Goal: Task Accomplishment & Management: Use online tool/utility

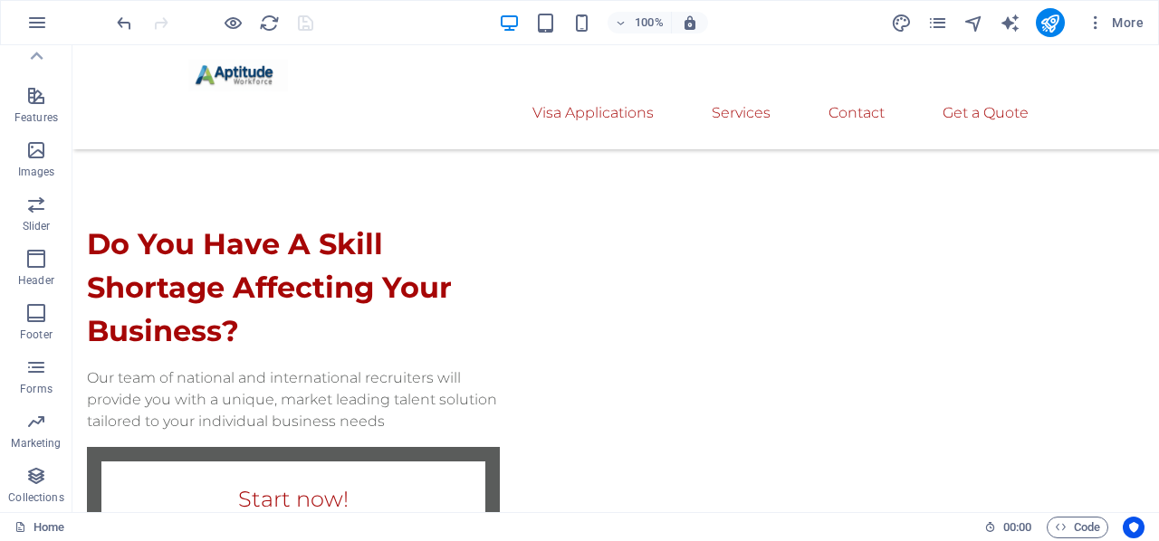
scroll to position [1615, 0]
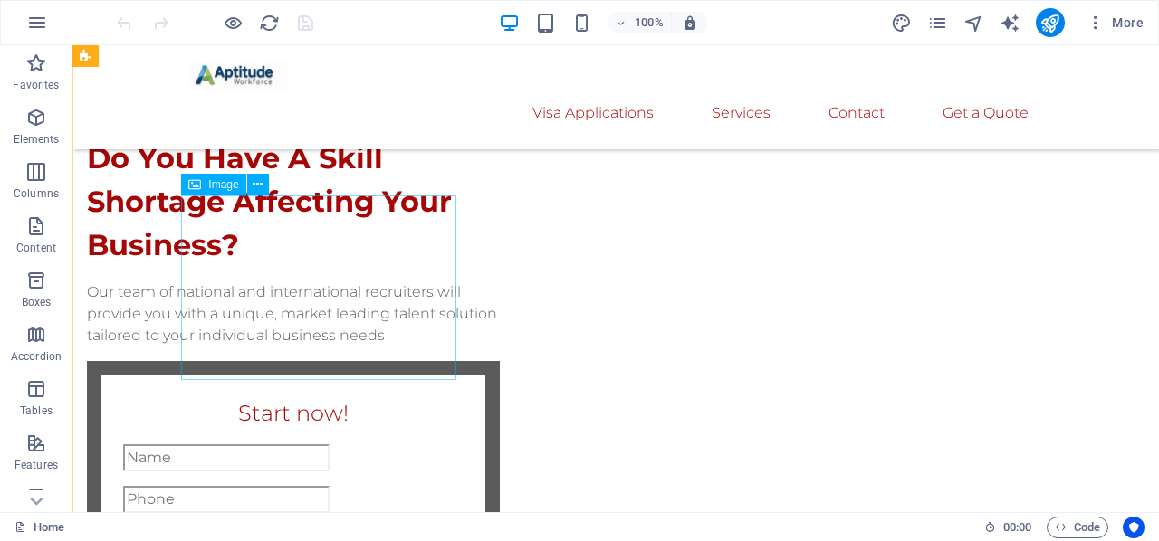
scroll to position [1720, 0]
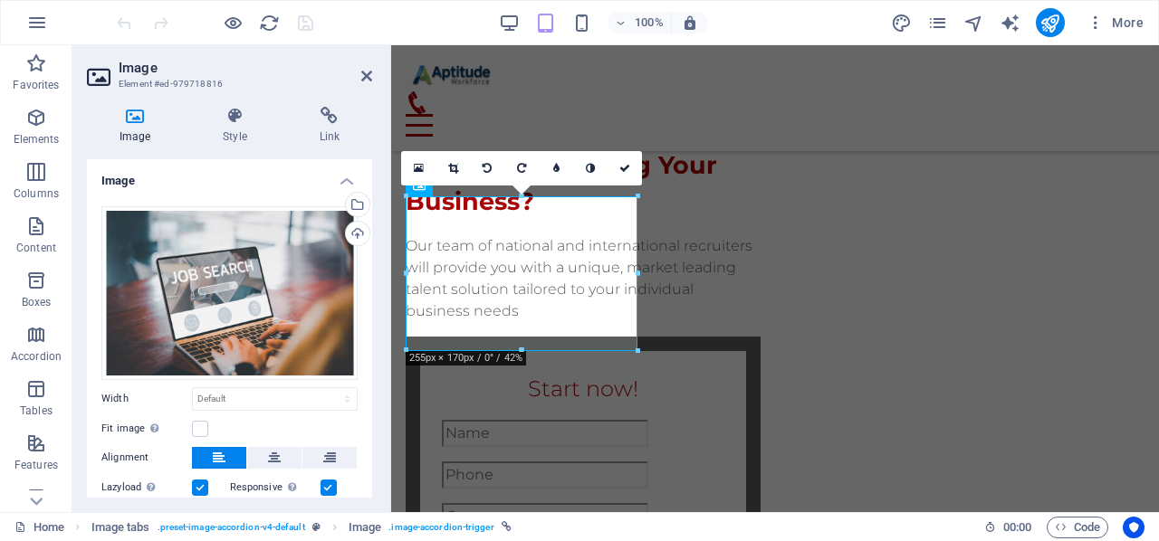
scroll to position [1679, 0]
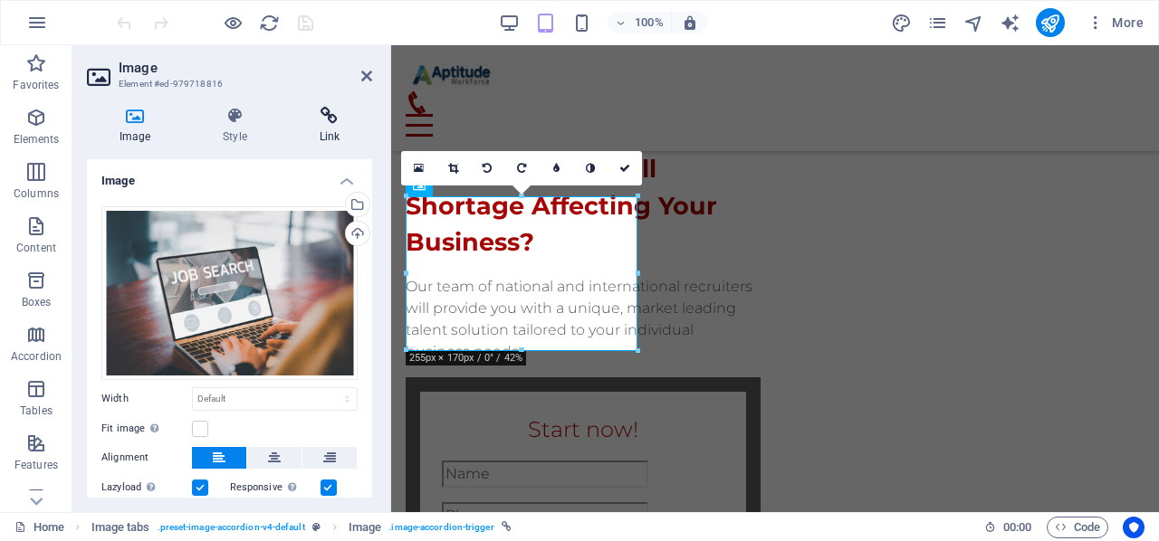
click at [344, 127] on h4 "Link" at bounding box center [329, 126] width 85 height 38
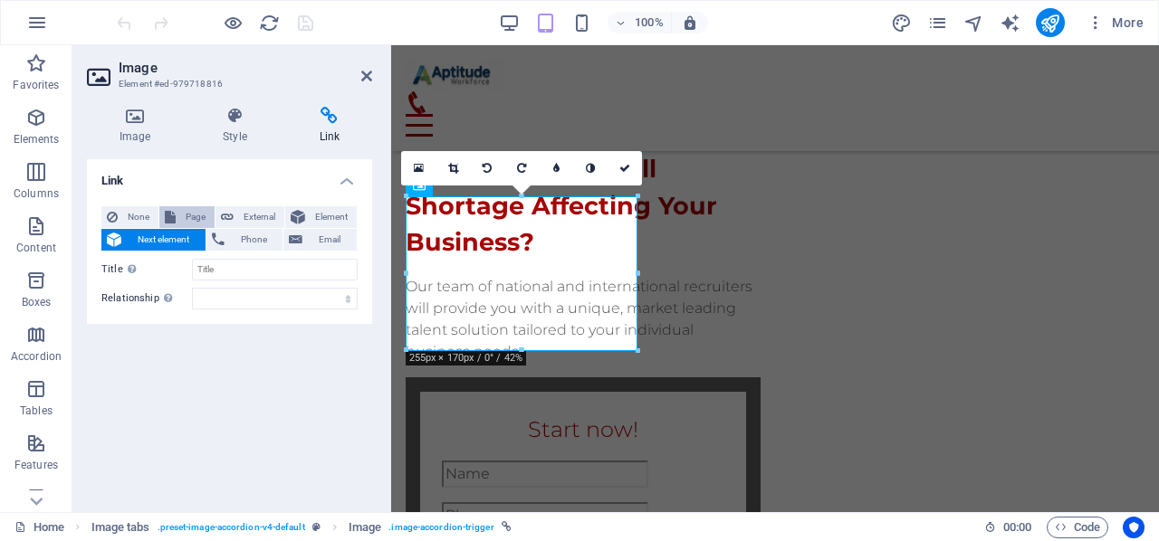
click at [167, 218] on icon at bounding box center [170, 217] width 11 height 22
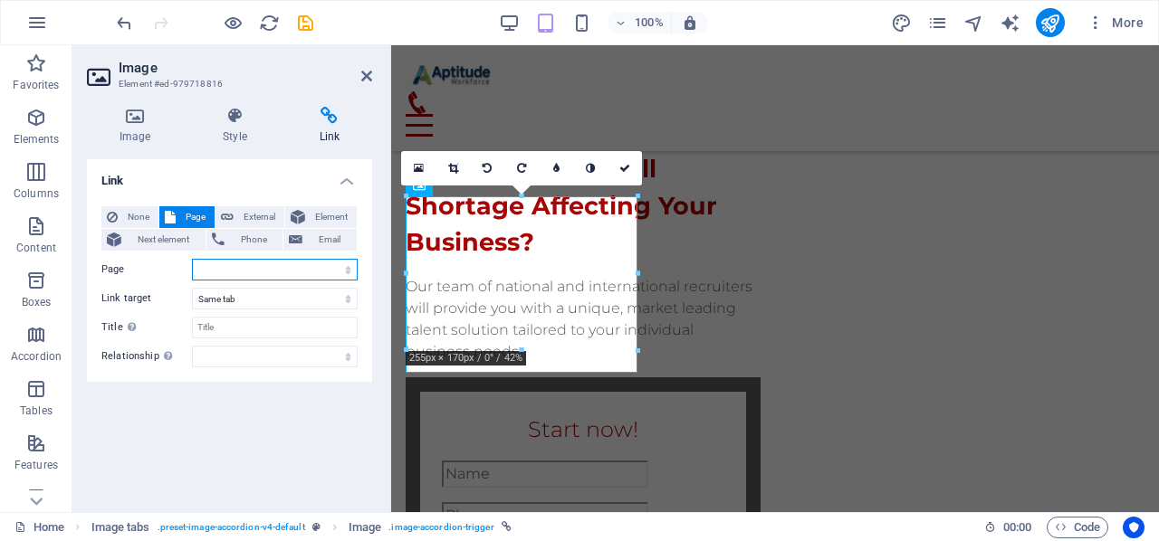
click at [210, 272] on select "Home Insurances -- Life Insurance -- Homeowners Insurance -- Renters Insurance …" at bounding box center [275, 270] width 166 height 22
click at [244, 274] on select "Home Insurances -- Life Insurance -- Homeowners Insurance -- Renters Insurance …" at bounding box center [275, 270] width 166 height 22
select select "34"
click at [263, 397] on div "Link None Page External Element Next element Phone Email Page Home Insurances -…" at bounding box center [229, 328] width 285 height 339
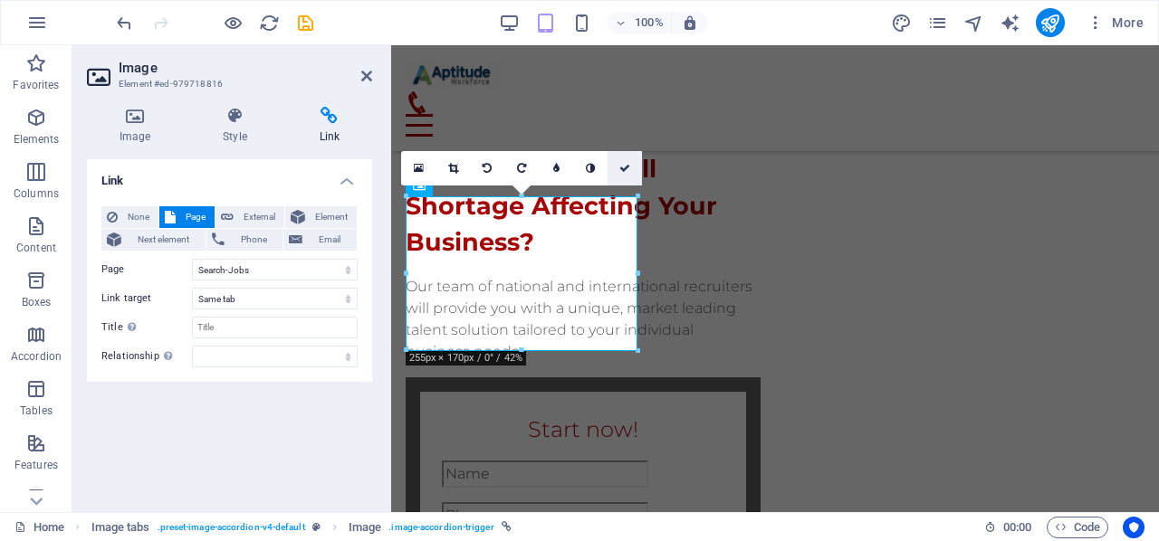
click at [621, 164] on icon at bounding box center [624, 168] width 11 height 11
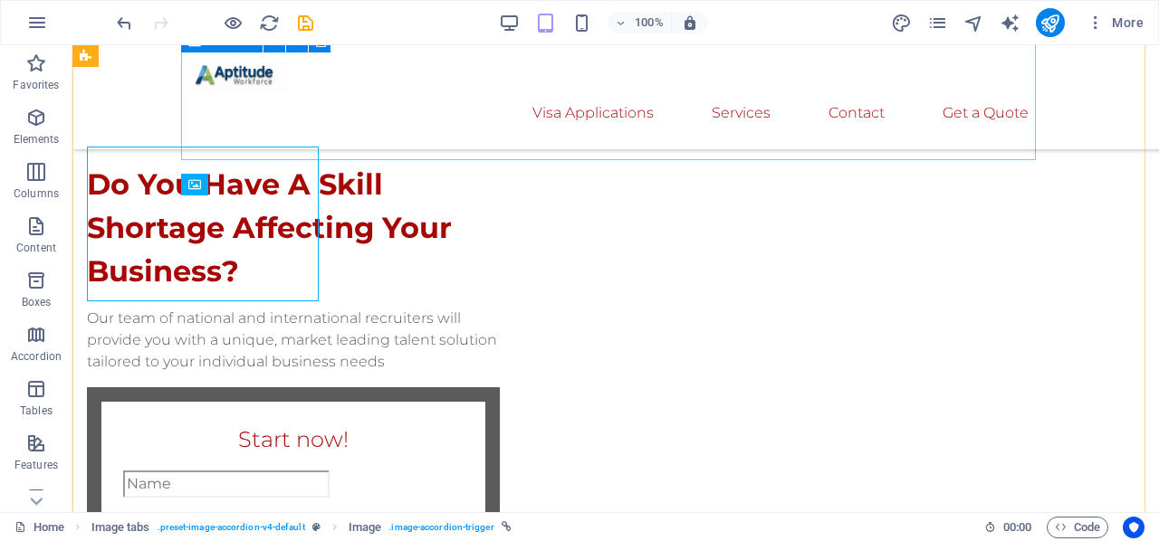
scroll to position [1720, 0]
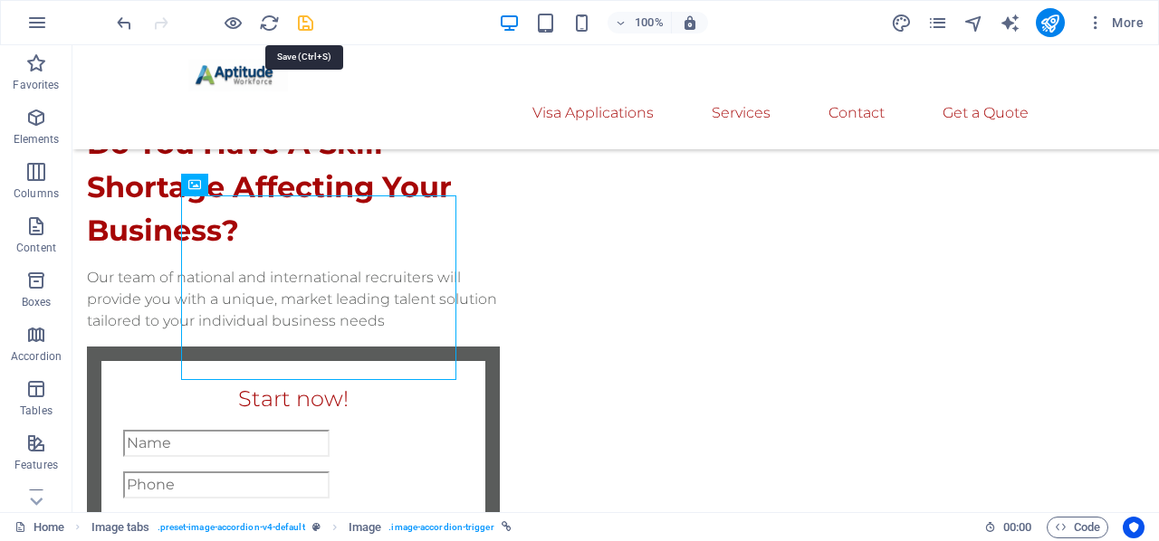
click at [308, 19] on icon "save" at bounding box center [305, 23] width 21 height 21
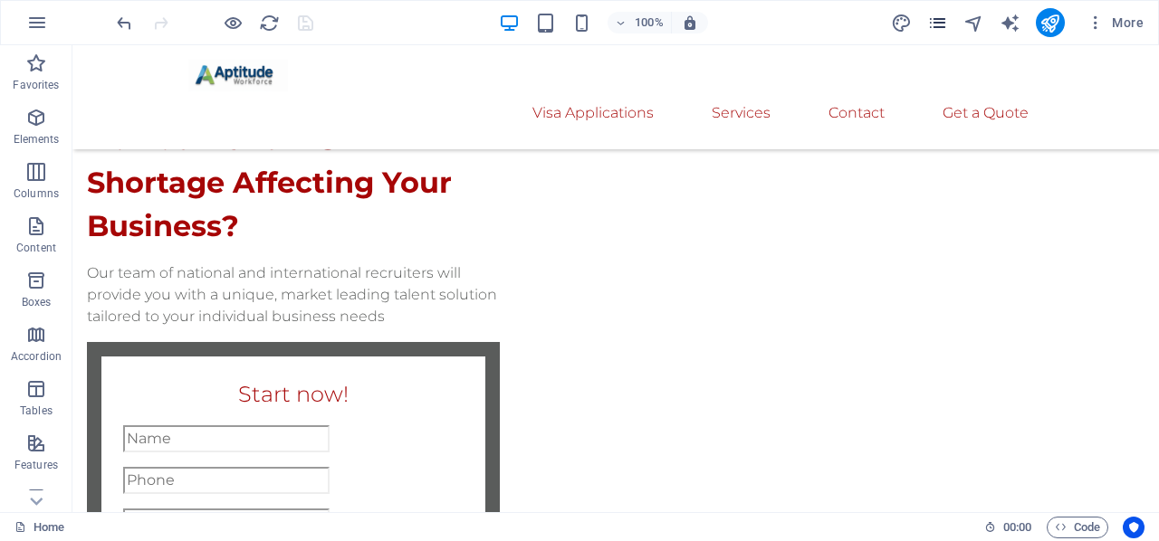
click at [937, 24] on icon "pages" at bounding box center [937, 23] width 21 height 21
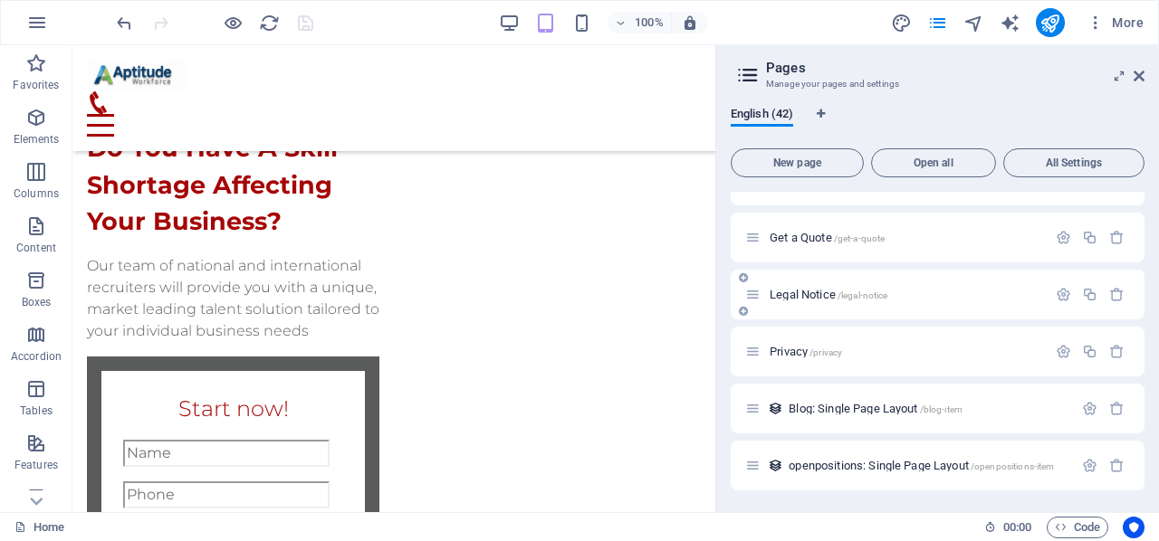
scroll to position [1564, 0]
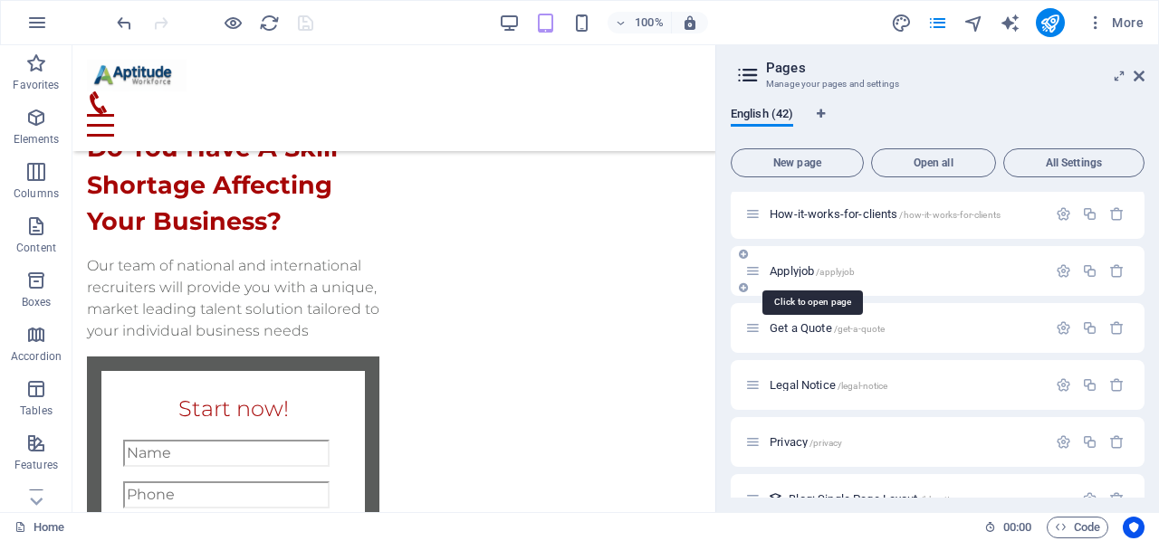
click at [801, 270] on span "Applyjob /applyjob" at bounding box center [812, 271] width 85 height 14
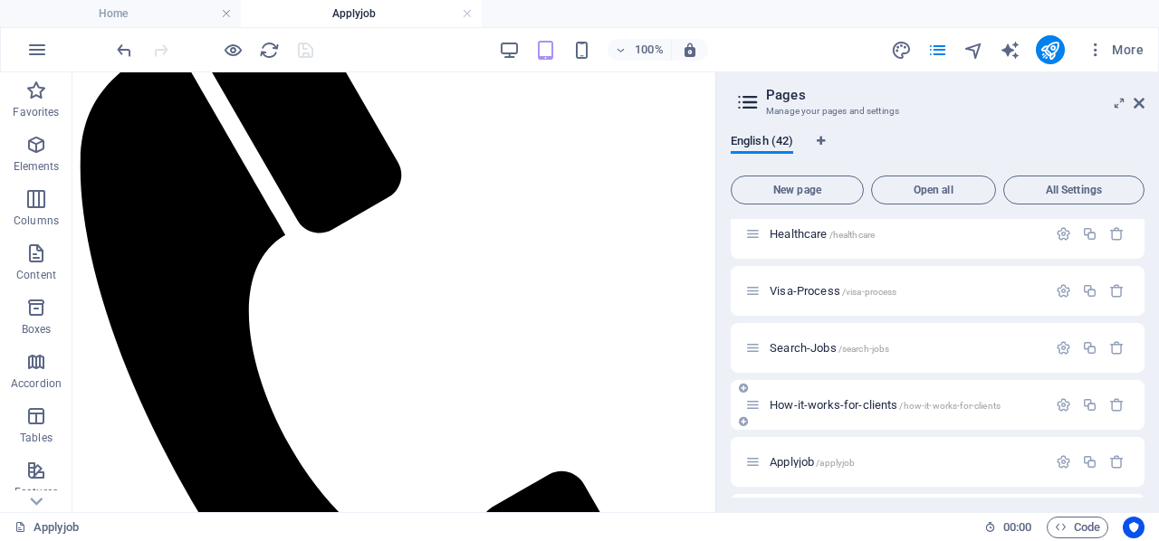
scroll to position [1320, 0]
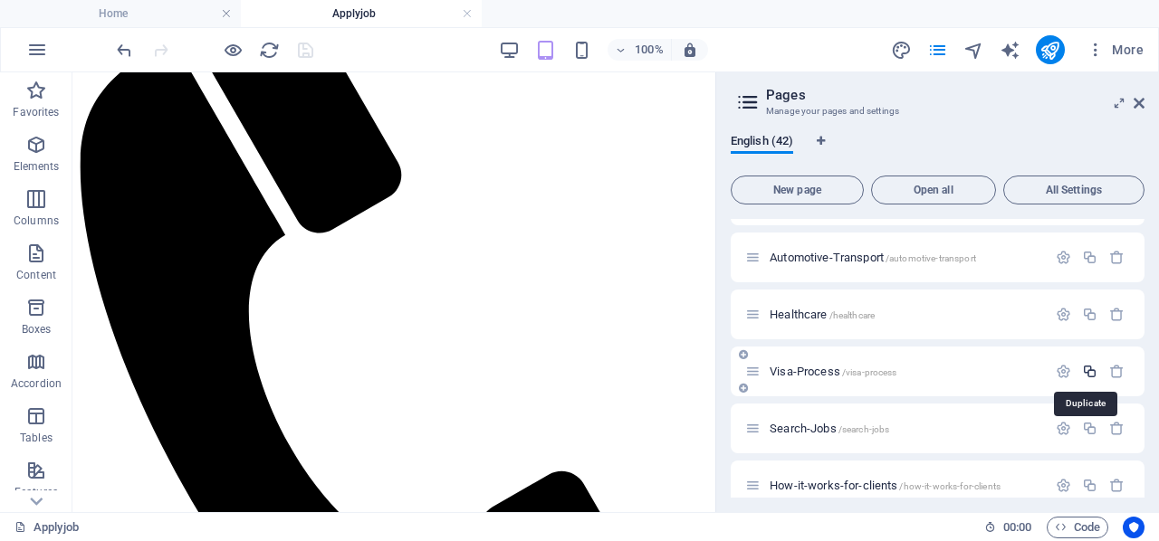
click at [1092, 377] on icon "button" at bounding box center [1089, 371] width 15 height 15
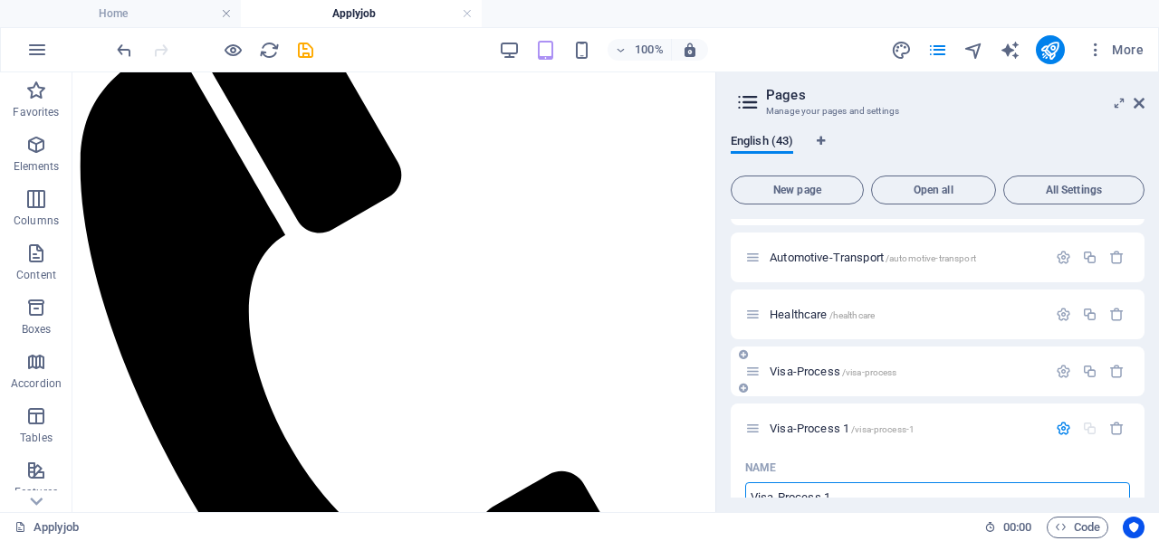
scroll to position [1334, 0]
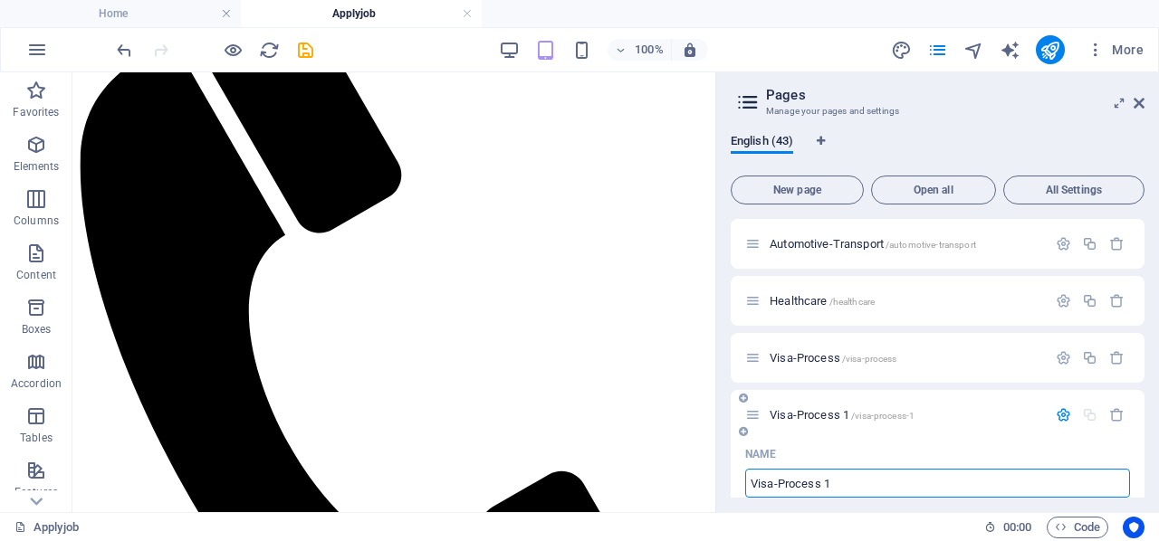
click at [847, 479] on input "Visa-Process 1" at bounding box center [937, 483] width 385 height 29
type input "V"
paste input "/join-us"
type input "/join-us"
type input "/"
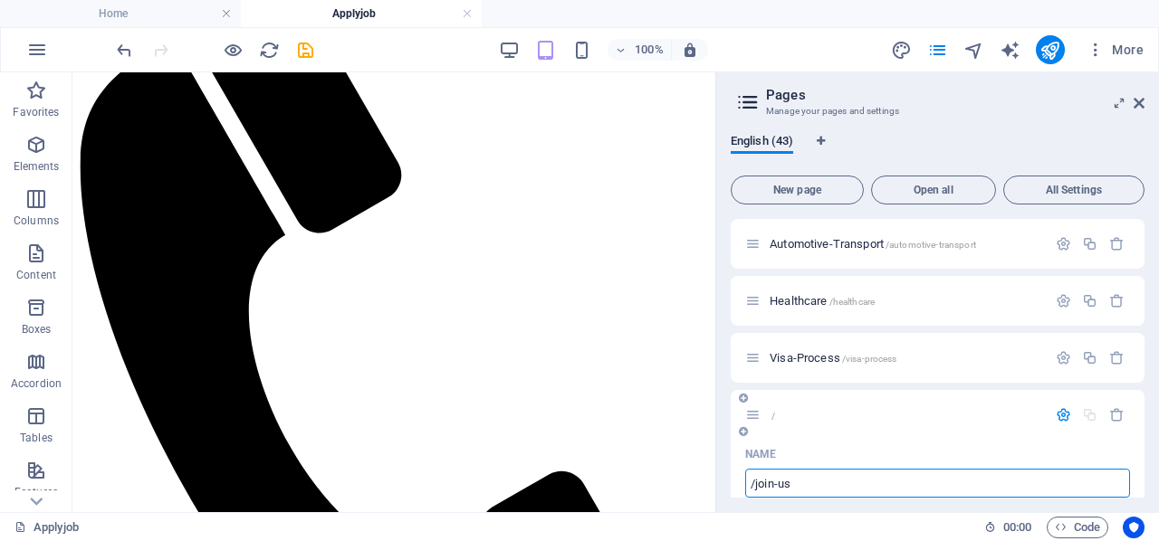
type input "/join-us"
type input "join-us"
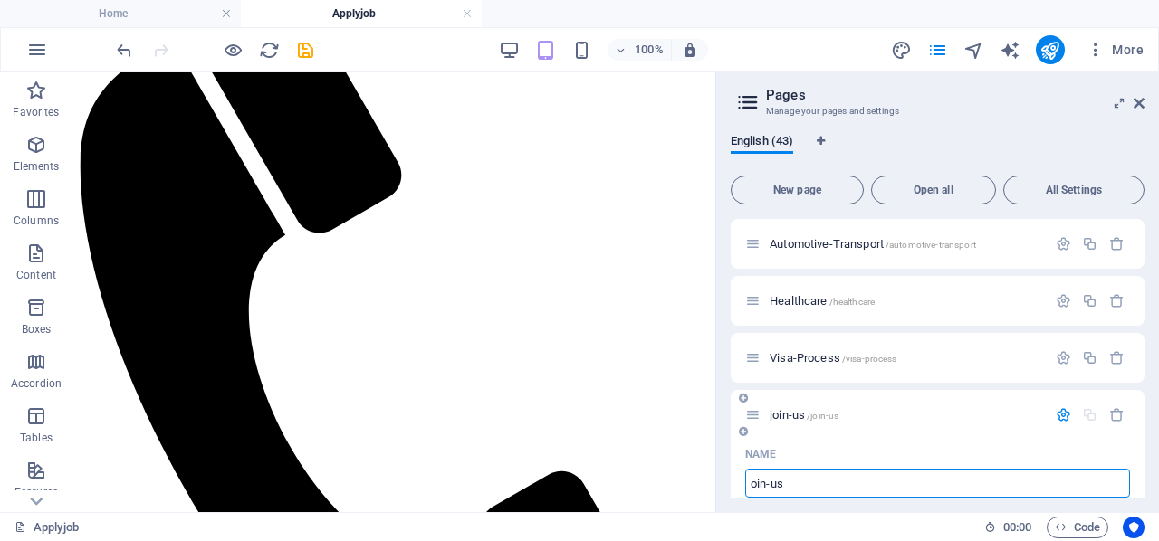
type input "Join-us"
type input "/oin-us"
type input "oin-us"
type input "Join-us"
type input "/join-us"
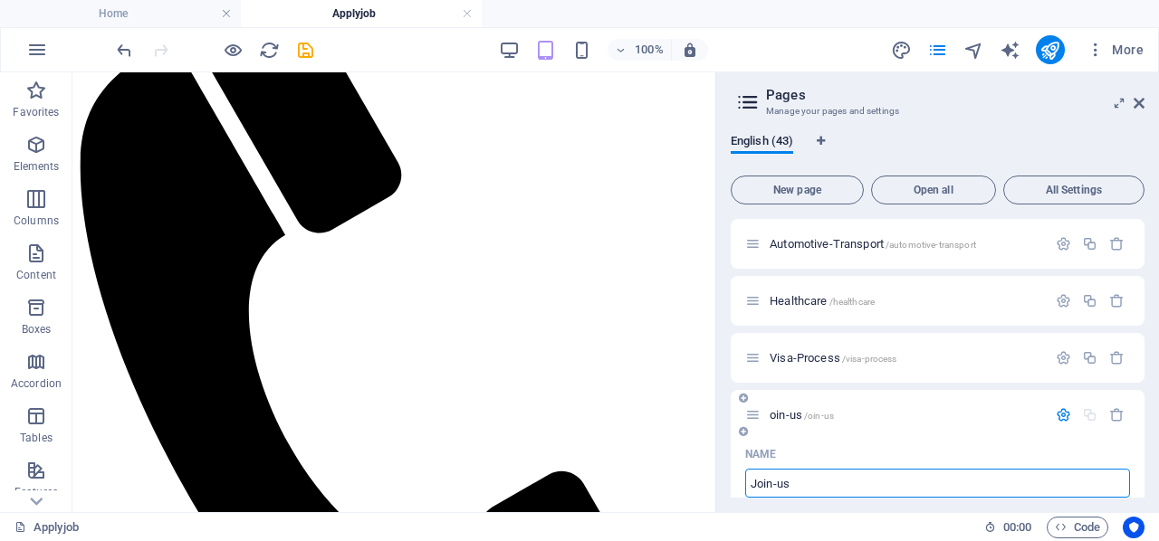
type input "Join-us"
type input "Join-Us"
type input "/join-s"
type input "Join-s"
type input "Join-Us"
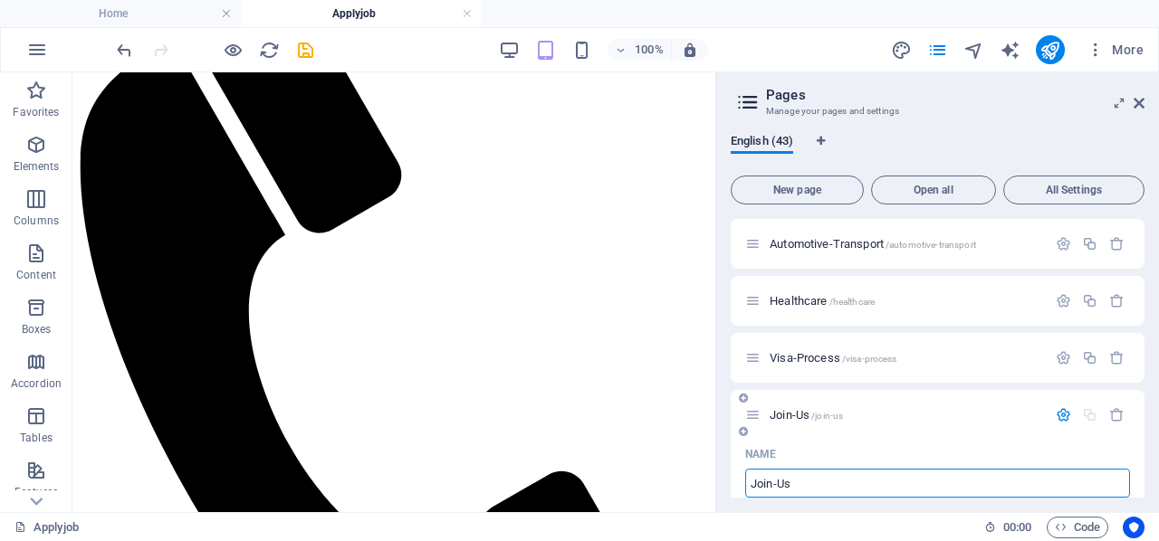
type input "/join-us"
type input "Join-Us"
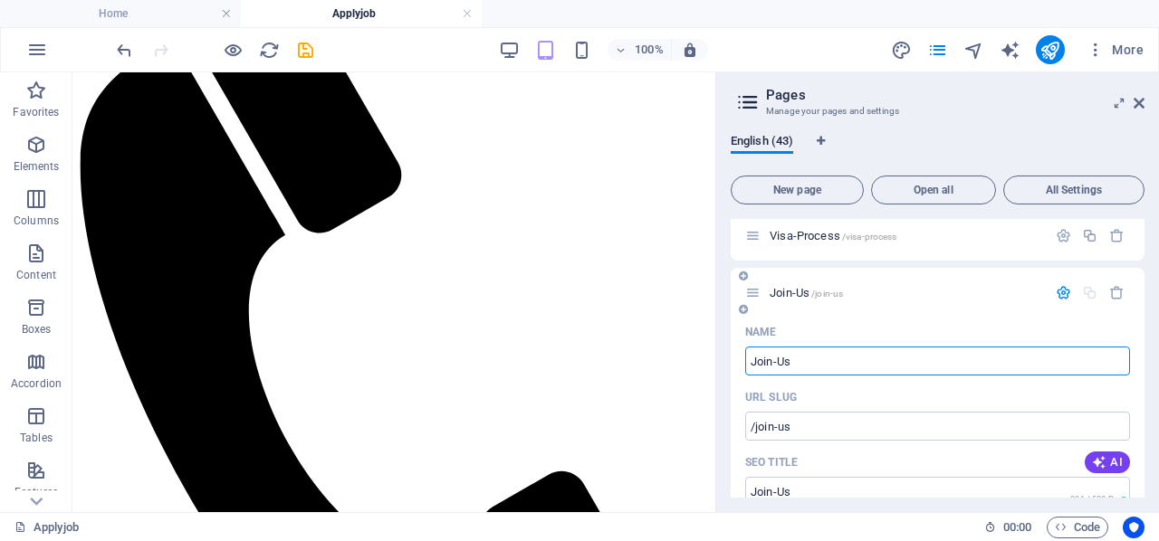
scroll to position [1515, 0]
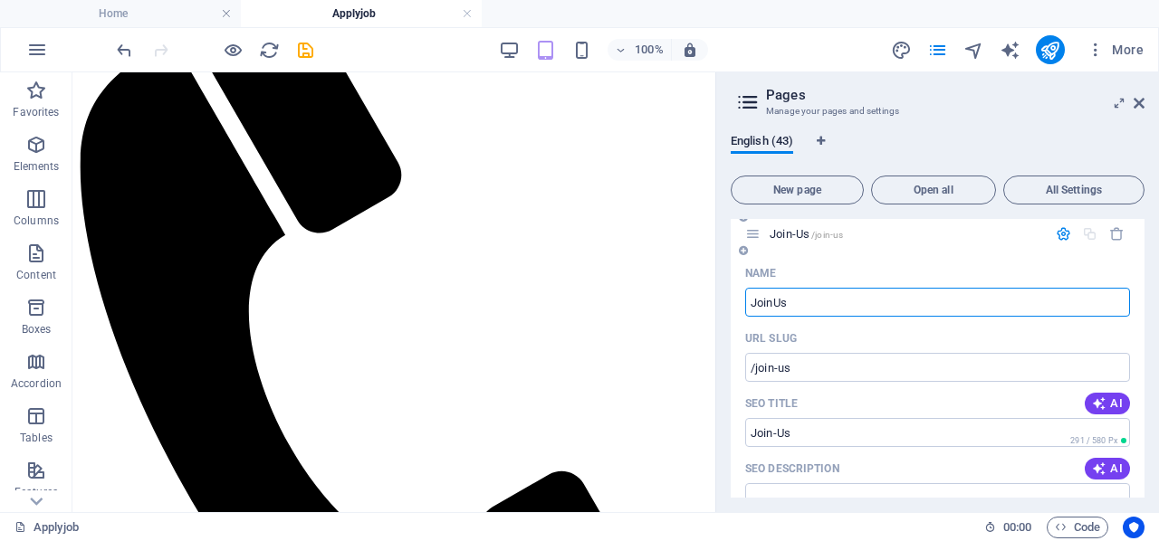
type input "JoinUs"
type input "/joinus"
type input "JoinUs"
type input "Join Us"
type input "/join-us"
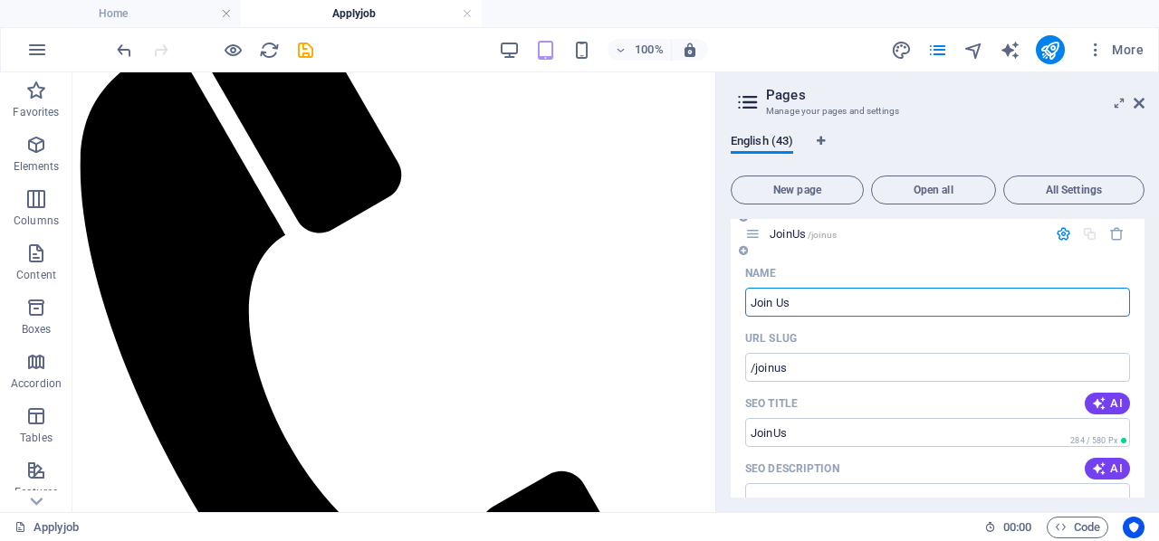
type input "Join Us"
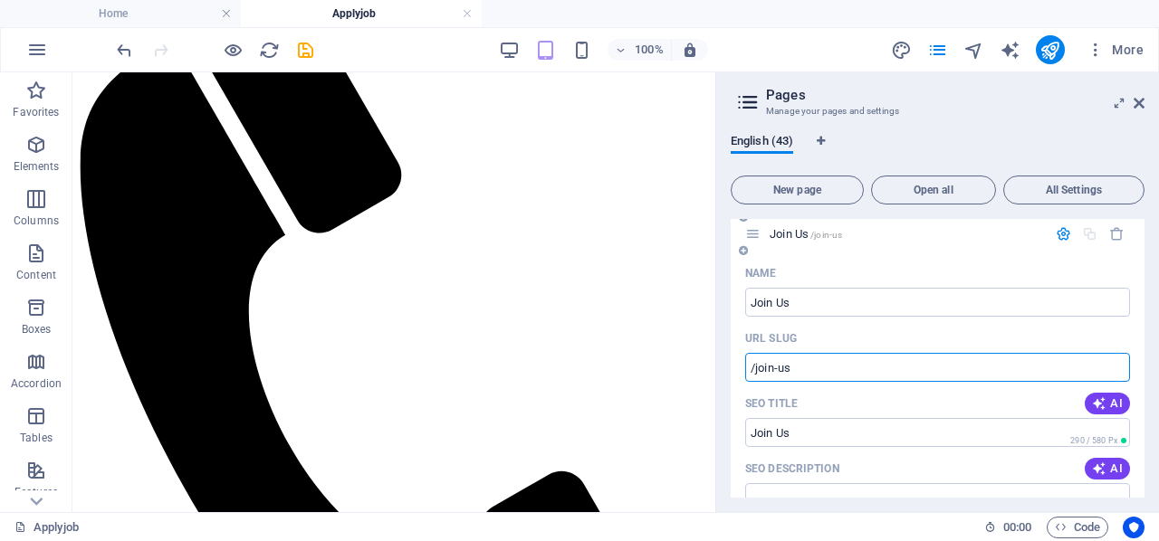
drag, startPoint x: 811, startPoint y: 368, endPoint x: 739, endPoint y: 366, distance: 72.5
click at [869, 338] on div "URL SLUG" at bounding box center [937, 338] width 385 height 29
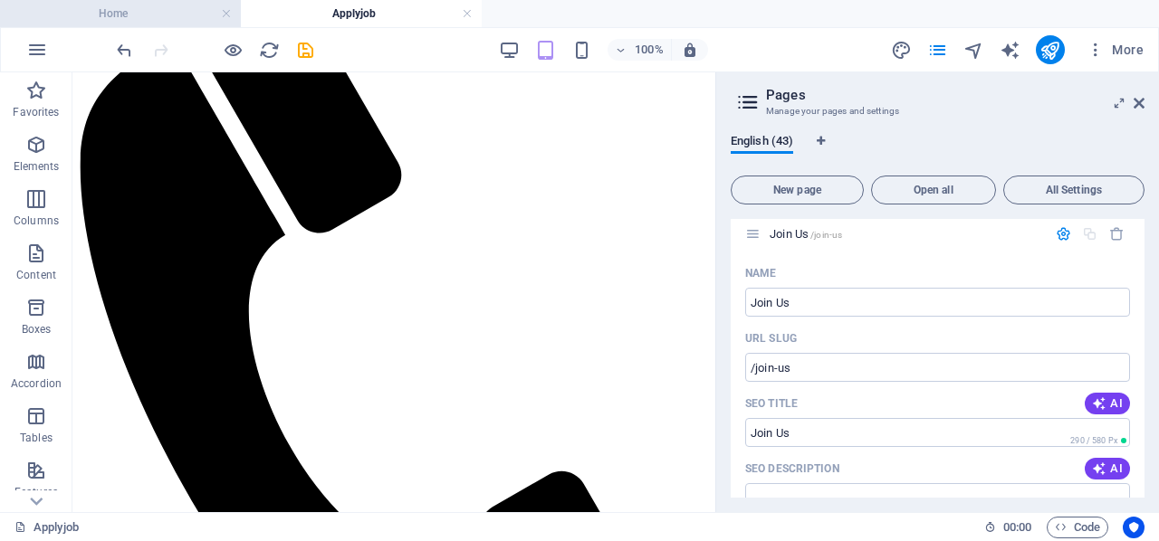
click at [176, 18] on h4 "Home" at bounding box center [120, 14] width 241 height 20
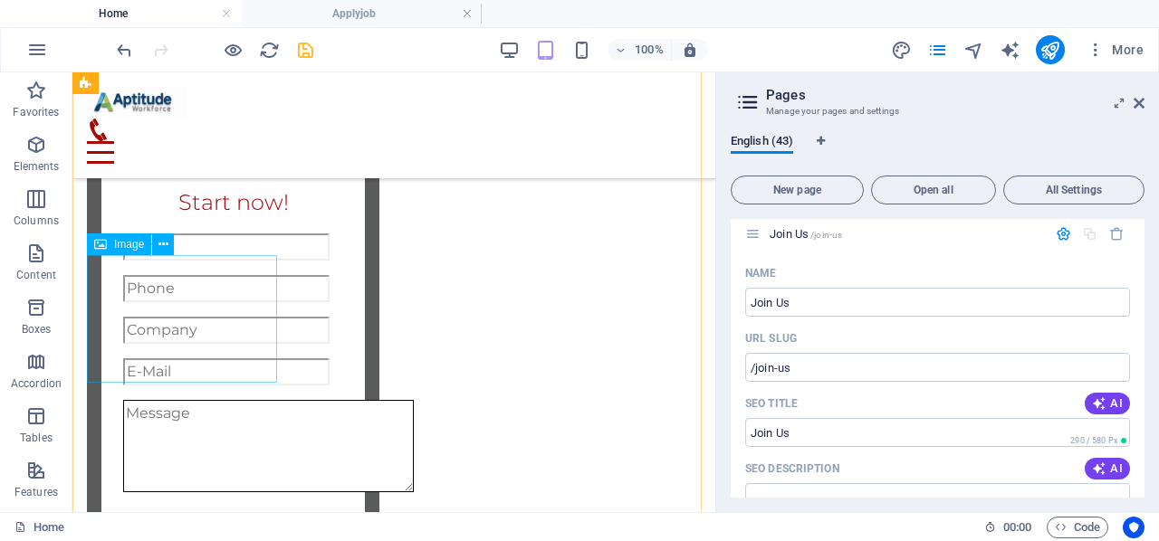
scroll to position [1872, 0]
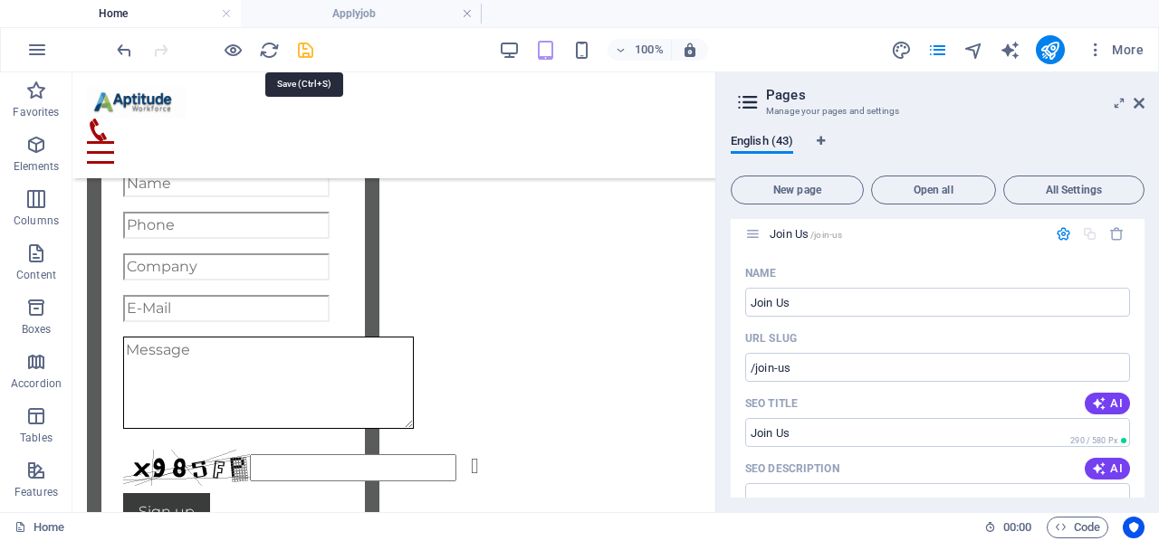
click at [310, 52] on icon "save" at bounding box center [305, 50] width 21 height 21
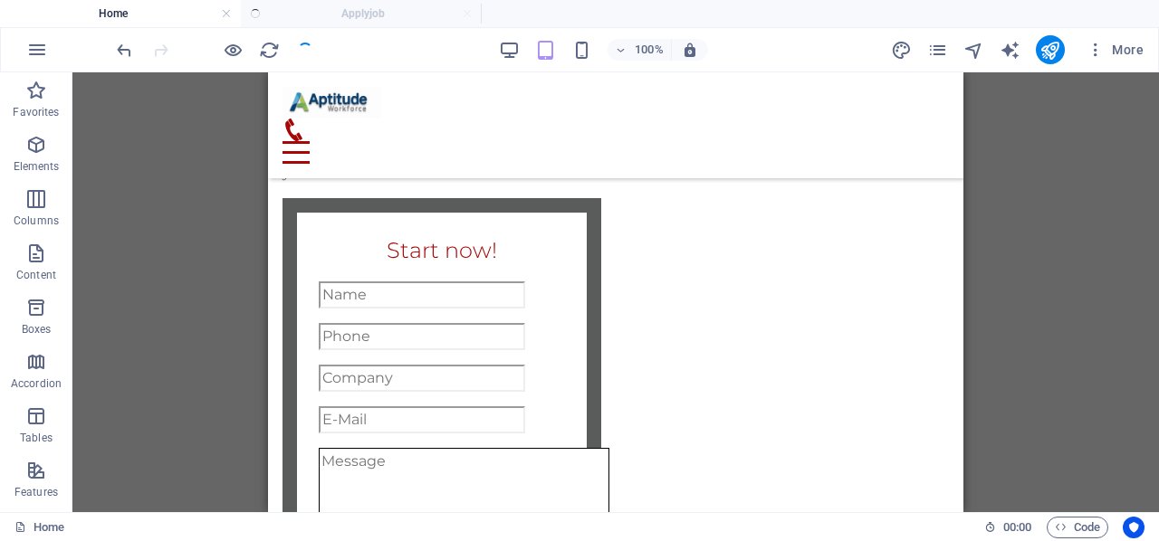
scroll to position [1938, 0]
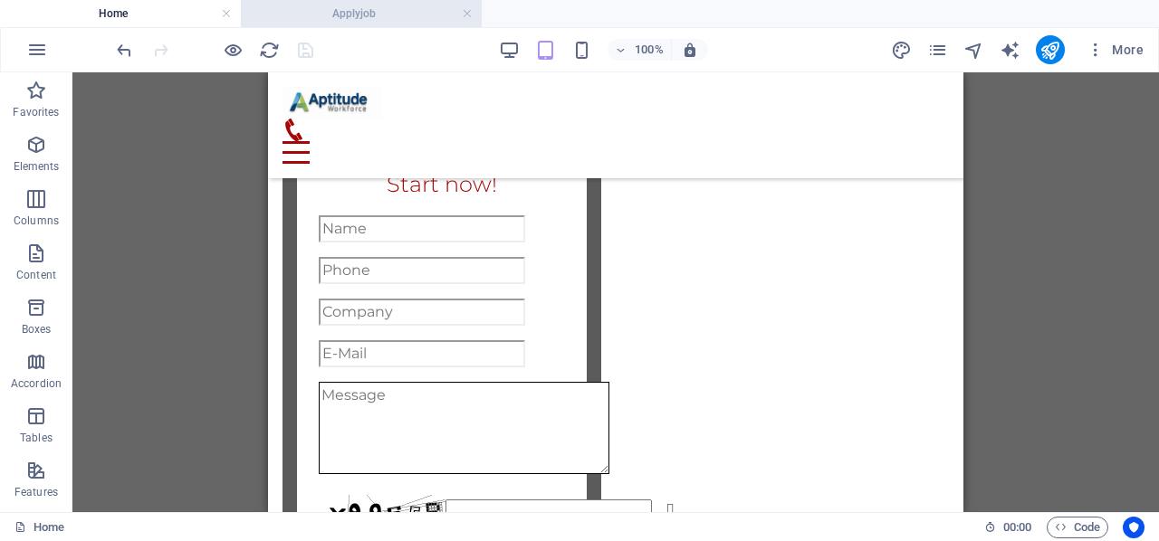
click at [403, 17] on h4 "Applyjob" at bounding box center [361, 14] width 241 height 20
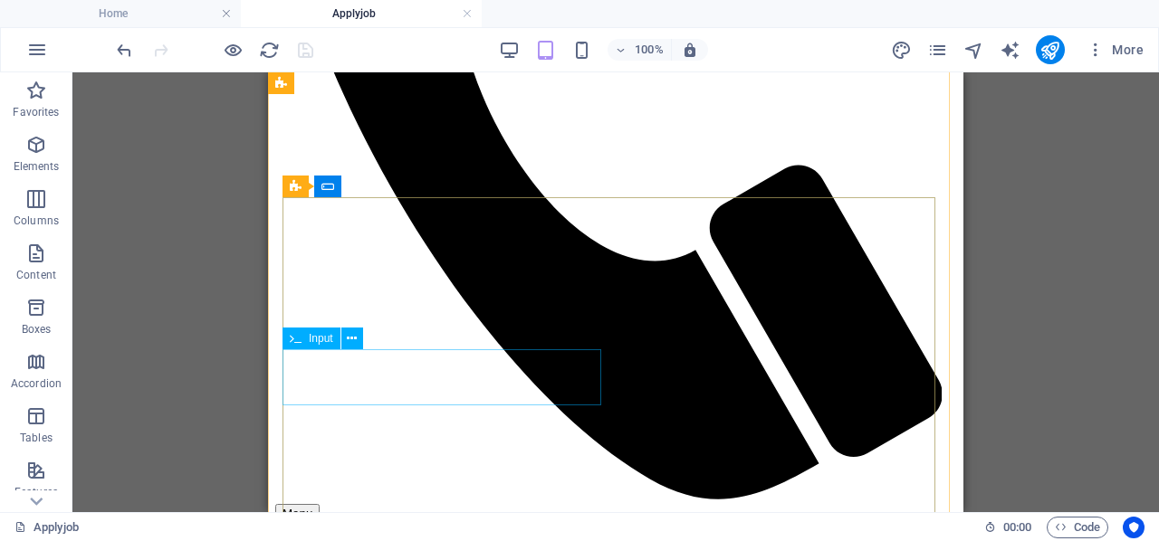
scroll to position [657, 0]
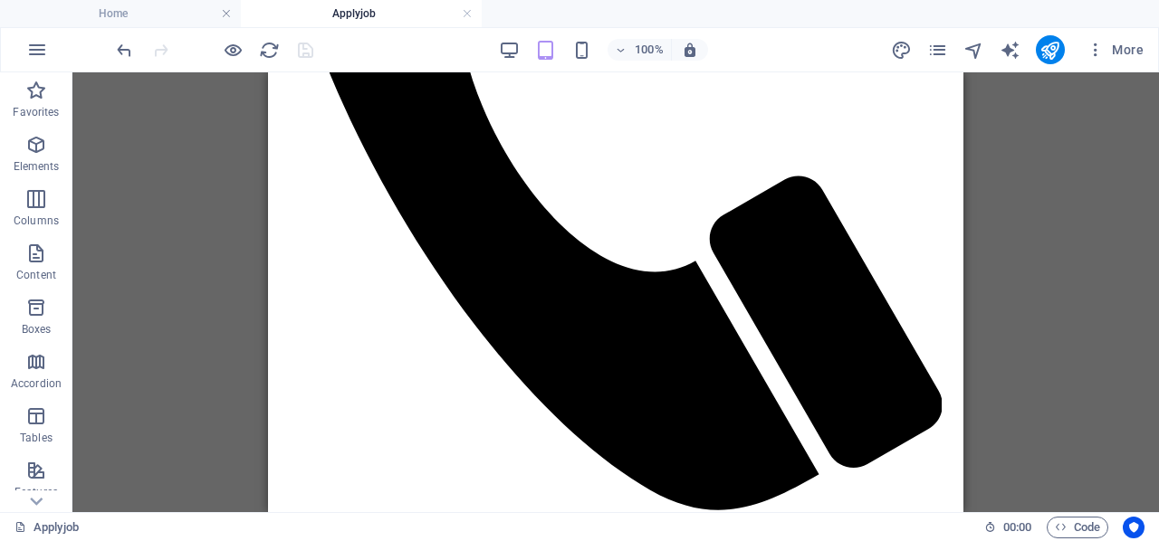
drag, startPoint x: 467, startPoint y: 11, endPoint x: 317, endPoint y: 15, distance: 150.4
click at [467, 11] on link at bounding box center [467, 13] width 11 height 17
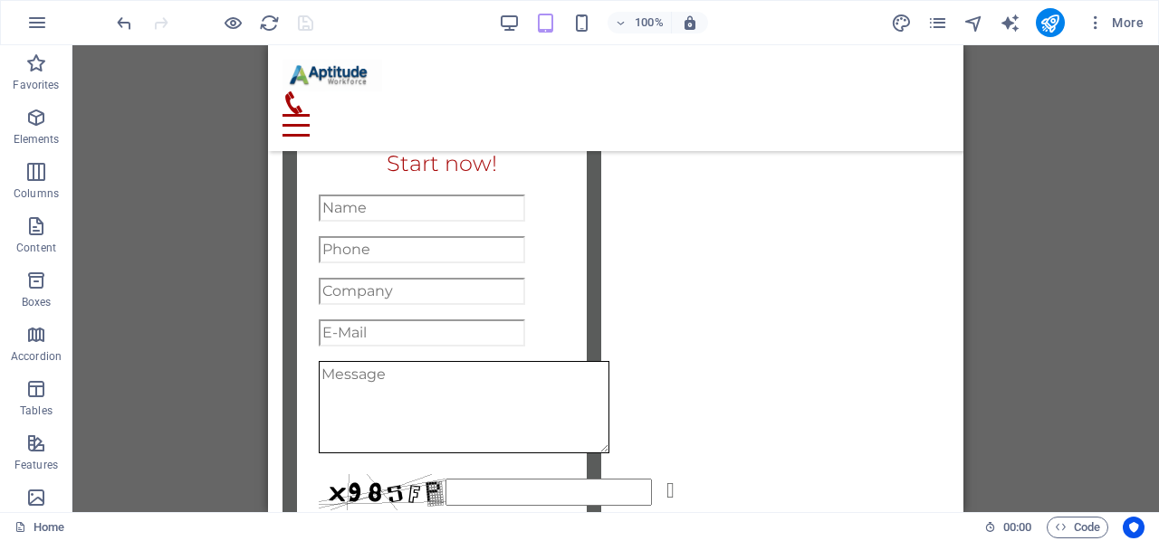
scroll to position [1914, 0]
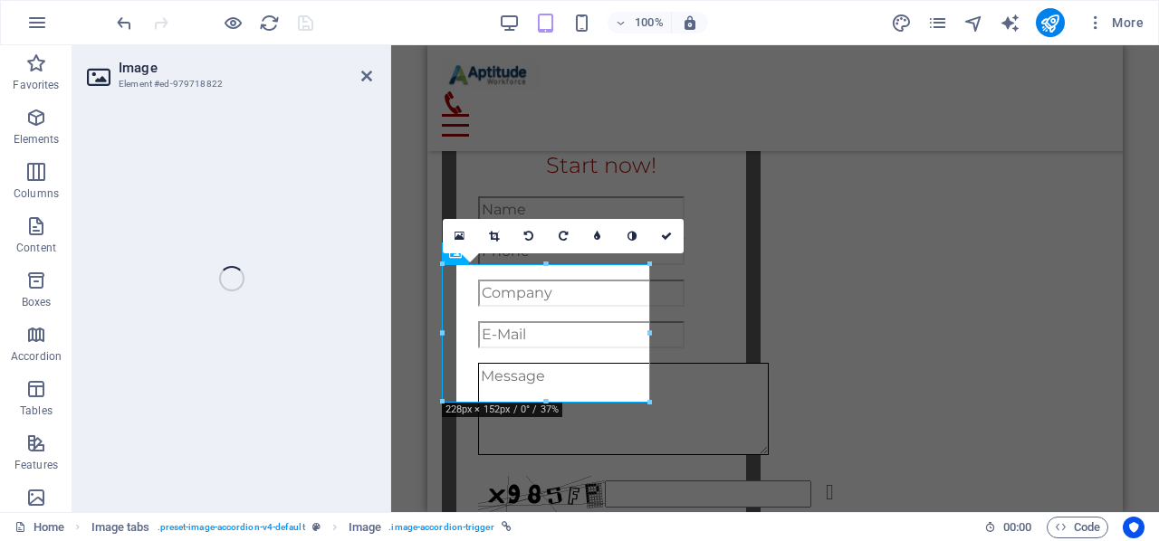
select select
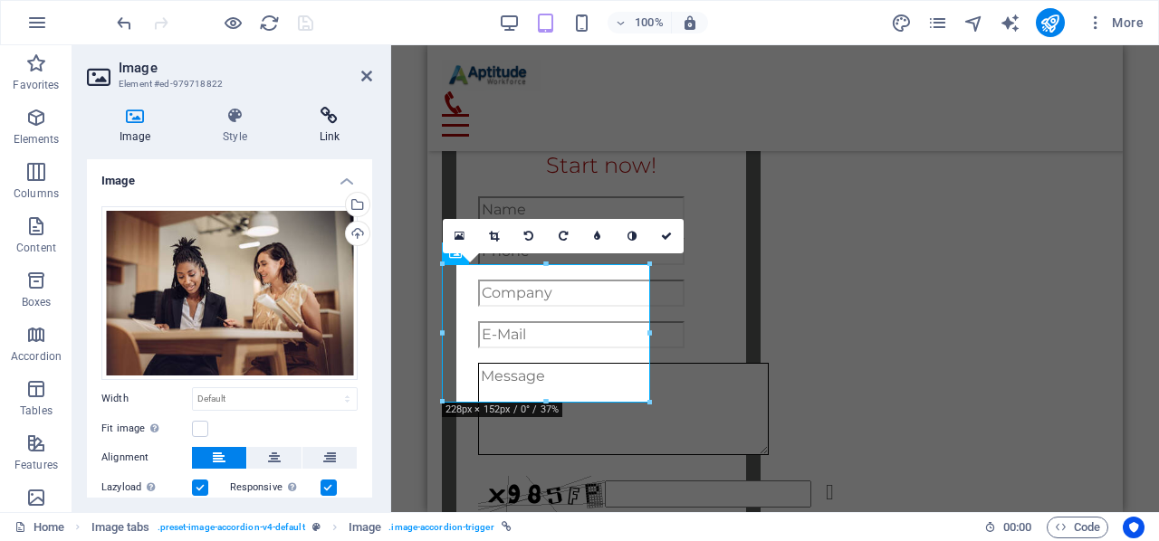
click at [327, 119] on icon at bounding box center [329, 116] width 85 height 18
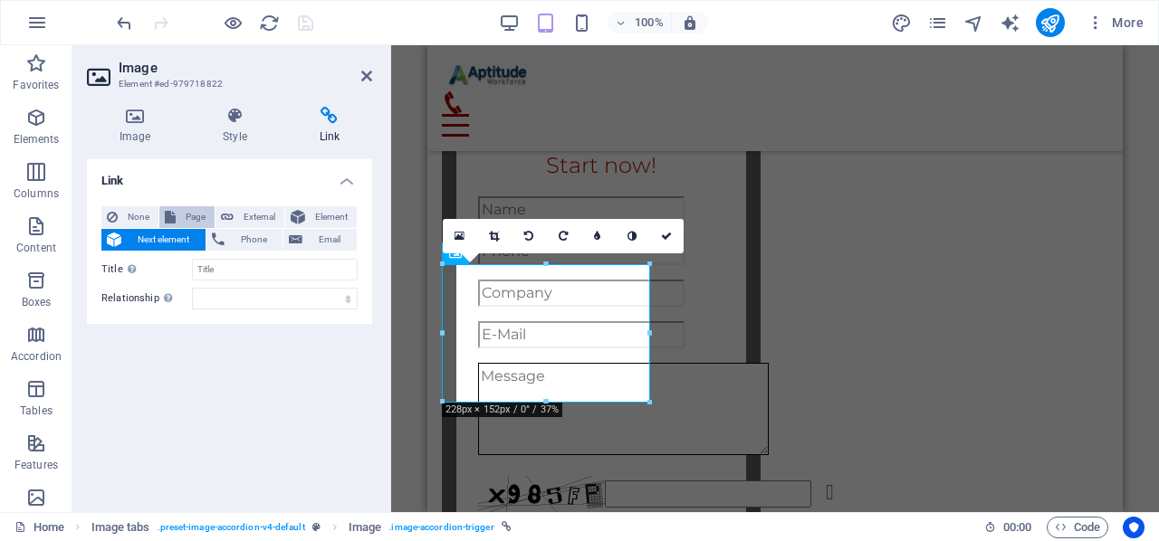
click at [184, 215] on span "Page" at bounding box center [195, 217] width 28 height 22
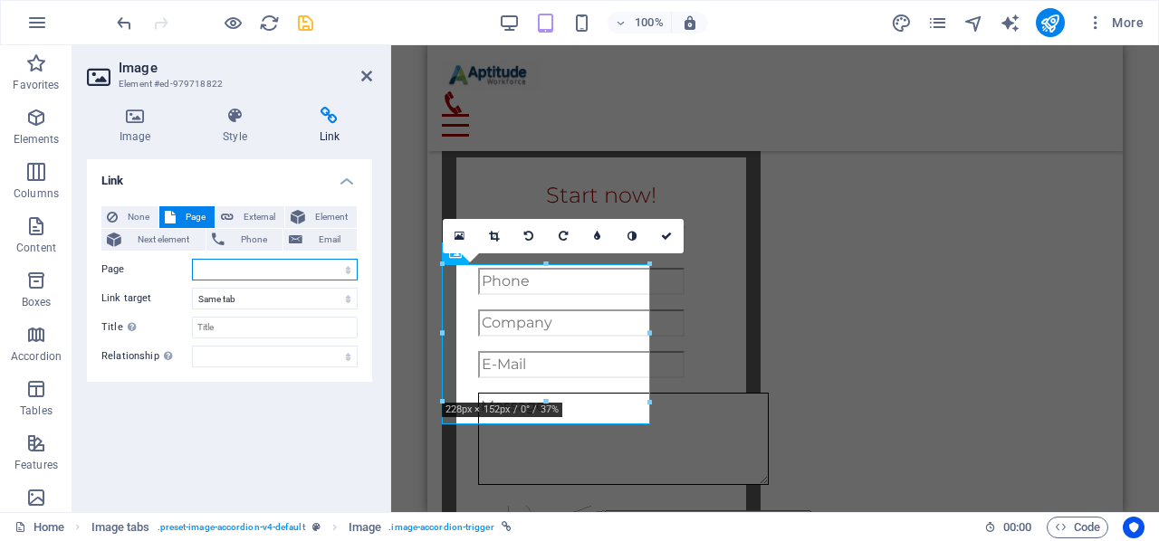
click at [215, 268] on select "Home Insurances -- Life Insurance -- Homeowners Insurance -- Renters Insurance …" at bounding box center [275, 270] width 166 height 22
select select "34"
click at [192, 259] on select "Home Insurances -- Life Insurance -- Homeowners Insurance -- Renters Insurance …" at bounding box center [275, 270] width 166 height 22
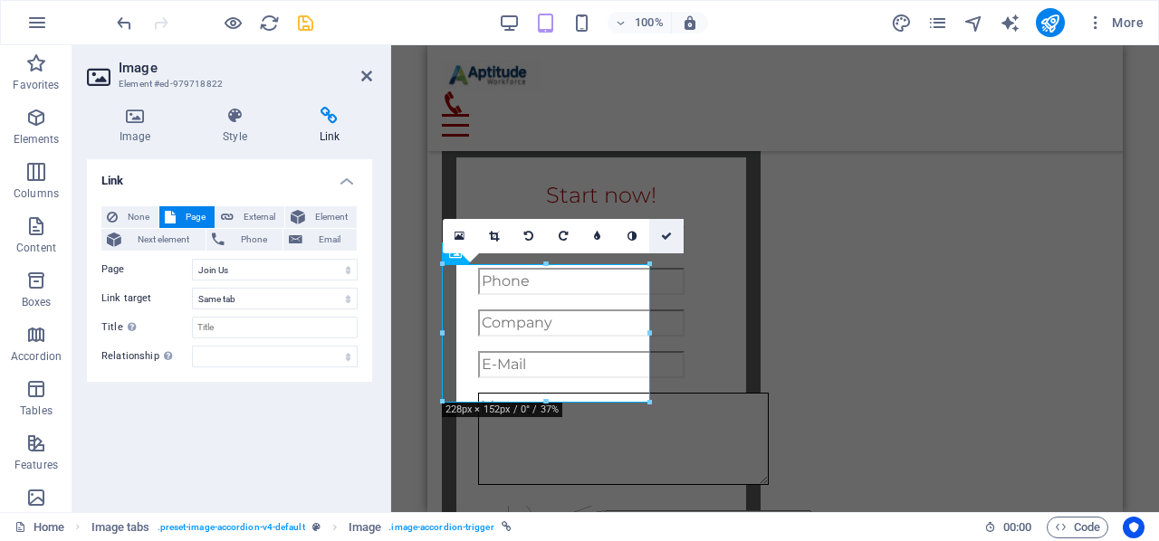
drag, startPoint x: 668, startPoint y: 233, endPoint x: 397, endPoint y: 188, distance: 274.3
click at [668, 233] on icon at bounding box center [666, 236] width 11 height 11
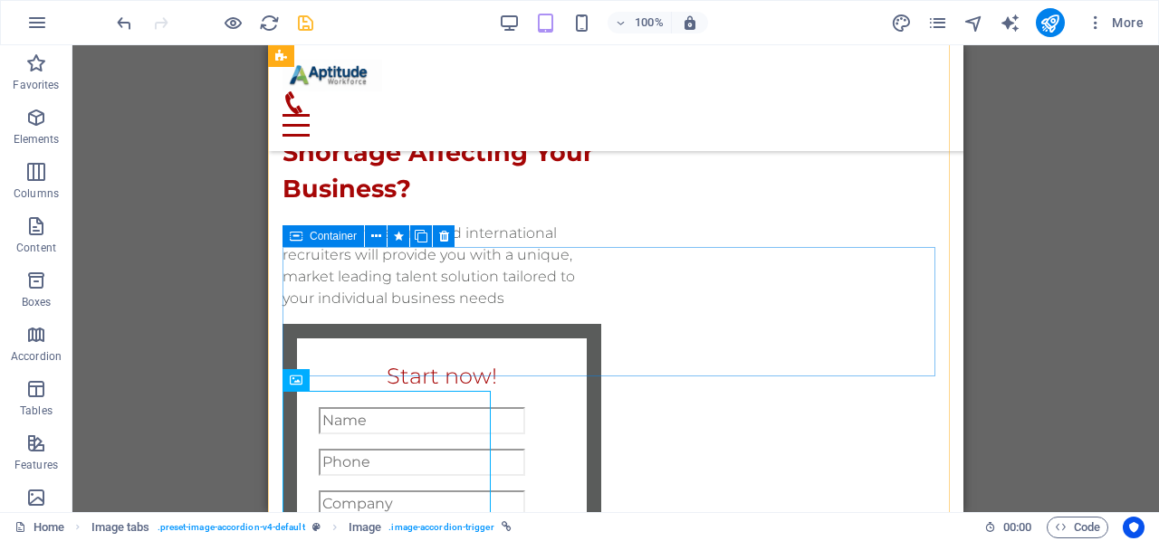
scroll to position [1823, 0]
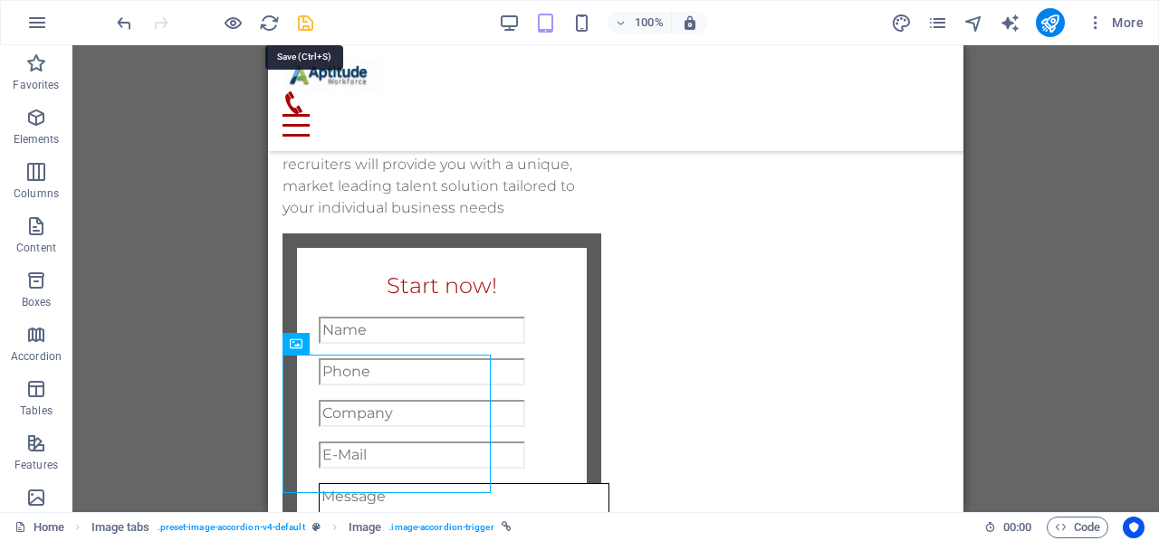
click at [312, 24] on icon "save" at bounding box center [305, 23] width 21 height 21
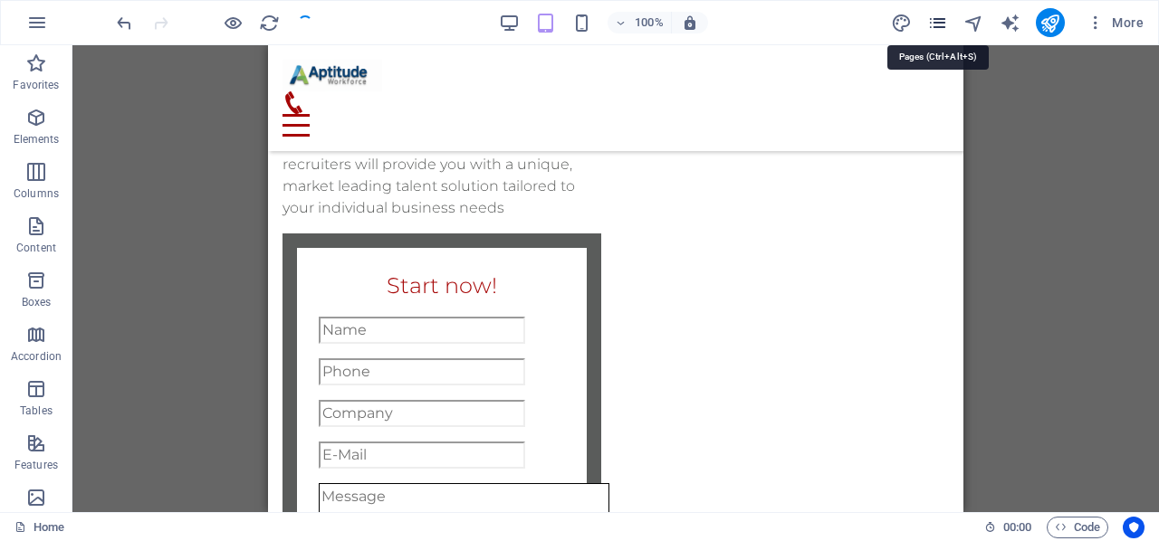
click at [940, 20] on icon "pages" at bounding box center [937, 23] width 21 height 21
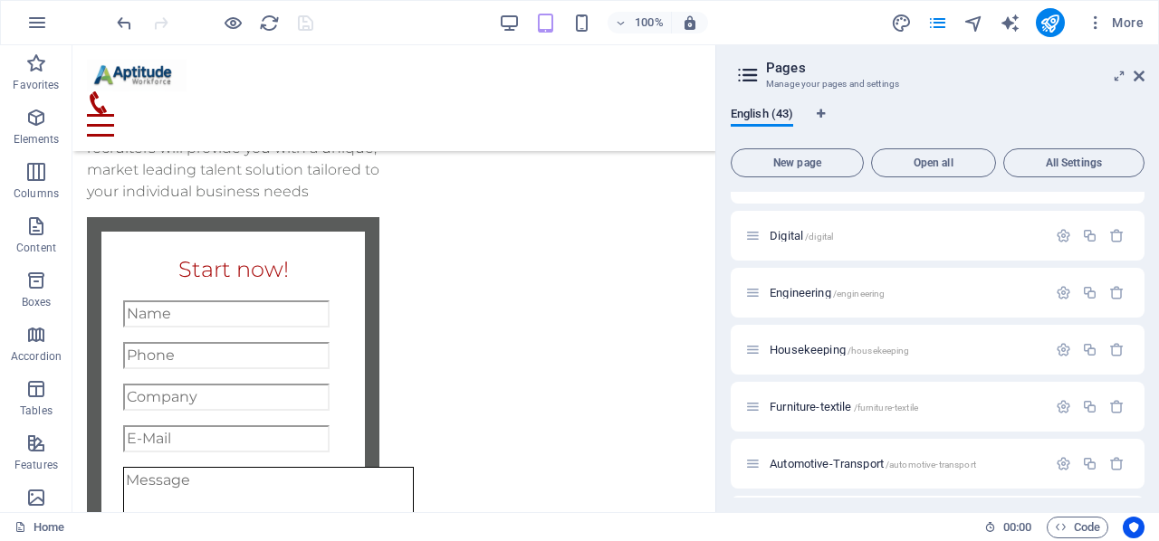
scroll to position [1358, 0]
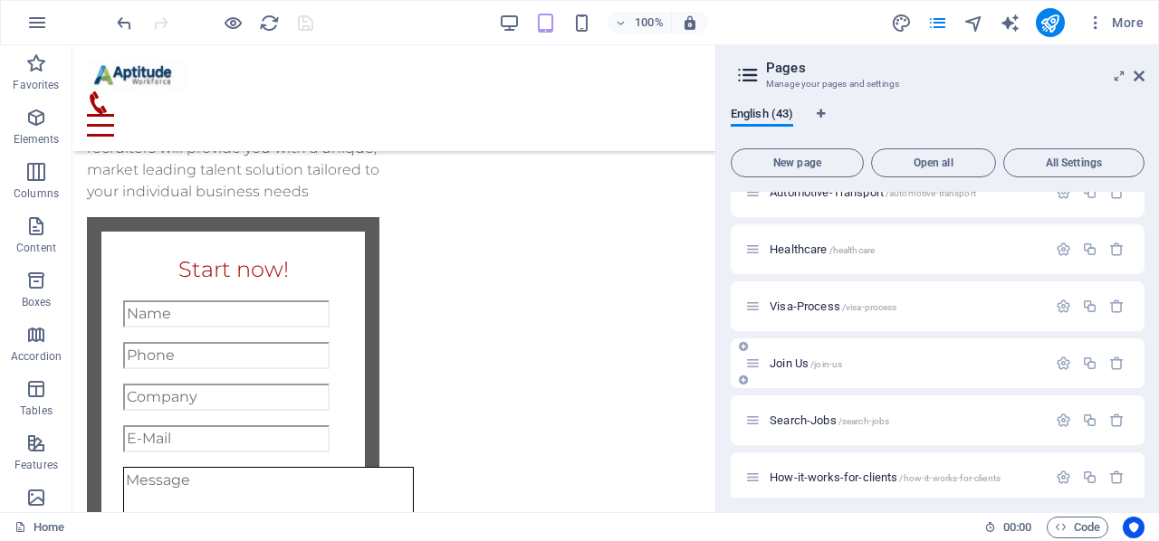
click at [808, 364] on span "Join Us /join-us" at bounding box center [806, 364] width 72 height 14
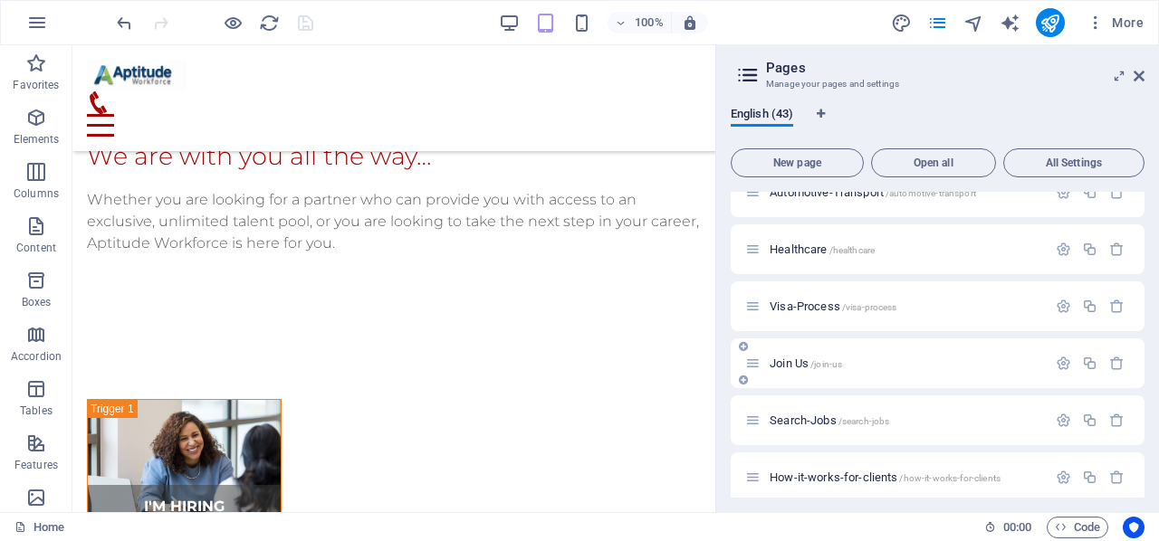
scroll to position [0, 0]
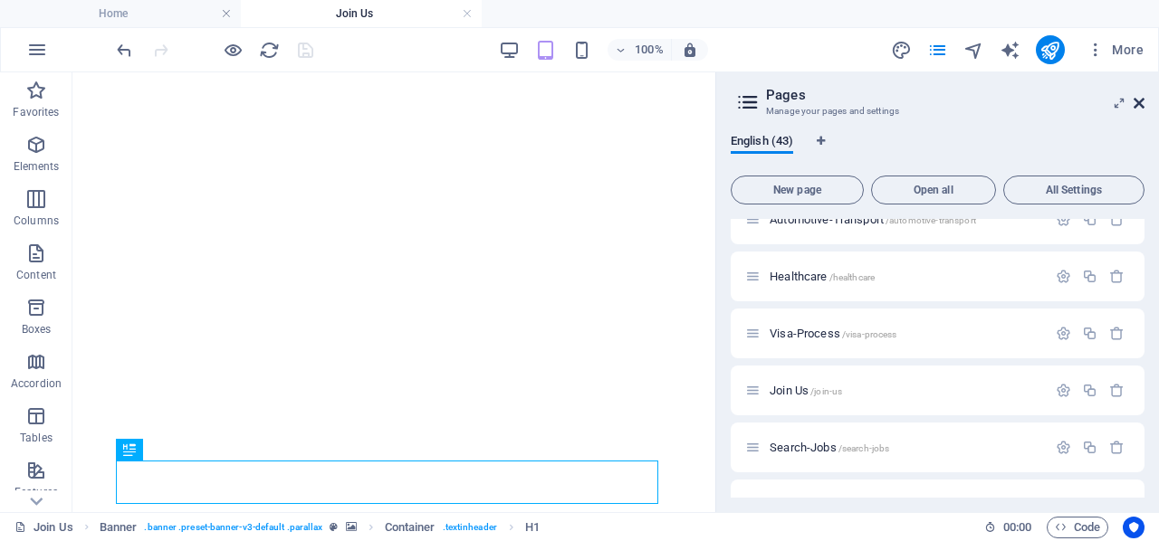
click at [1141, 100] on icon at bounding box center [1139, 103] width 11 height 14
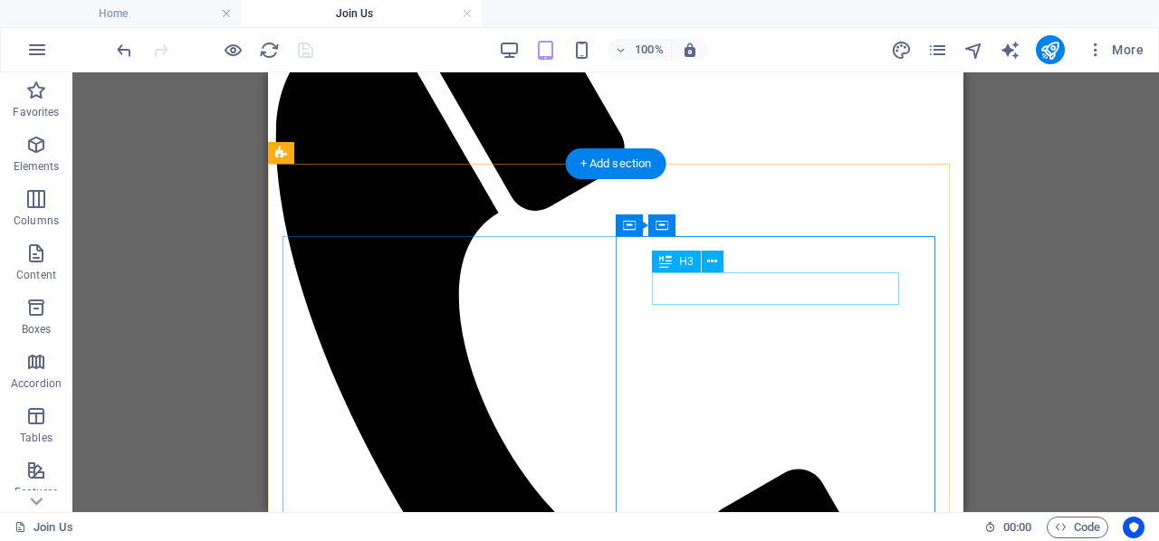
scroll to position [362, 0]
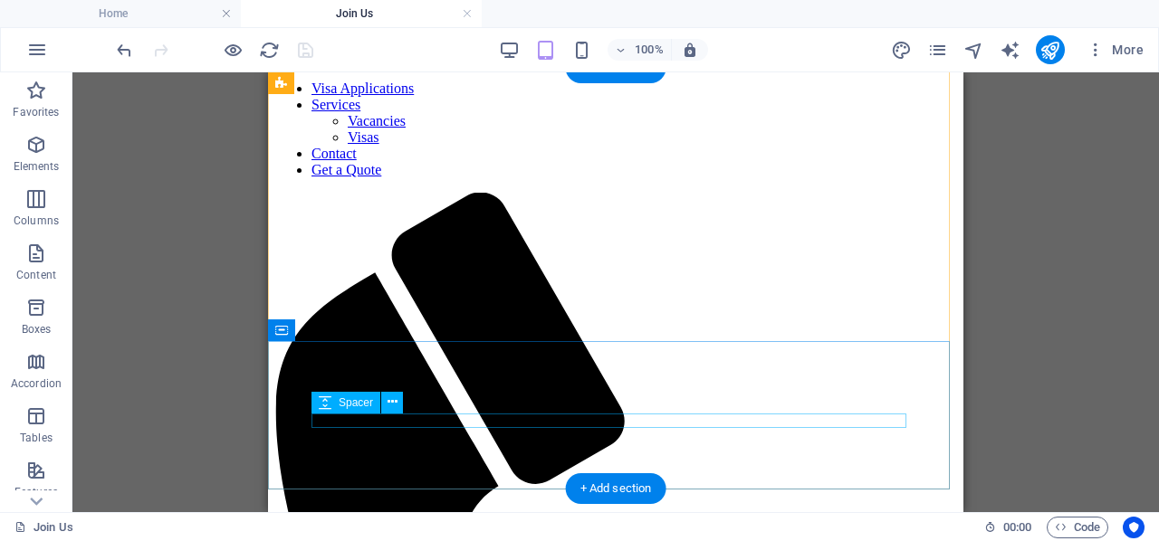
scroll to position [272, 0]
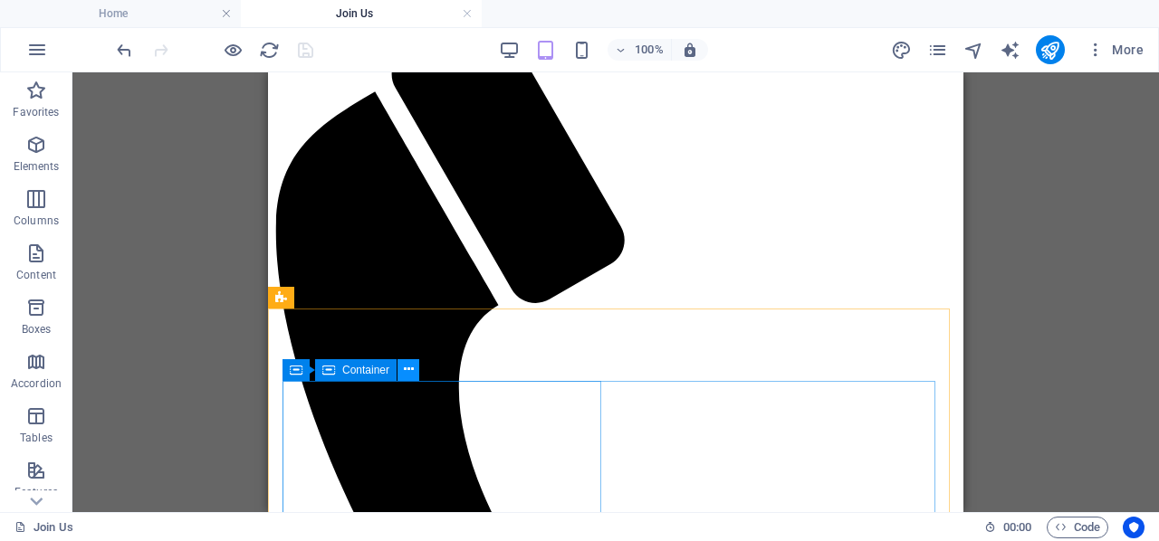
click at [404, 374] on icon at bounding box center [409, 369] width 10 height 19
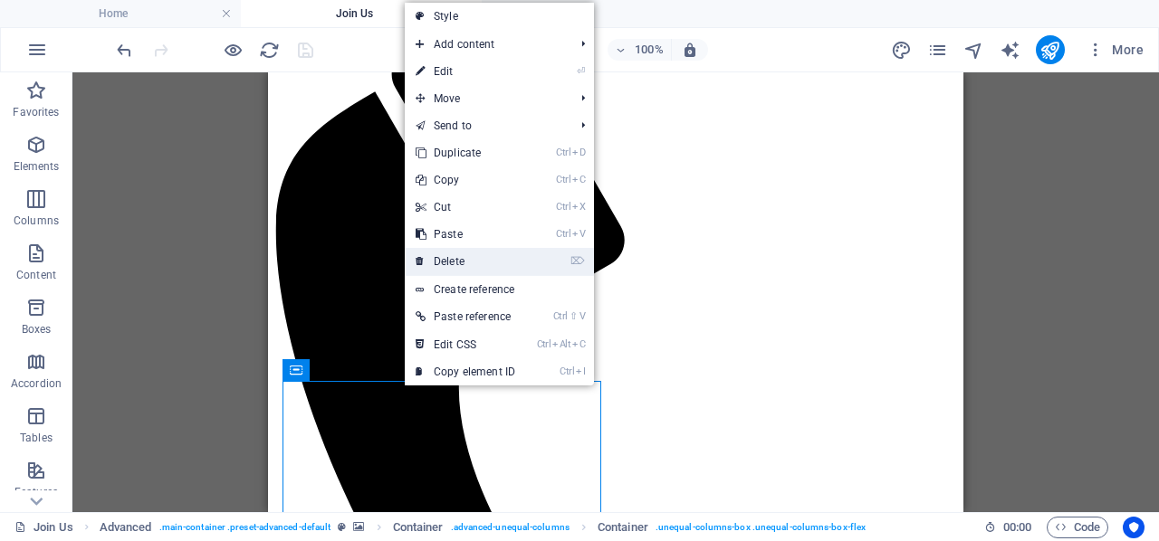
click at [469, 264] on link "⌦ Delete" at bounding box center [465, 261] width 121 height 27
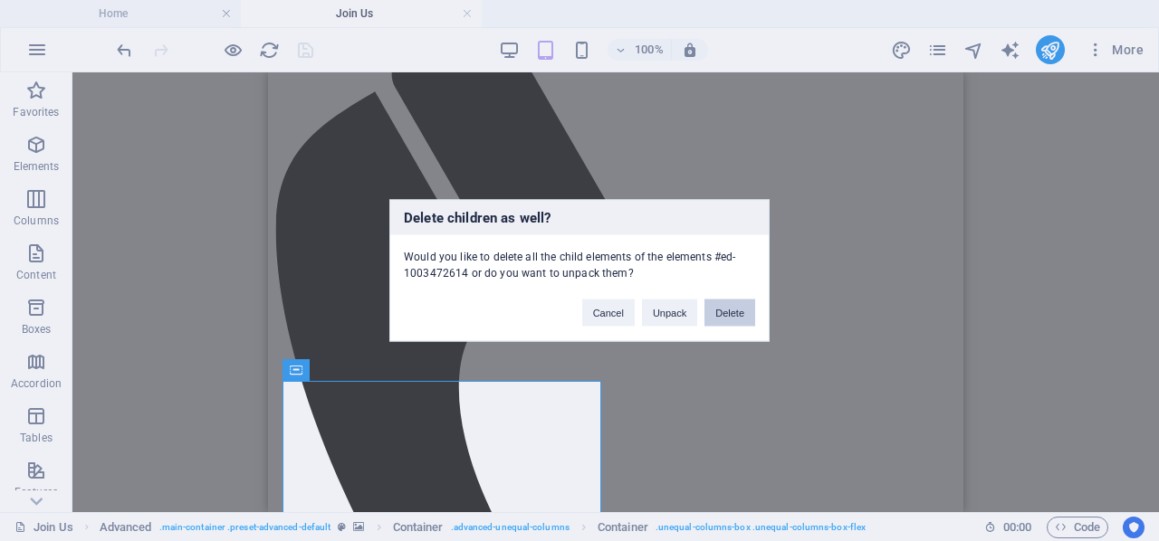
click at [713, 315] on button "Delete" at bounding box center [729, 313] width 51 height 27
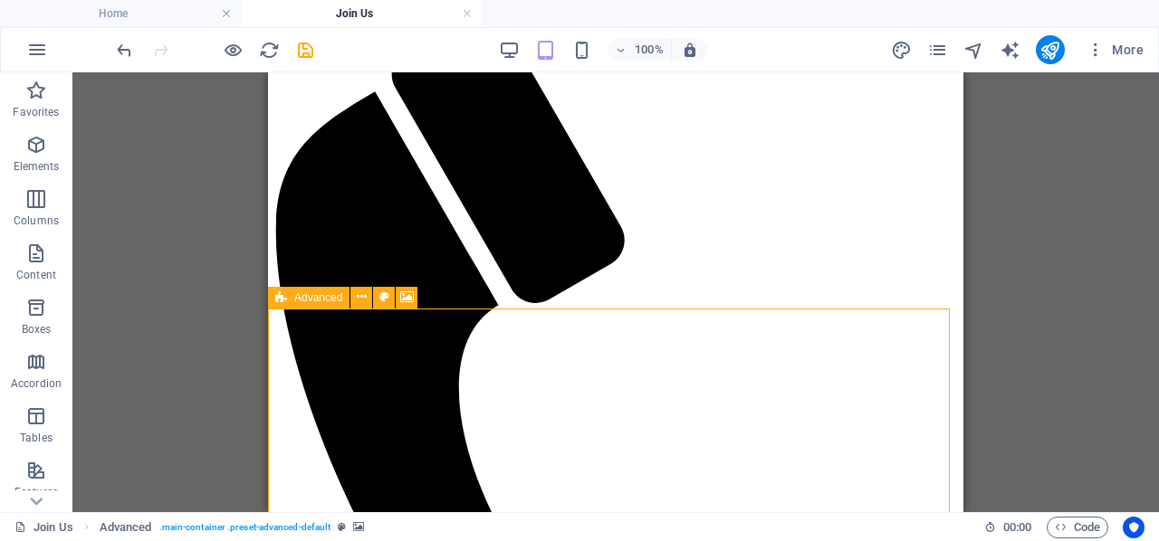
click at [276, 303] on icon at bounding box center [281, 298] width 12 height 22
click at [369, 301] on button at bounding box center [361, 298] width 22 height 22
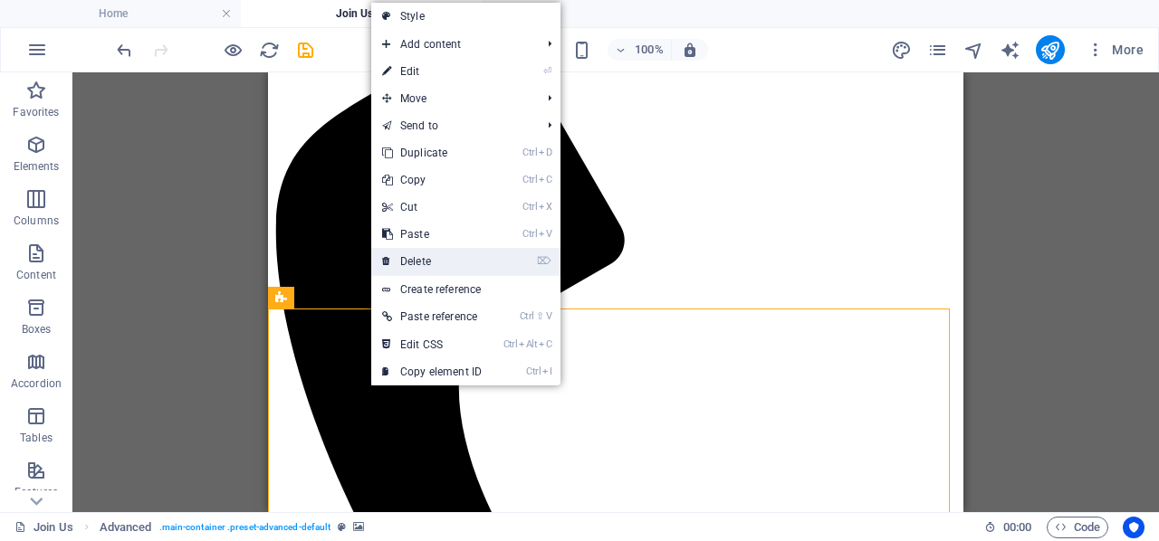
click at [445, 258] on link "⌦ Delete" at bounding box center [431, 261] width 121 height 27
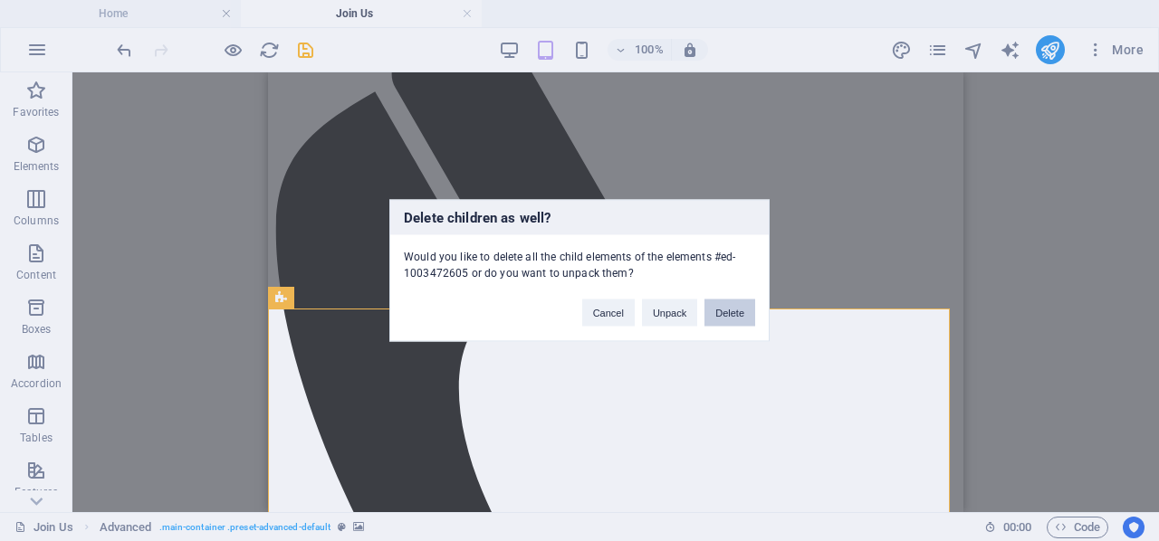
drag, startPoint x: 717, startPoint y: 314, endPoint x: 449, endPoint y: 244, distance: 276.9
click at [717, 314] on button "Delete" at bounding box center [729, 313] width 51 height 27
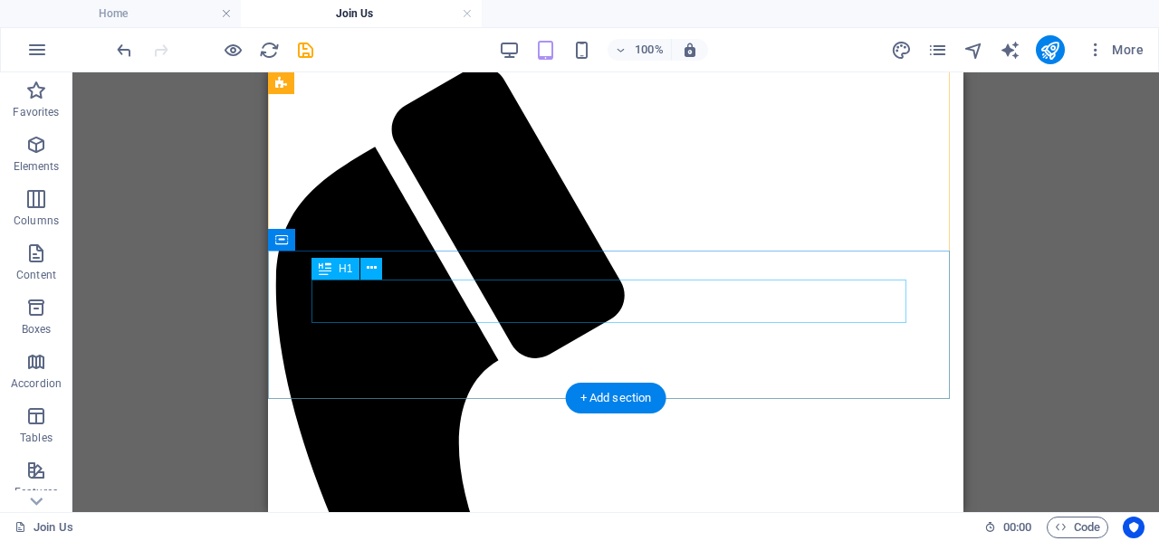
scroll to position [181, 0]
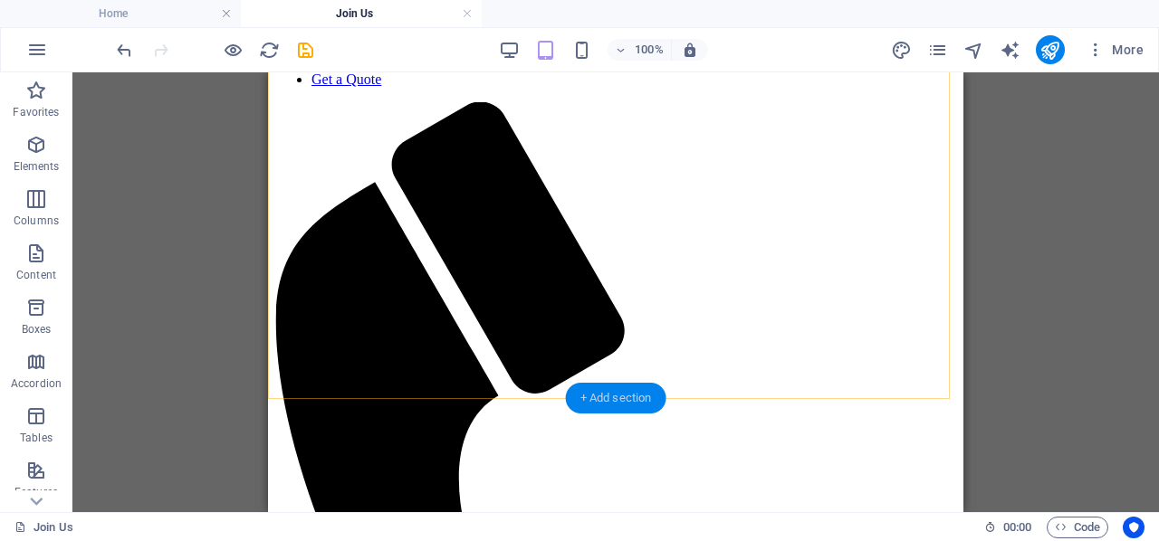
click at [614, 394] on div "+ Add section" at bounding box center [616, 398] width 100 height 31
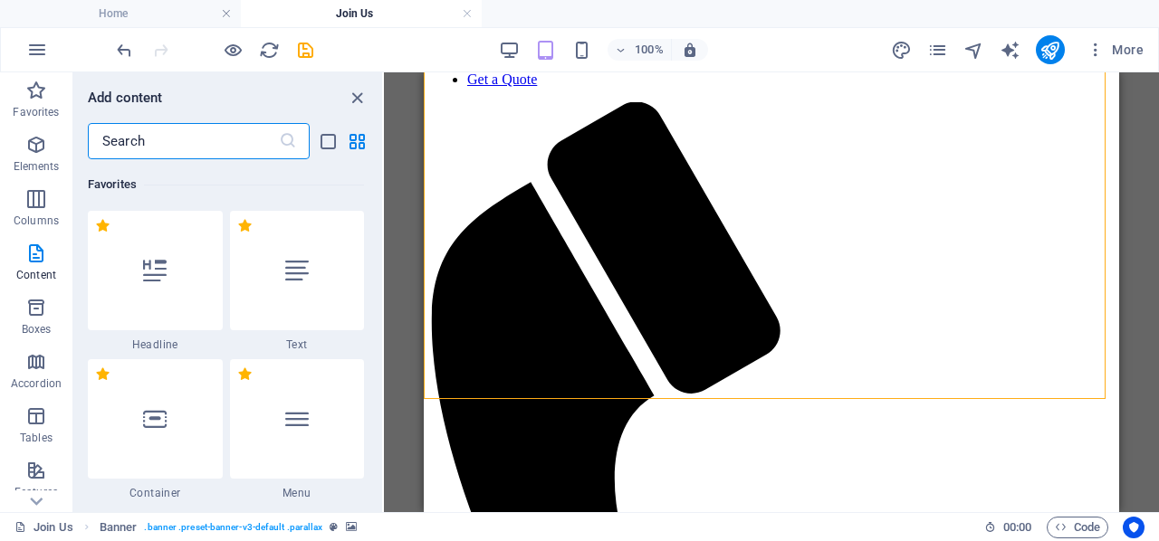
scroll to position [5692, 0]
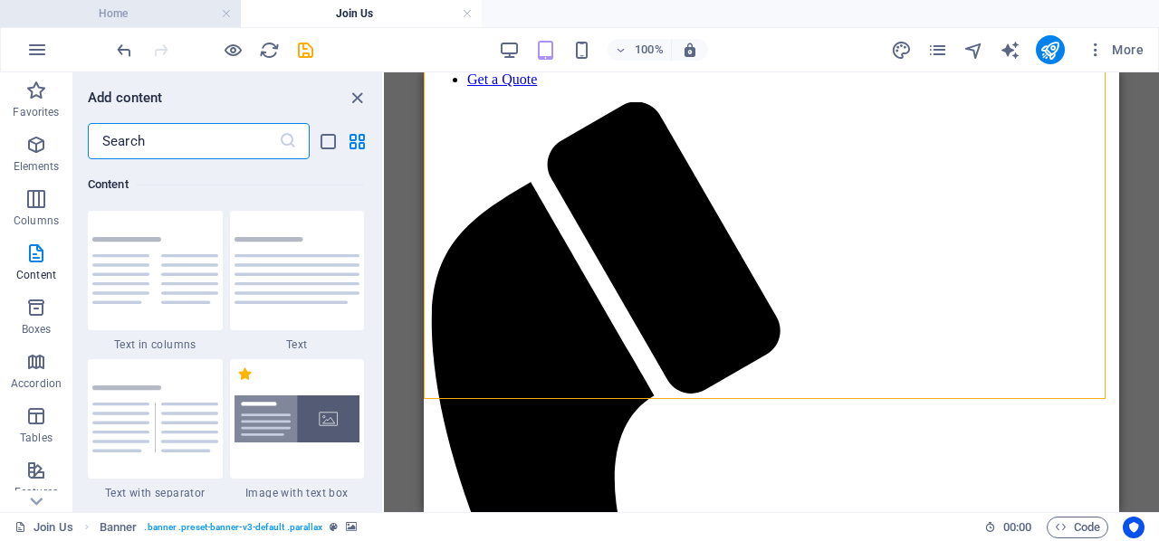
click at [155, 13] on h4 "Home" at bounding box center [120, 14] width 241 height 20
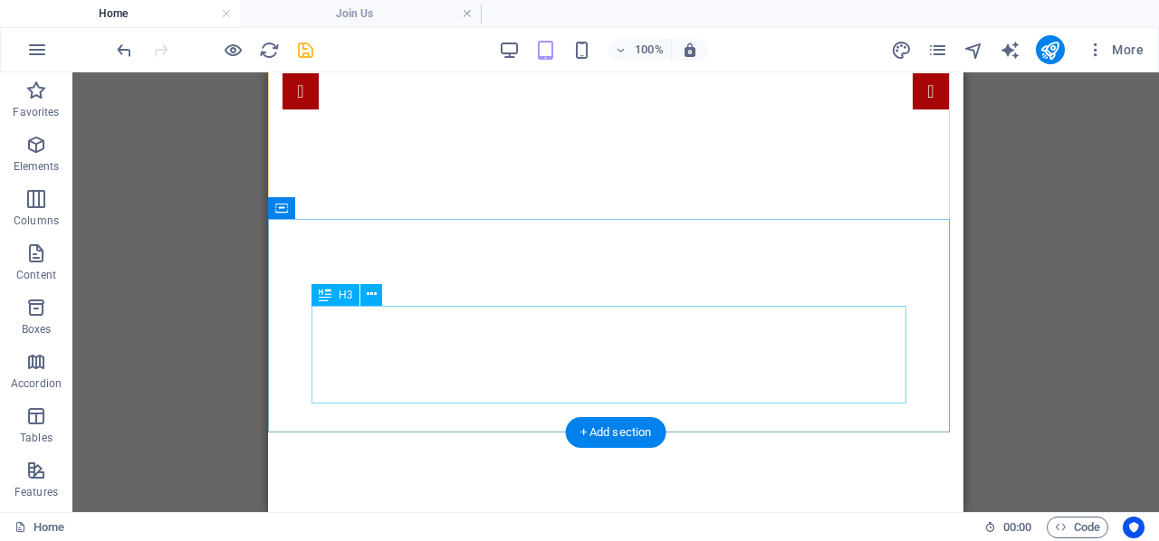
scroll to position [292, 0]
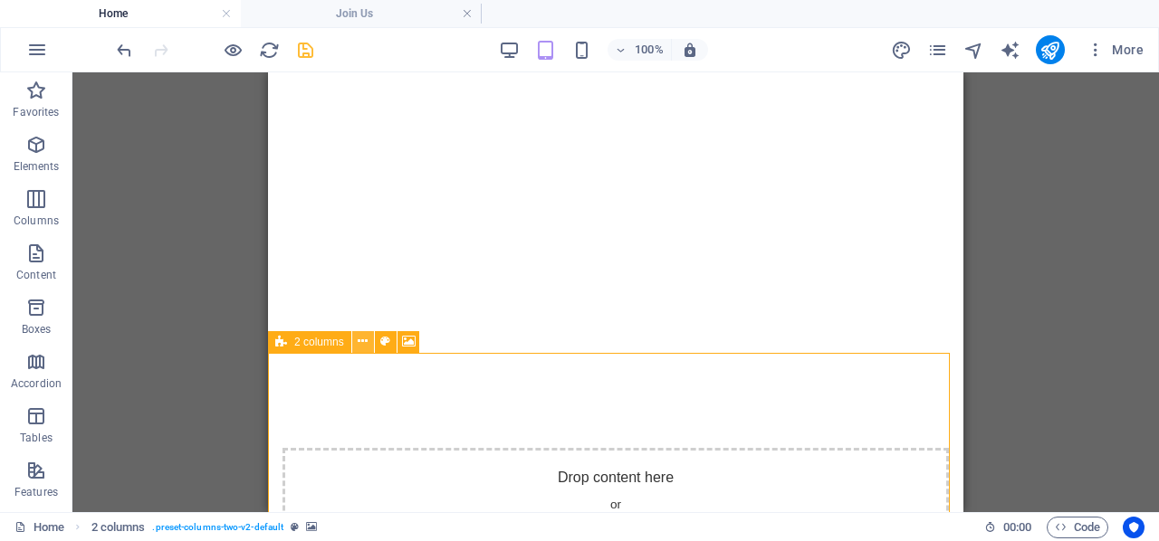
click at [357, 343] on button at bounding box center [363, 342] width 22 height 22
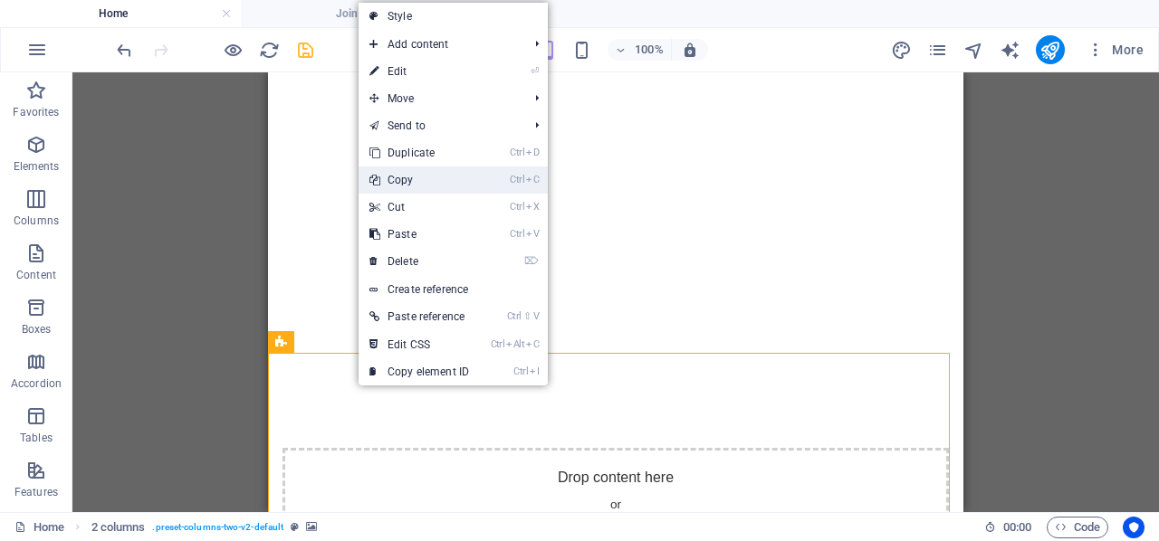
click at [424, 175] on link "Ctrl C Copy" at bounding box center [419, 180] width 121 height 27
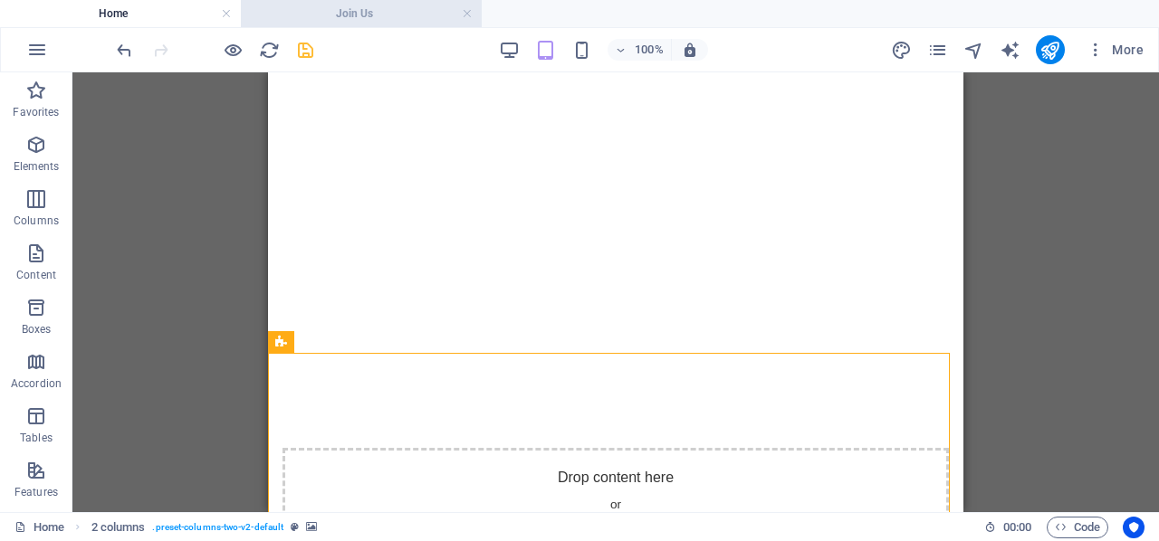
click at [357, 11] on h4 "Join Us" at bounding box center [361, 14] width 241 height 20
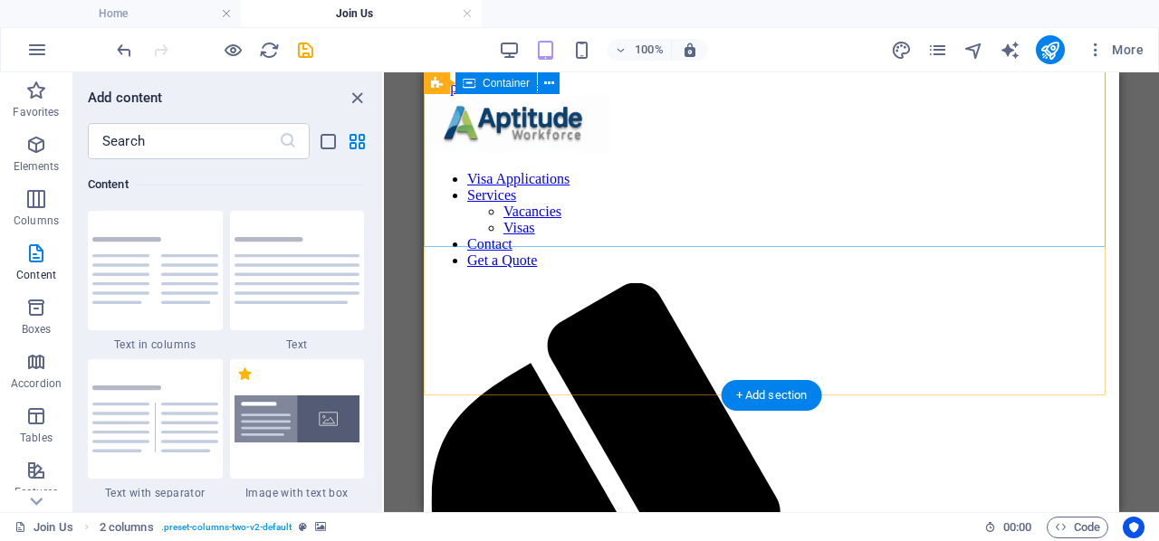
scroll to position [0, 0]
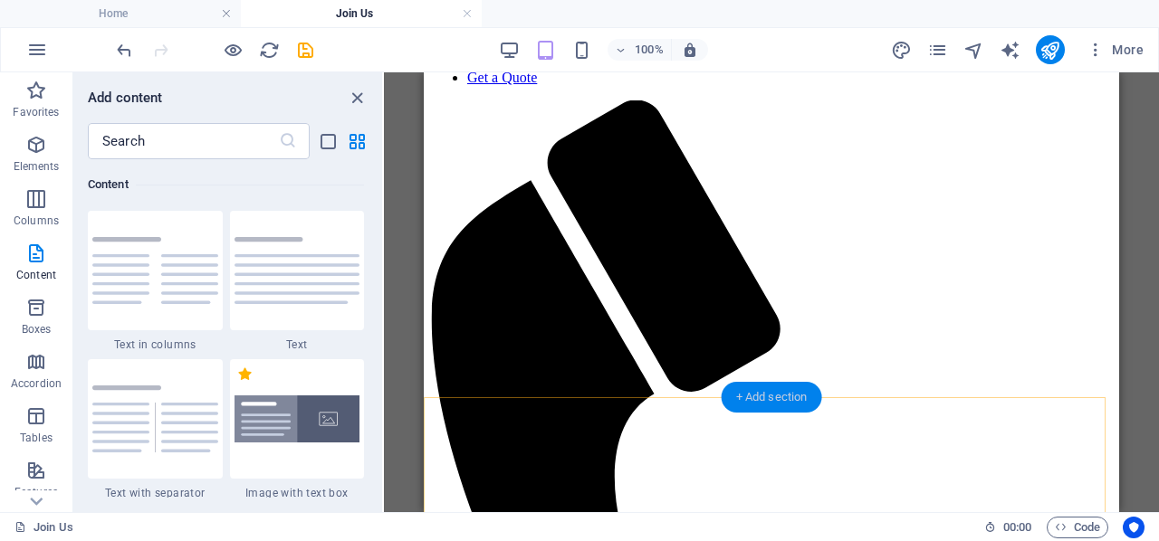
click at [785, 405] on div "+ Add section" at bounding box center [772, 397] width 100 height 31
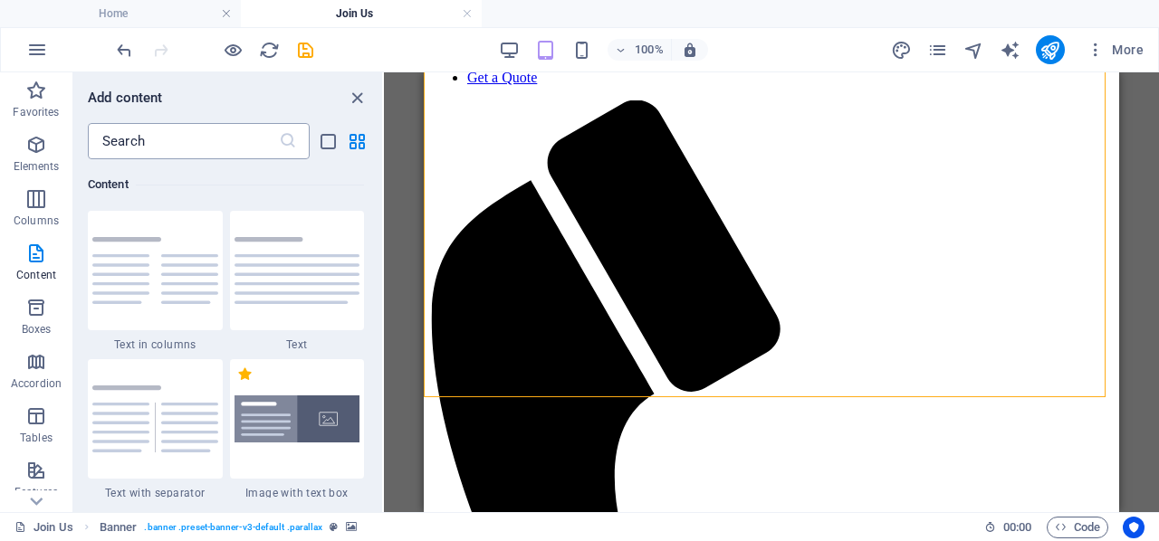
click at [157, 144] on input "text" at bounding box center [183, 141] width 191 height 36
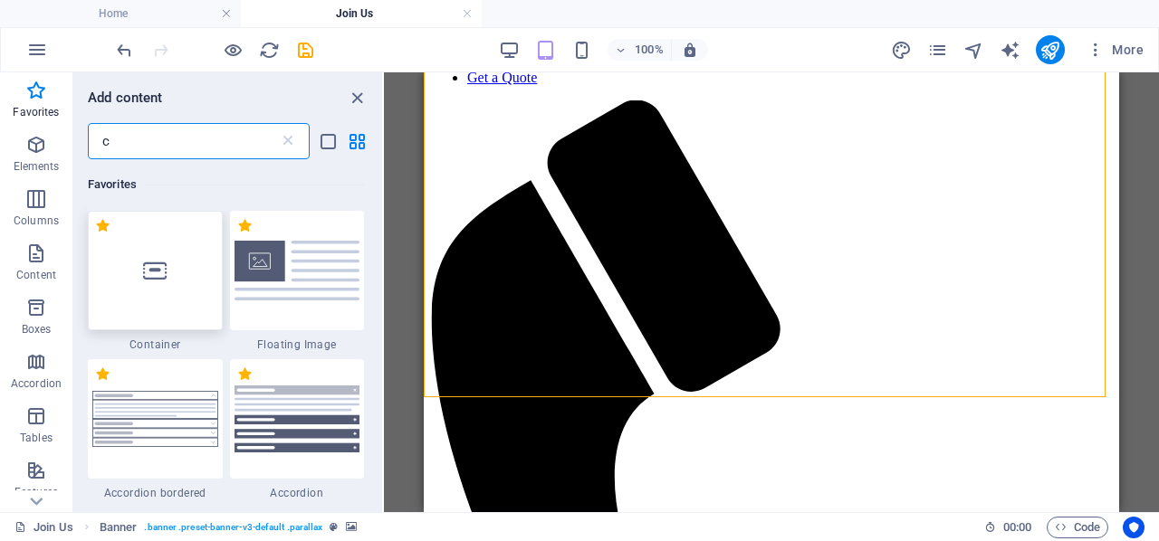
type input "c"
click at [174, 263] on div at bounding box center [155, 271] width 135 height 120
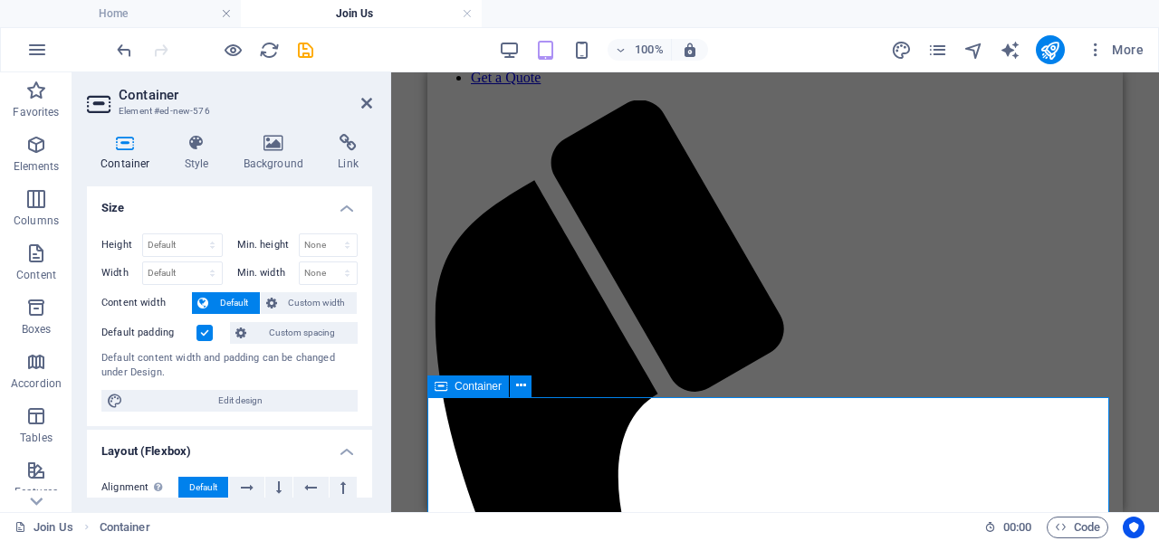
click at [368, 99] on icon at bounding box center [366, 103] width 11 height 14
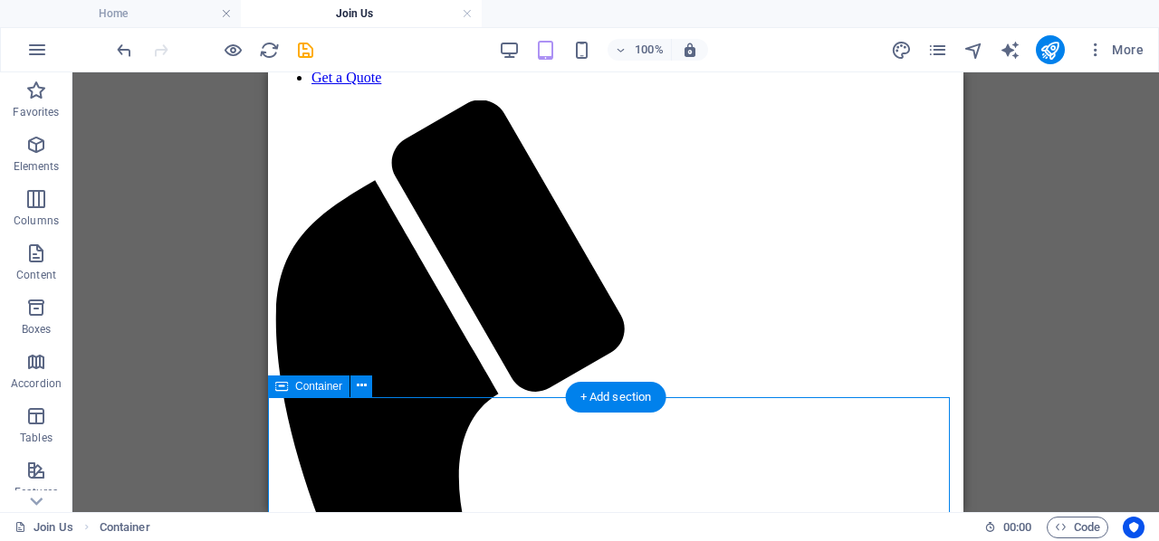
scroll to position [364, 0]
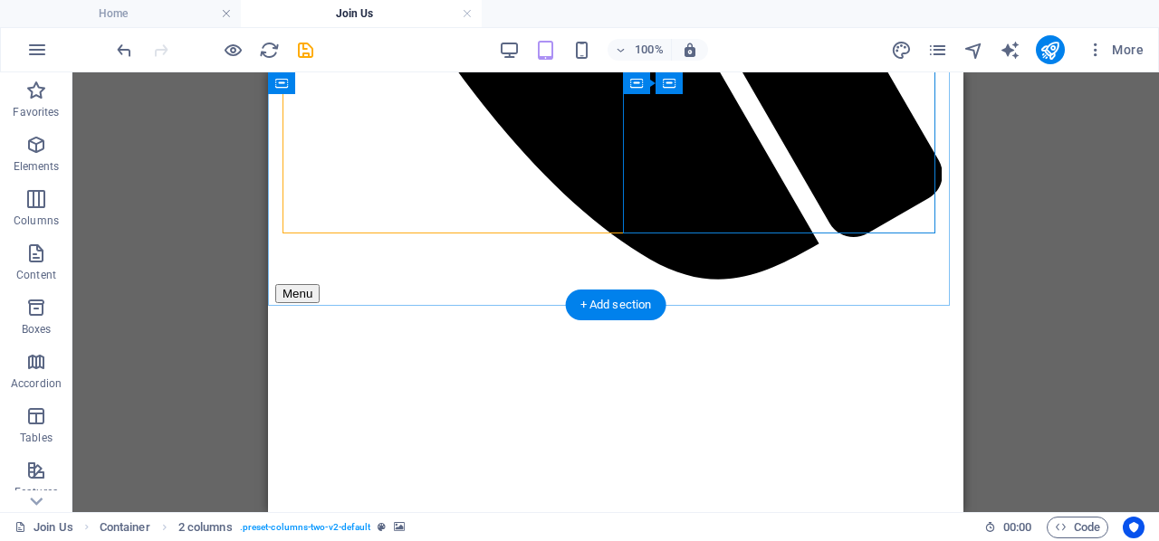
scroll to position [907, 0]
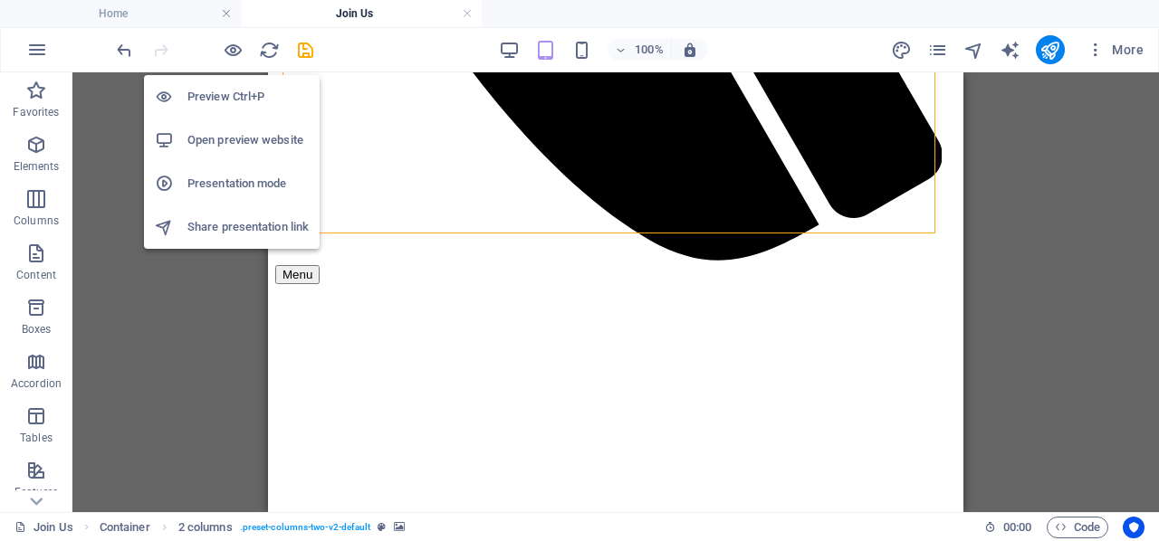
click at [238, 52] on icon "button" at bounding box center [233, 50] width 21 height 21
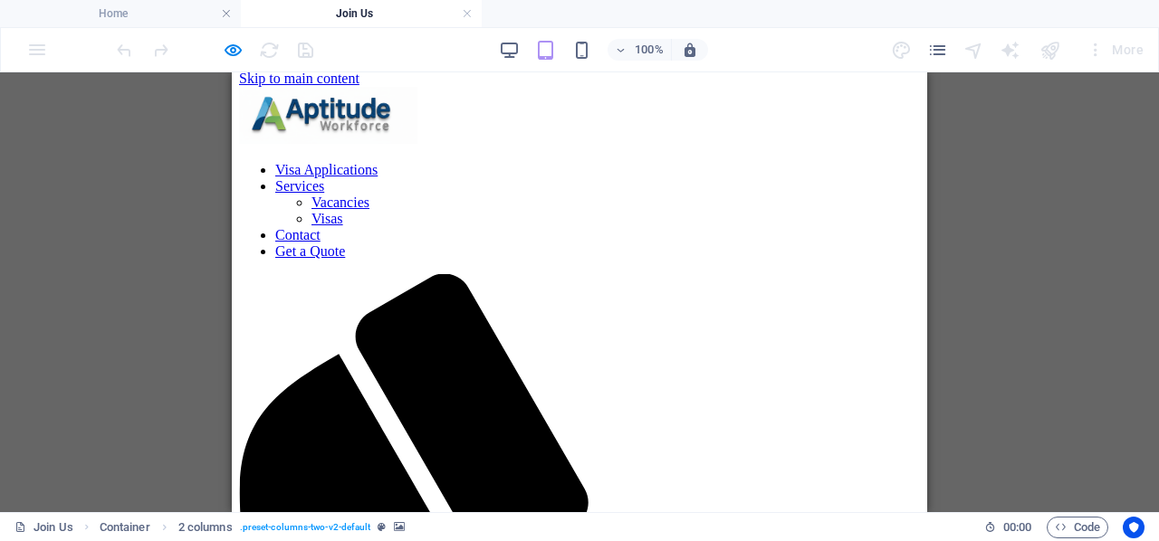
scroll to position [0, 0]
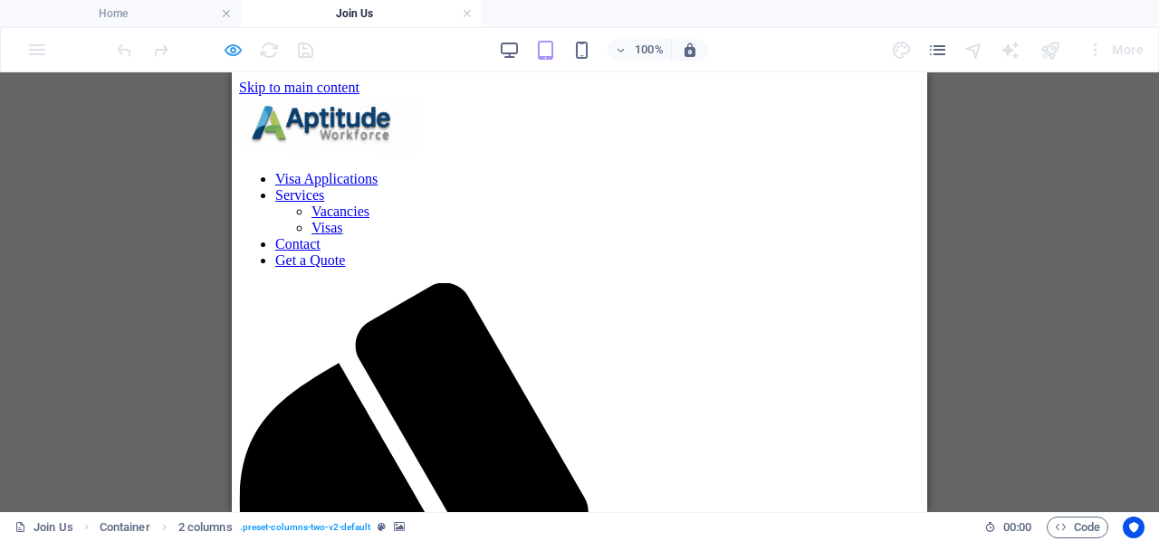
click at [242, 49] on icon "button" at bounding box center [233, 50] width 21 height 21
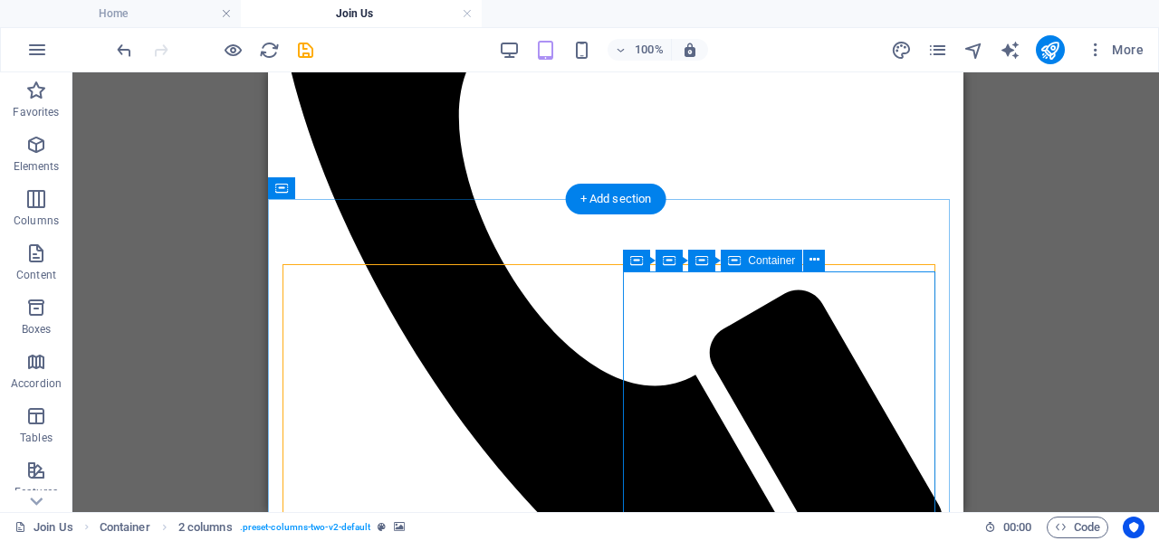
scroll to position [362, 0]
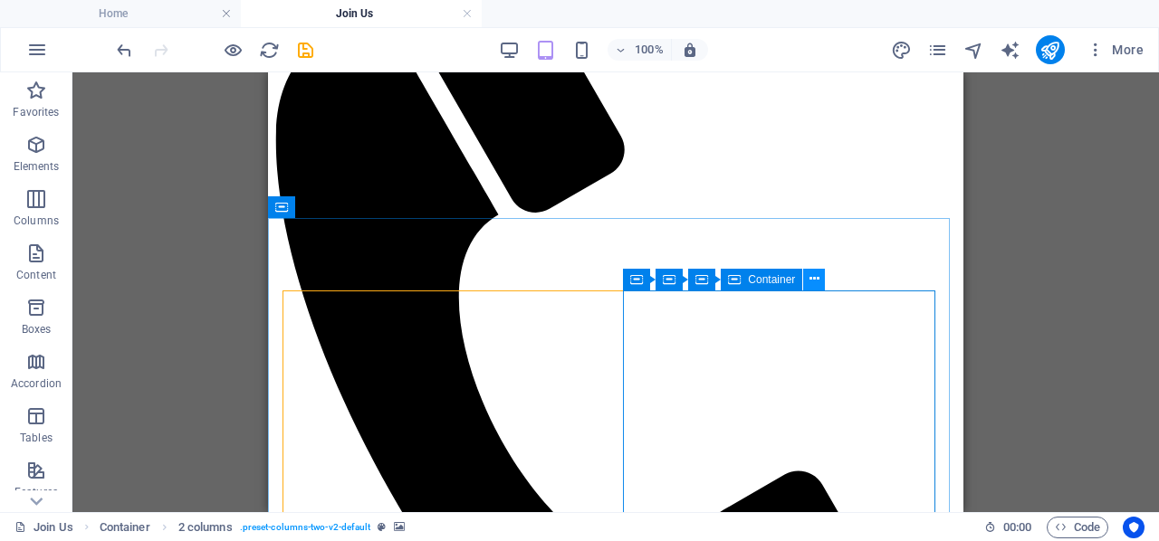
click at [819, 286] on button at bounding box center [814, 280] width 22 height 22
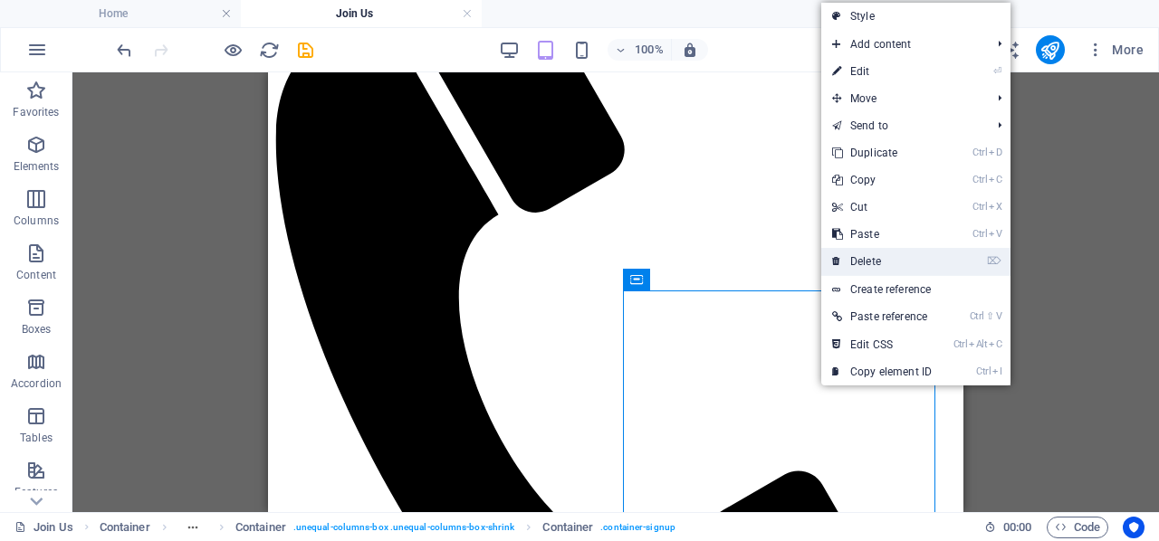
click at [864, 266] on link "⌦ Delete" at bounding box center [881, 261] width 121 height 27
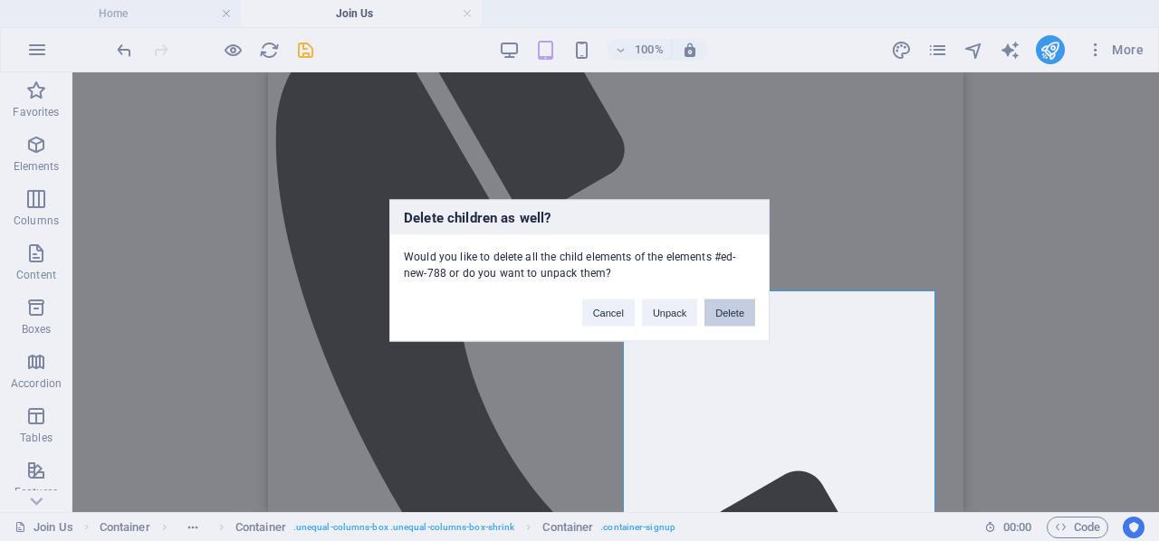
click at [736, 314] on button "Delete" at bounding box center [729, 313] width 51 height 27
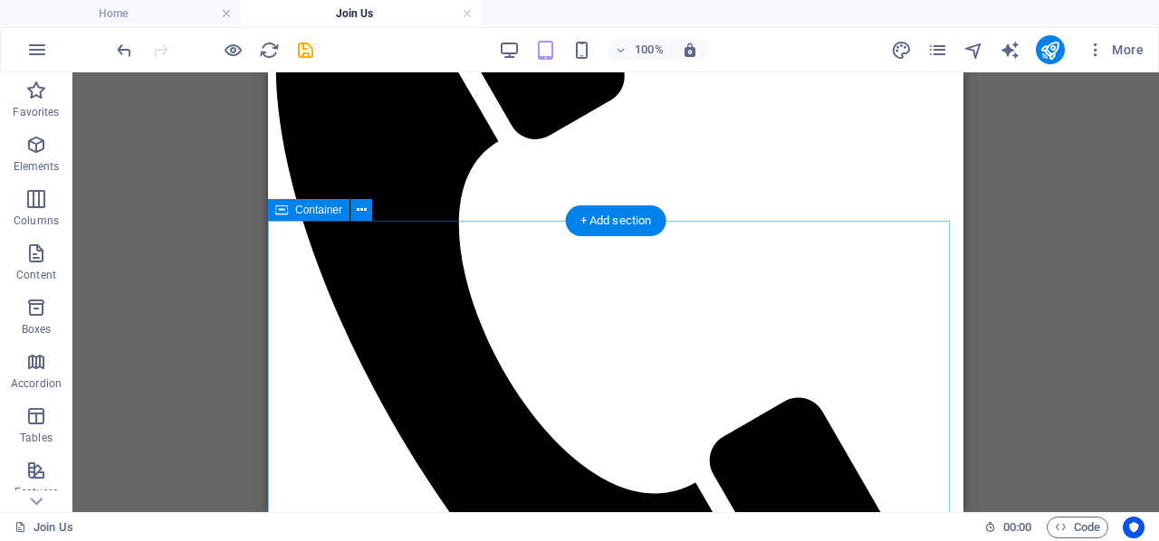
scroll to position [311, 0]
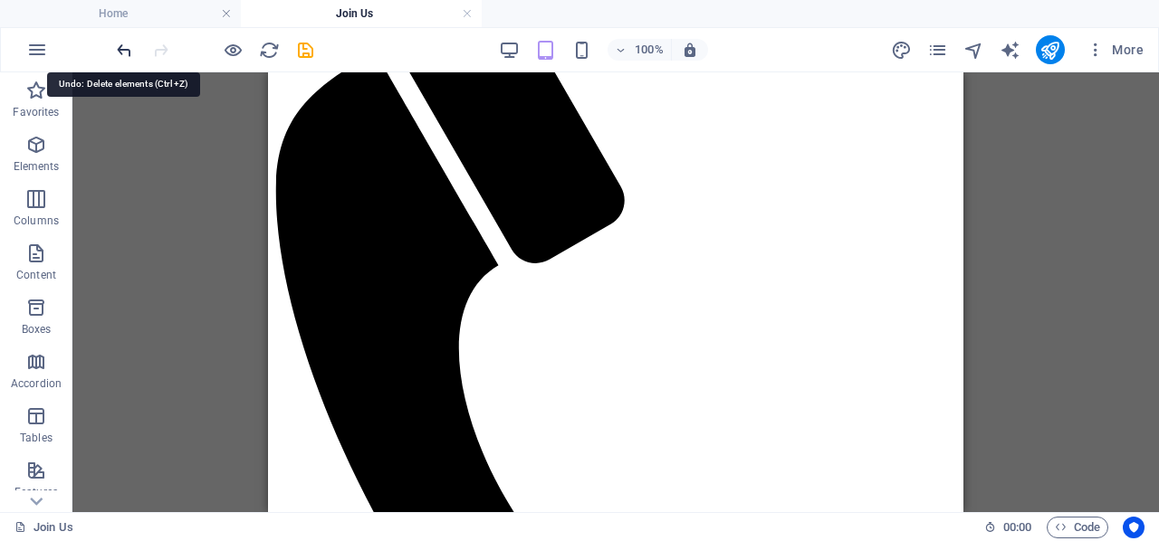
click at [123, 48] on icon "undo" at bounding box center [124, 50] width 21 height 21
click at [121, 50] on icon "undo" at bounding box center [124, 50] width 21 height 21
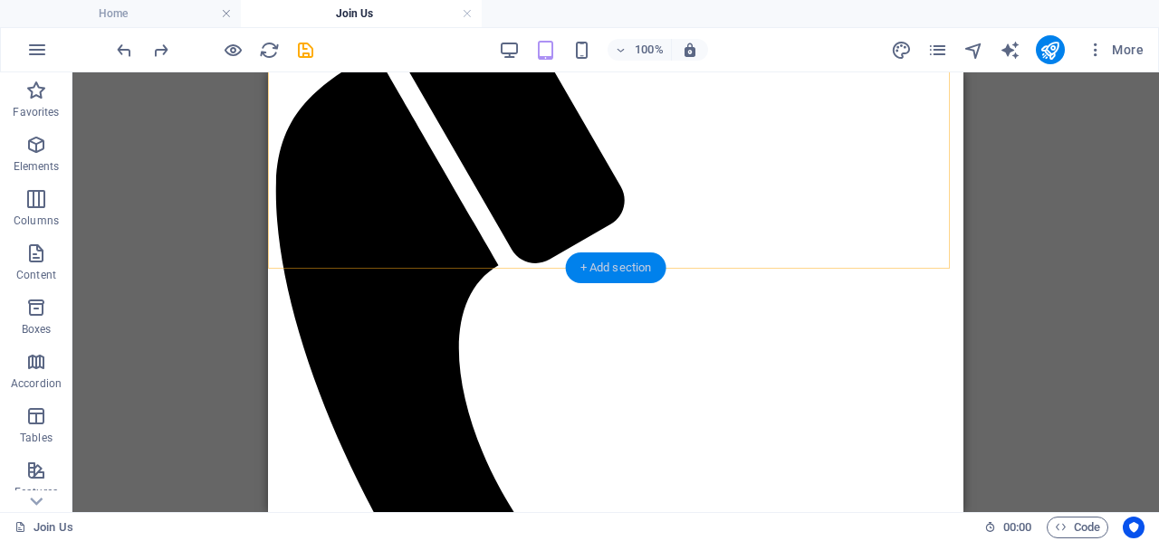
click at [600, 266] on div "+ Add section" at bounding box center [616, 268] width 100 height 31
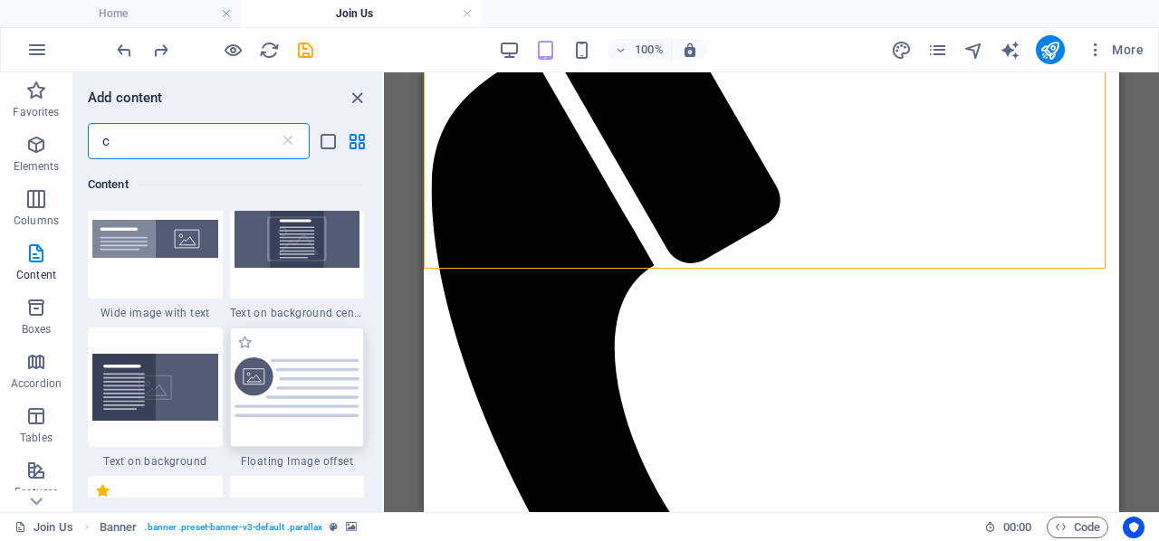
scroll to position [3175, 0]
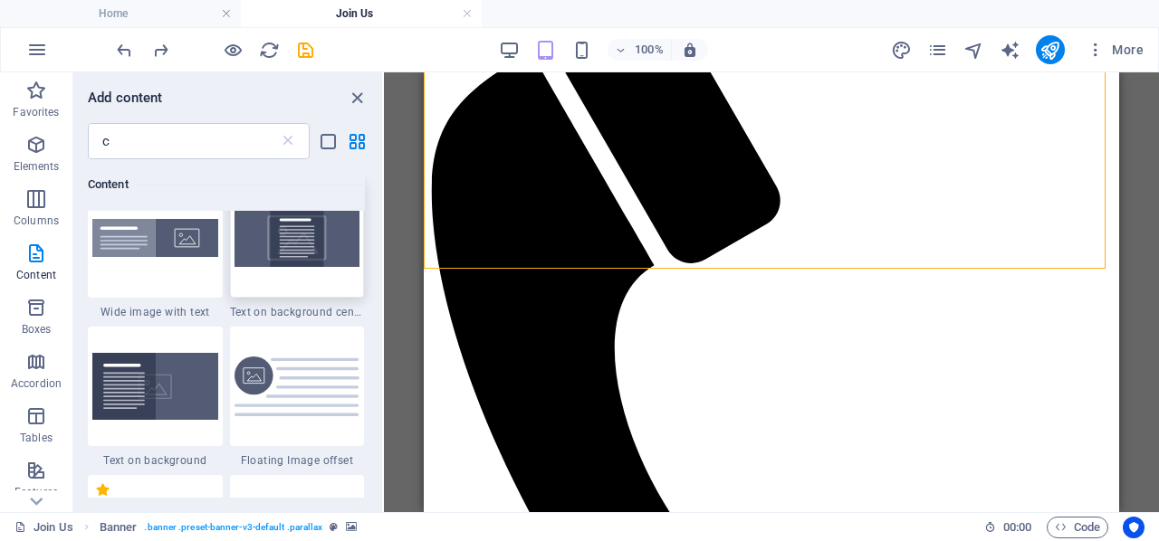
click at [322, 256] on img at bounding box center [297, 237] width 126 height 57
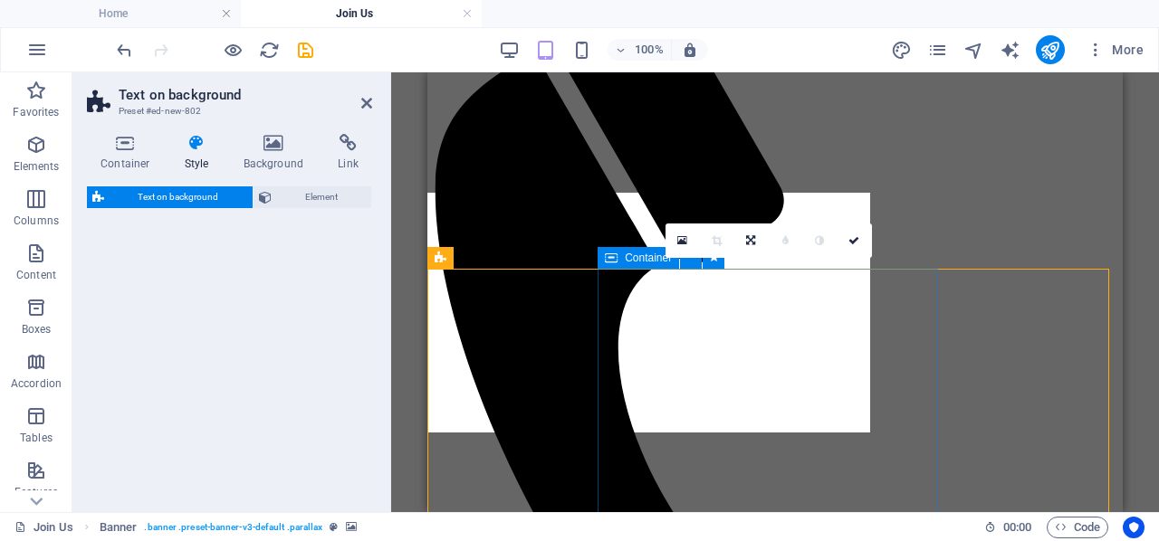
select select "%"
select select "rem"
select select "px"
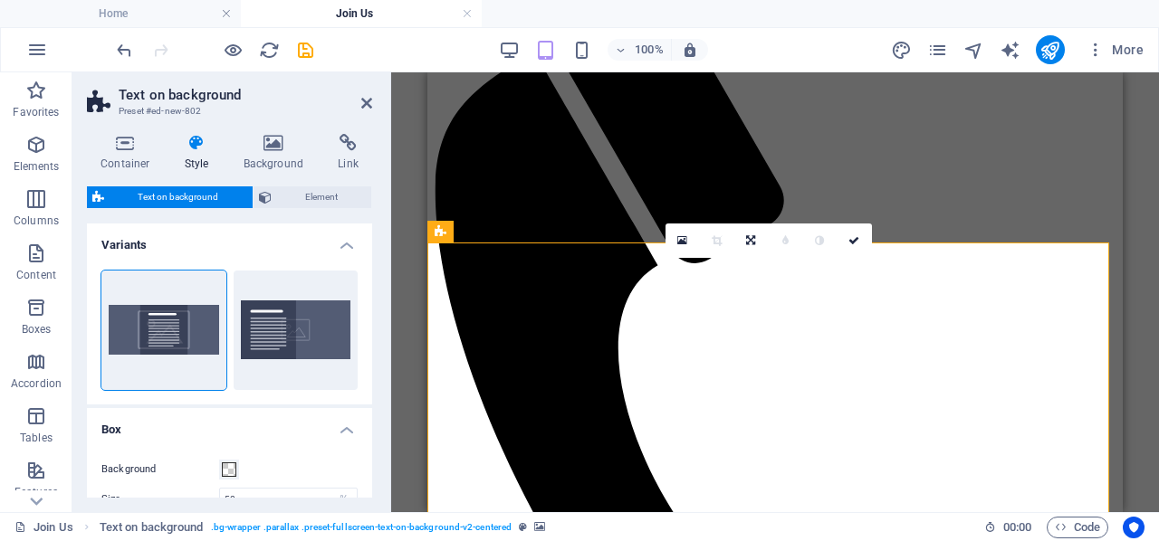
scroll to position [311, 0]
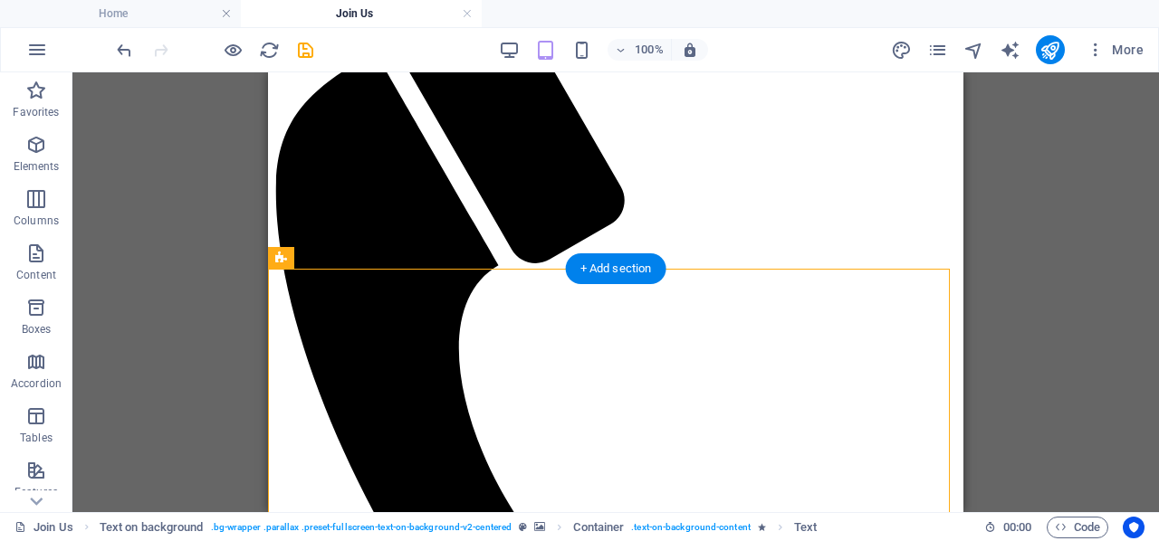
select select "%"
select select "rem"
select select "px"
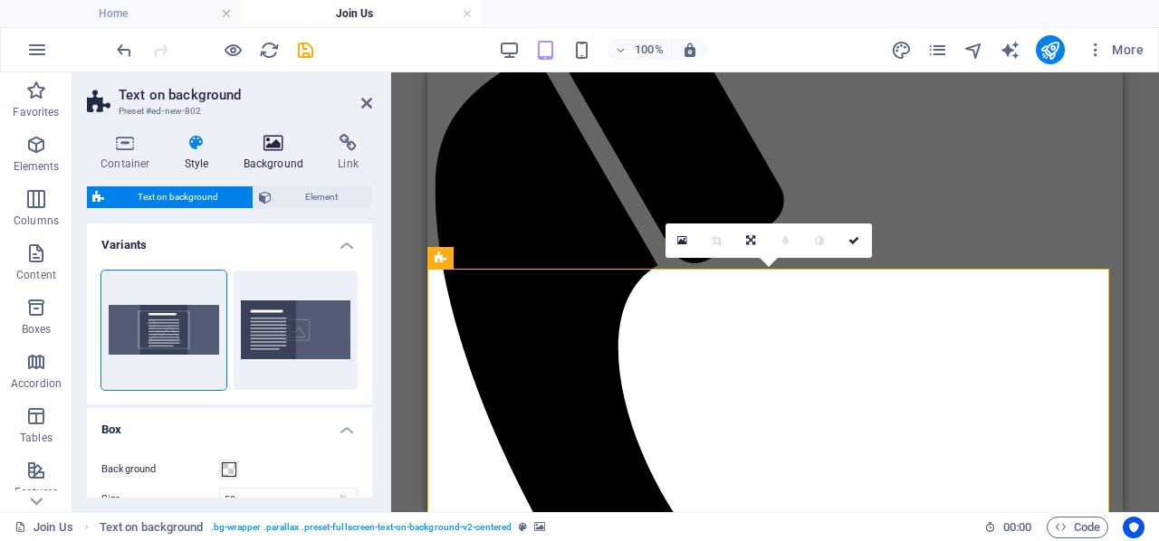
click at [273, 145] on icon at bounding box center [274, 143] width 88 height 18
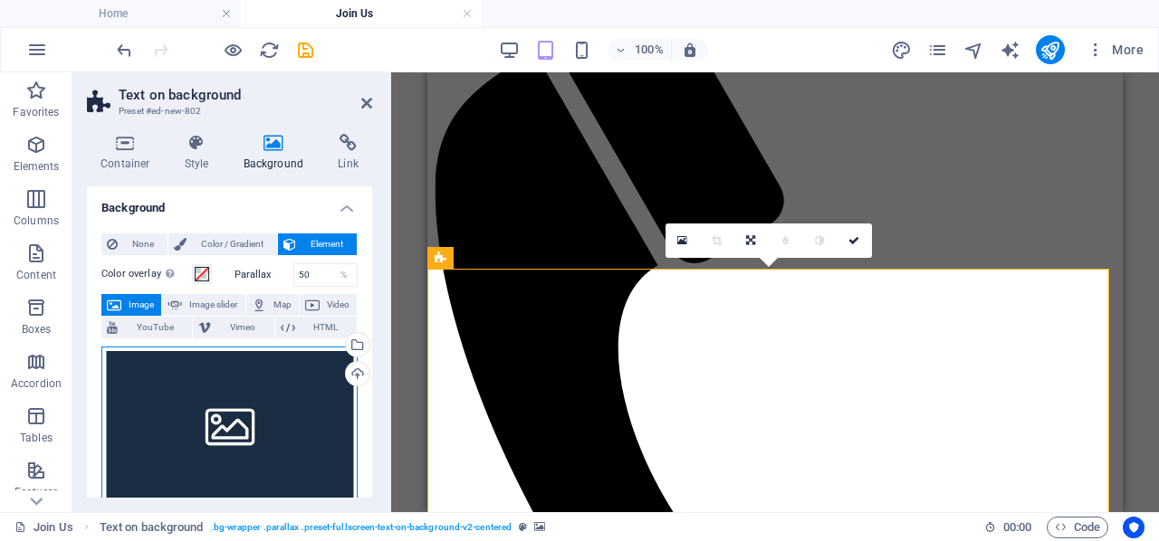
click at [204, 432] on div "Drag files here, click to choose files or select files from Files or our free s…" at bounding box center [229, 426] width 256 height 158
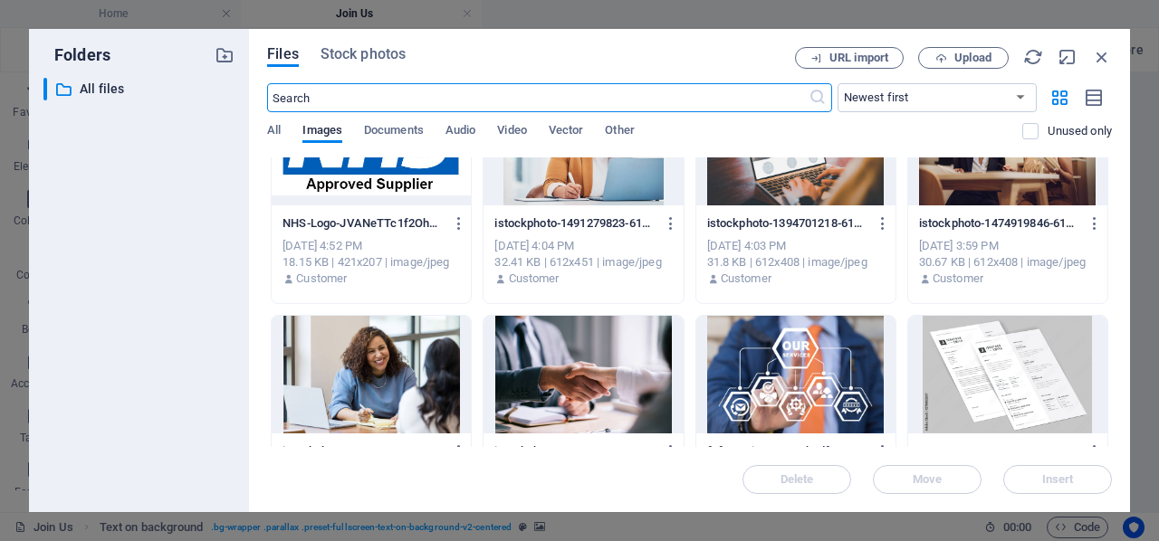
scroll to position [1901, 0]
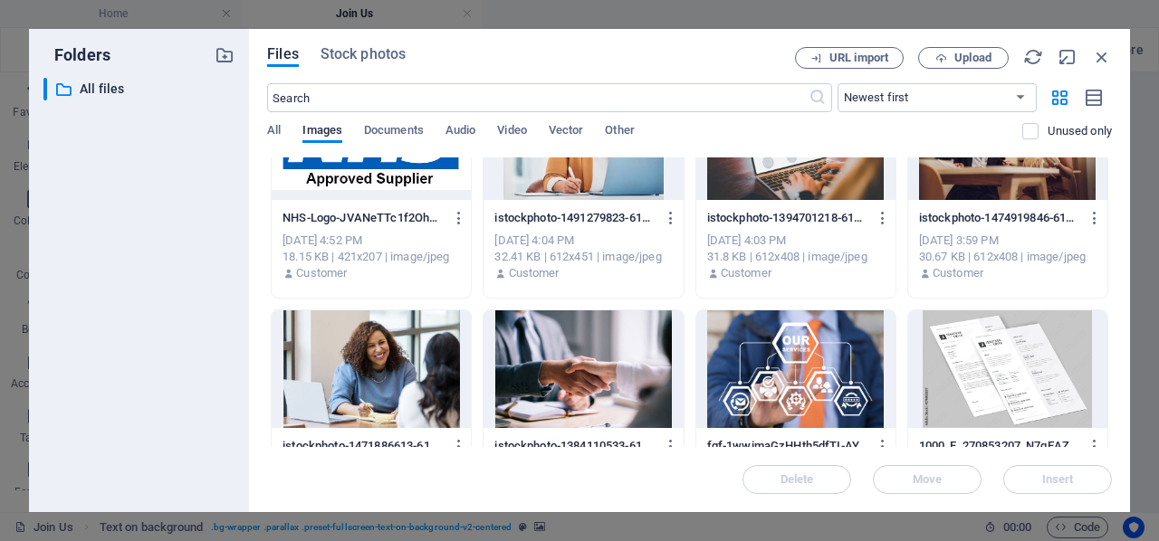
click at [402, 377] on div at bounding box center [371, 370] width 199 height 118
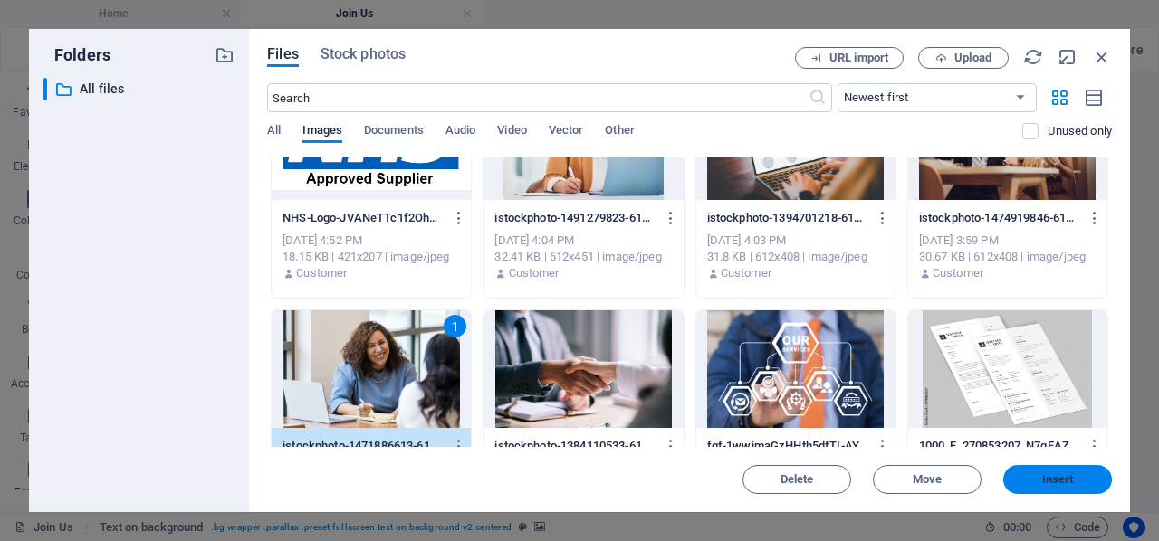
click at [1042, 477] on span "Insert" at bounding box center [1058, 479] width 32 height 11
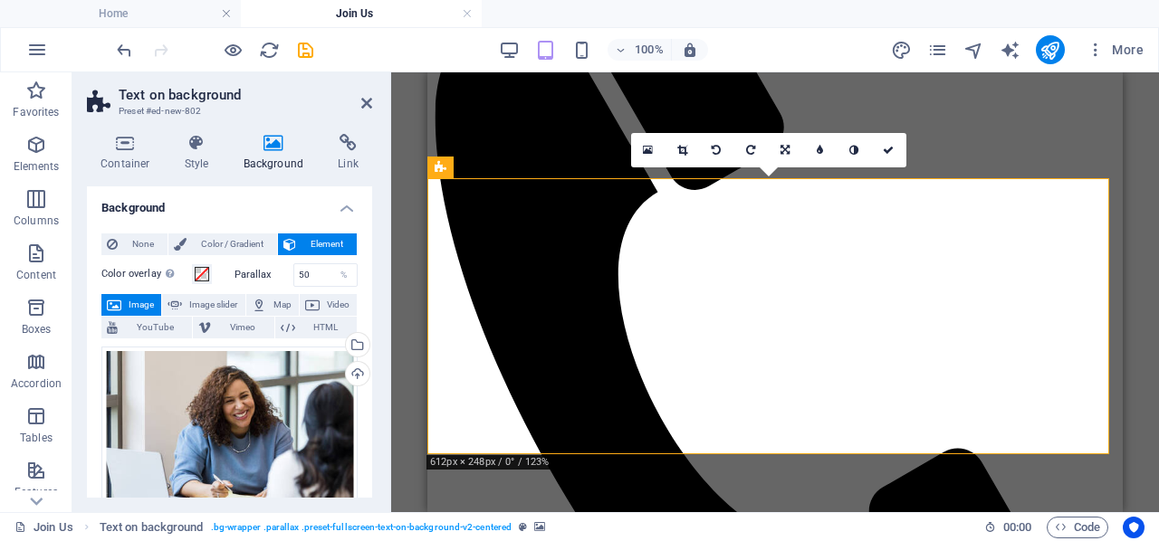
scroll to position [402, 0]
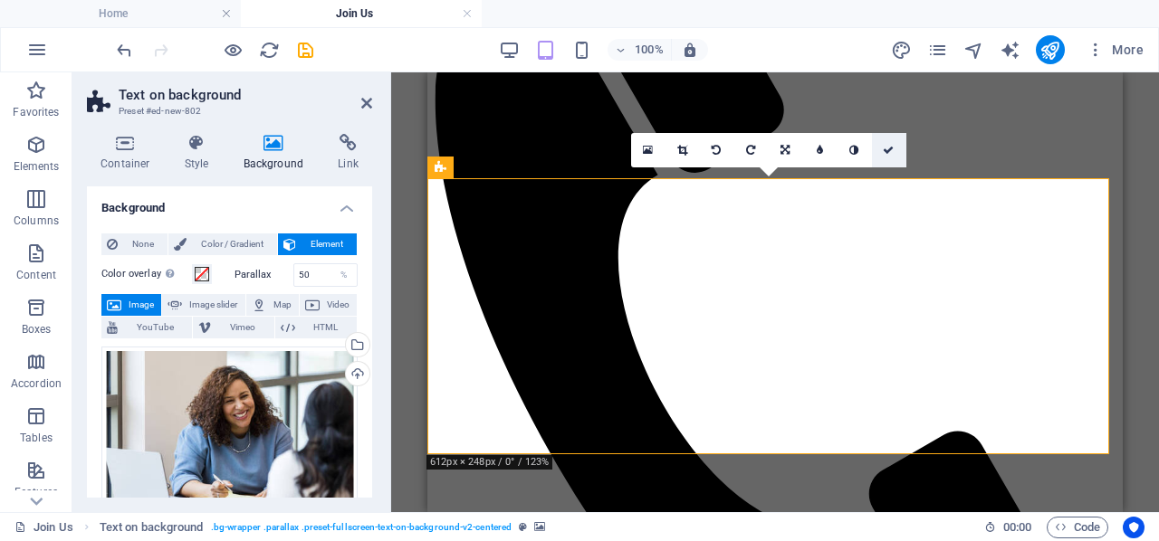
click at [895, 151] on link at bounding box center [889, 150] width 34 height 34
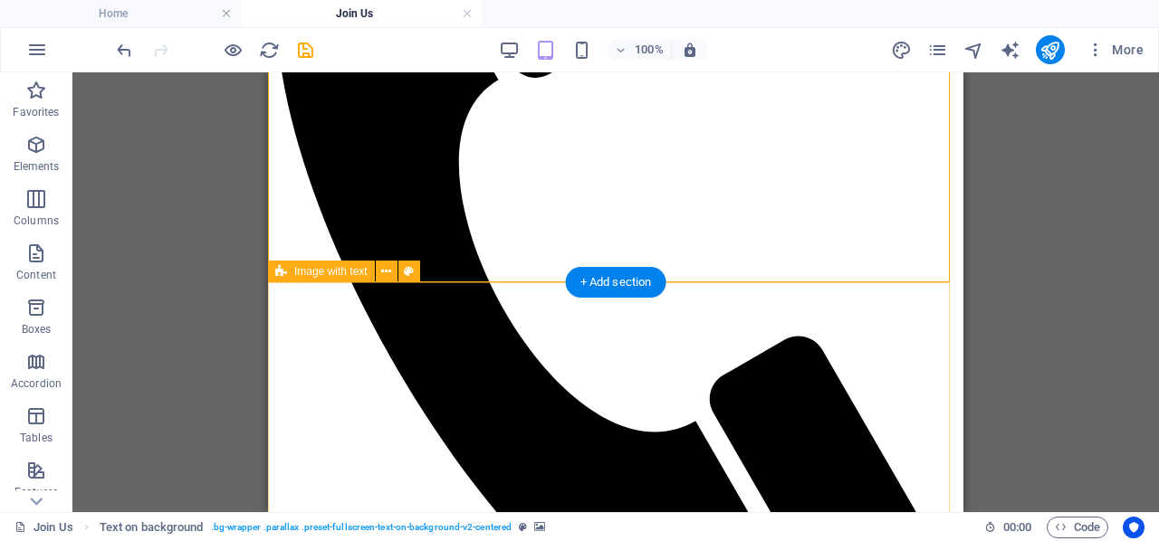
scroll to position [311, 0]
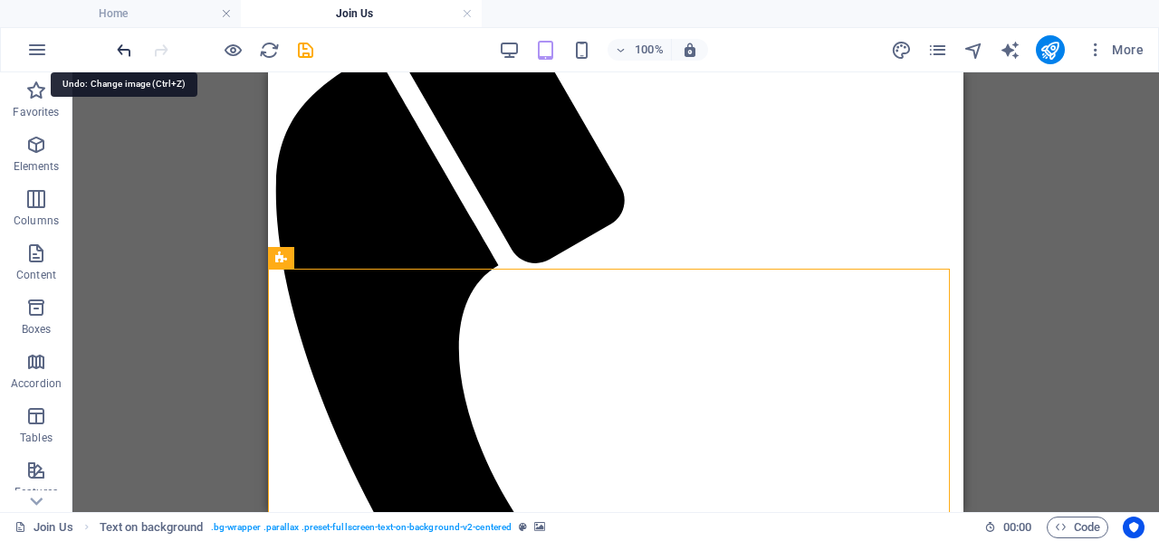
click at [120, 43] on icon "undo" at bounding box center [124, 50] width 21 height 21
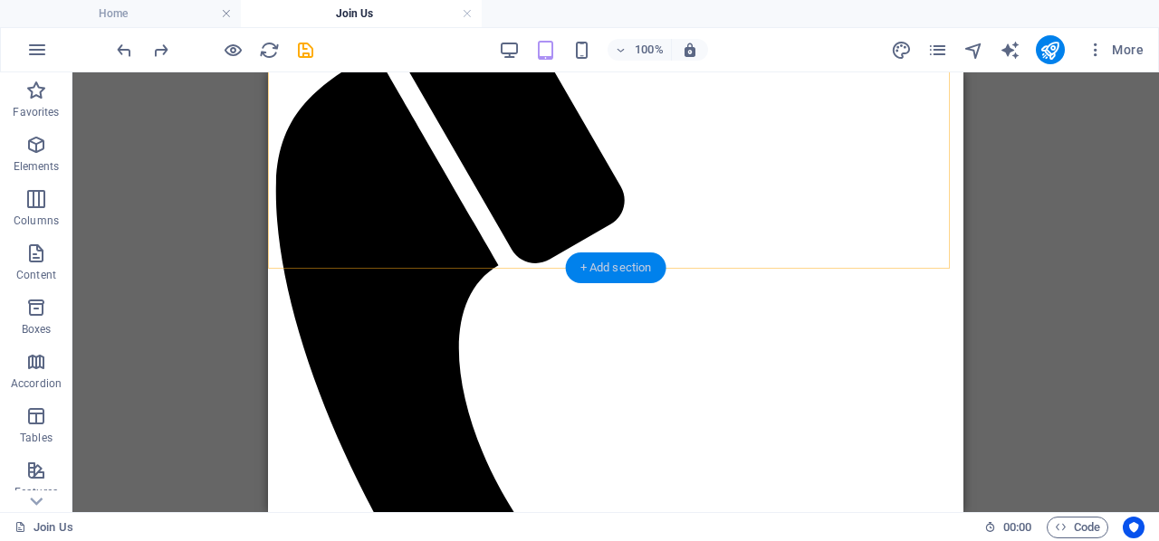
click at [583, 267] on div "+ Add section" at bounding box center [616, 268] width 100 height 31
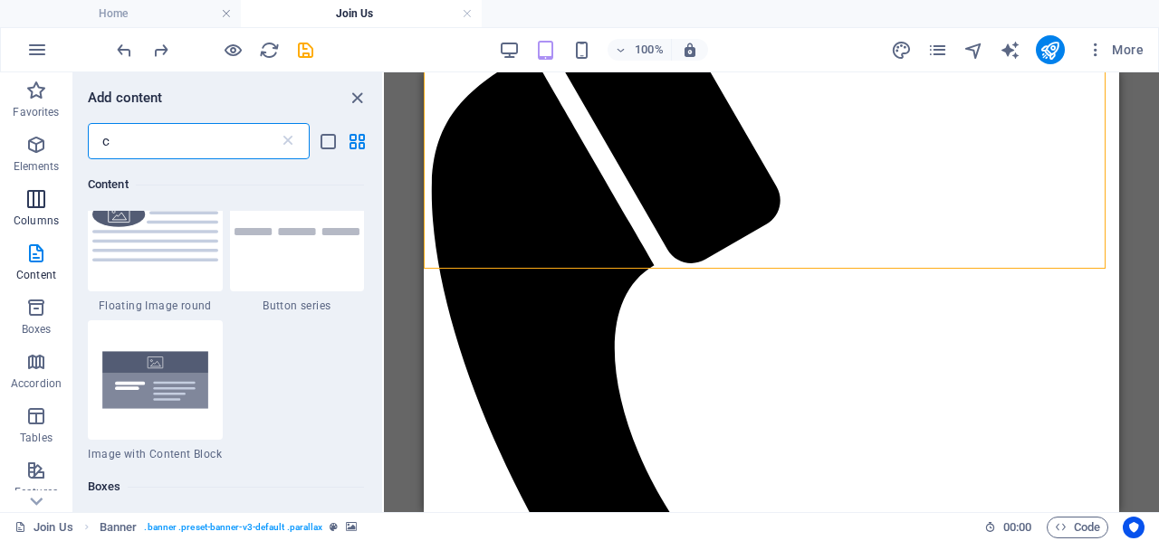
scroll to position [3628, 0]
click at [51, 99] on span "Favorites" at bounding box center [36, 101] width 72 height 43
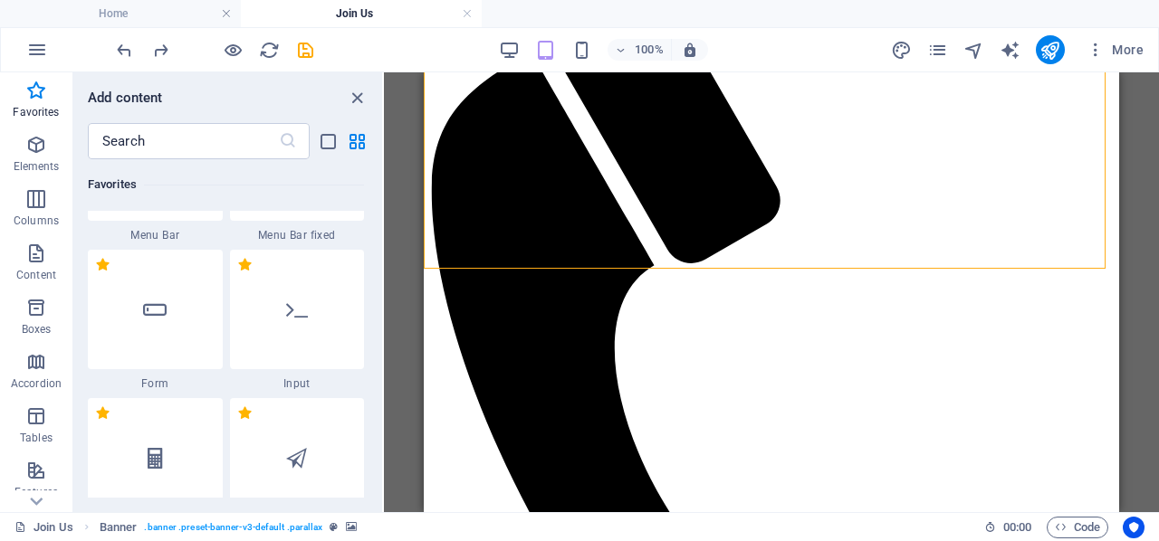
scroll to position [1358, 0]
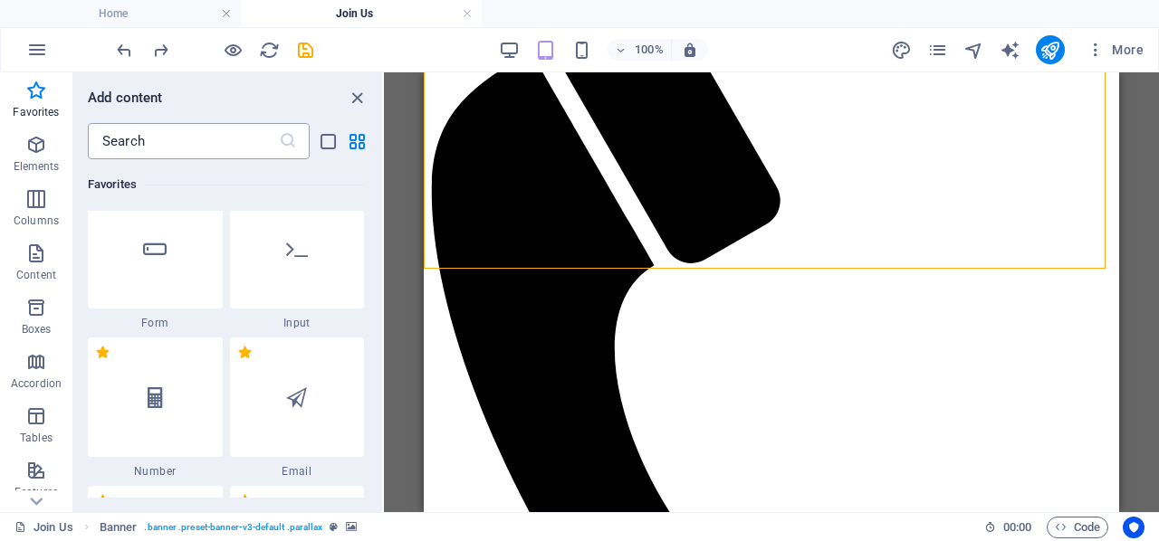
click at [168, 155] on input "text" at bounding box center [183, 141] width 191 height 36
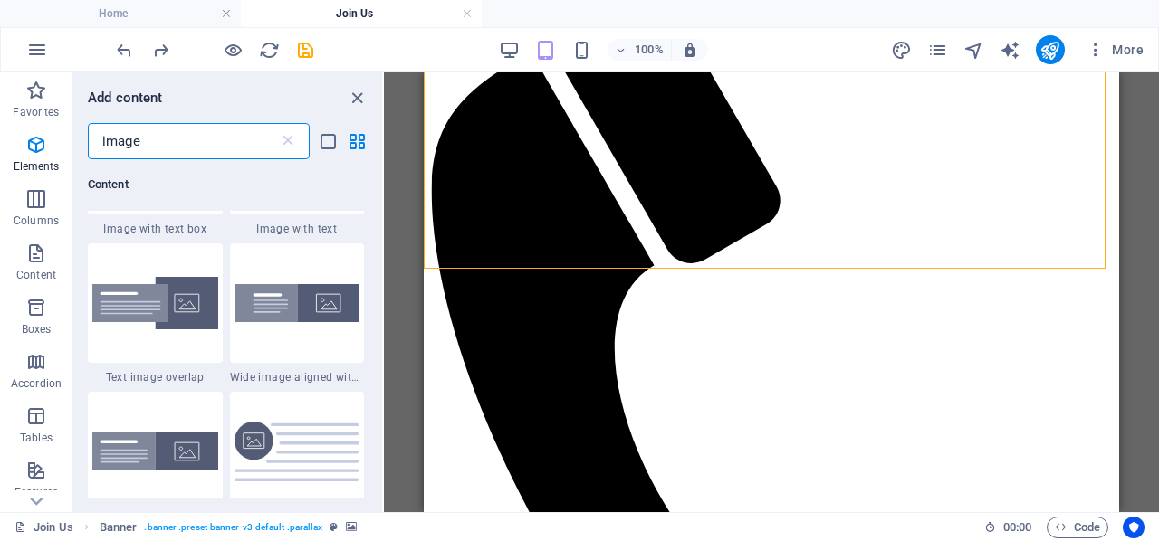
scroll to position [634, 0]
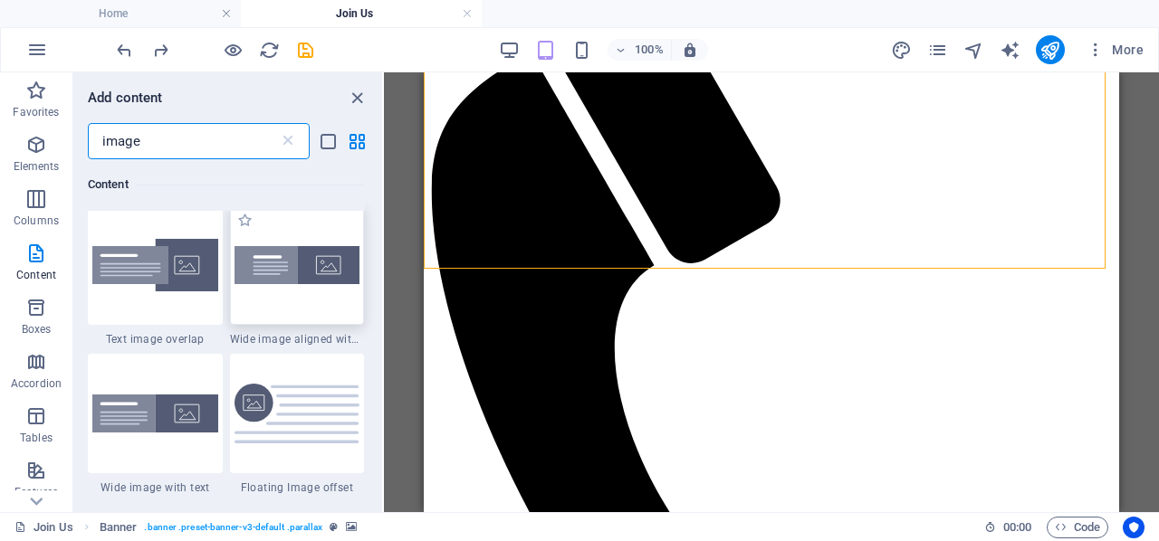
type input "image"
click at [292, 276] on img at bounding box center [297, 265] width 126 height 38
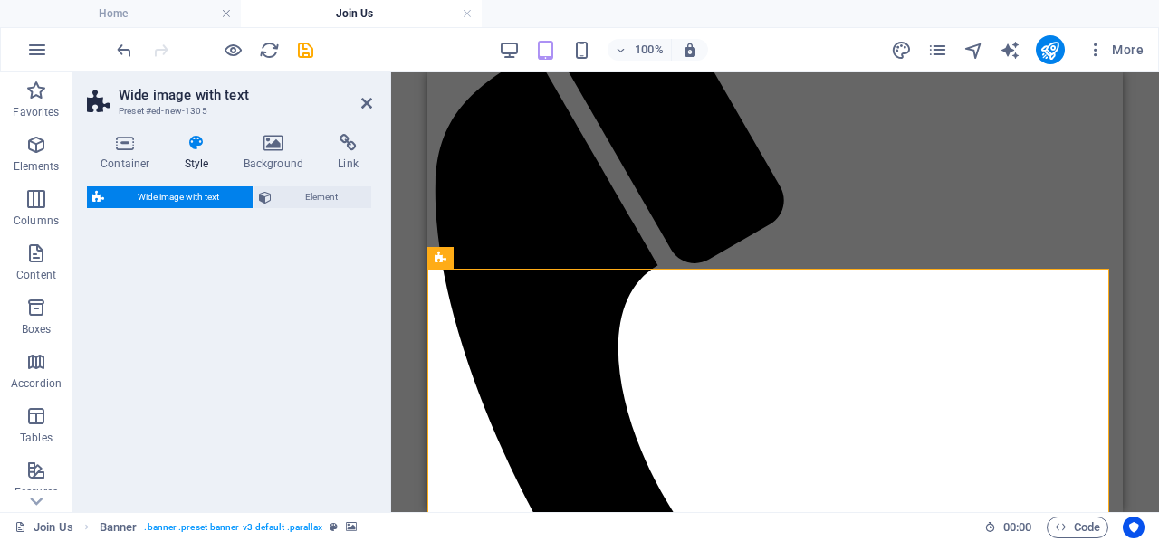
select select "%"
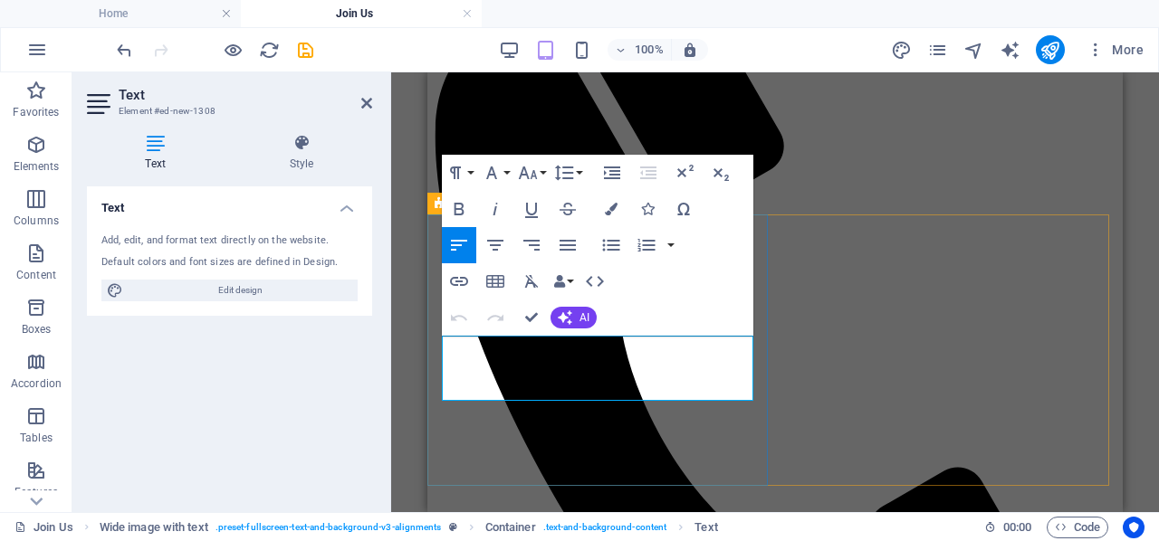
scroll to position [1241, 7]
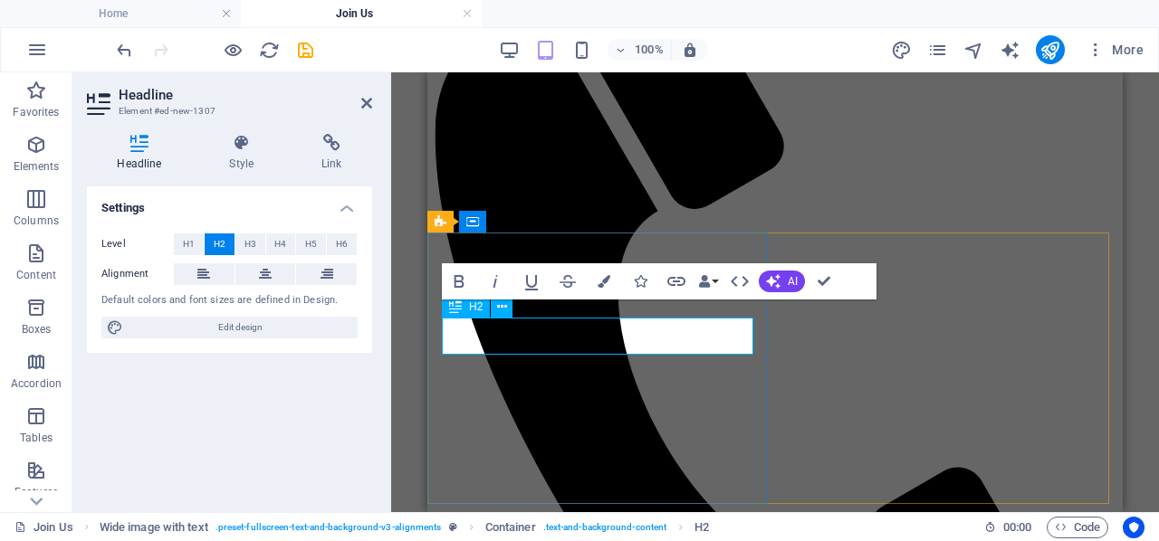
scroll to position [347, 0]
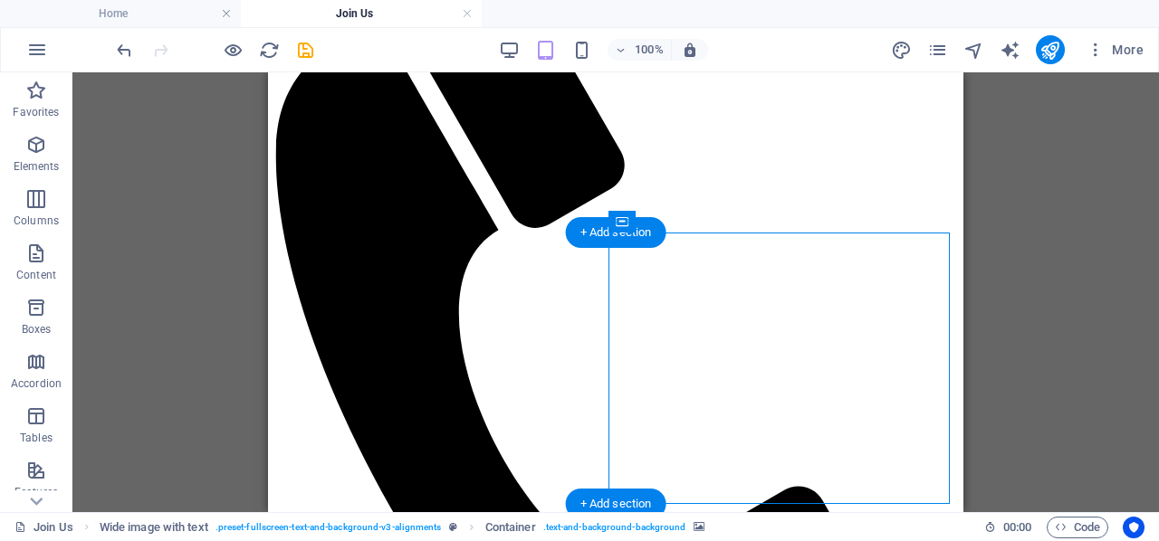
select select "px"
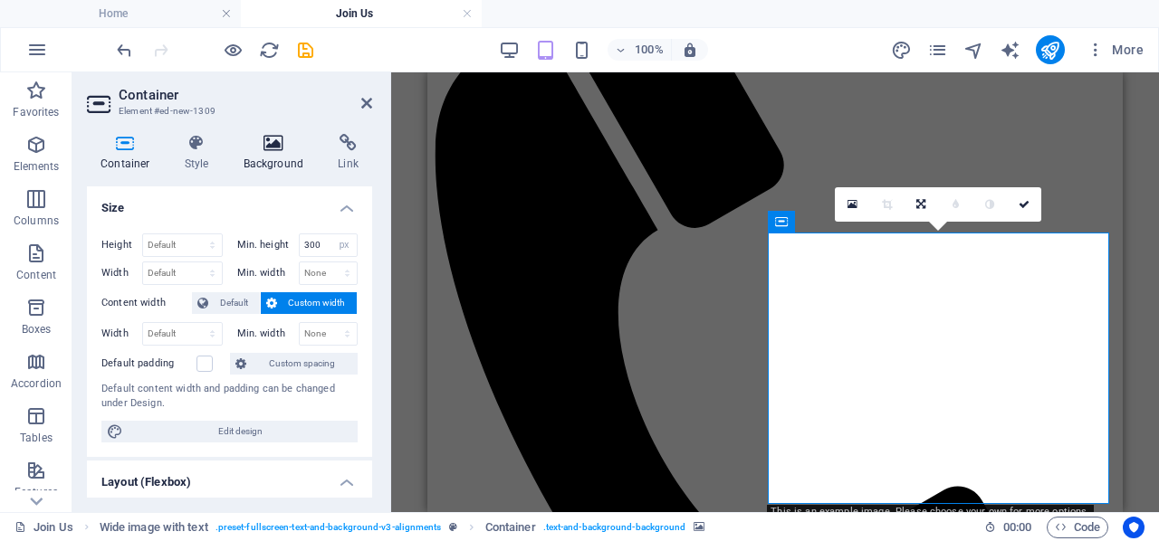
click at [263, 148] on icon at bounding box center [274, 143] width 88 height 18
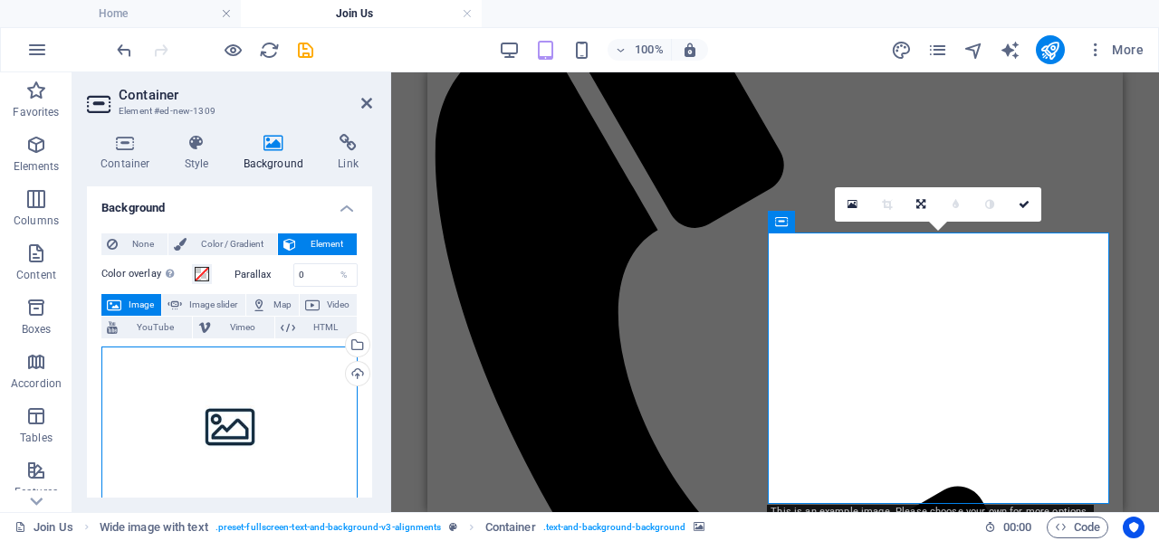
click at [254, 415] on div "Drag files here, click to choose files or select files from Files or our free s…" at bounding box center [229, 426] width 256 height 158
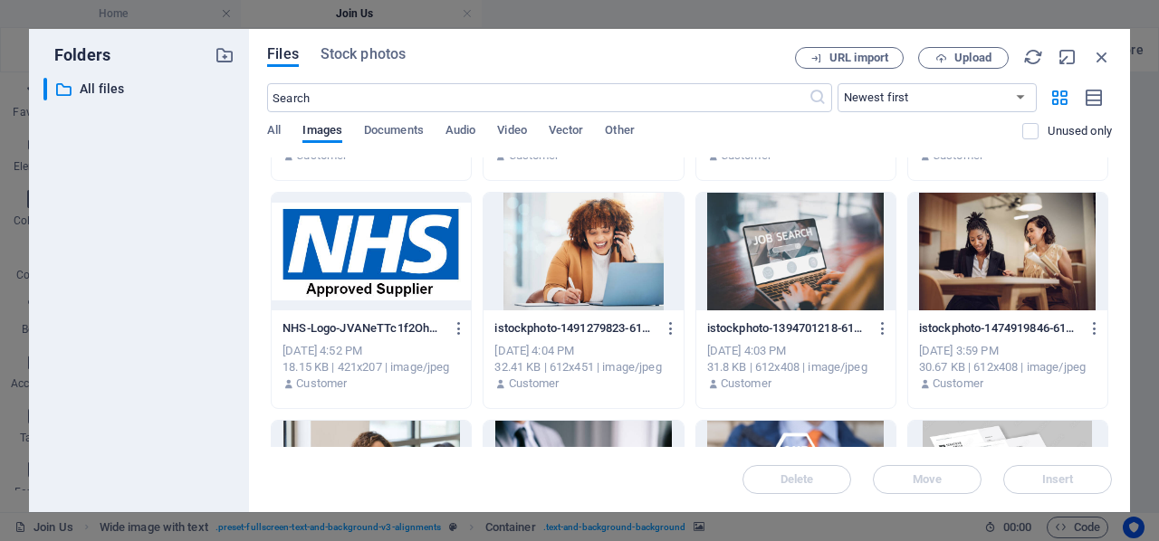
scroll to position [1901, 0]
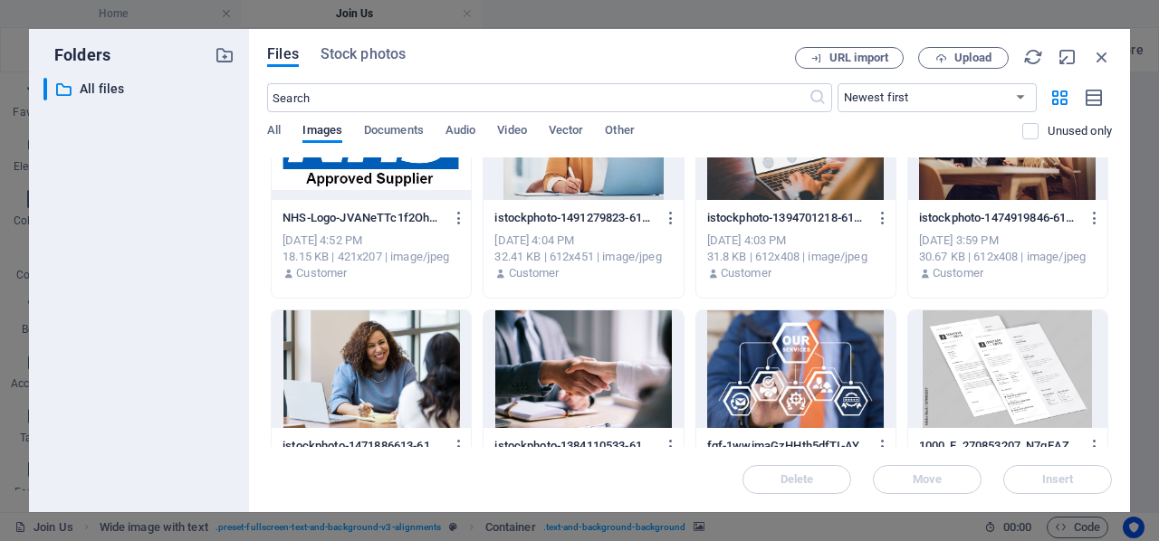
click at [371, 359] on div at bounding box center [371, 370] width 199 height 118
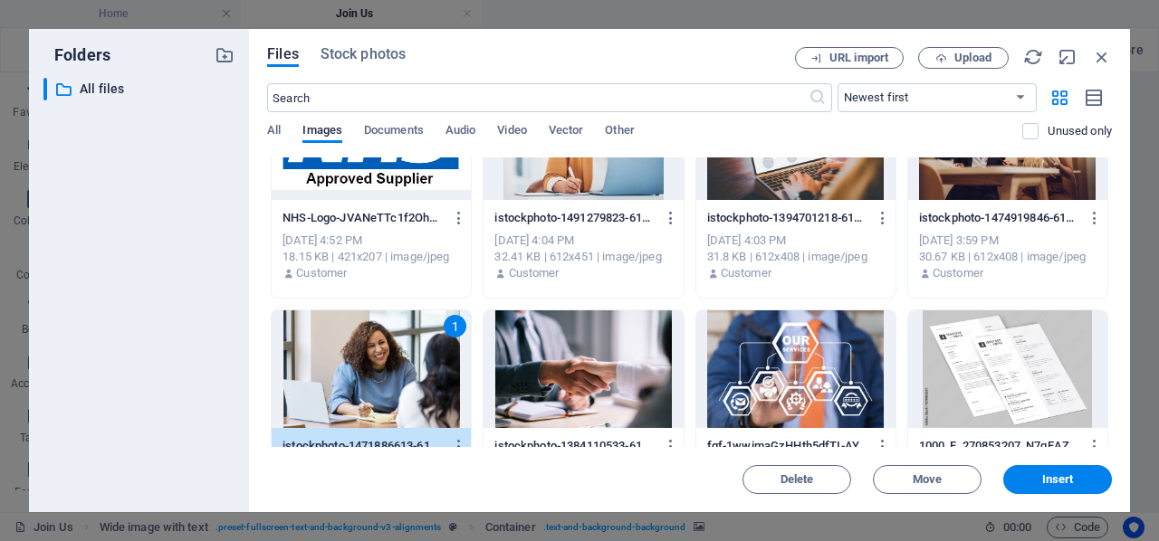
click at [1050, 483] on span "Insert" at bounding box center [1058, 479] width 32 height 11
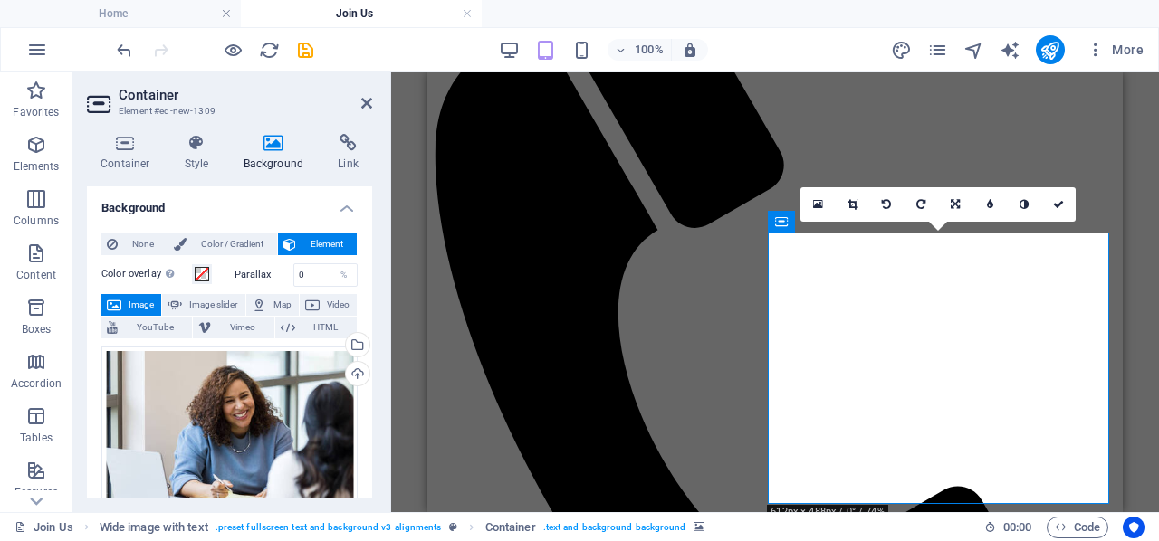
click at [1065, 202] on link at bounding box center [1058, 204] width 34 height 34
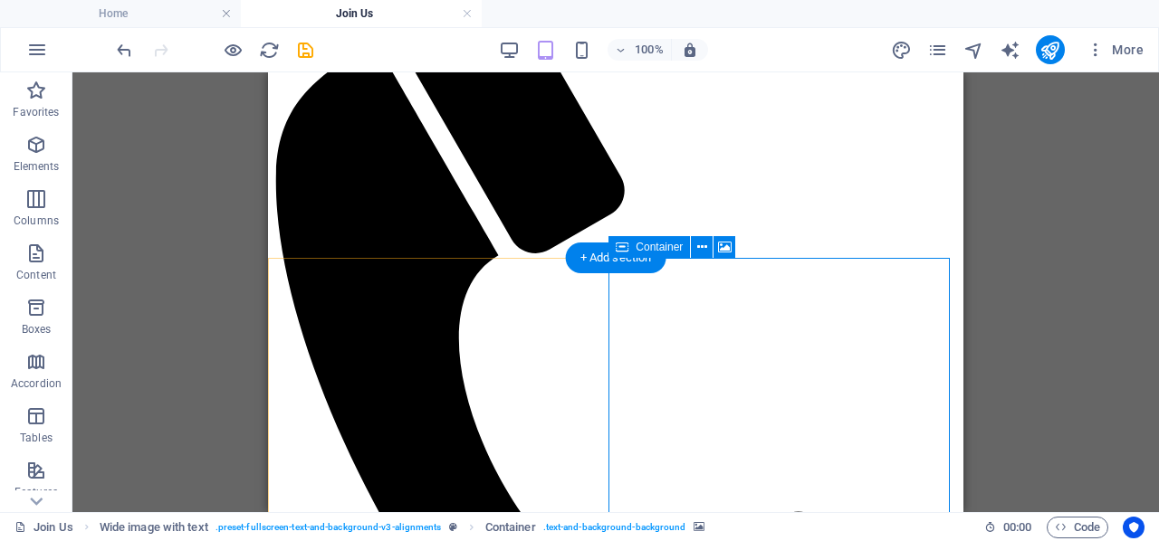
scroll to position [412, 0]
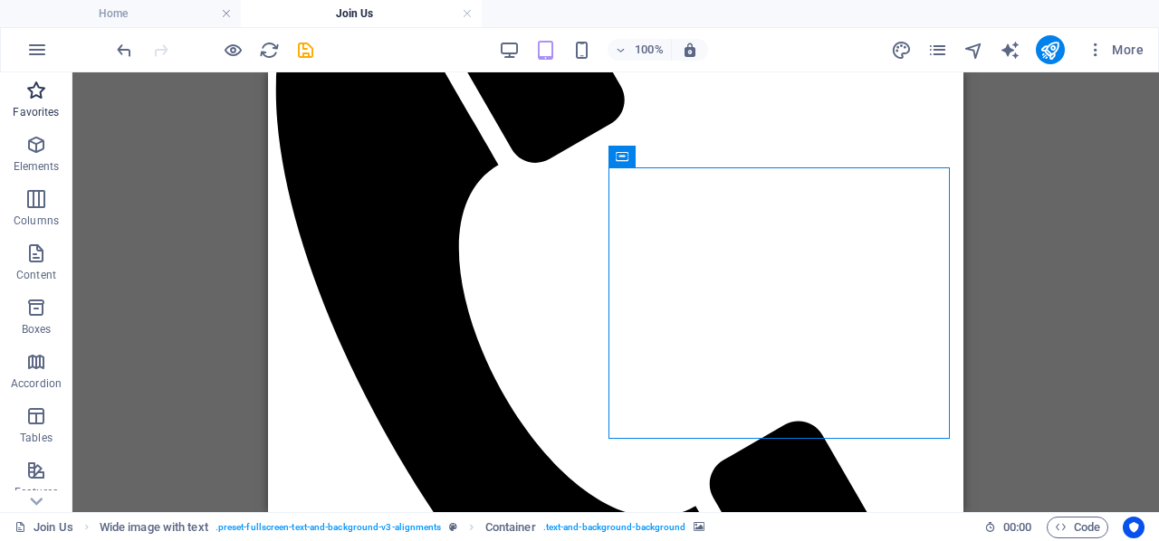
click at [38, 99] on icon "button" at bounding box center [36, 91] width 22 height 22
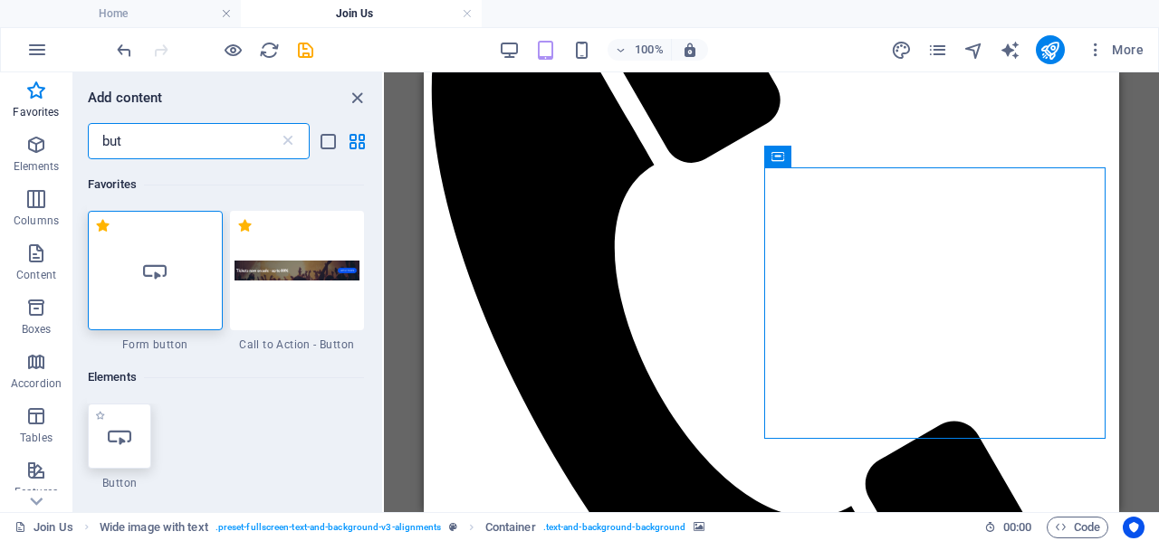
type input "but"
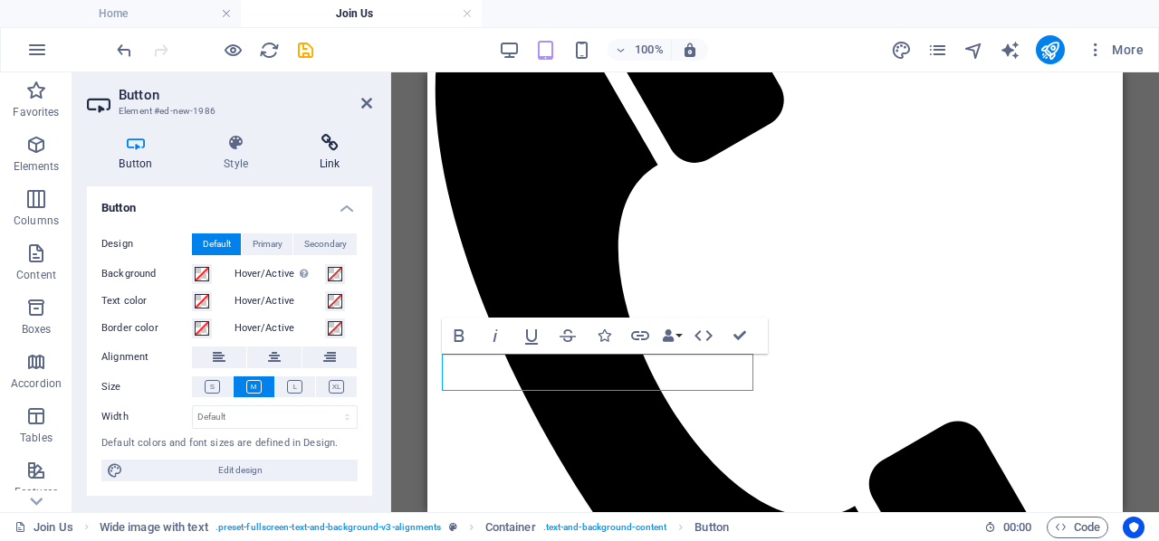
click at [324, 142] on icon at bounding box center [329, 143] width 85 height 18
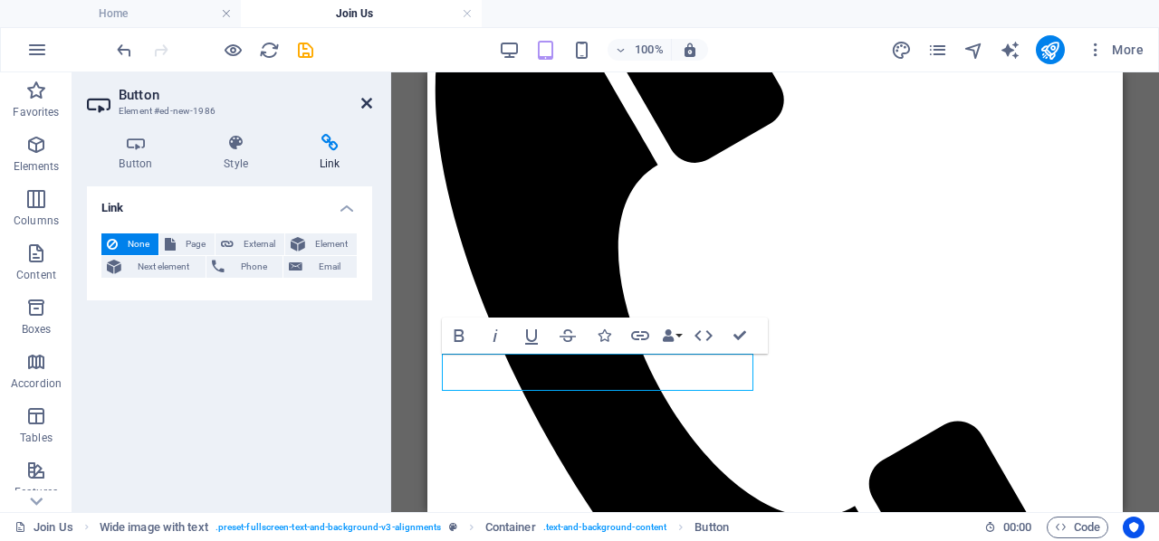
click at [366, 109] on icon at bounding box center [366, 103] width 11 height 14
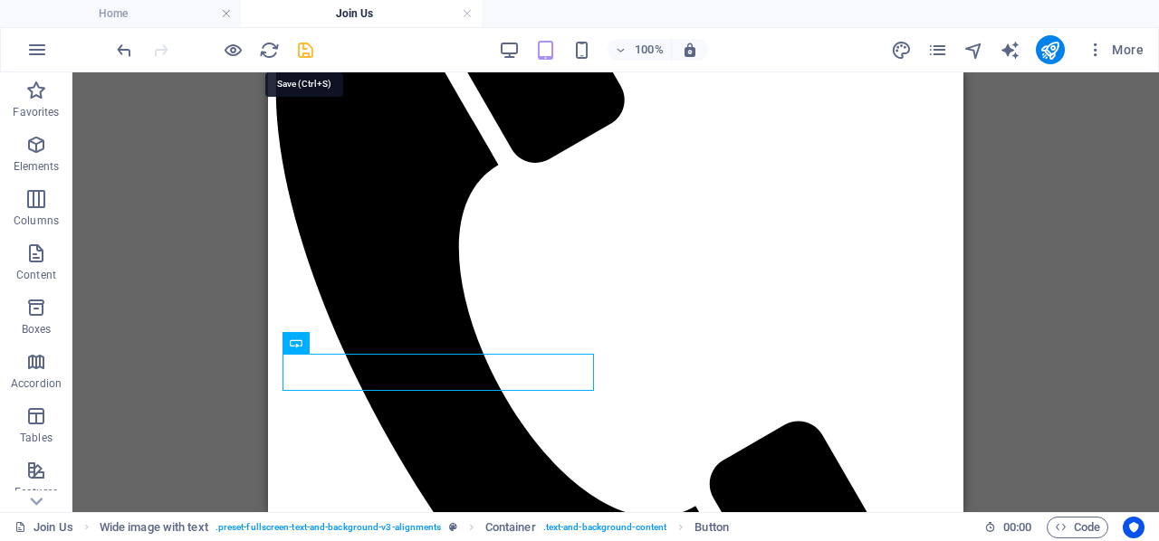
click at [302, 58] on icon "save" at bounding box center [305, 50] width 21 height 21
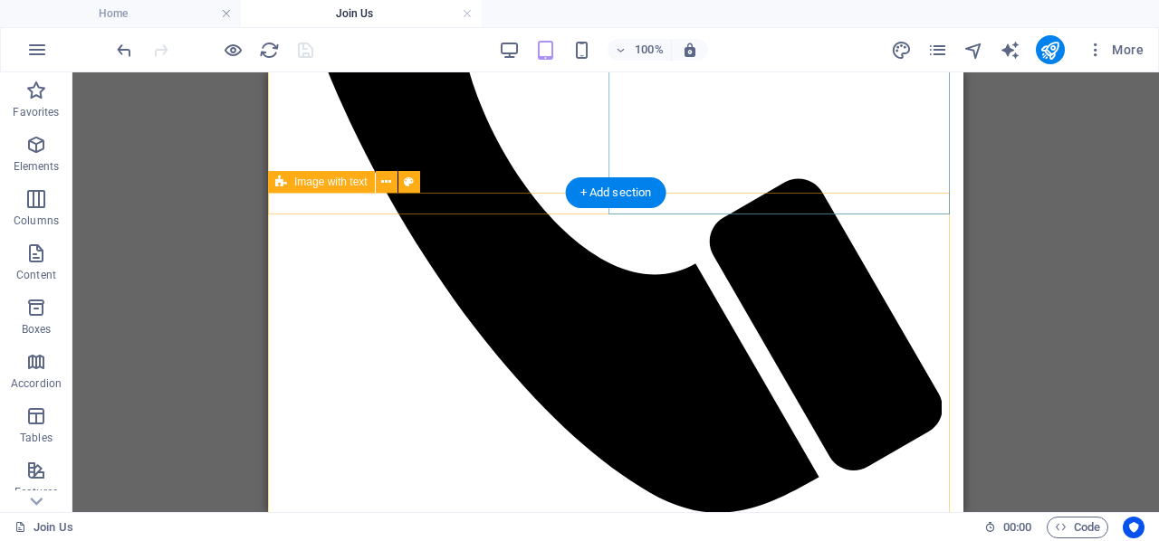
scroll to position [633, 0]
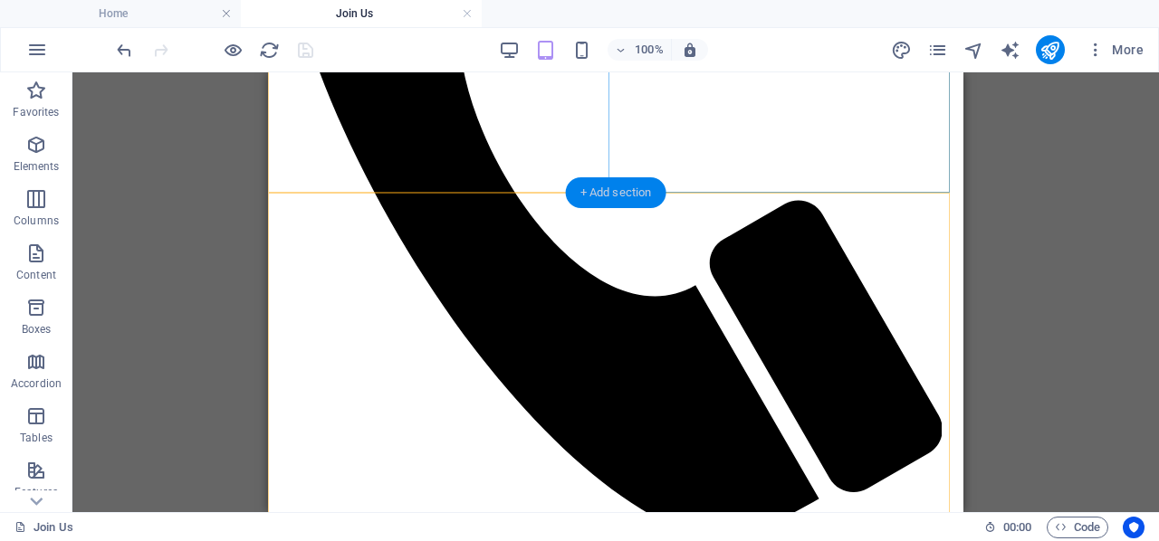
click at [637, 203] on div "+ Add section" at bounding box center [616, 192] width 100 height 31
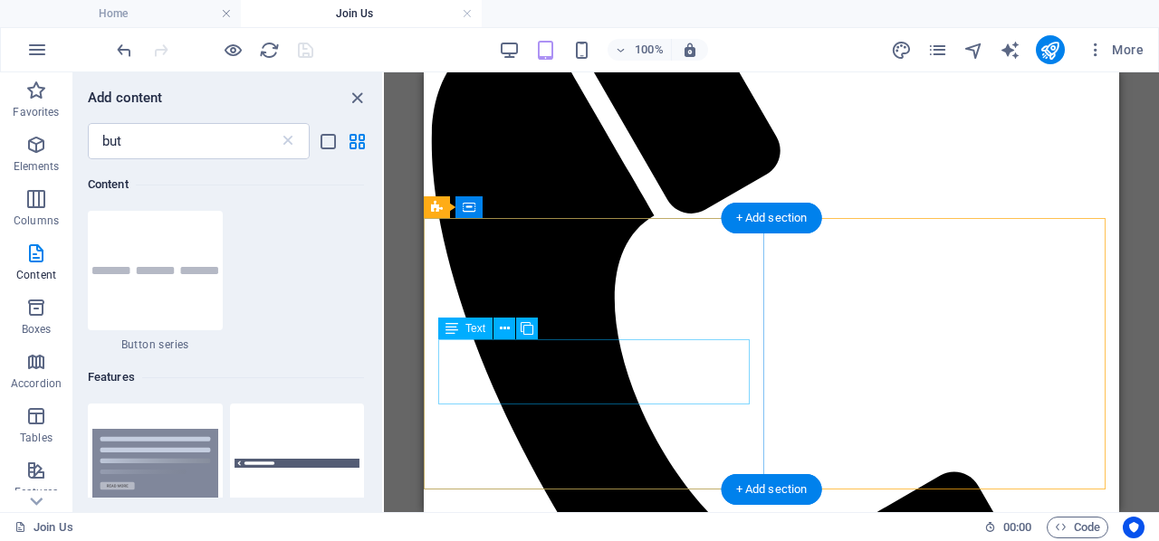
scroll to position [180, 0]
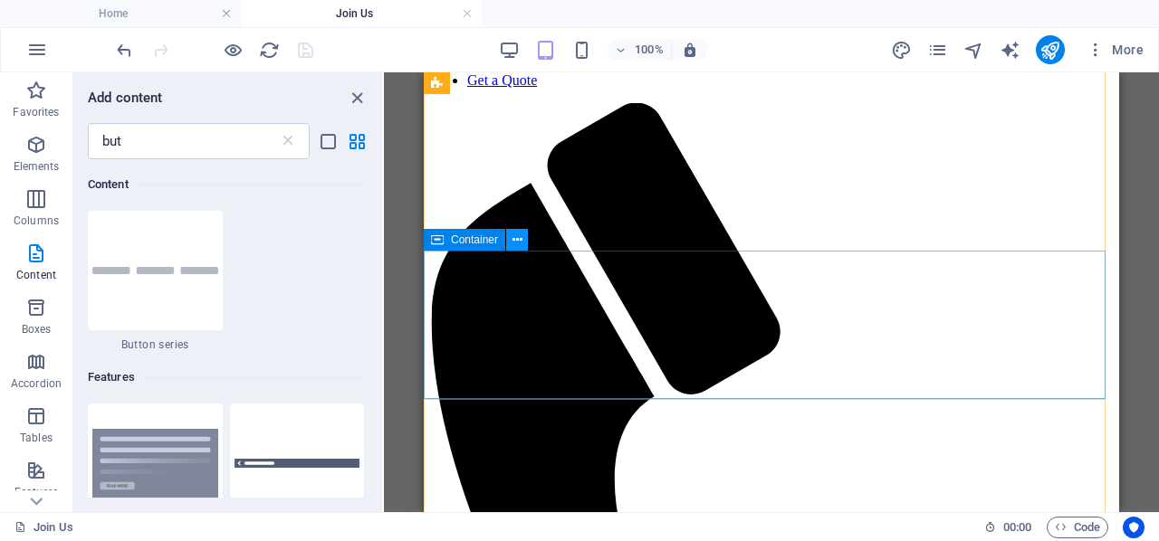
click at [518, 242] on icon at bounding box center [517, 240] width 10 height 19
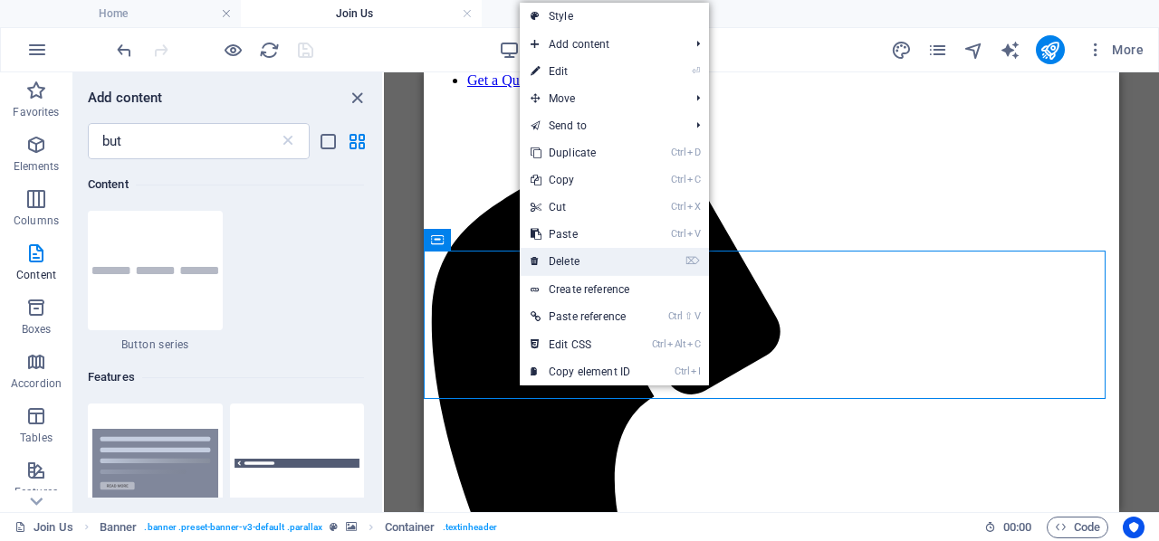
click at [588, 248] on link "⌦ Delete" at bounding box center [580, 261] width 121 height 27
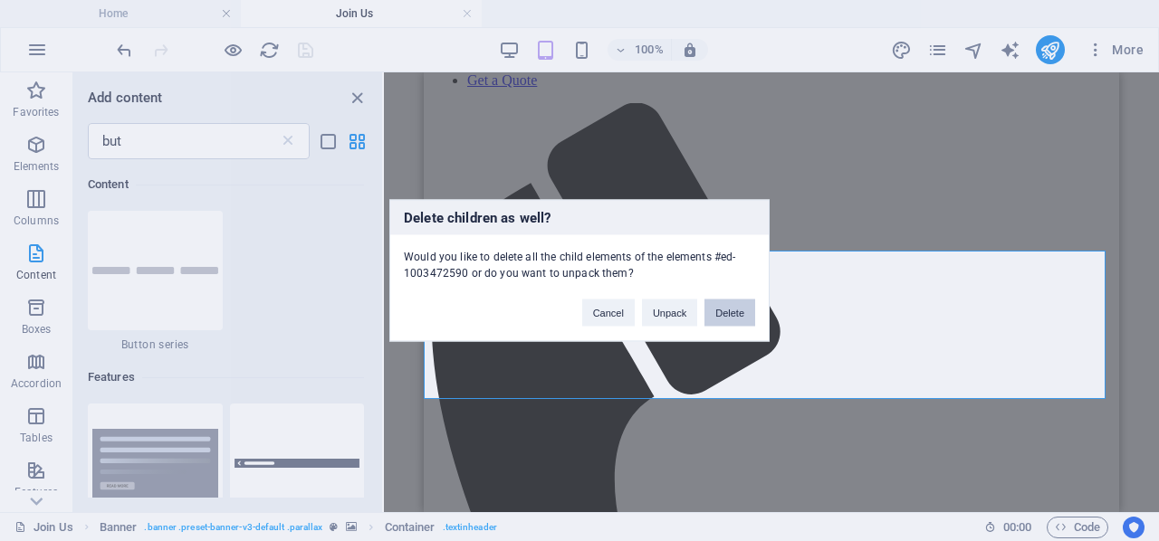
click at [723, 303] on button "Delete" at bounding box center [729, 313] width 51 height 27
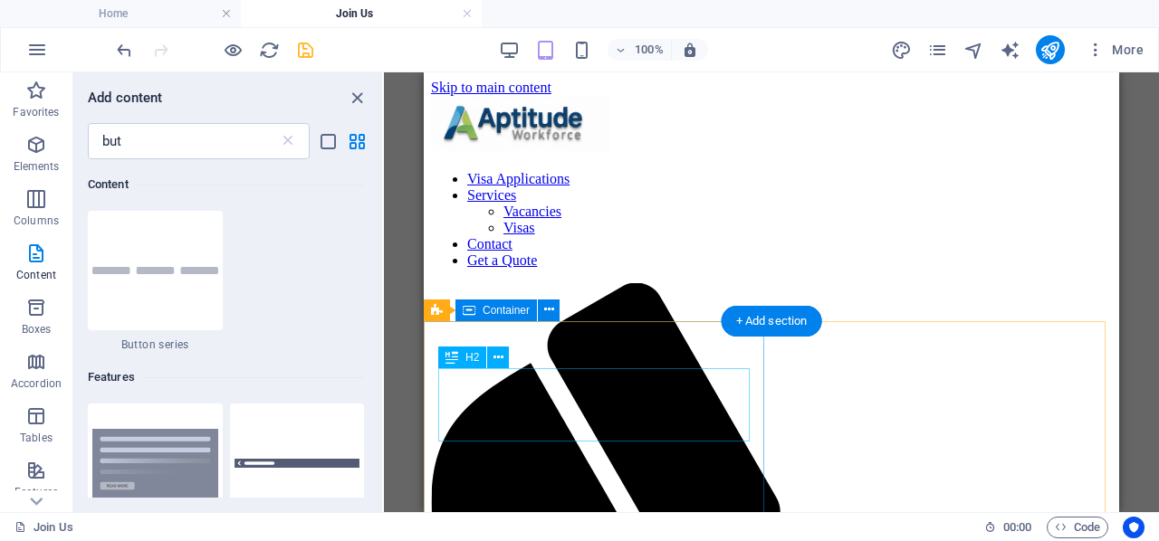
scroll to position [181, 0]
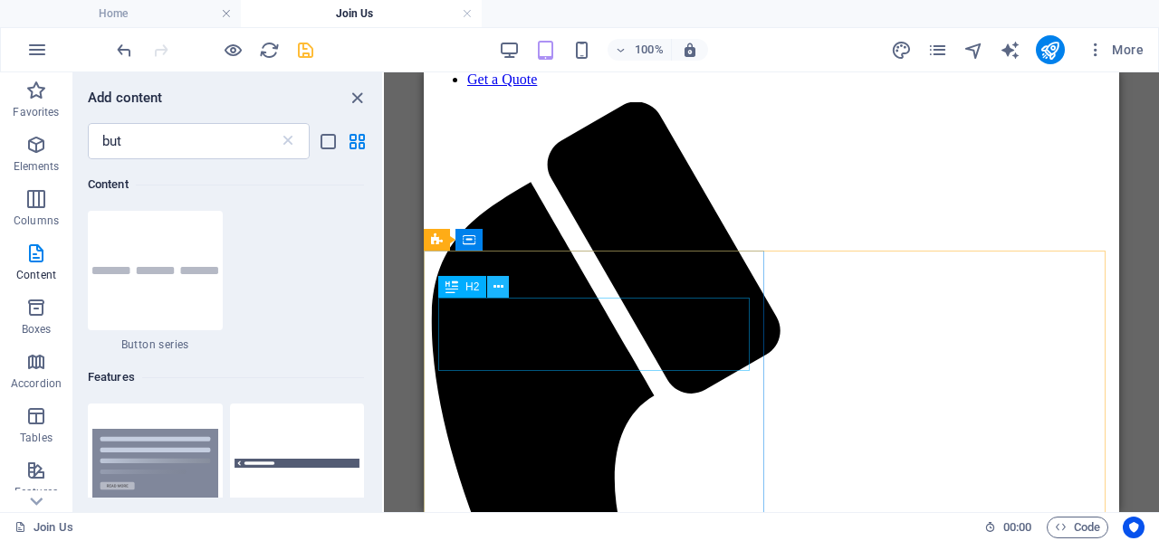
click at [495, 290] on icon at bounding box center [498, 287] width 10 height 19
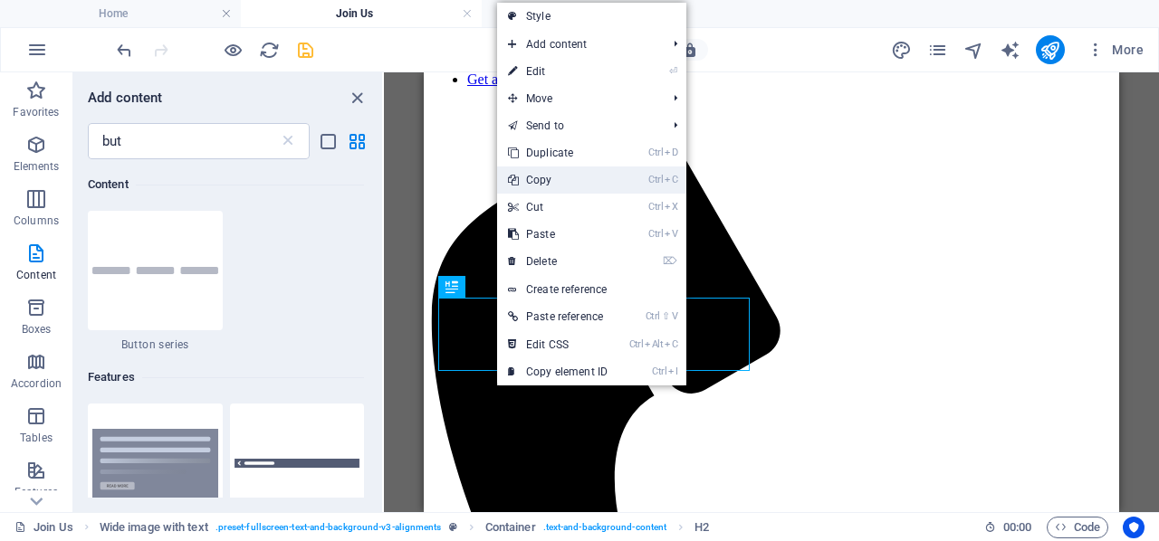
click at [557, 187] on link "Ctrl C Copy" at bounding box center [557, 180] width 121 height 27
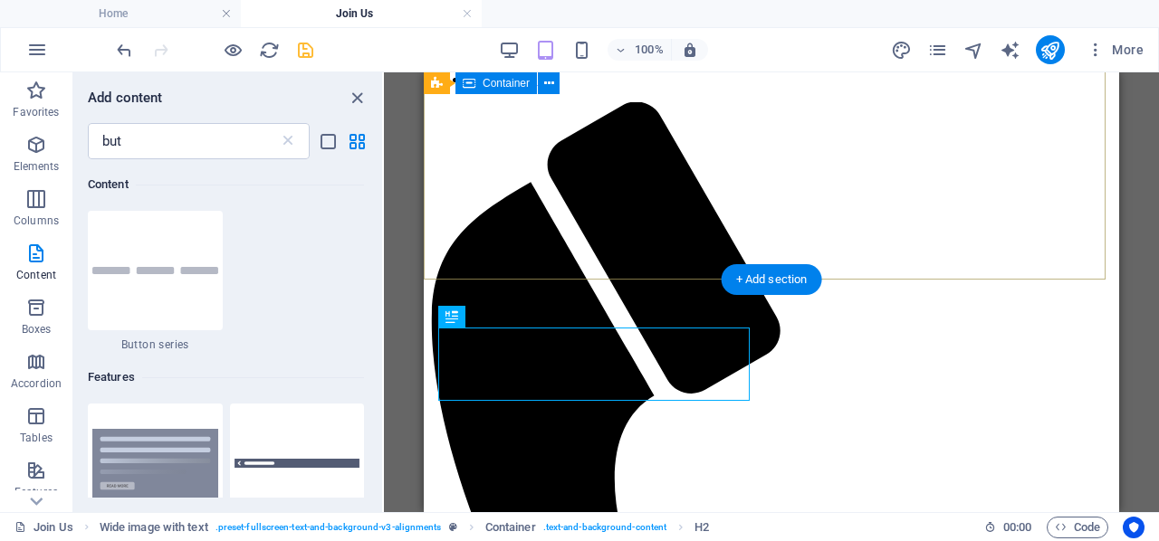
scroll to position [91, 0]
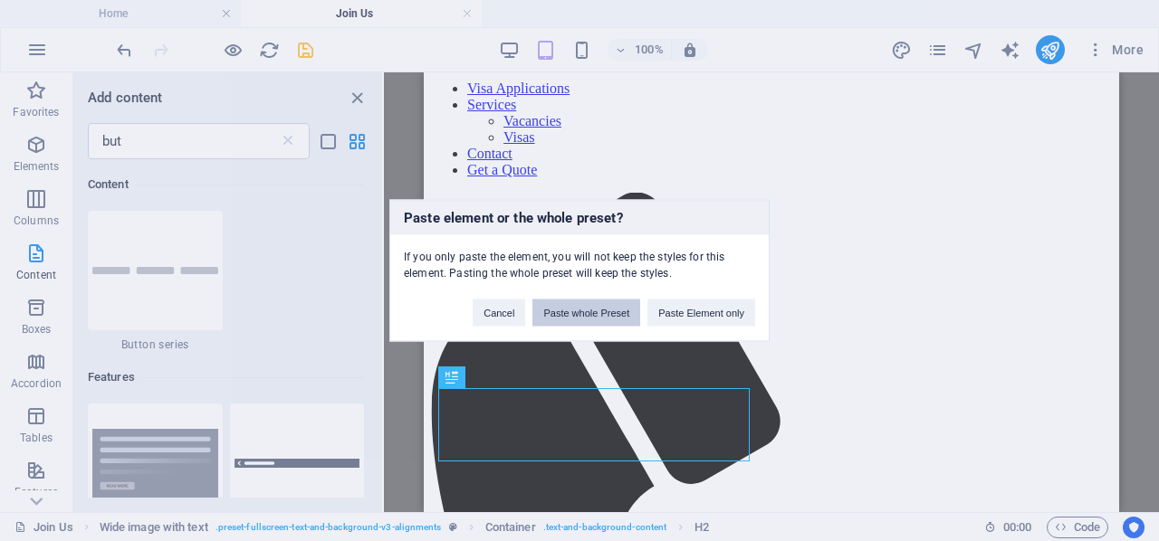
click at [601, 314] on button "Paste whole Preset" at bounding box center [586, 313] width 108 height 27
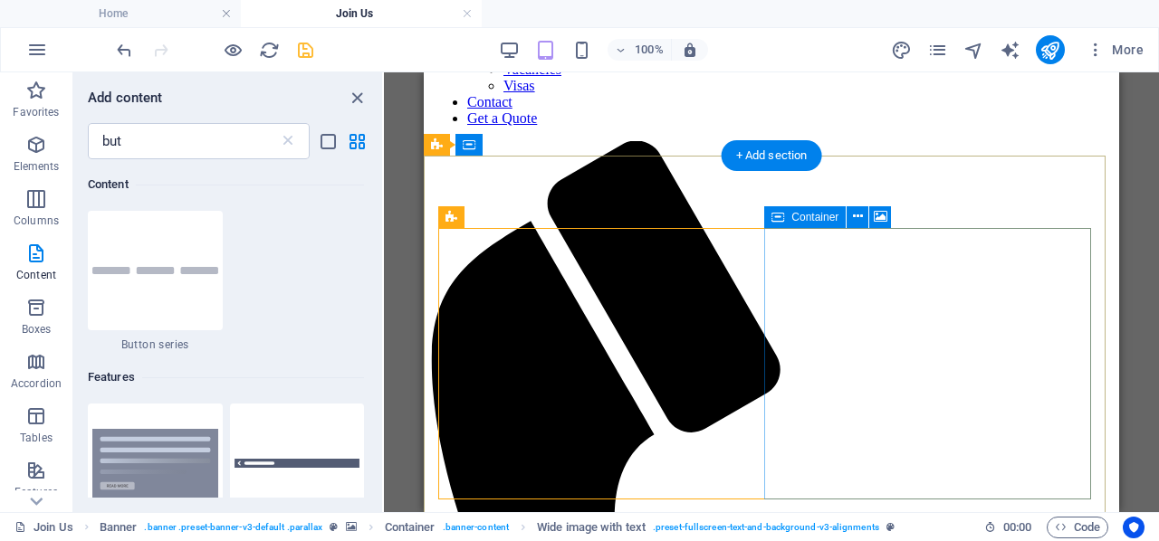
scroll to position [181, 0]
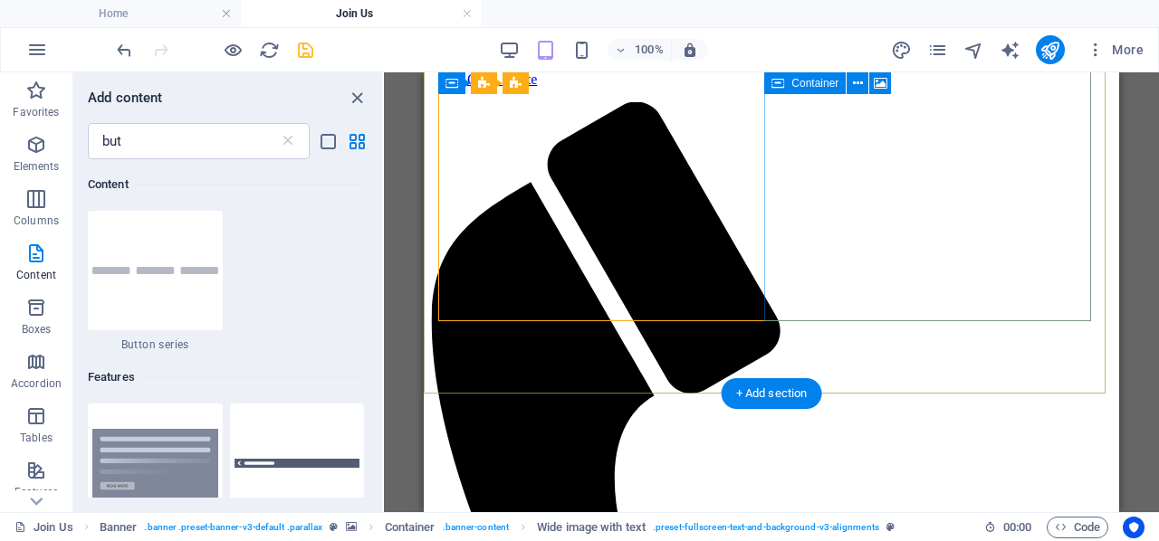
select select "px"
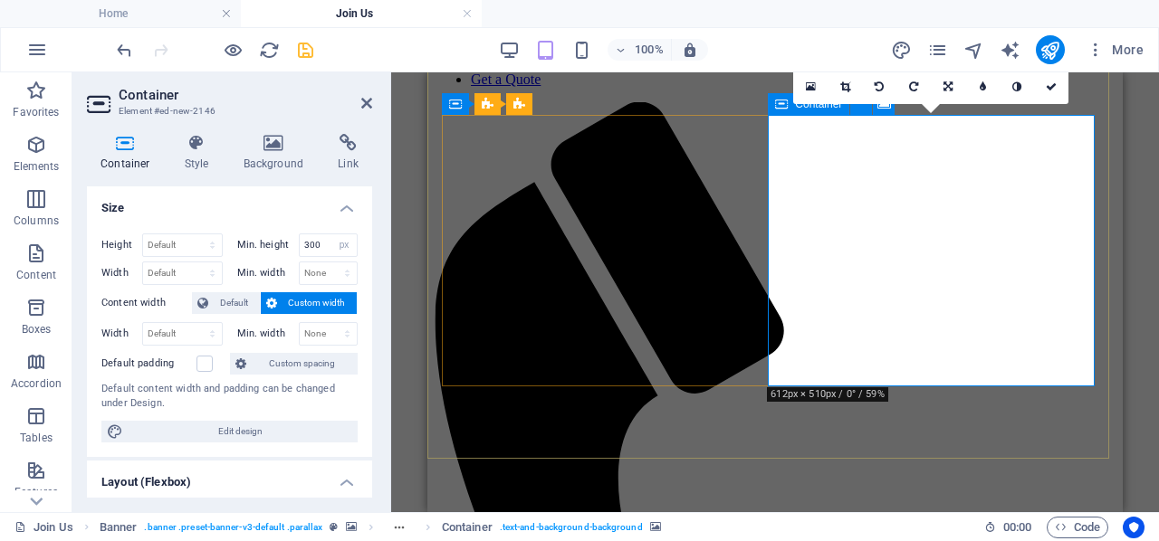
scroll to position [91, 0]
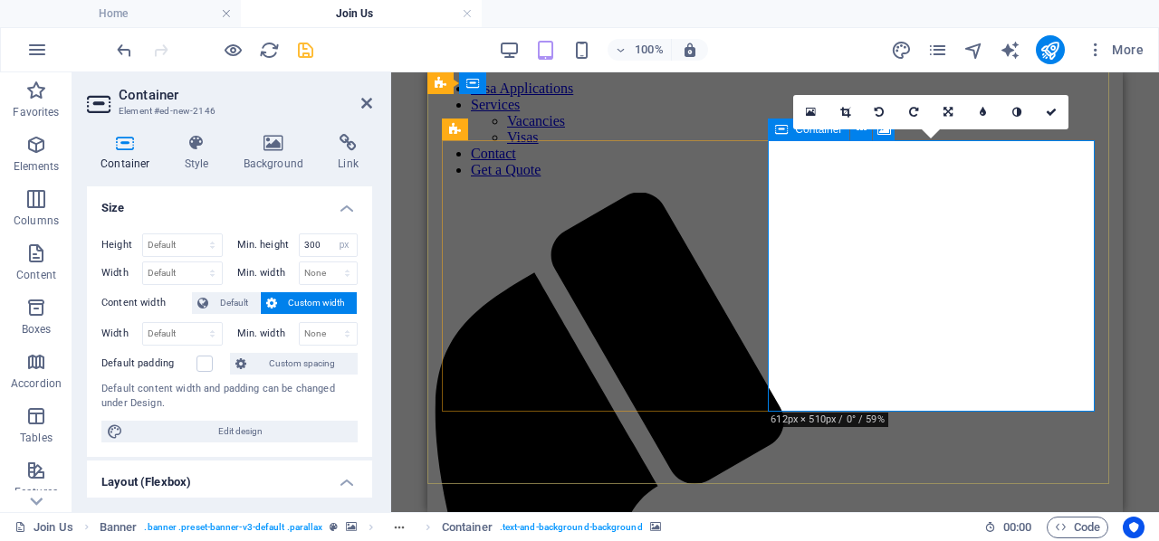
click at [789, 136] on div "Container" at bounding box center [808, 130] width 81 height 22
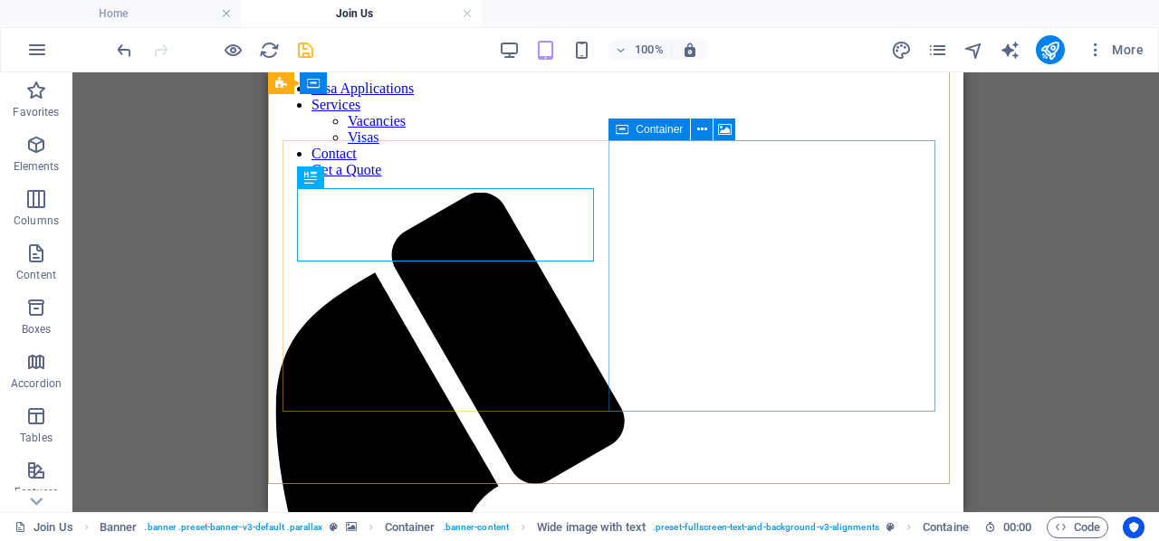
click at [670, 131] on span "Container" at bounding box center [659, 129] width 47 height 11
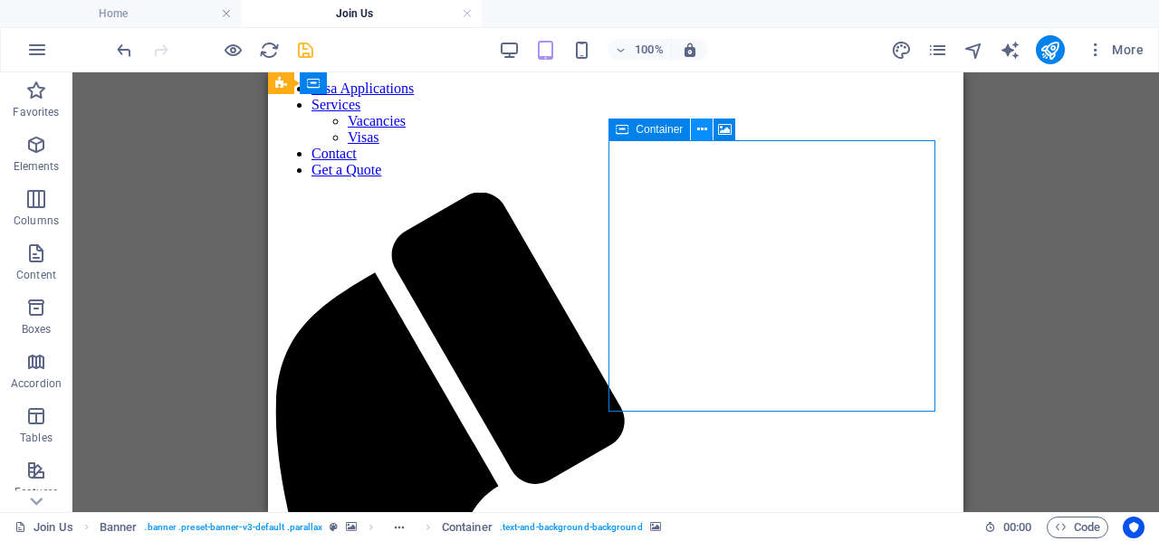
click at [701, 132] on icon at bounding box center [702, 129] width 10 height 19
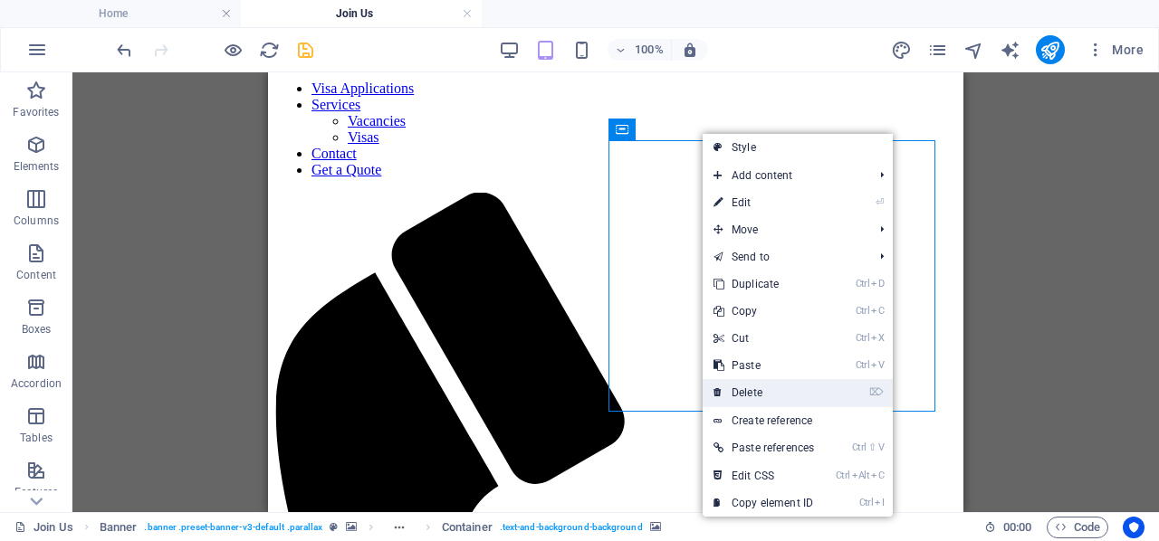
click at [762, 389] on link "⌦ Delete" at bounding box center [764, 392] width 122 height 27
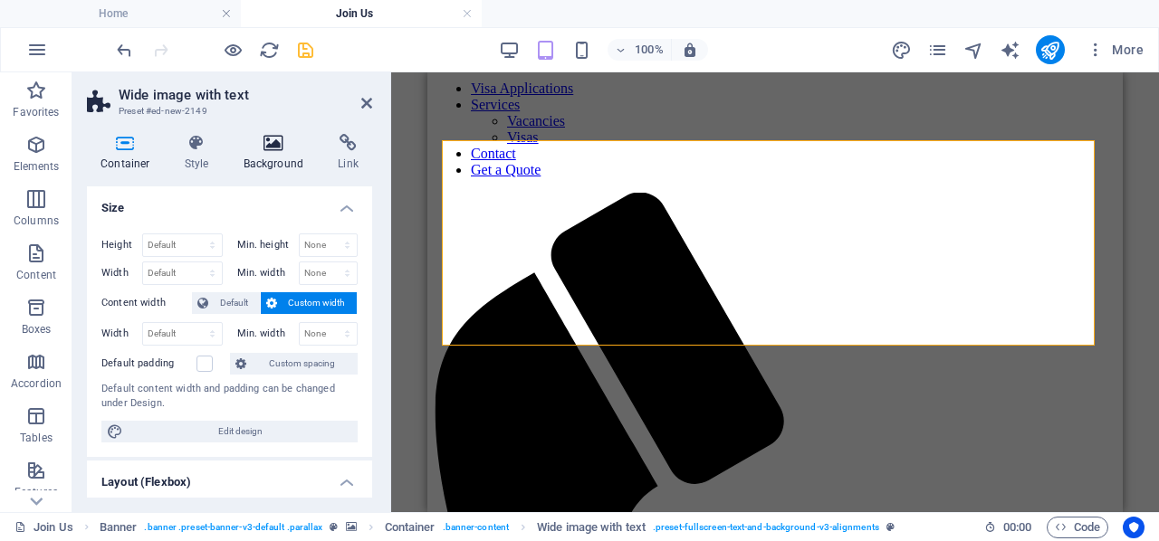
click at [272, 169] on h4 "Background" at bounding box center [277, 153] width 95 height 38
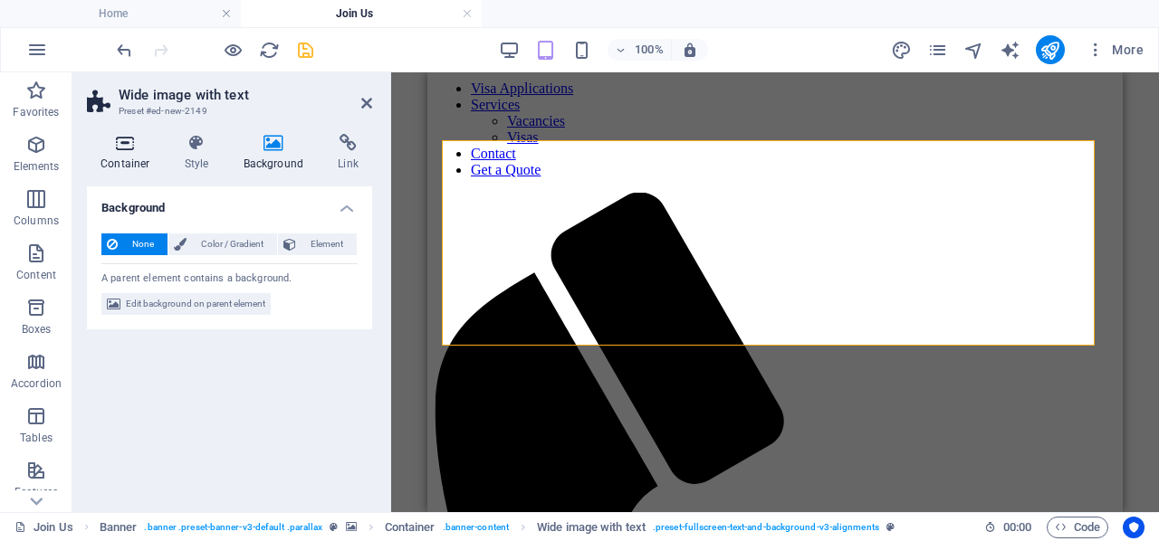
click at [145, 161] on h4 "Container" at bounding box center [129, 153] width 84 height 38
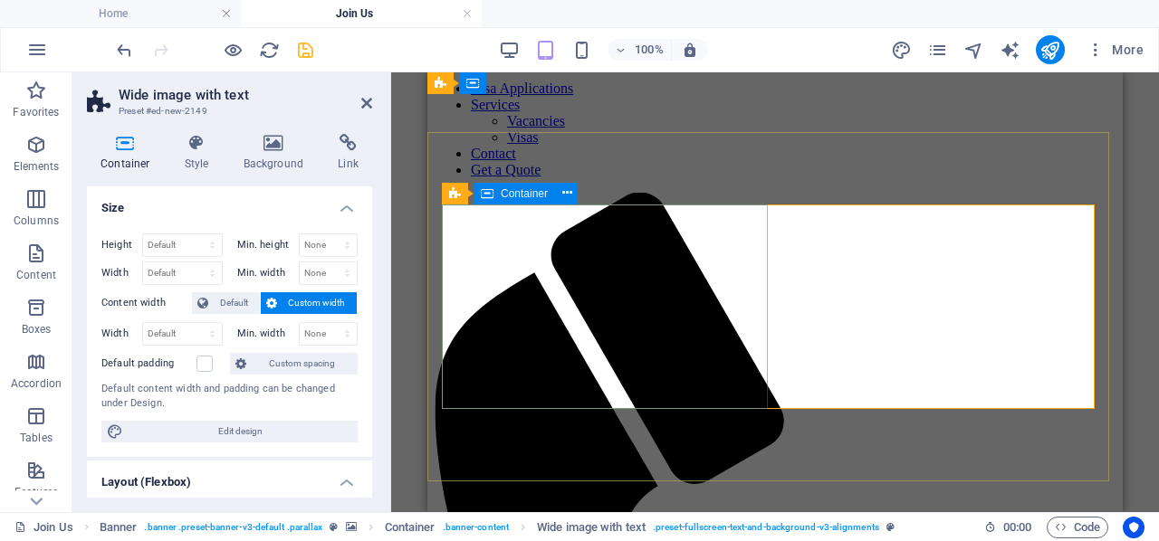
scroll to position [0, 0]
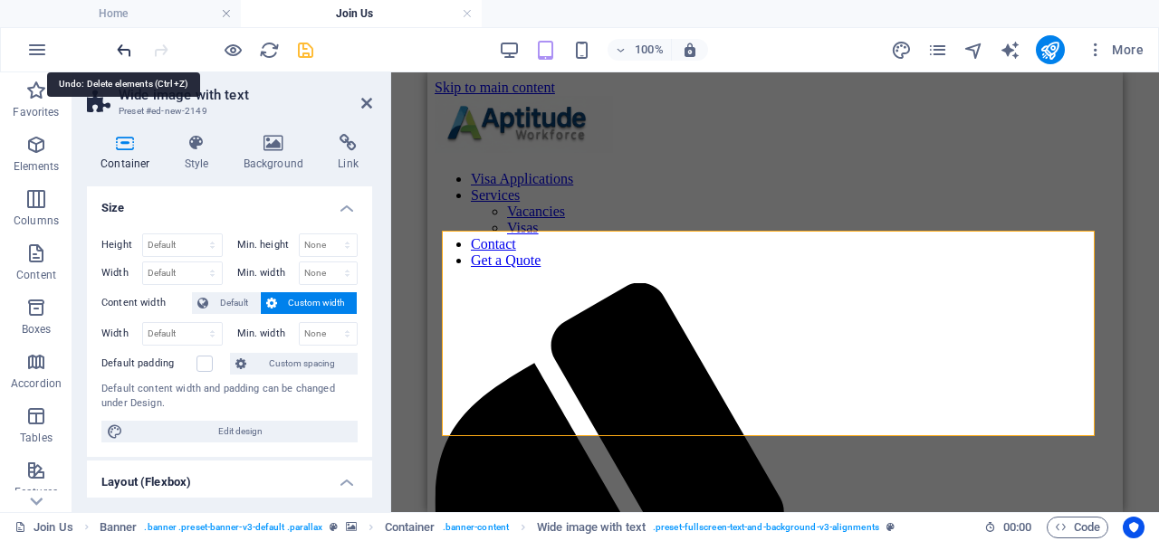
click at [120, 50] on icon "undo" at bounding box center [124, 50] width 21 height 21
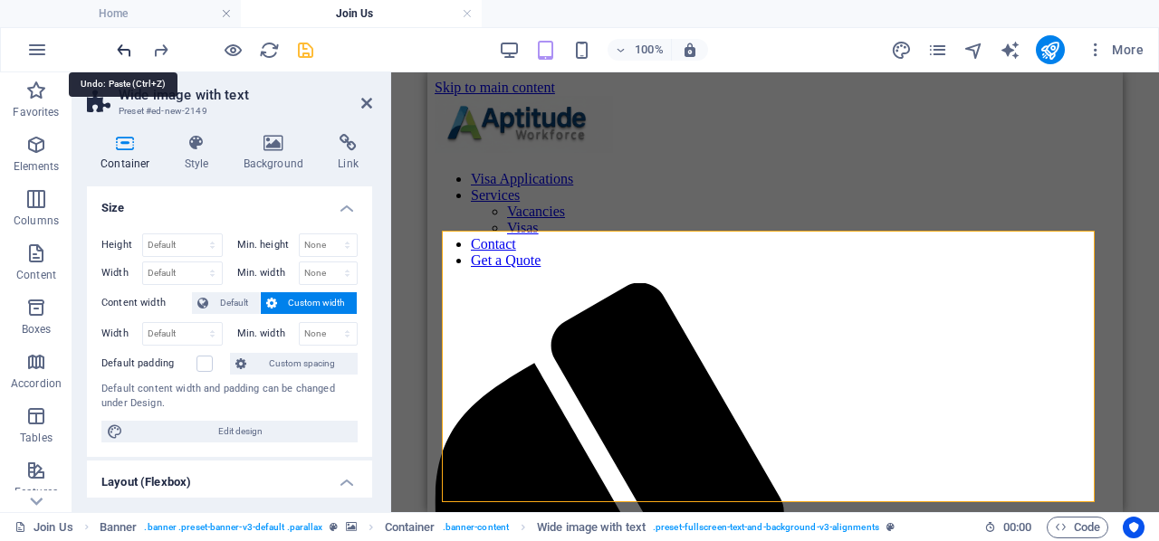
click at [120, 50] on icon "undo" at bounding box center [124, 50] width 21 height 21
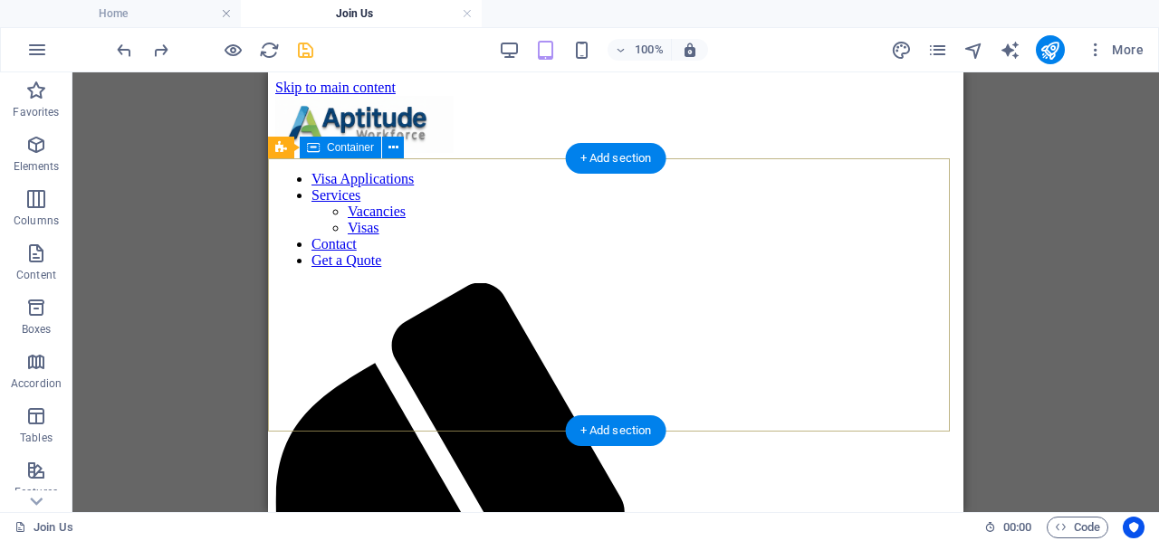
scroll to position [181, 0]
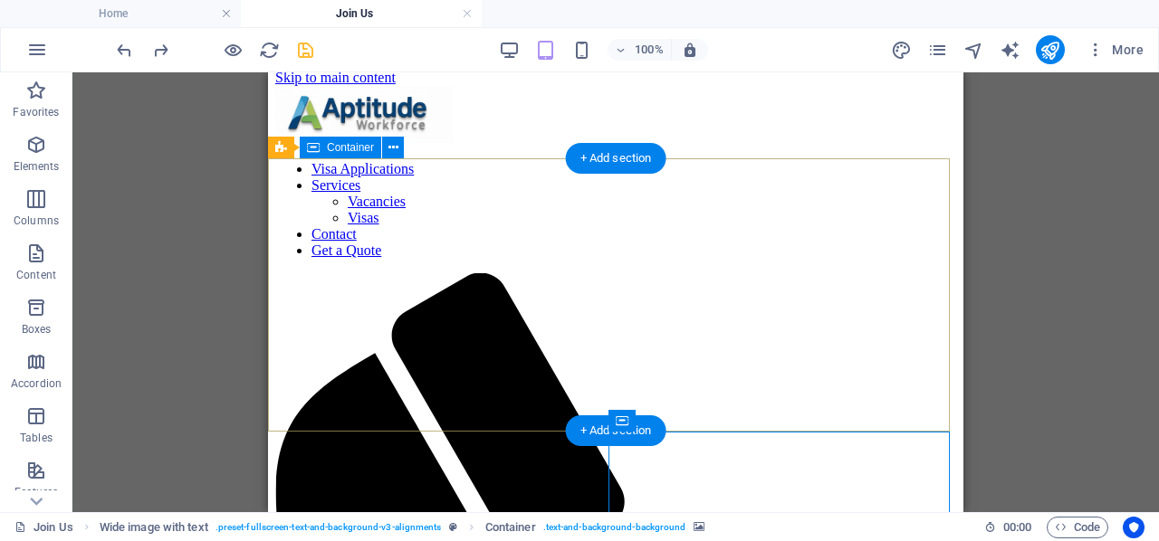
scroll to position [0, 0]
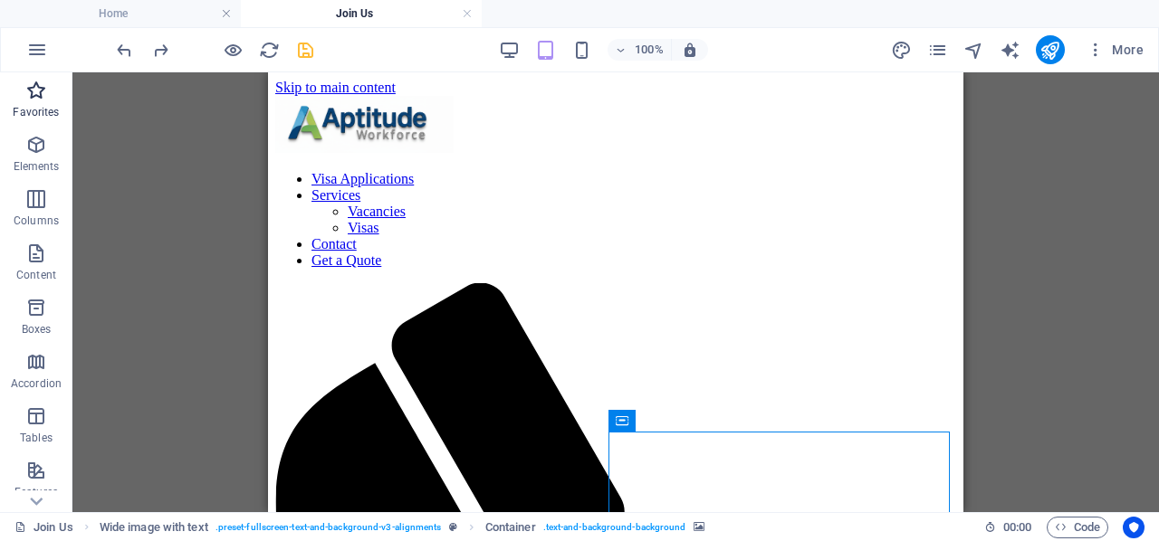
click at [33, 97] on icon "button" at bounding box center [36, 91] width 22 height 22
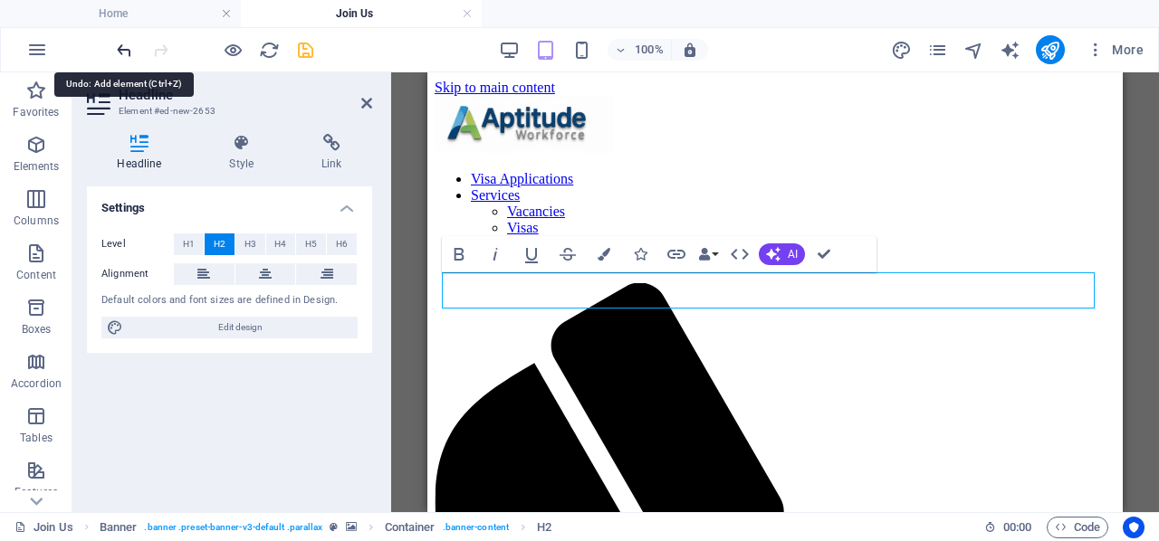
click at [132, 44] on icon "undo" at bounding box center [124, 50] width 21 height 21
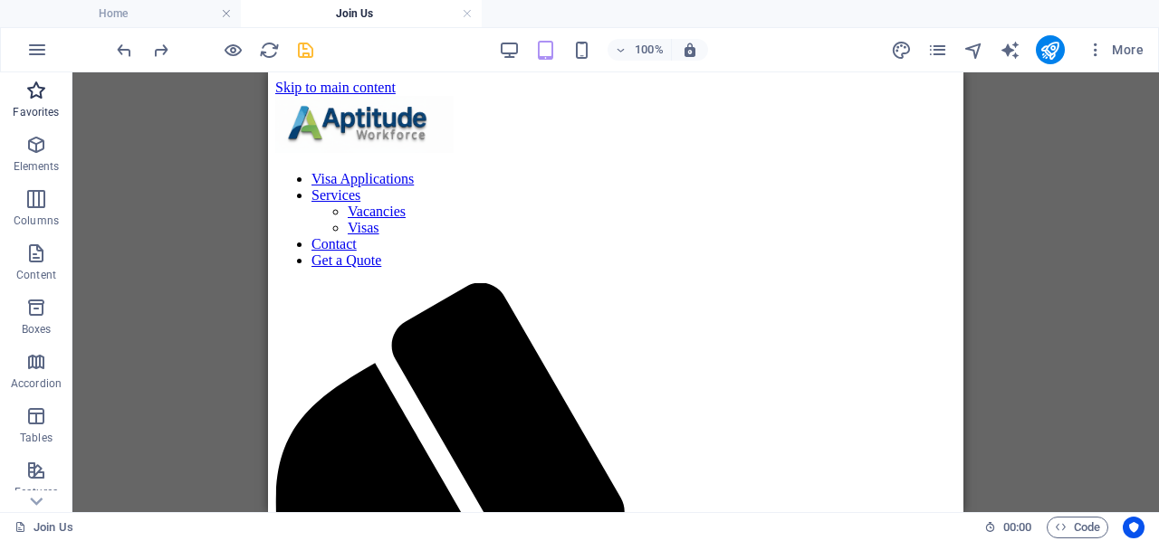
click at [33, 84] on icon "button" at bounding box center [36, 91] width 22 height 22
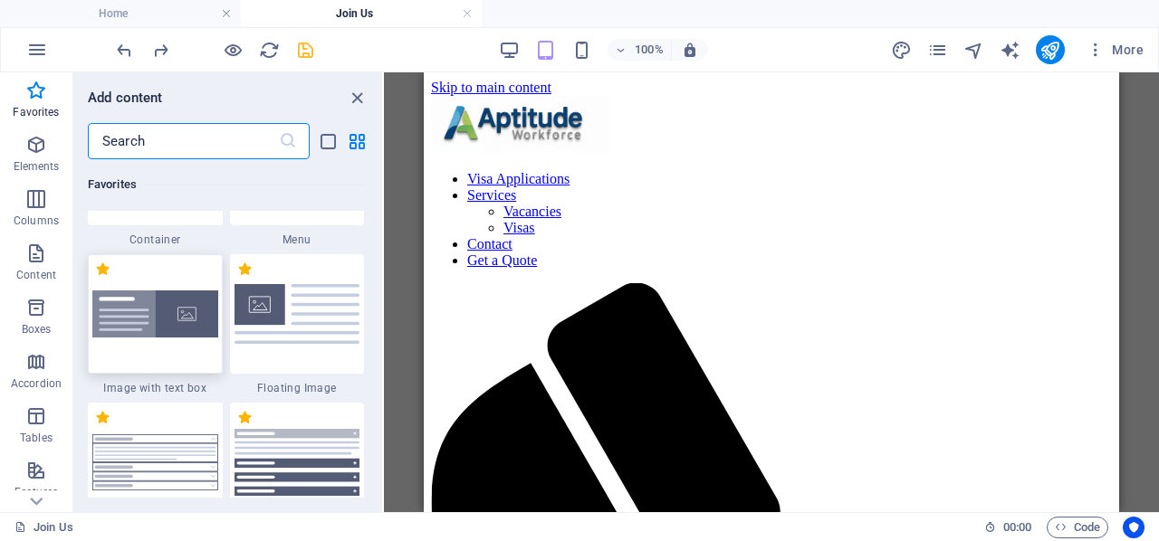
scroll to position [272, 0]
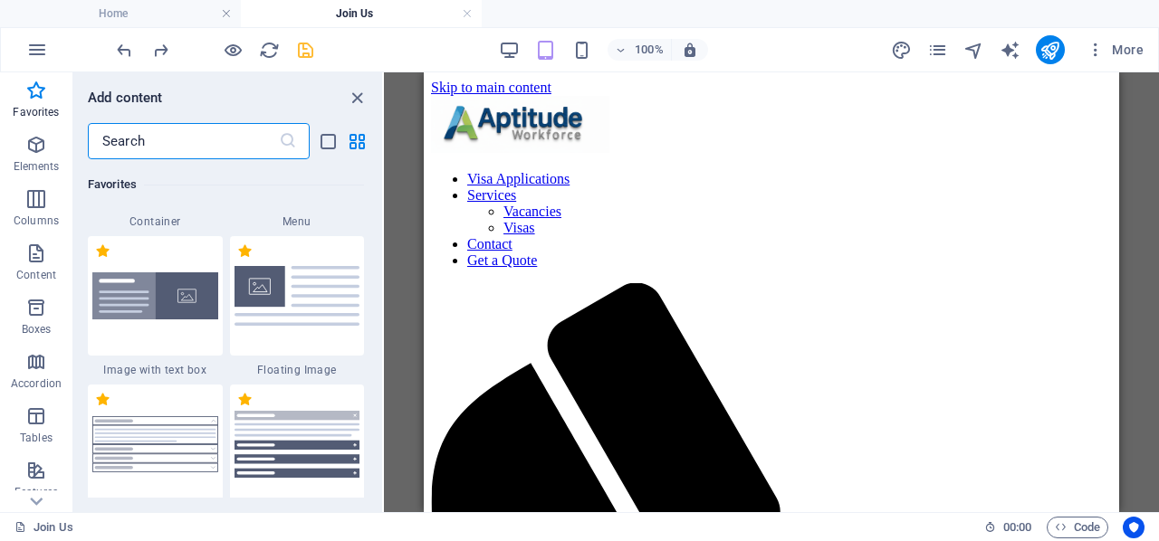
click at [232, 156] on input "text" at bounding box center [183, 141] width 191 height 36
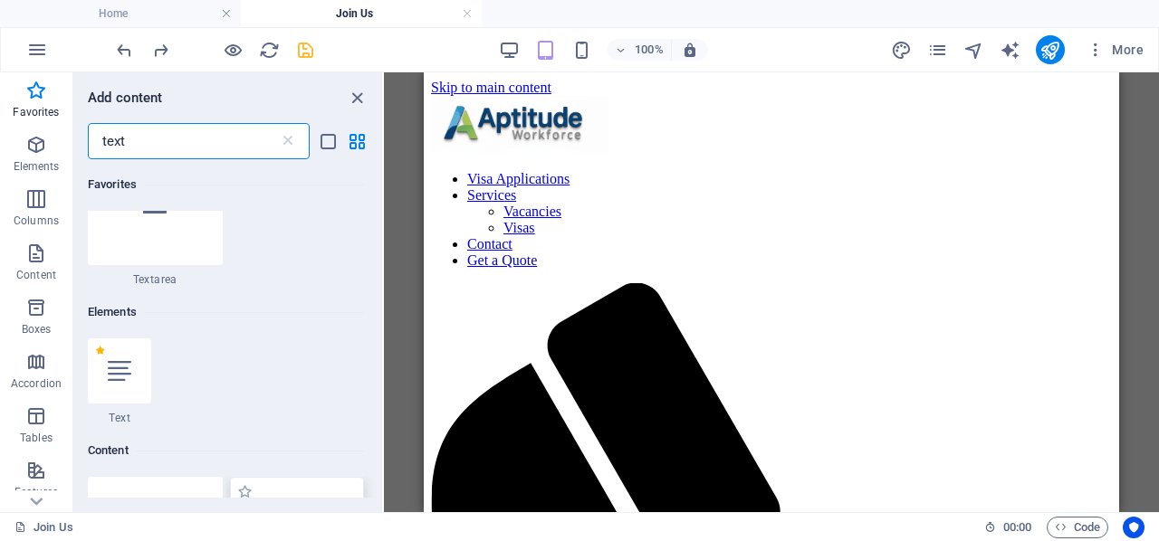
scroll to position [634, 0]
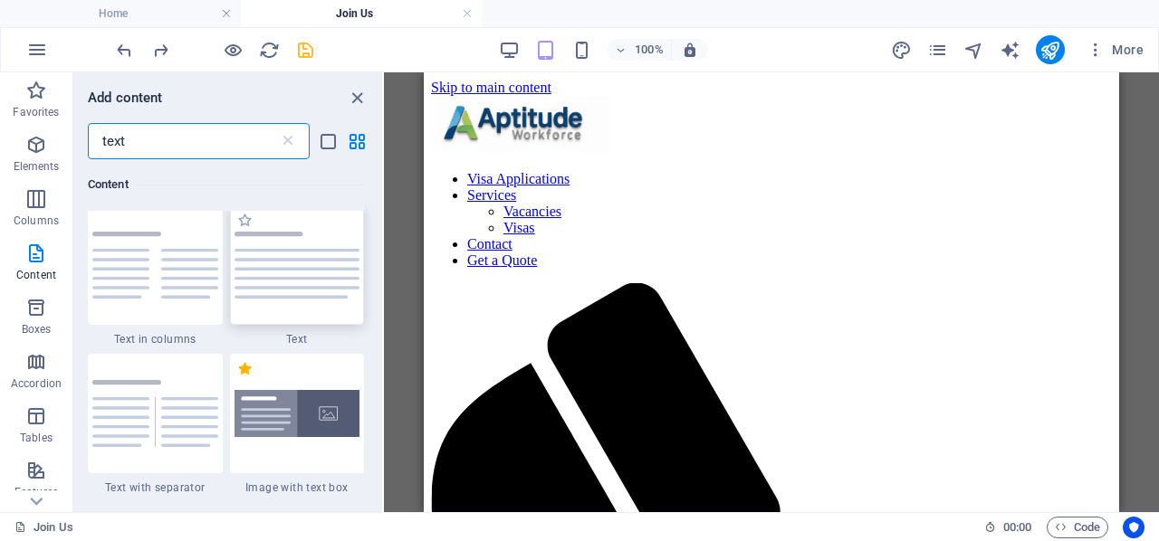
type input "text"
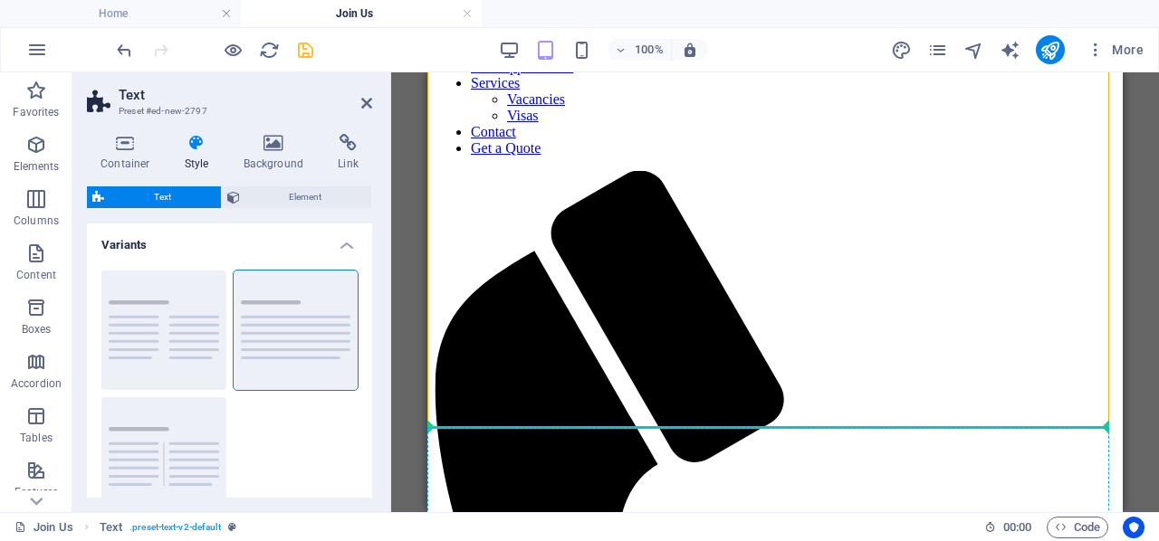
scroll to position [237, 0]
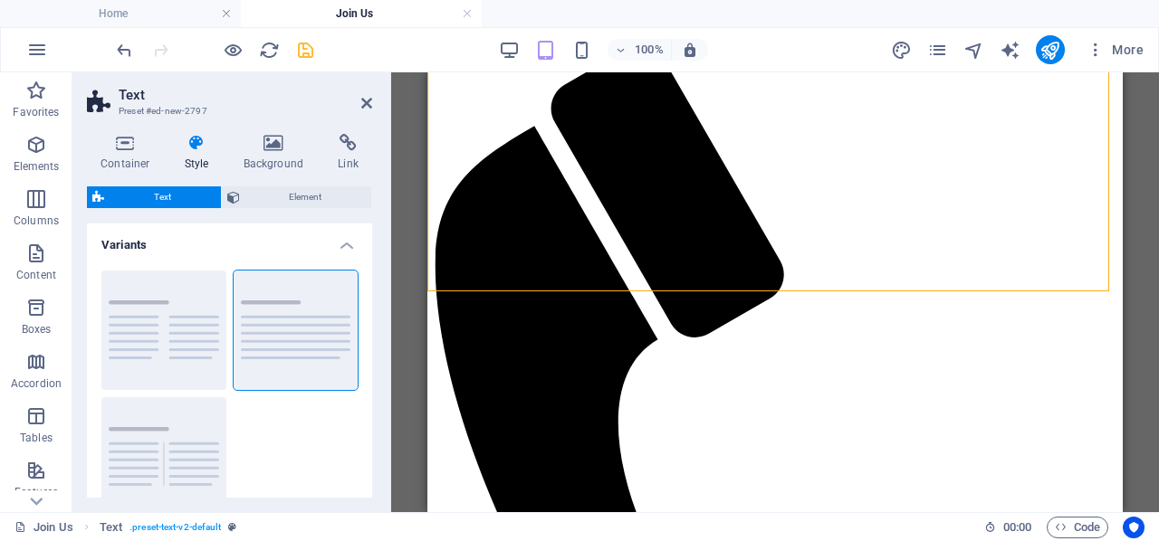
drag, startPoint x: 891, startPoint y: 158, endPoint x: 524, endPoint y: 392, distance: 434.8
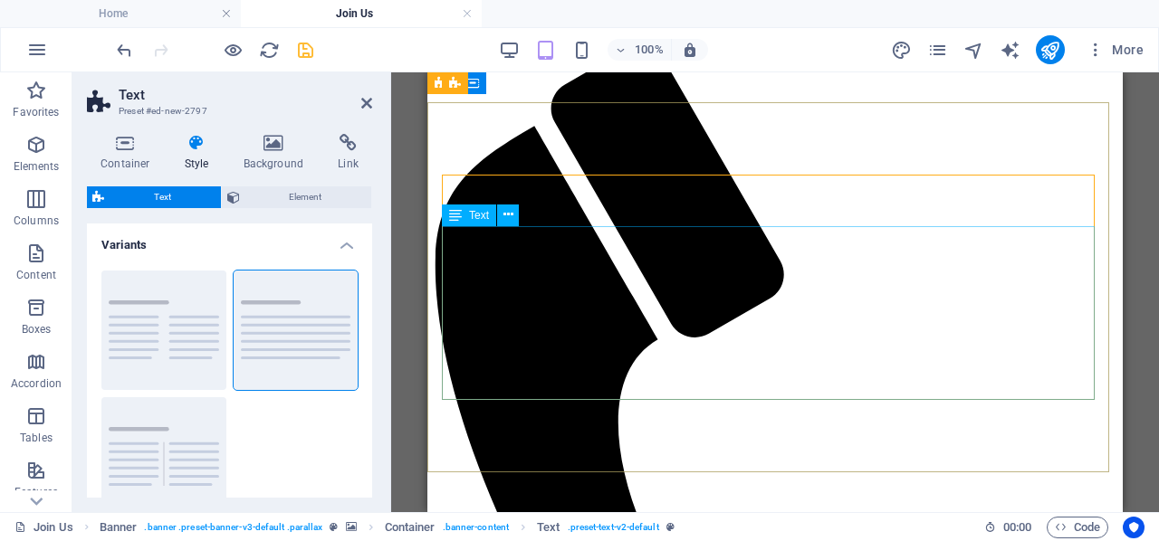
scroll to position [56, 0]
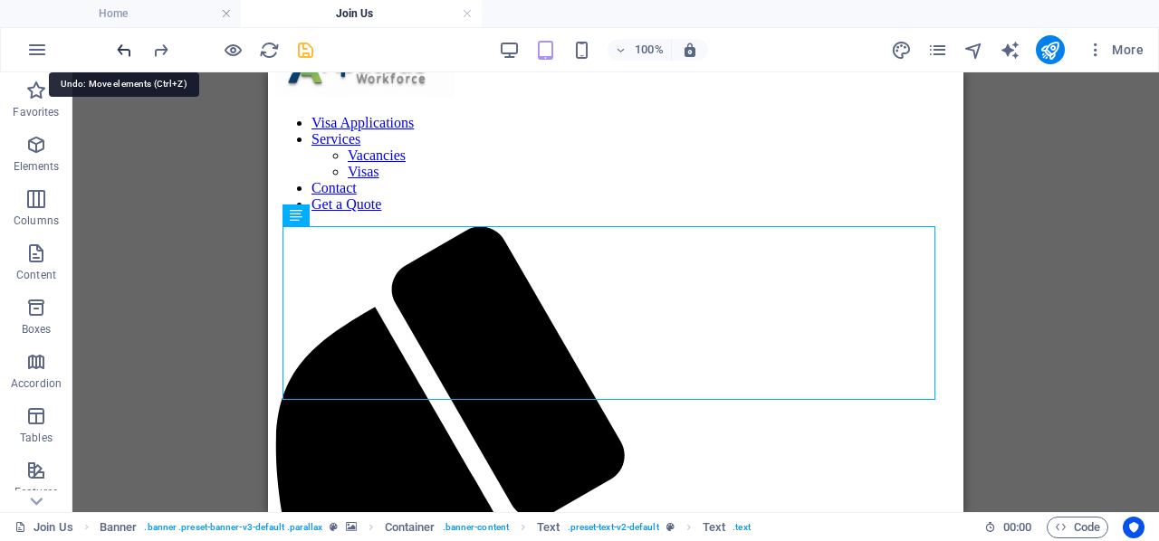
click at [126, 55] on icon "undo" at bounding box center [124, 50] width 21 height 21
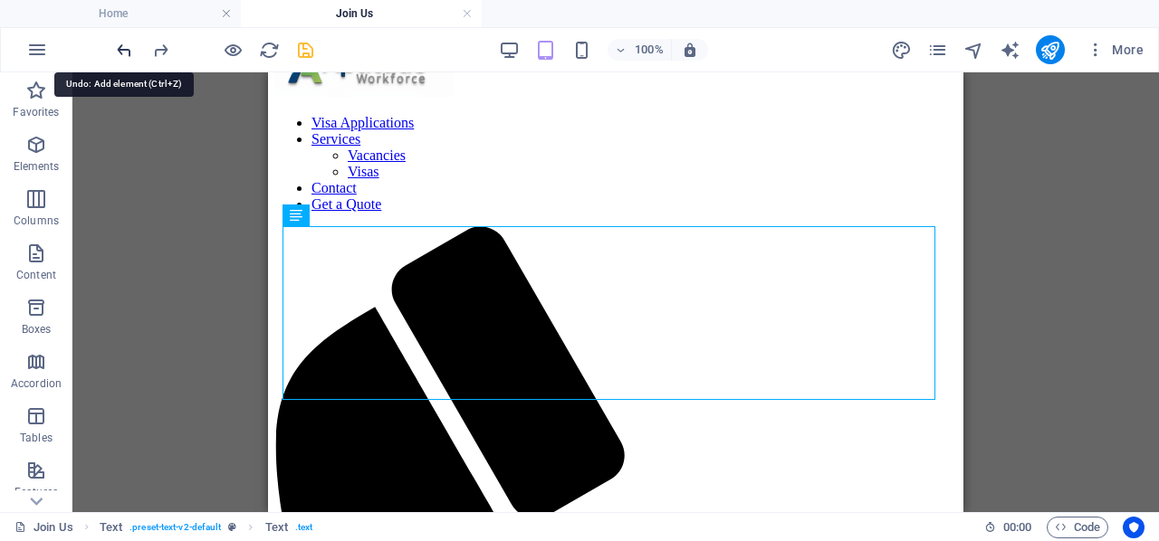
click at [126, 55] on icon "undo" at bounding box center [124, 50] width 21 height 21
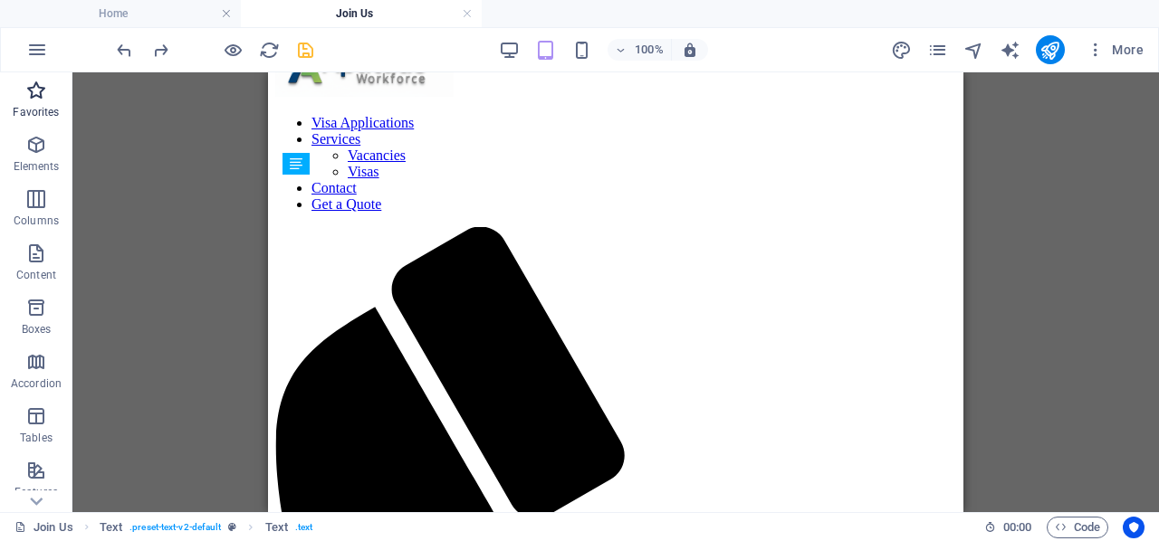
click at [46, 95] on icon "button" at bounding box center [36, 91] width 22 height 22
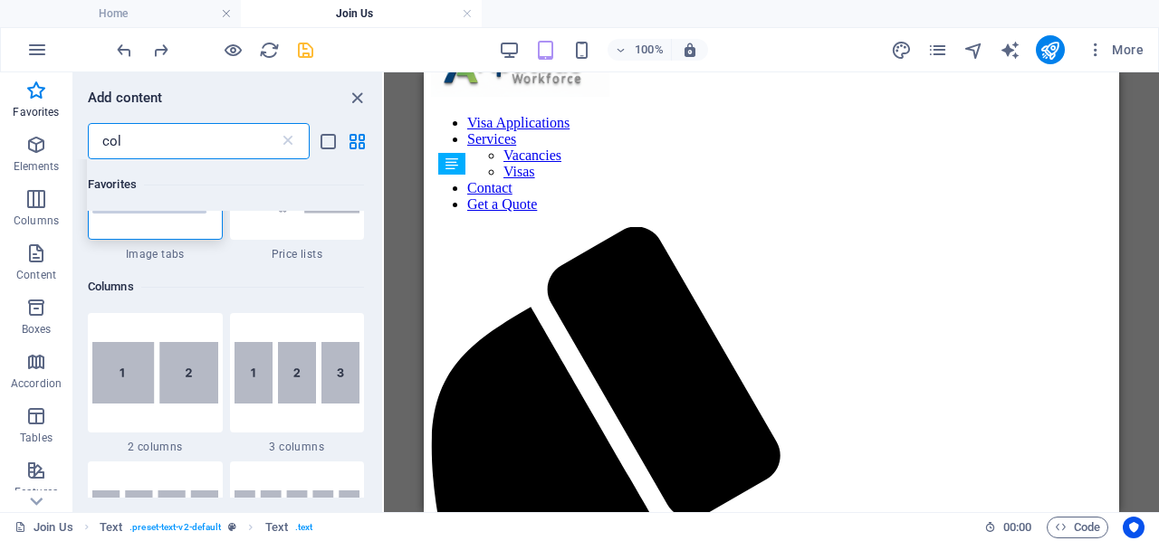
scroll to position [181, 0]
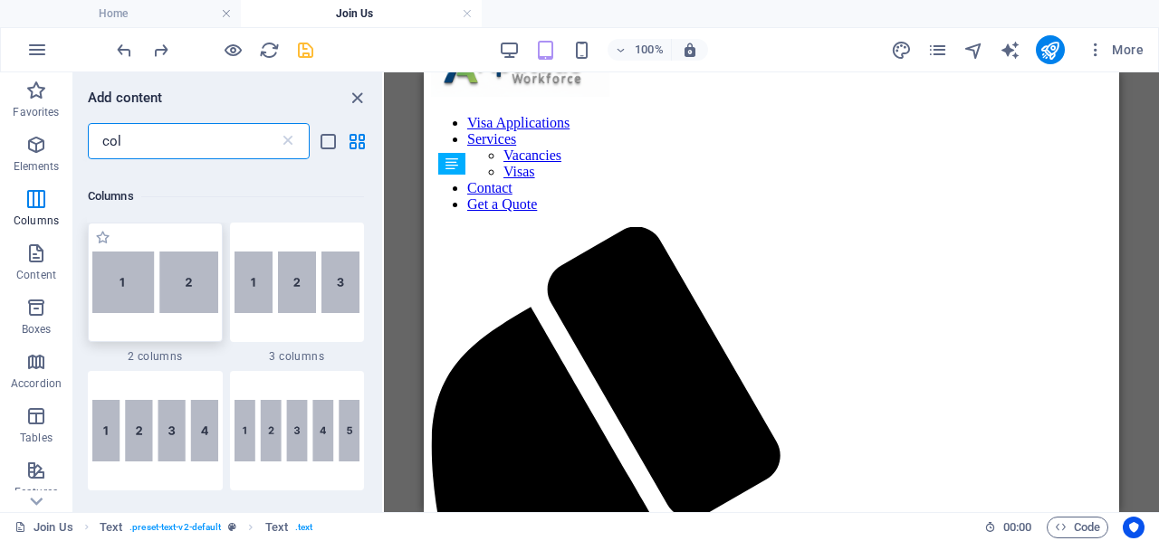
type input "col"
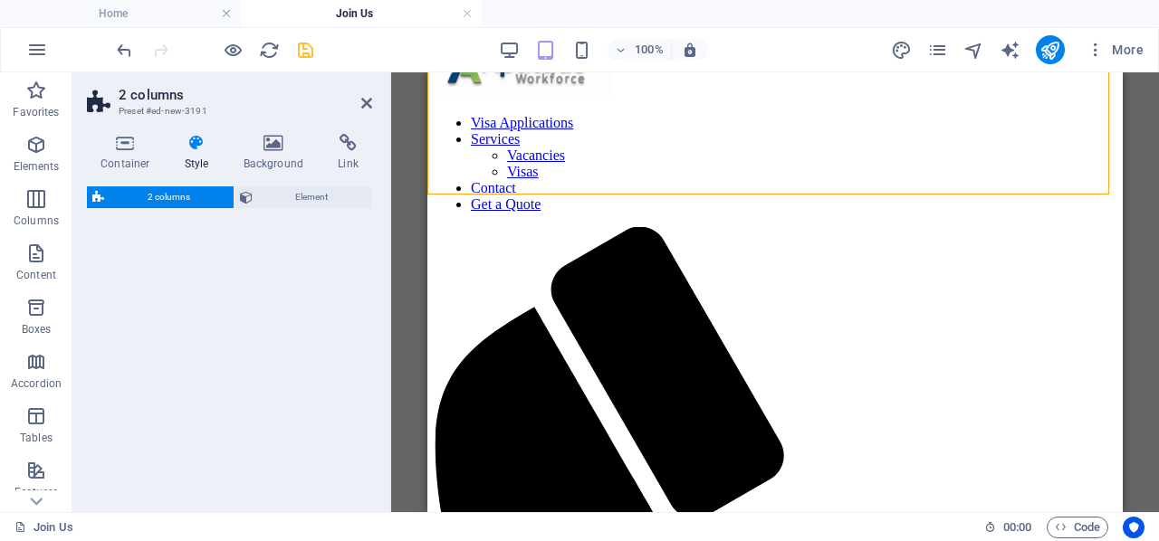
select select "rem"
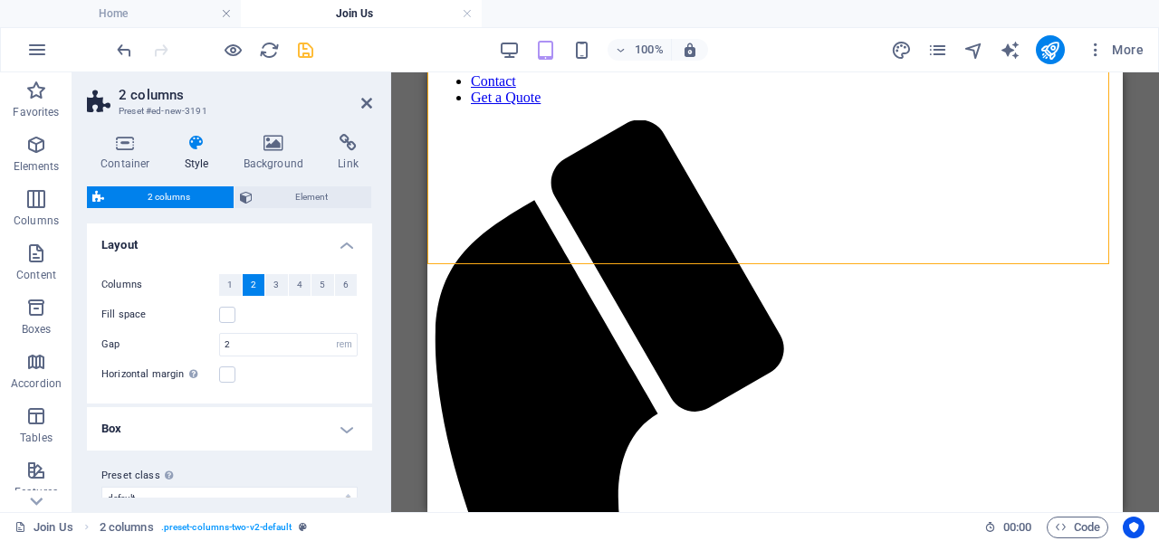
scroll to position [167, 0]
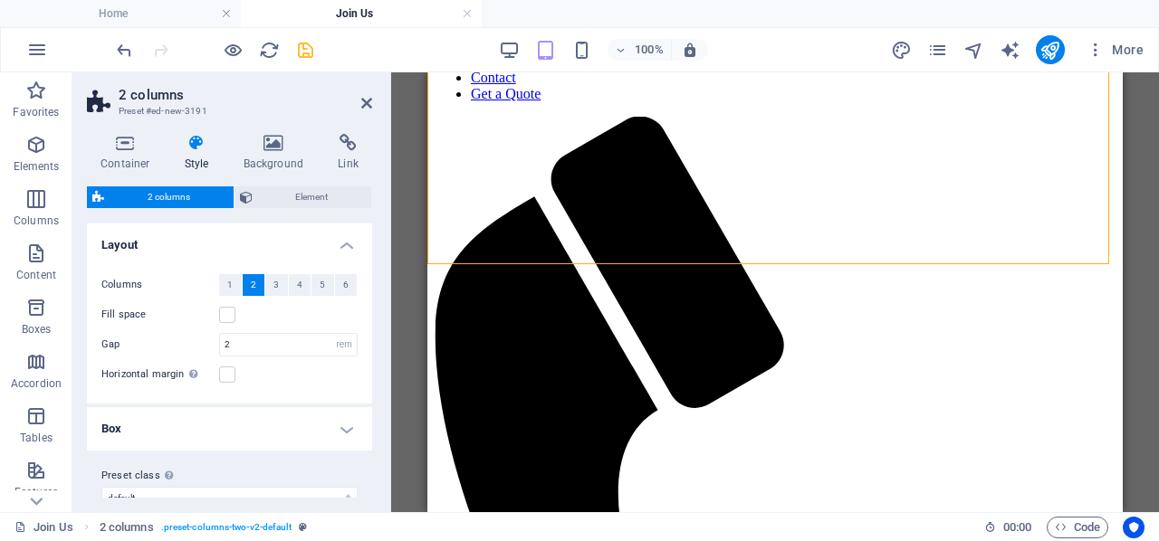
drag, startPoint x: 910, startPoint y: 222, endPoint x: 569, endPoint y: 404, distance: 386.0
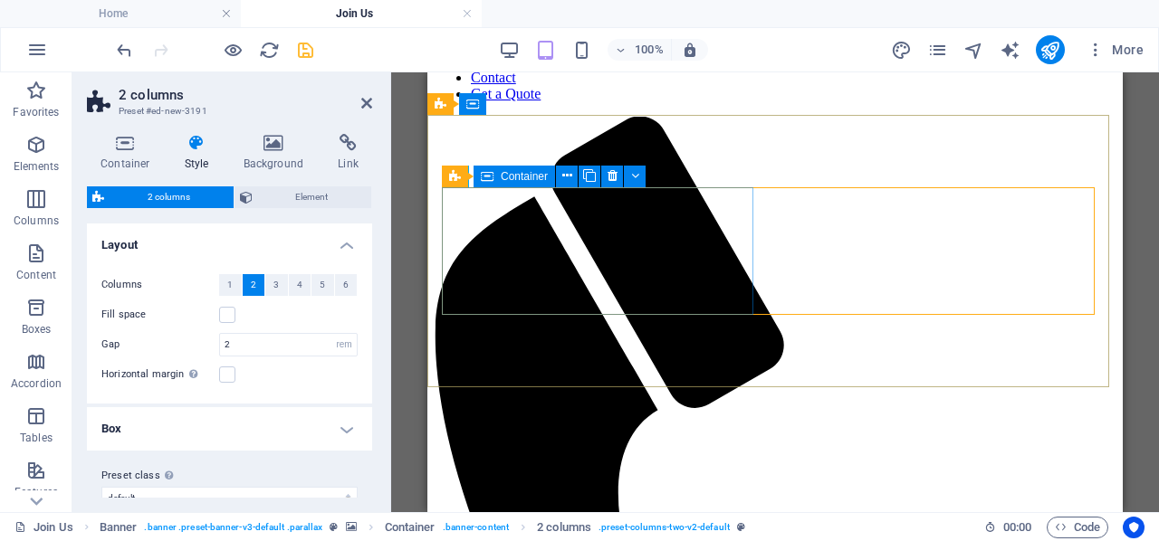
scroll to position [0, 0]
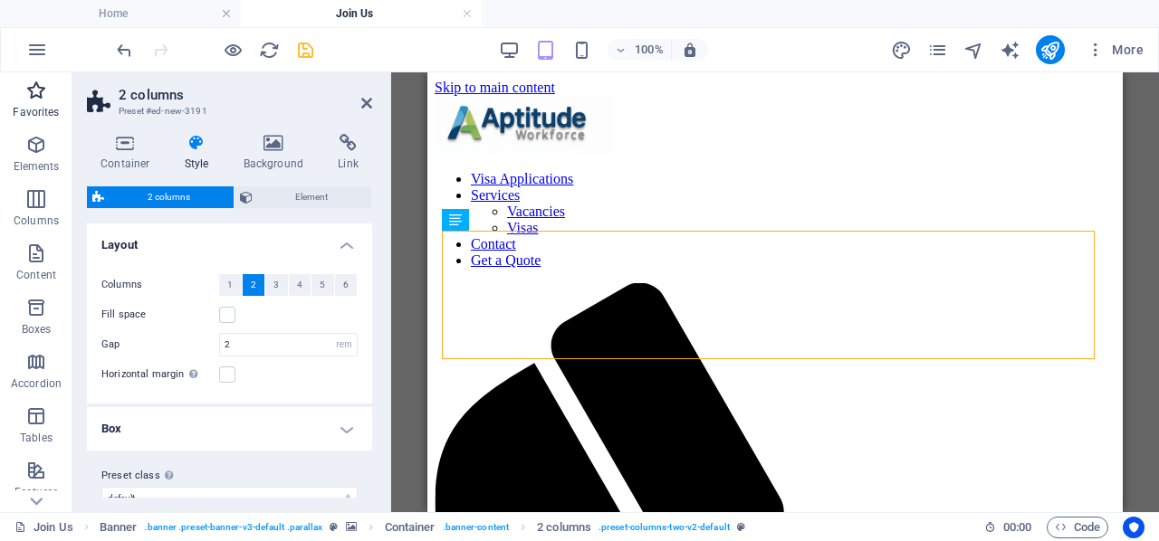
click at [29, 93] on icon "button" at bounding box center [36, 91] width 22 height 22
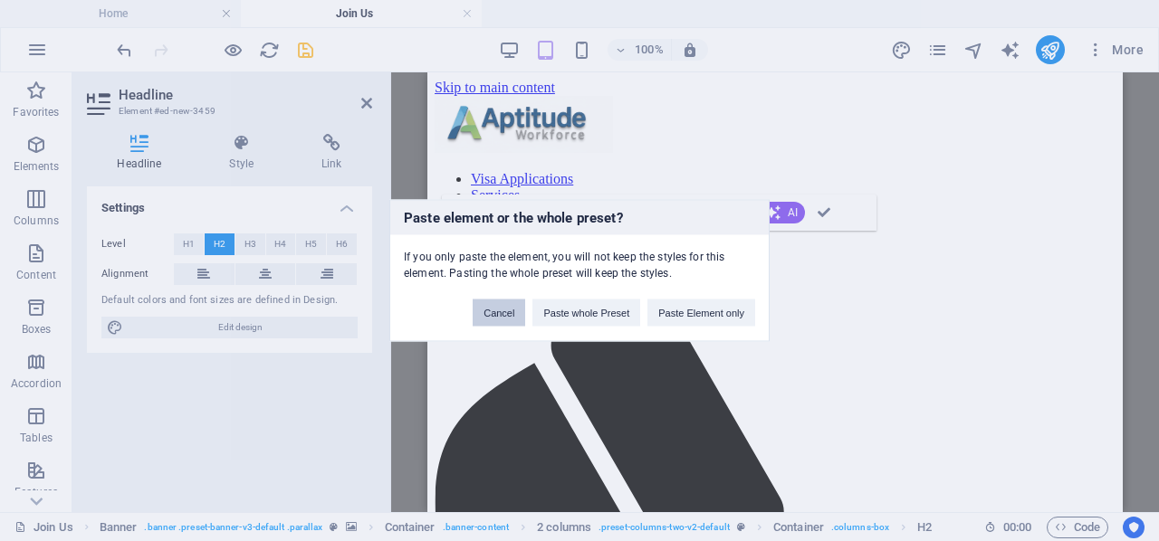
click at [480, 316] on button "Cancel" at bounding box center [499, 313] width 53 height 27
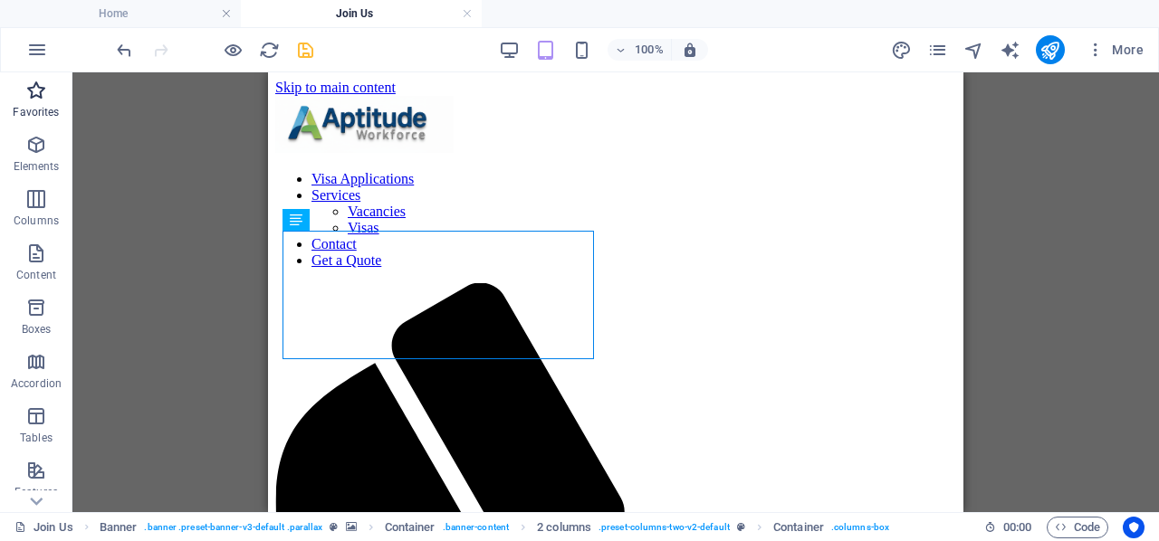
click at [27, 98] on icon "button" at bounding box center [36, 91] width 22 height 22
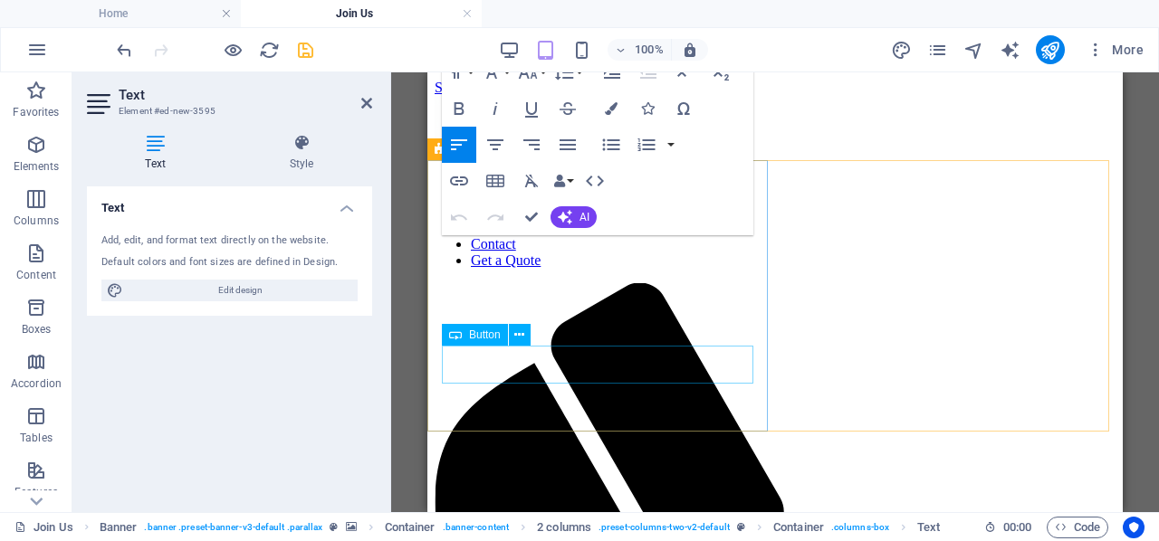
scroll to position [272, 0]
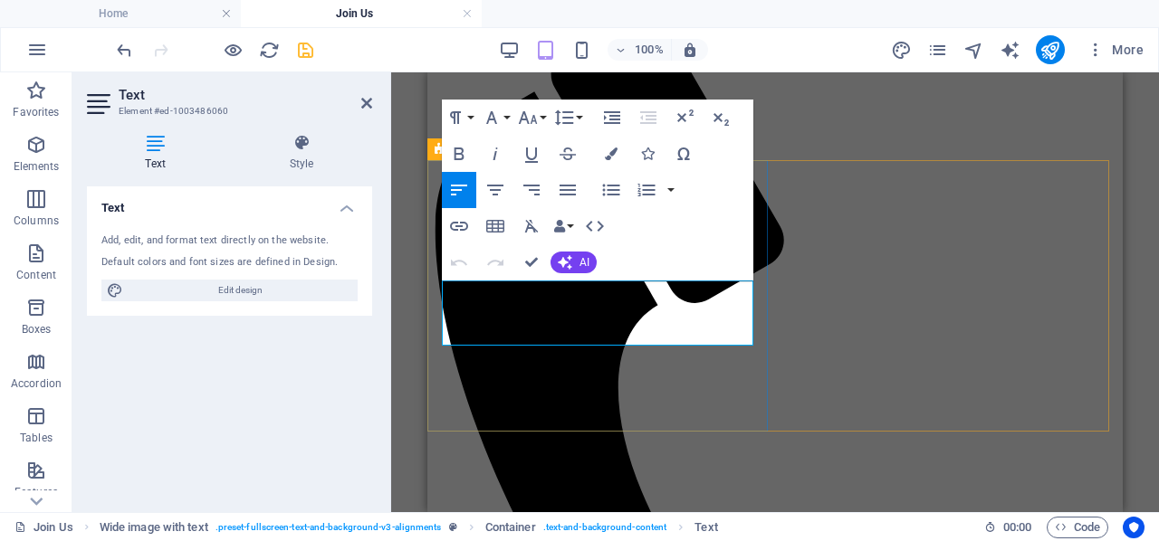
click at [798, 40] on div "100% More" at bounding box center [632, 49] width 1038 height 29
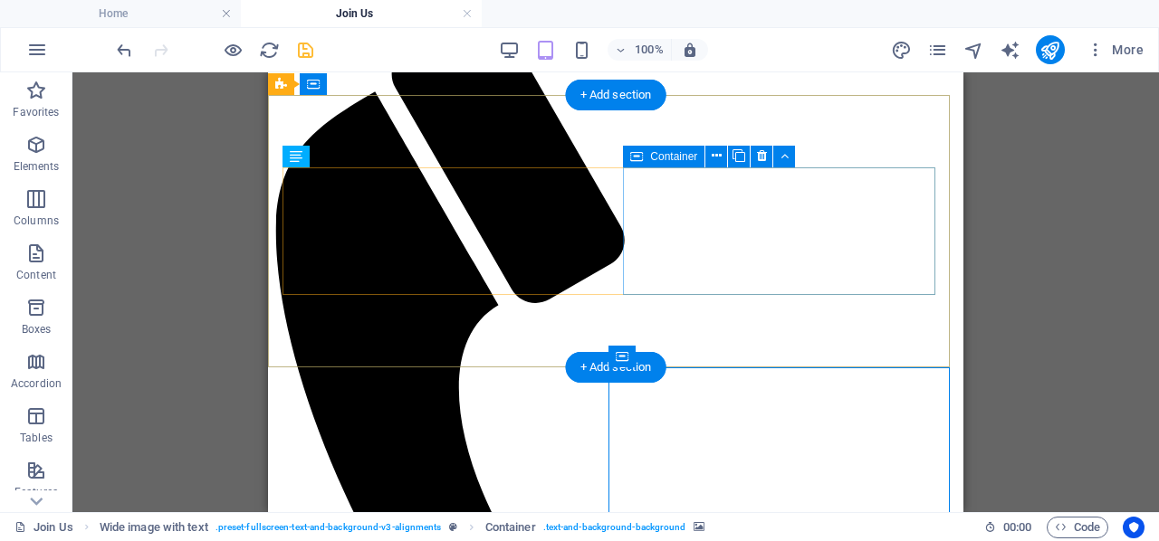
scroll to position [0, 0]
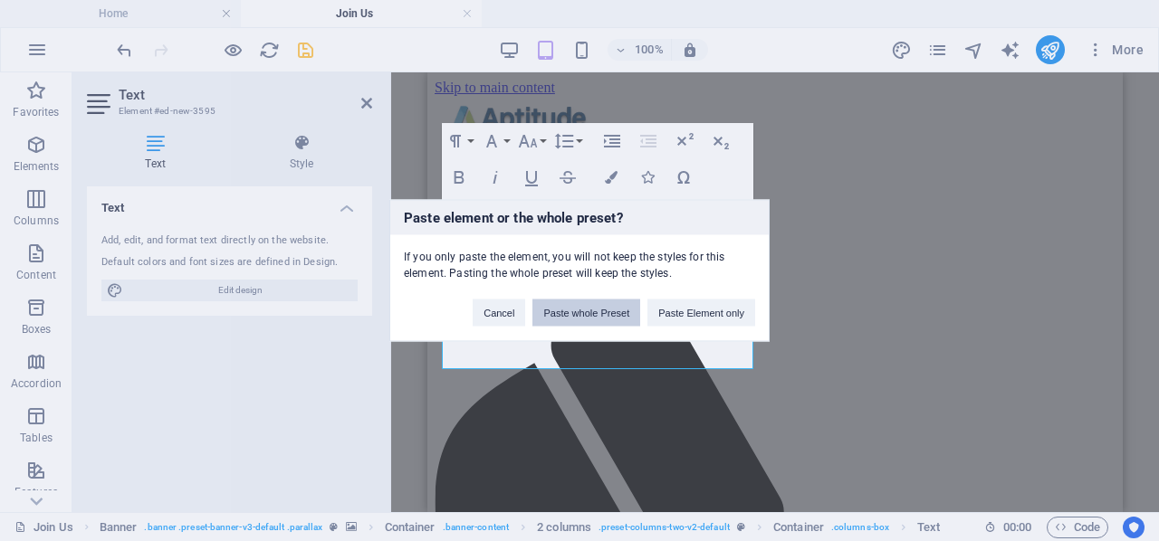
scroll to position [1241, 7]
click at [512, 313] on button "Cancel" at bounding box center [499, 313] width 53 height 27
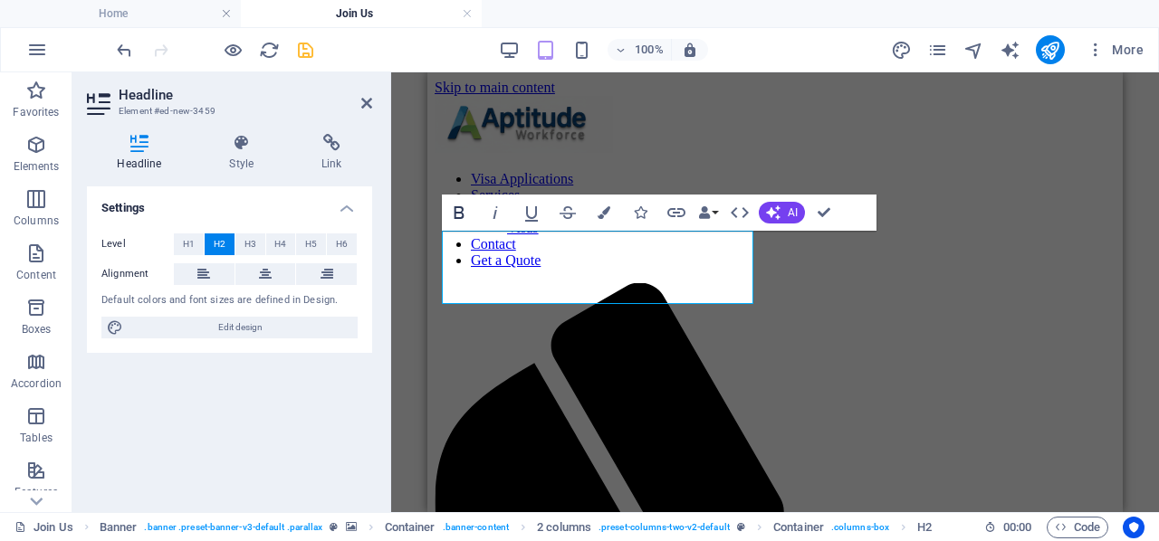
click at [465, 213] on icon "button" at bounding box center [459, 213] width 22 height 22
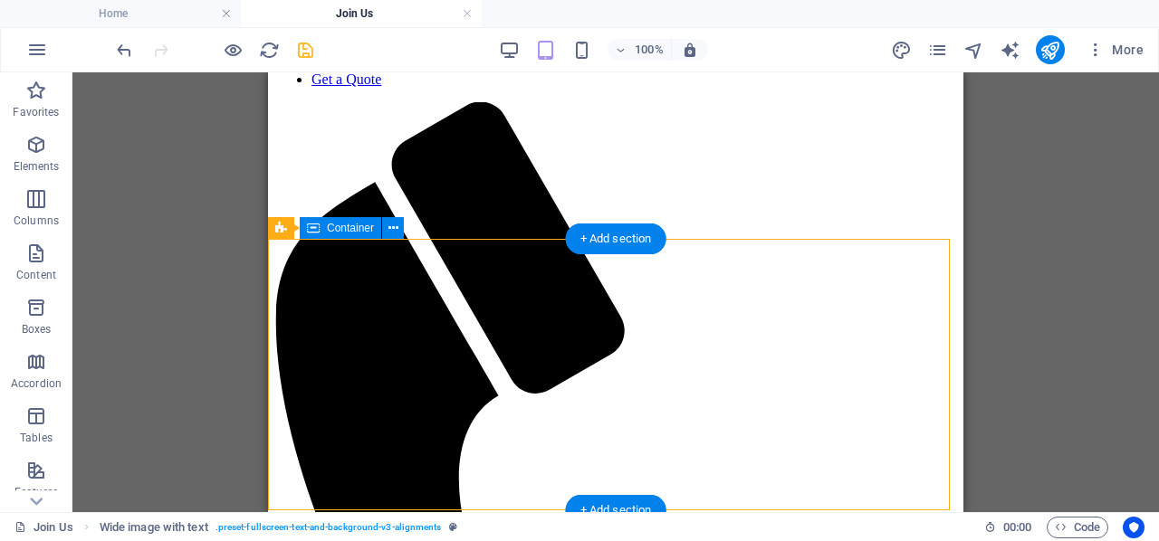
scroll to position [203, 0]
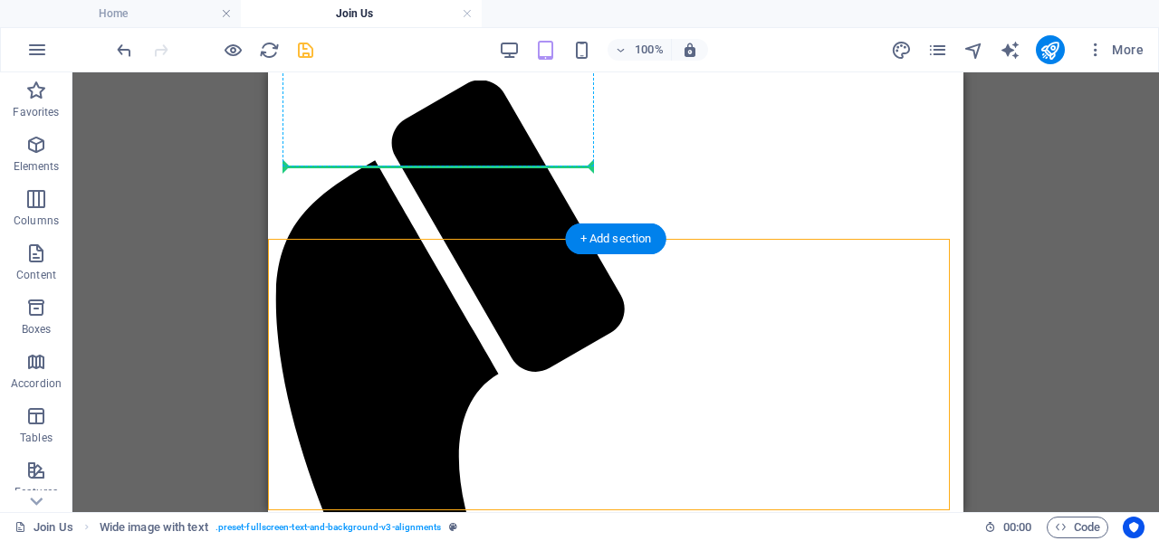
drag, startPoint x: 572, startPoint y: 512, endPoint x: 363, endPoint y: 158, distance: 410.4
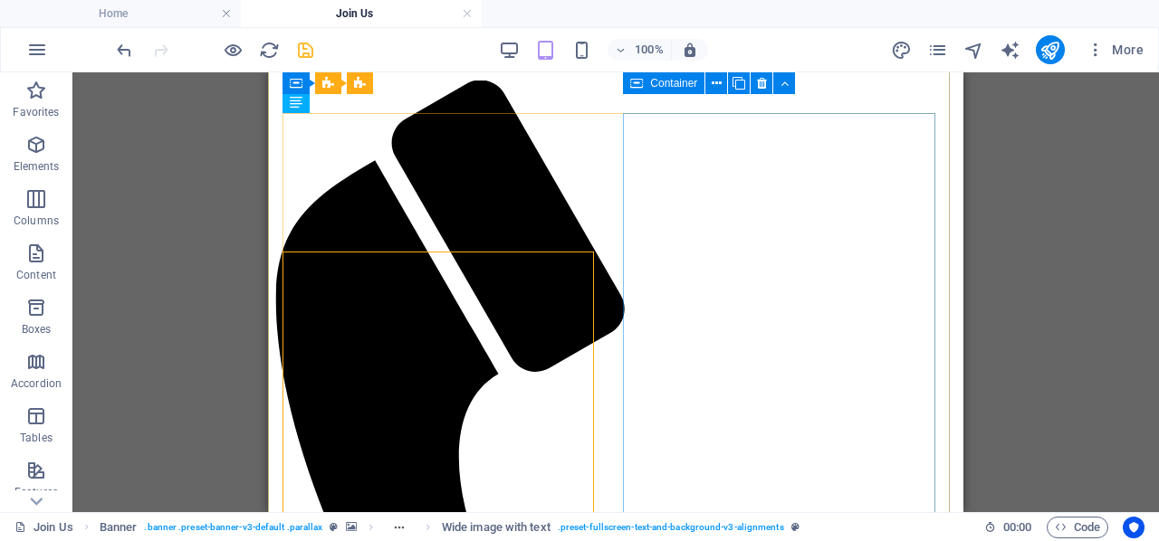
scroll to position [112, 0]
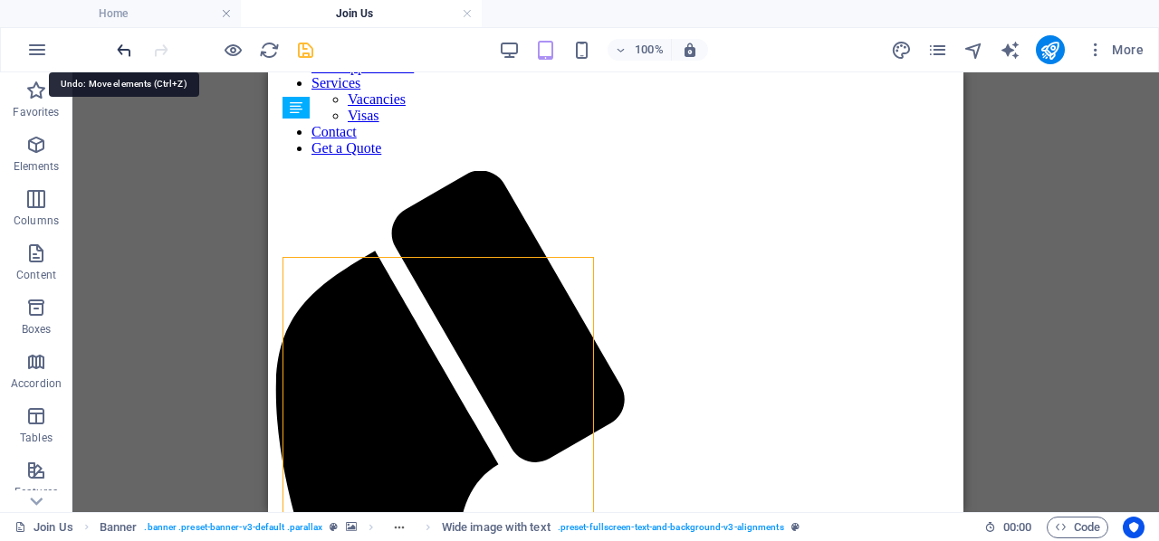
click at [120, 50] on icon "undo" at bounding box center [124, 50] width 21 height 21
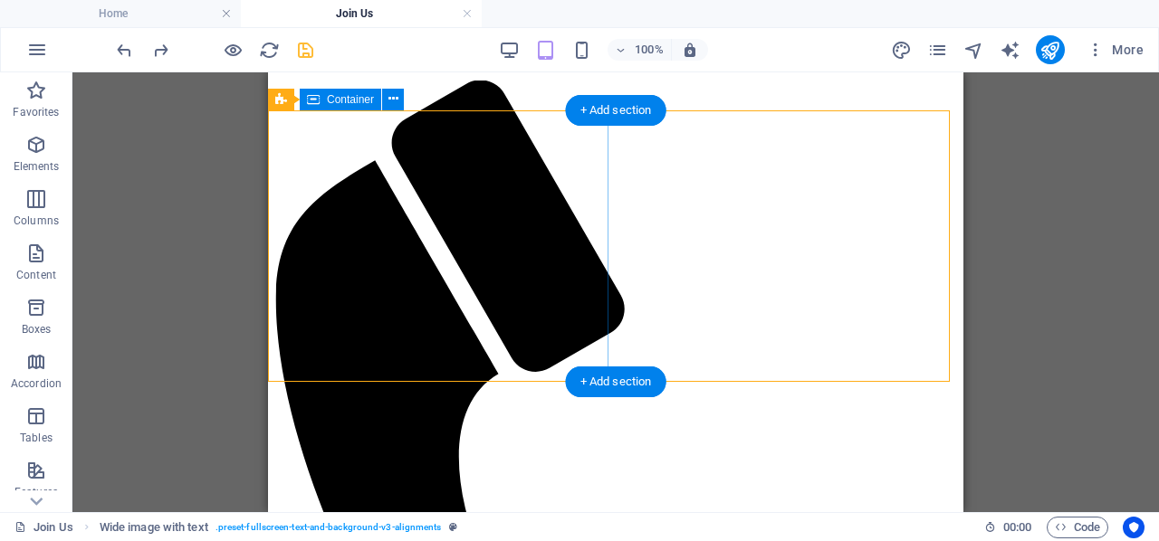
scroll to position [384, 0]
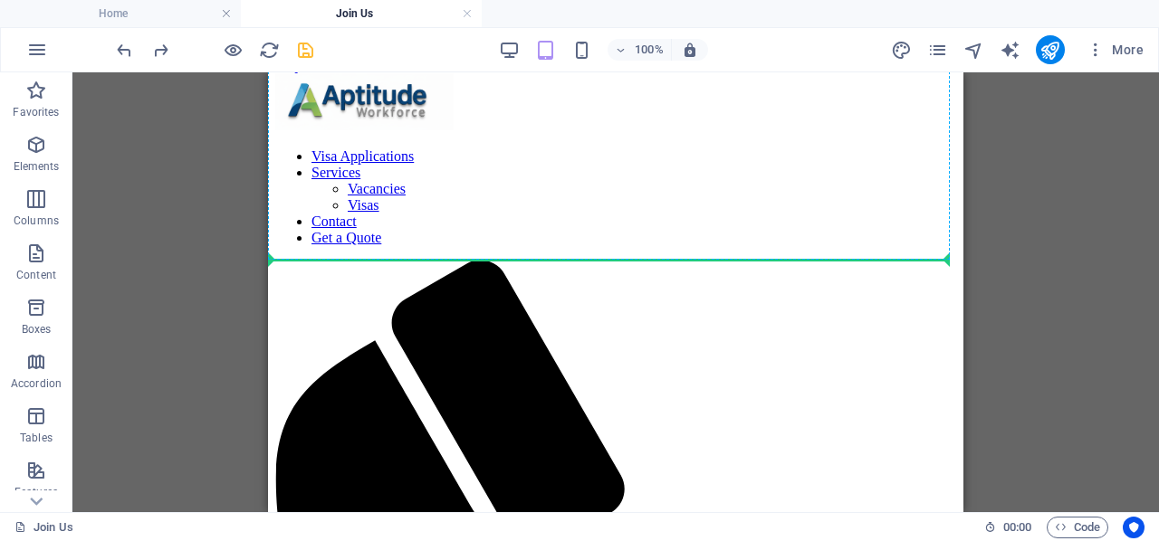
scroll to position [0, 0]
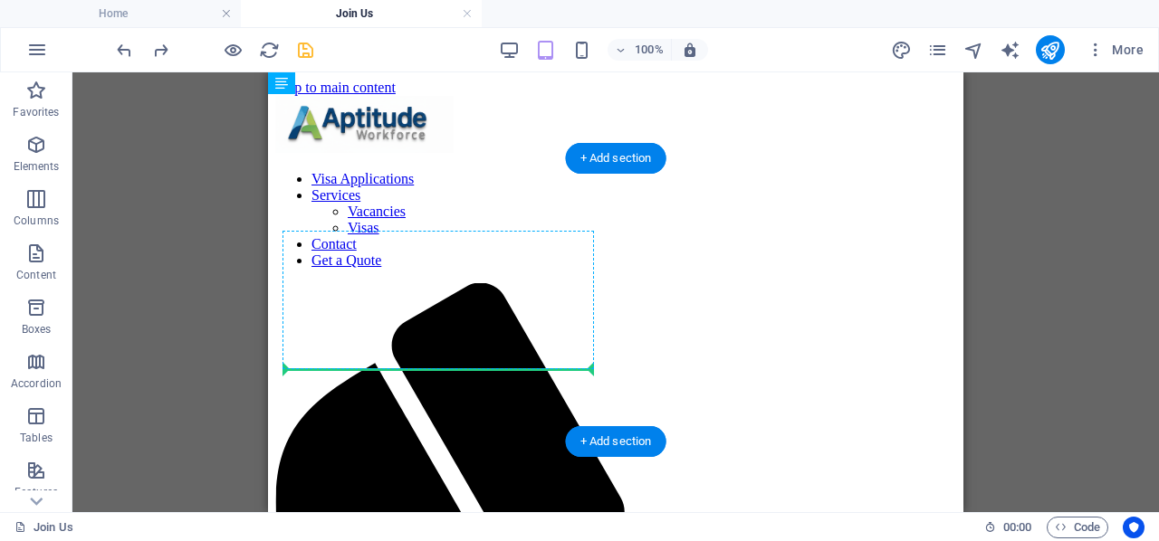
drag, startPoint x: 587, startPoint y: 308, endPoint x: 390, endPoint y: 339, distance: 198.9
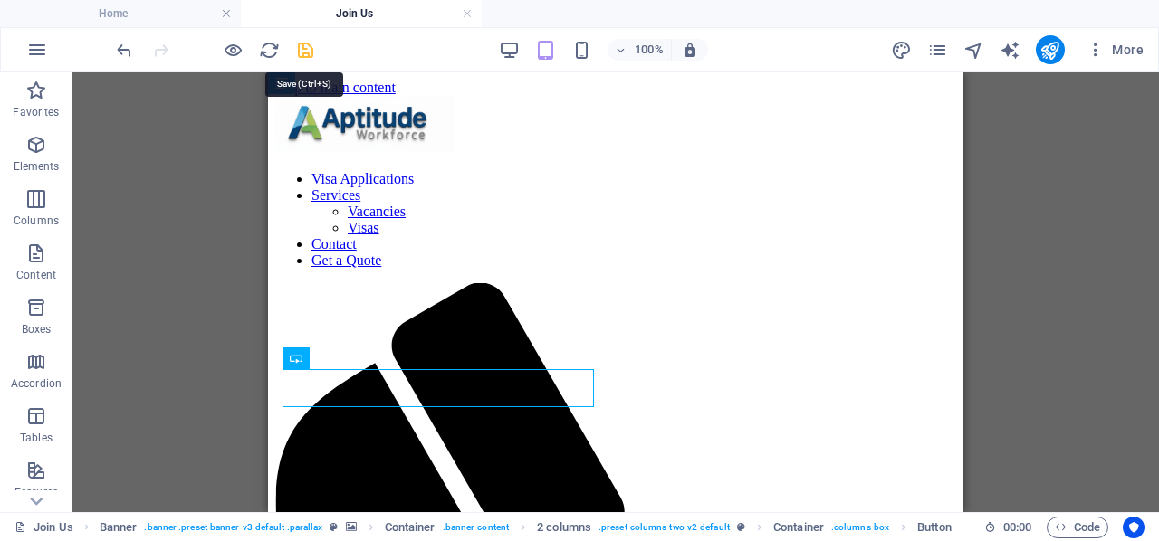
click at [305, 55] on icon "save" at bounding box center [305, 50] width 21 height 21
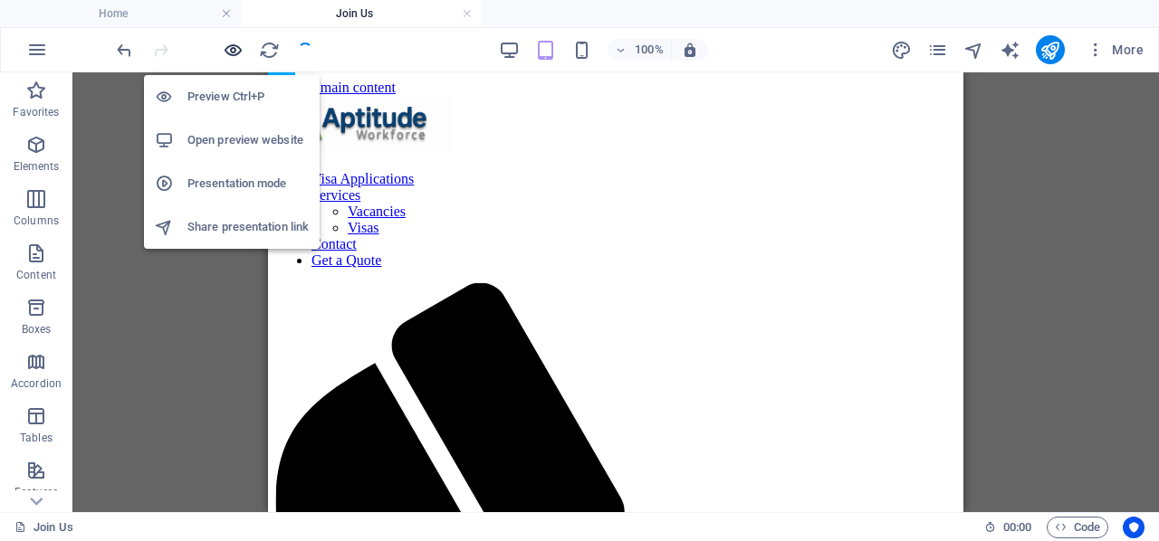
click at [228, 48] on icon "button" at bounding box center [233, 50] width 21 height 21
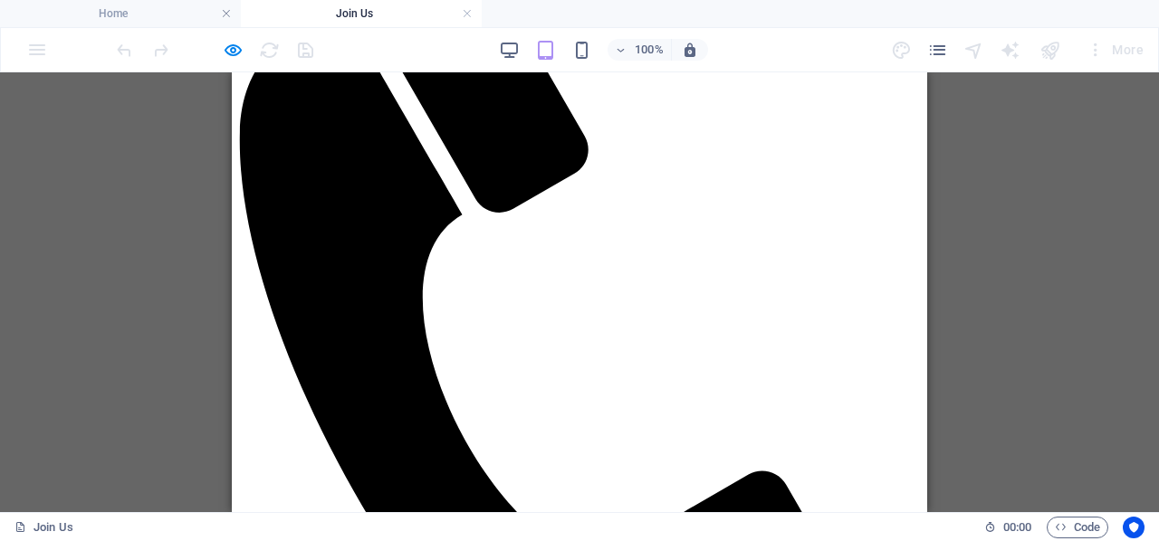
scroll to position [181, 0]
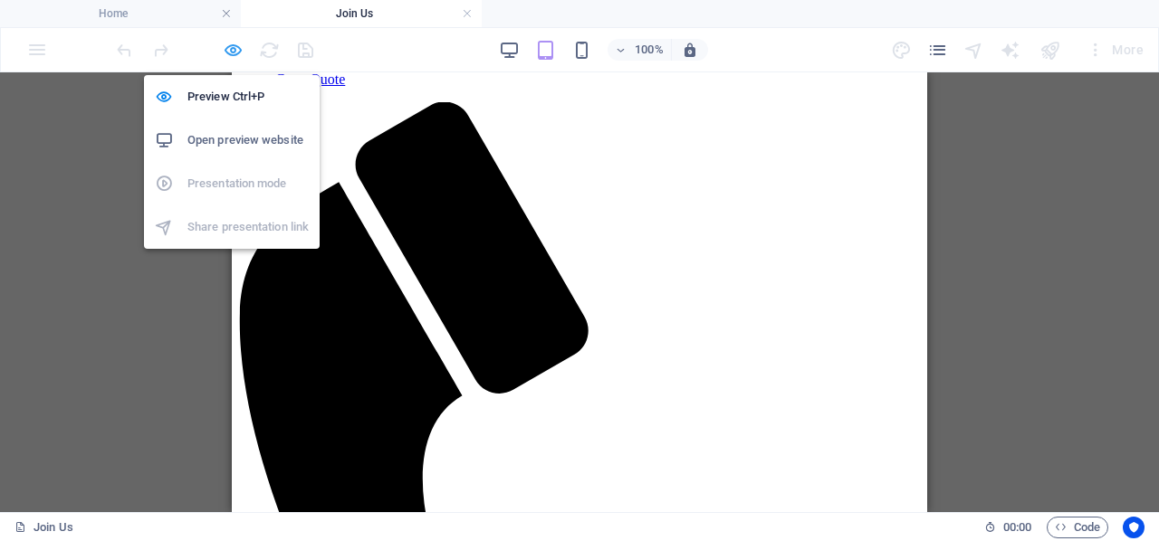
click at [229, 46] on icon "button" at bounding box center [233, 50] width 21 height 21
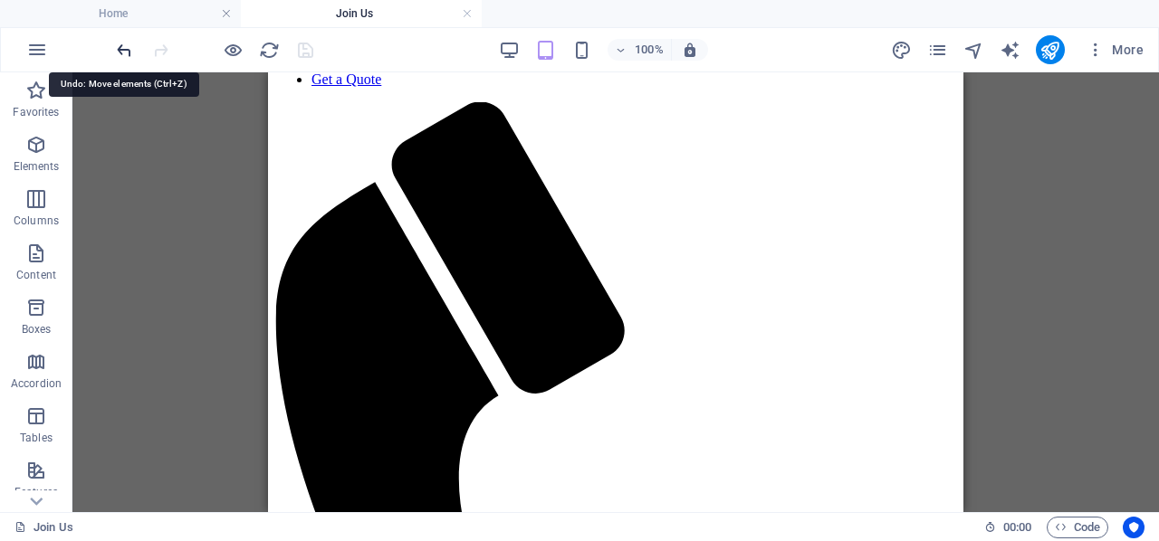
click at [132, 48] on icon "undo" at bounding box center [124, 50] width 21 height 21
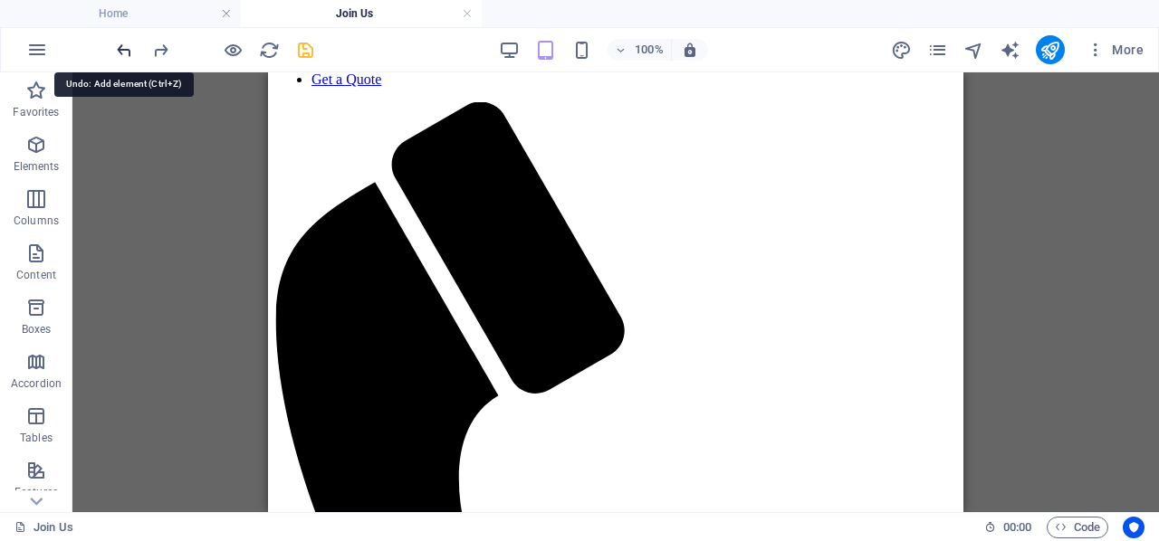
click at [132, 48] on icon "undo" at bounding box center [124, 50] width 21 height 21
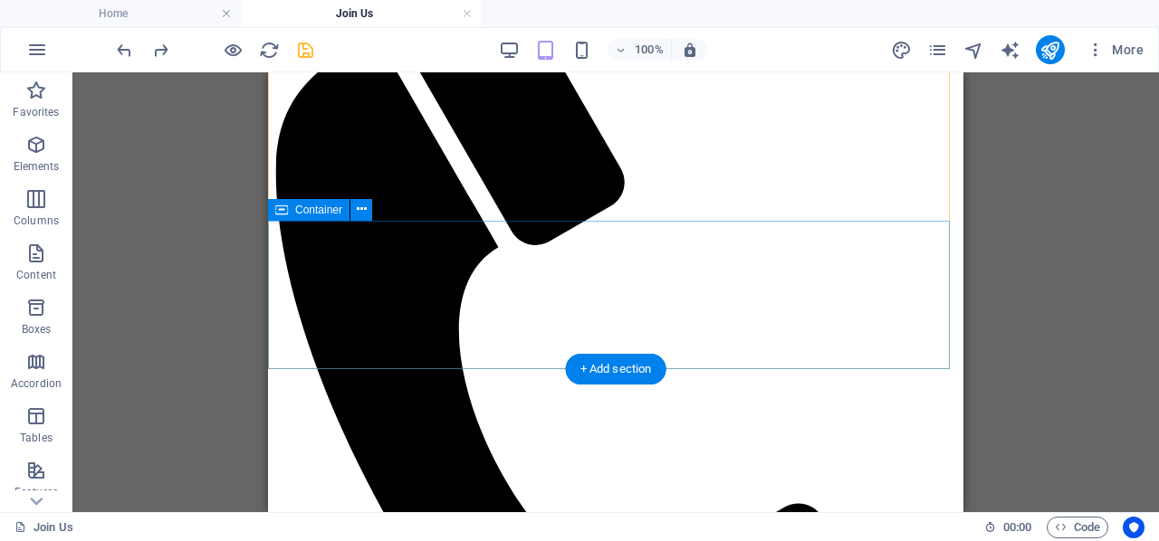
scroll to position [362, 0]
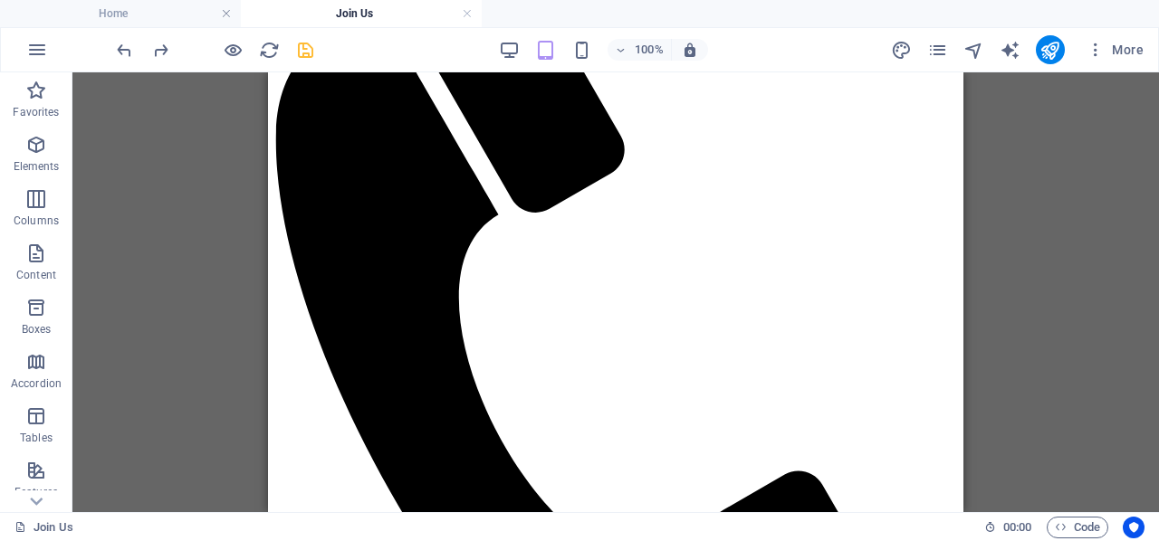
click at [310, 47] on icon "save" at bounding box center [305, 50] width 21 height 21
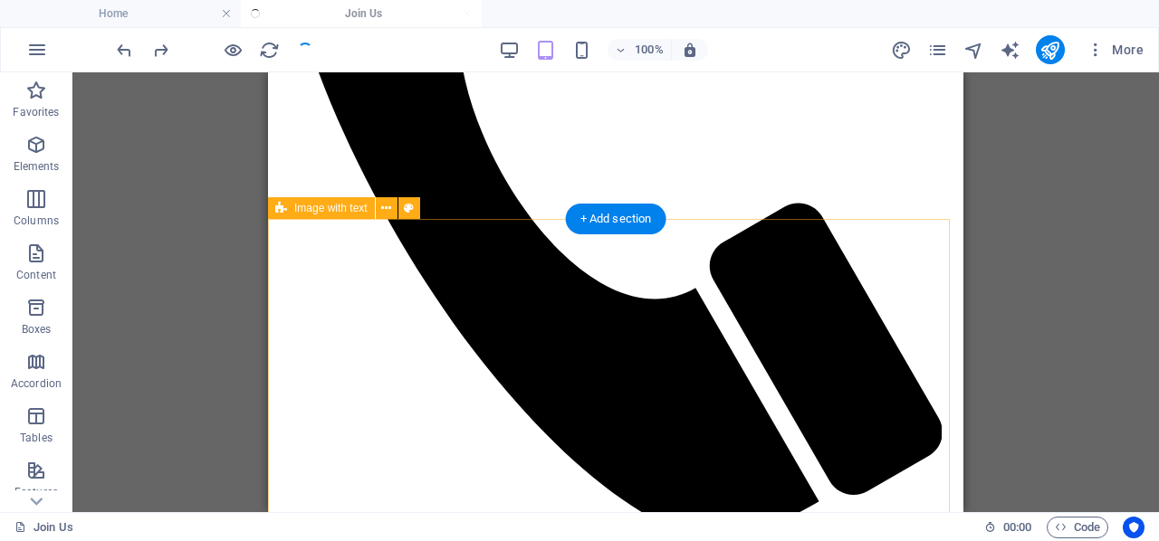
scroll to position [608, 0]
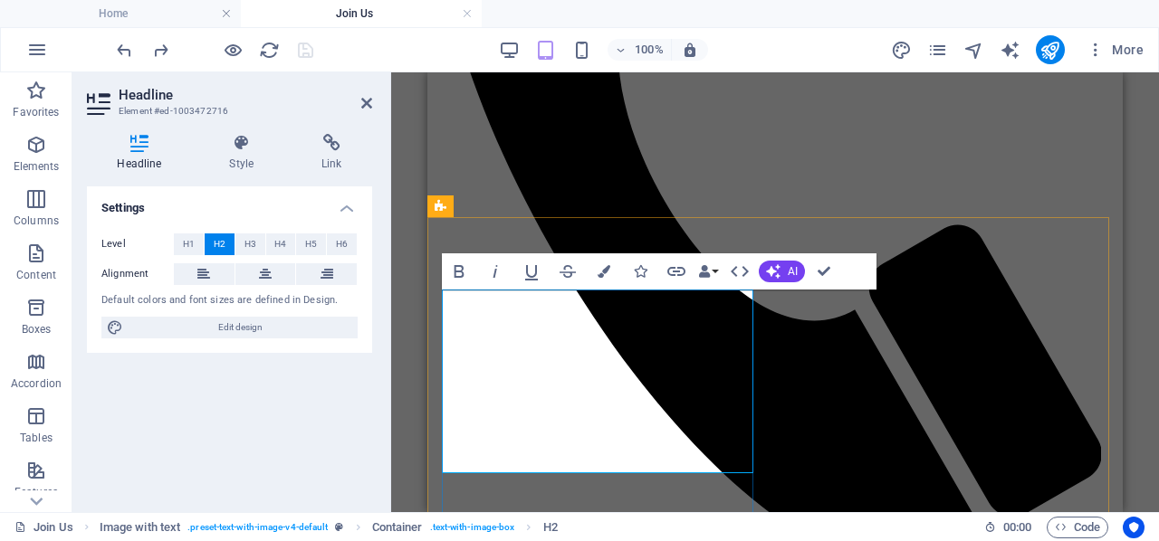
scroll to position [1485, 2]
drag, startPoint x: 829, startPoint y: 270, endPoint x: 550, endPoint y: 200, distance: 288.3
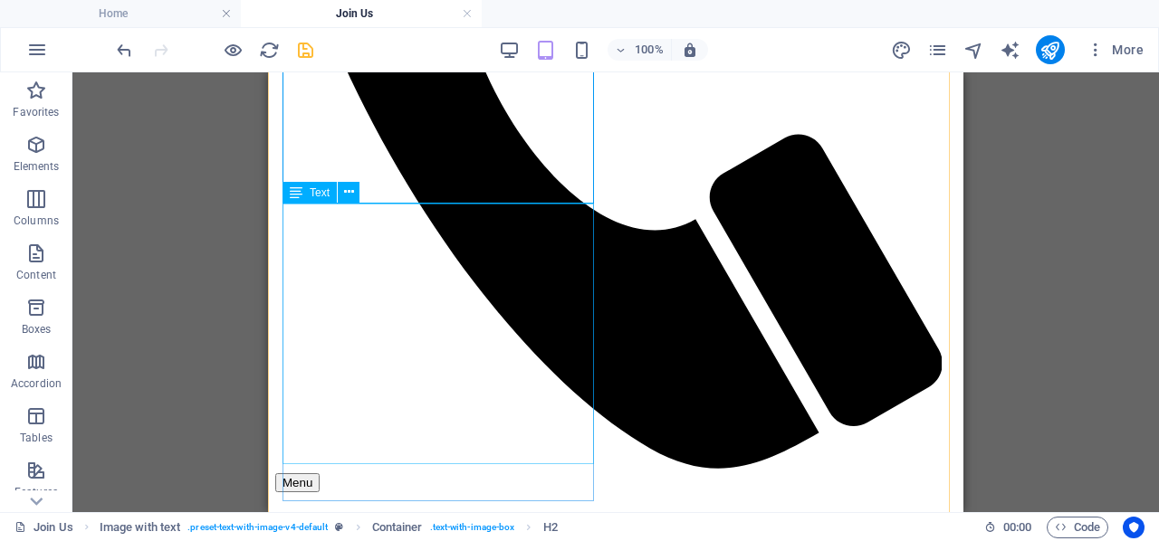
scroll to position [880, 0]
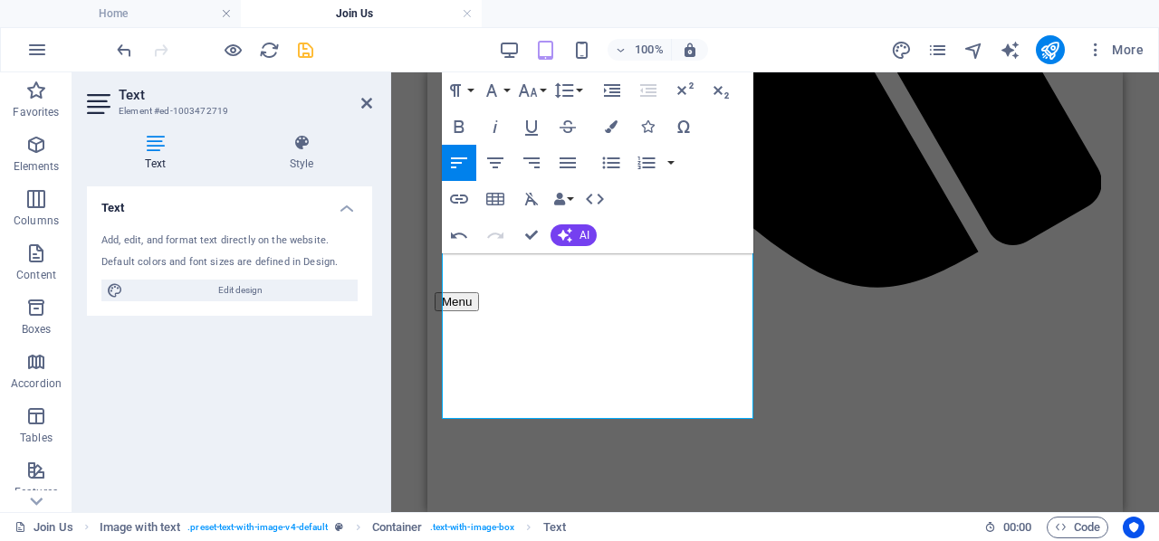
scroll to position [6270, 2]
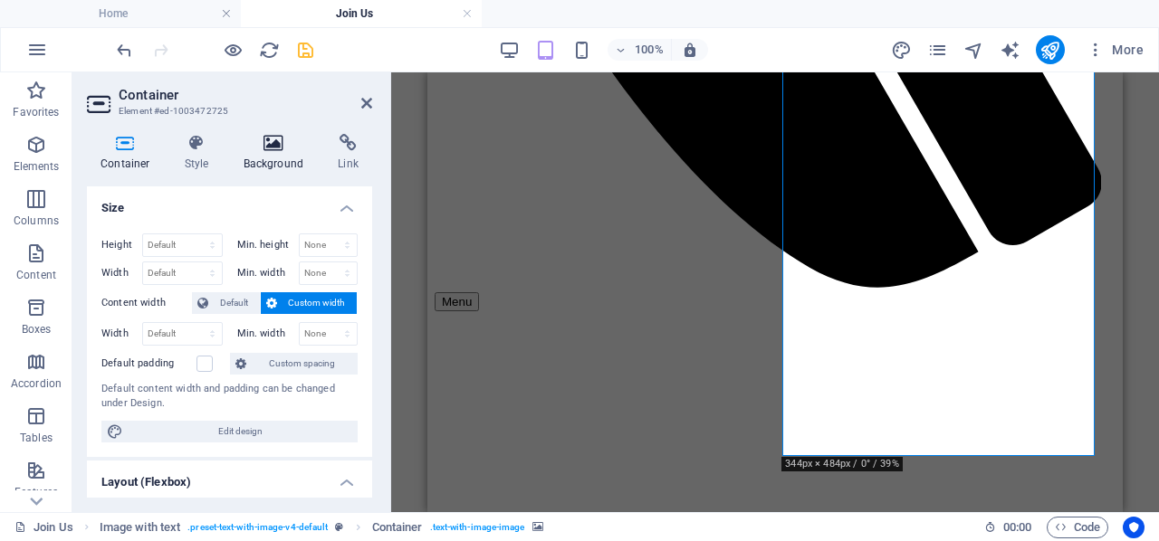
click at [275, 145] on icon at bounding box center [274, 143] width 88 height 18
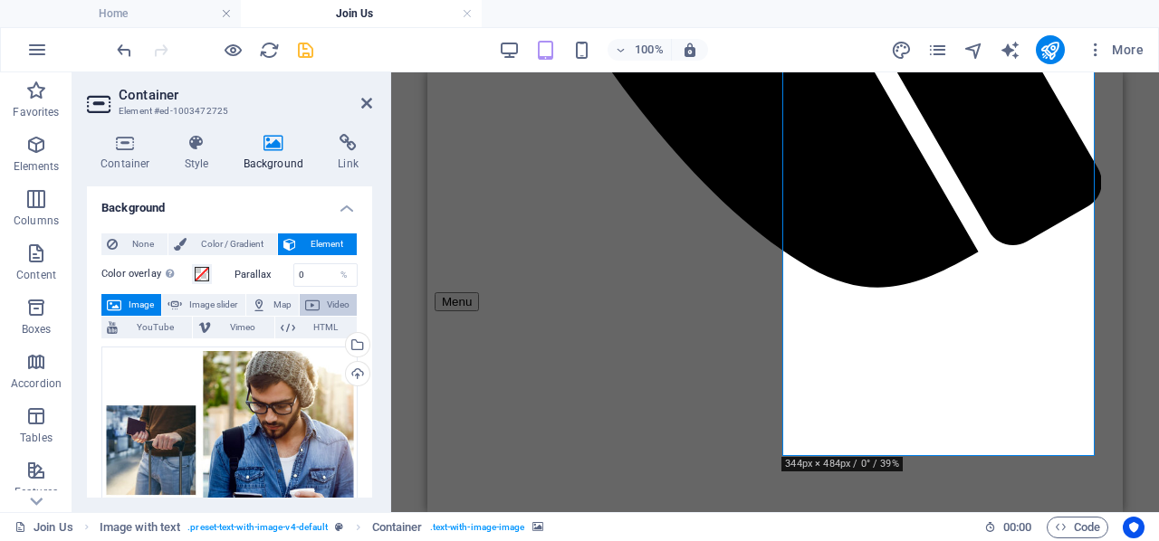
click at [325, 304] on span "Video" at bounding box center [338, 305] width 26 height 22
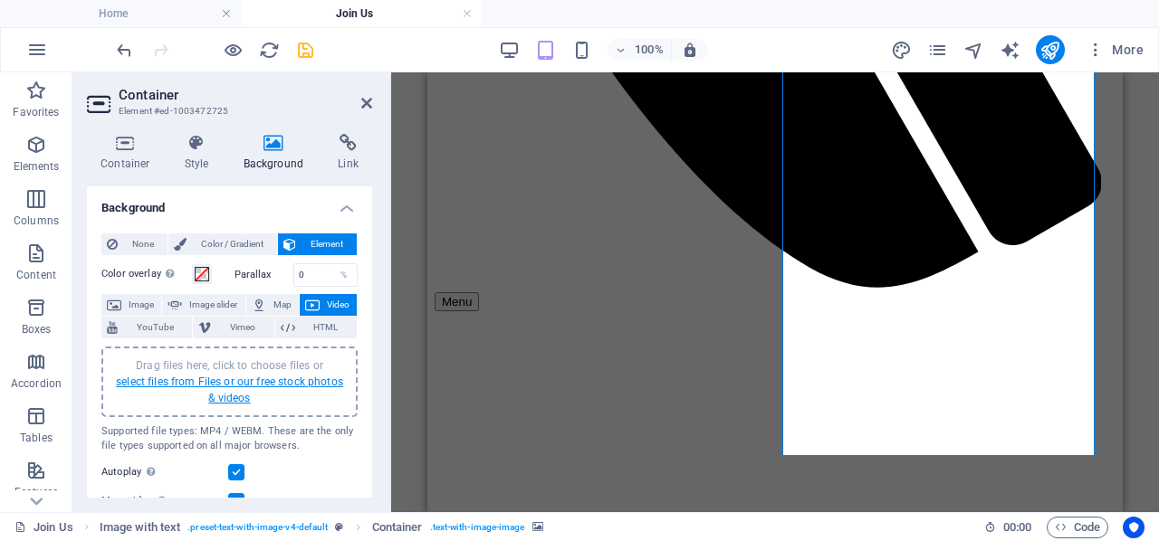
click at [234, 385] on link "select files from Files or our free stock photos & videos" at bounding box center [229, 390] width 227 height 29
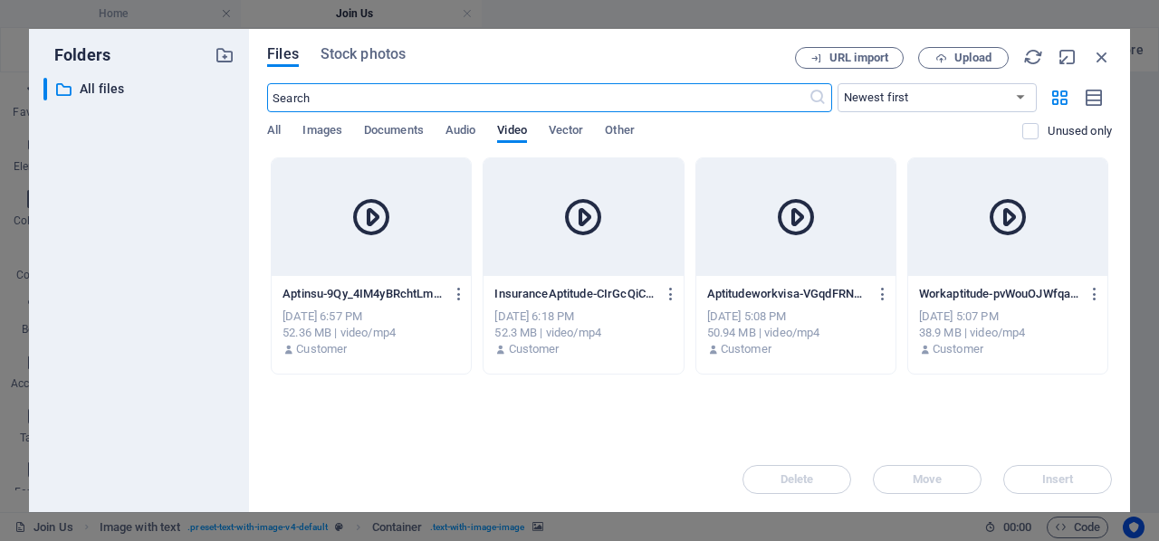
scroll to position [1290, 0]
click at [775, 265] on div at bounding box center [795, 217] width 199 height 118
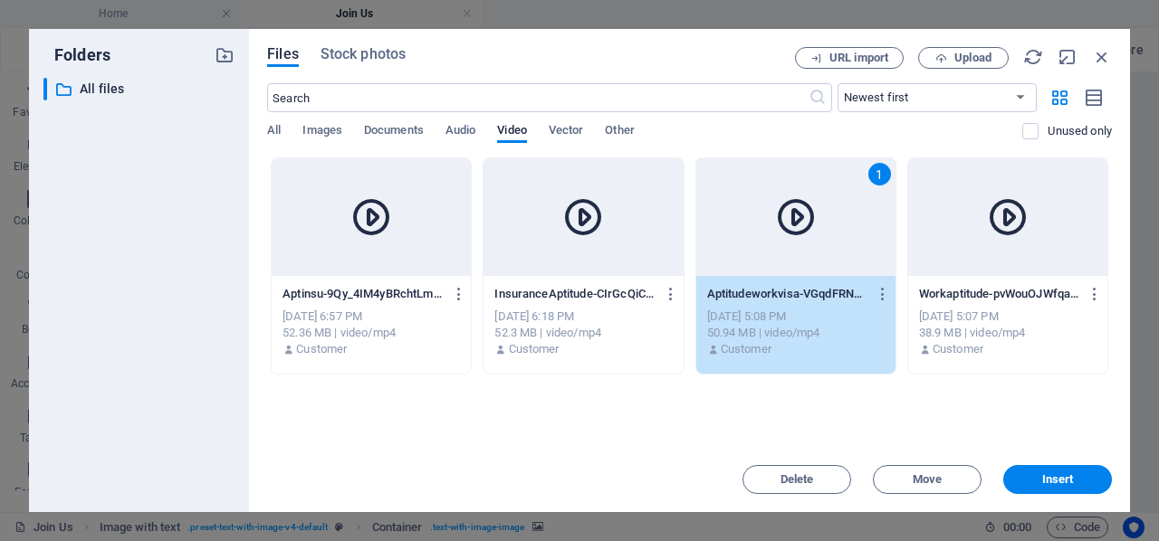
click at [986, 278] on div "Workaptitude-pvWouOJWfqaunIX2MjjriA.mp4 Workaptitude-pvWouOJWfqaunIX2MjjriA.mp4…" at bounding box center [1007, 322] width 199 height 92
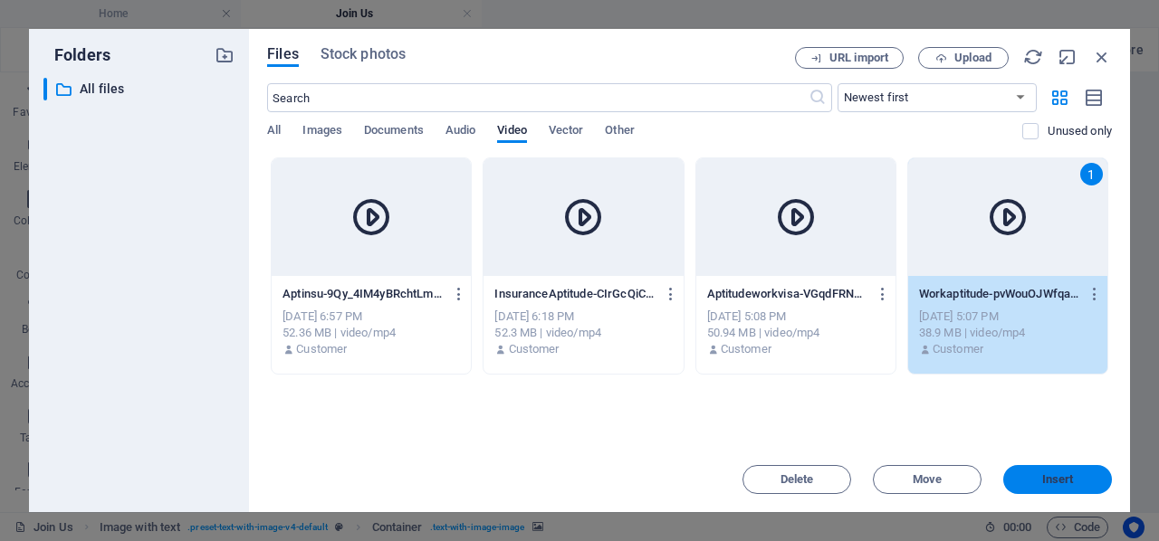
click at [1063, 474] on span "Insert" at bounding box center [1058, 479] width 32 height 11
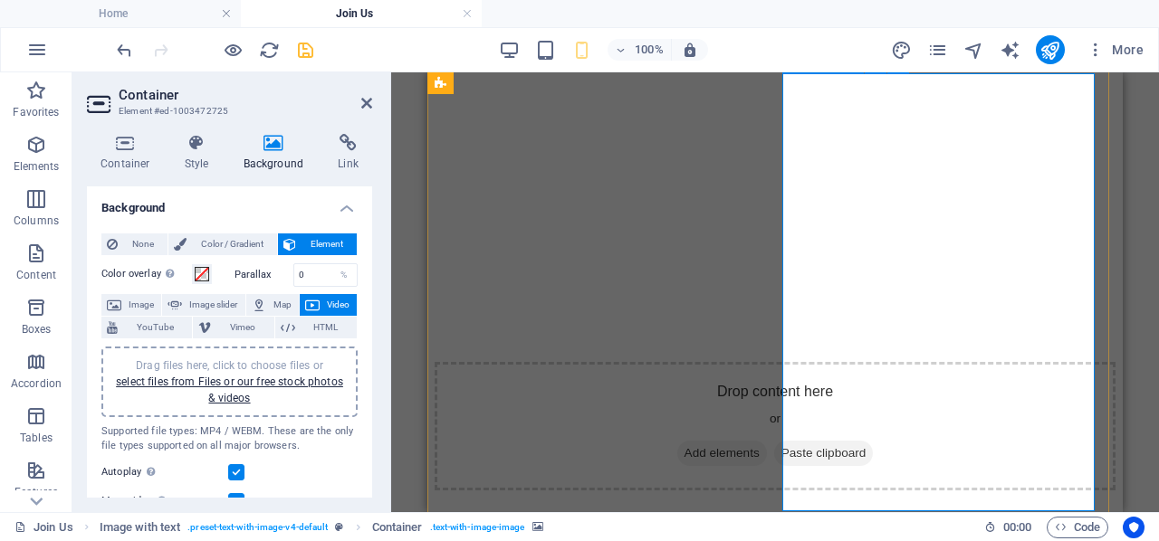
scroll to position [825, 0]
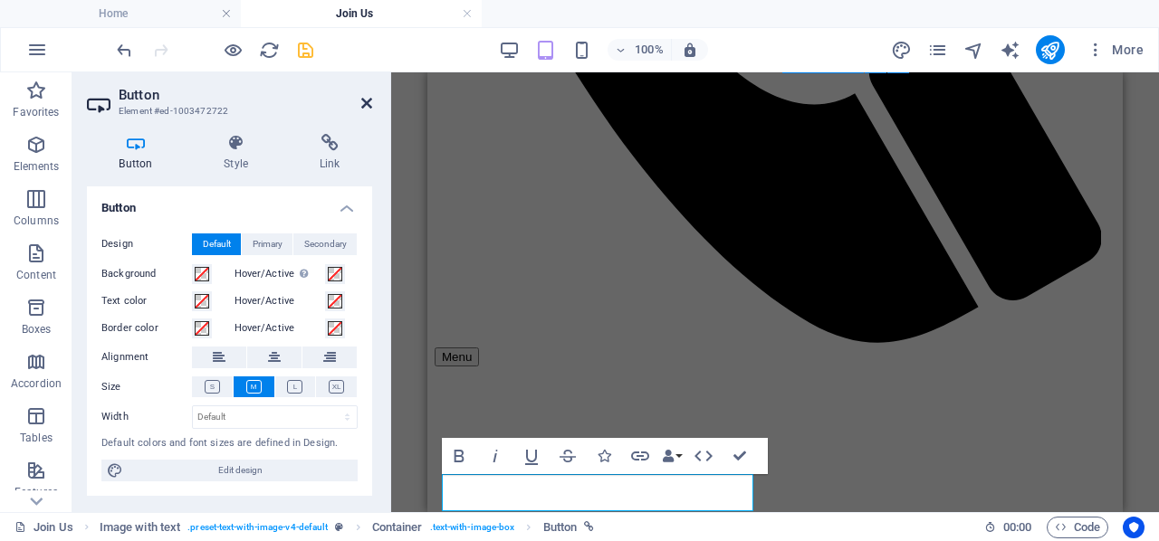
drag, startPoint x: 100, startPoint y: 37, endPoint x: 368, endPoint y: 104, distance: 276.2
click at [368, 104] on icon at bounding box center [366, 103] width 11 height 14
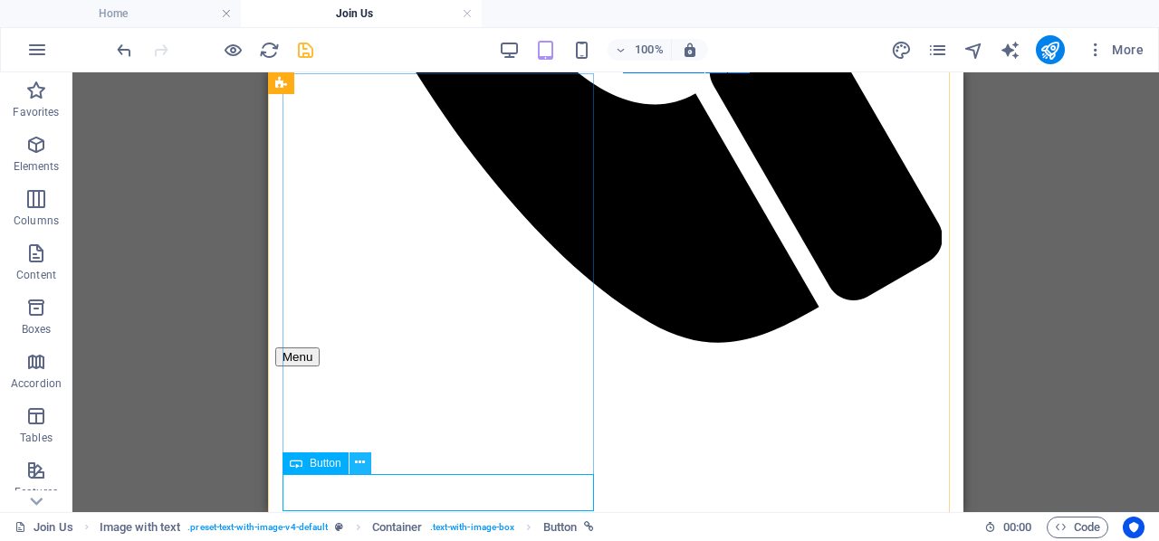
click at [368, 464] on button at bounding box center [360, 464] width 22 height 22
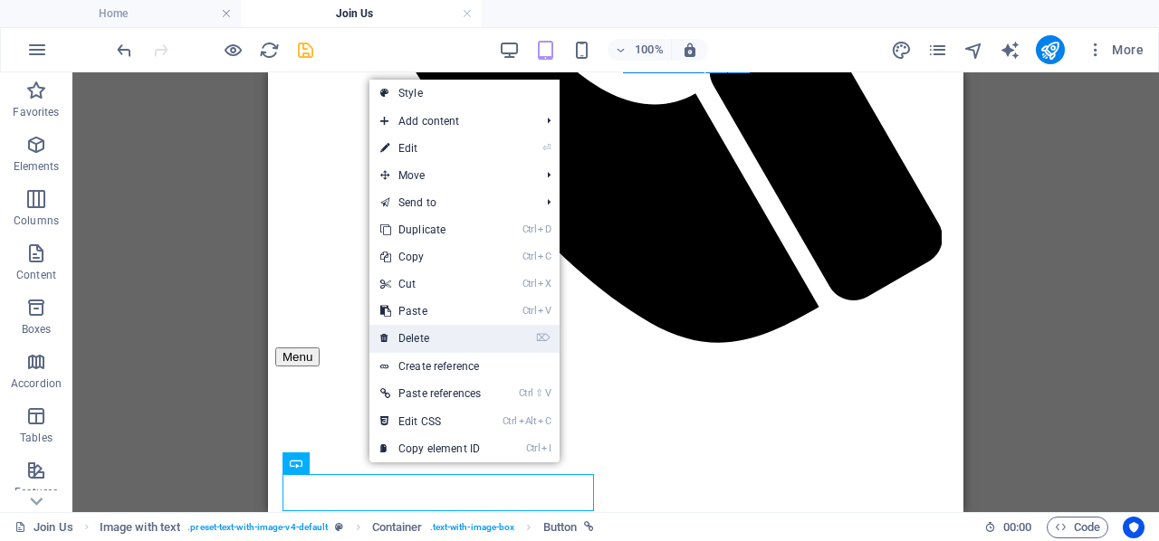
click at [418, 333] on link "⌦ Delete" at bounding box center [430, 338] width 122 height 27
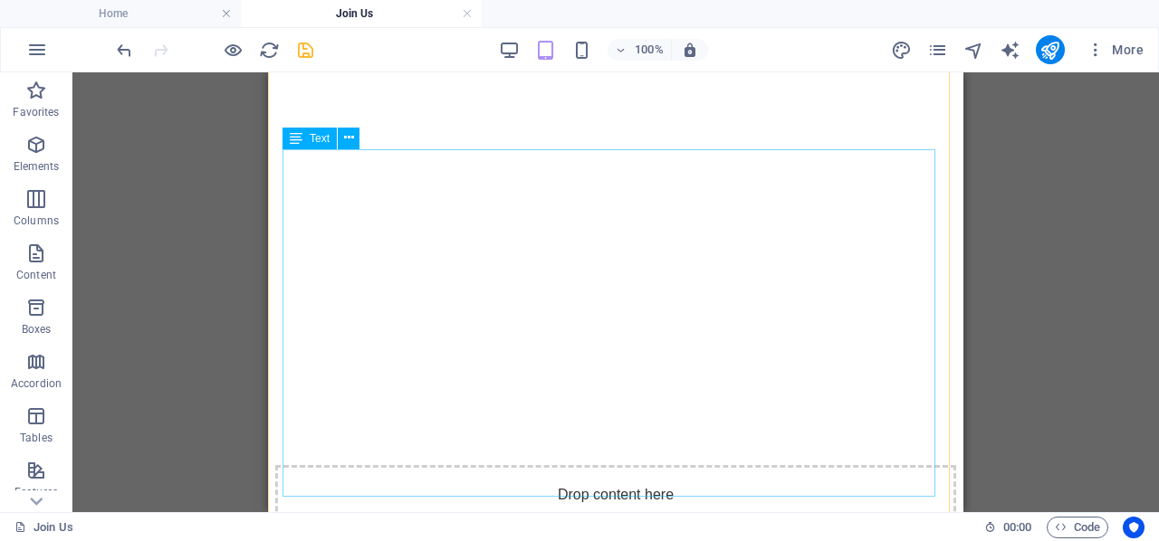
scroll to position [1368, 0]
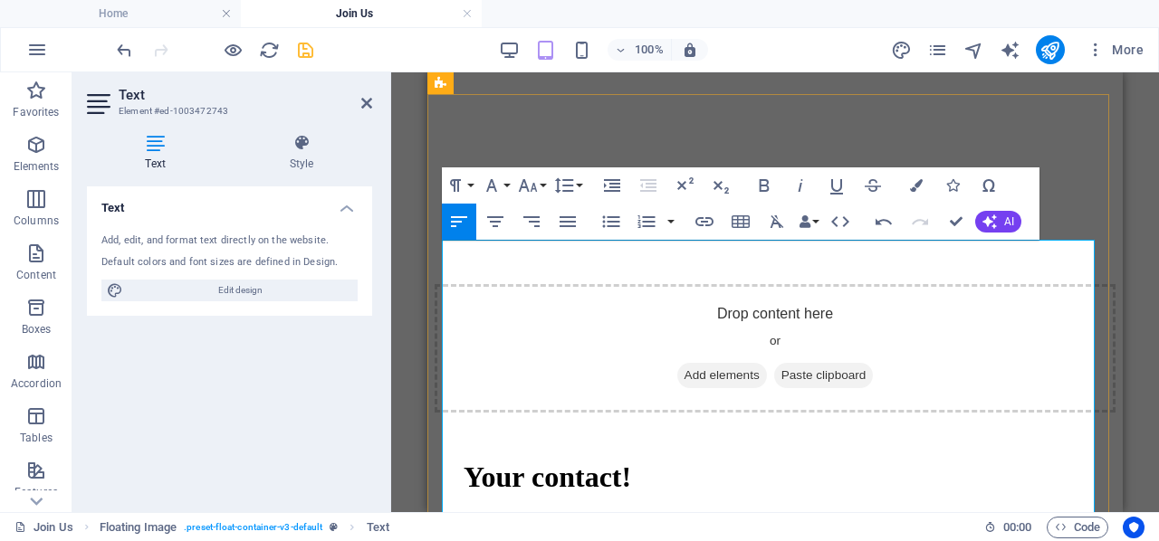
scroll to position [1277, 0]
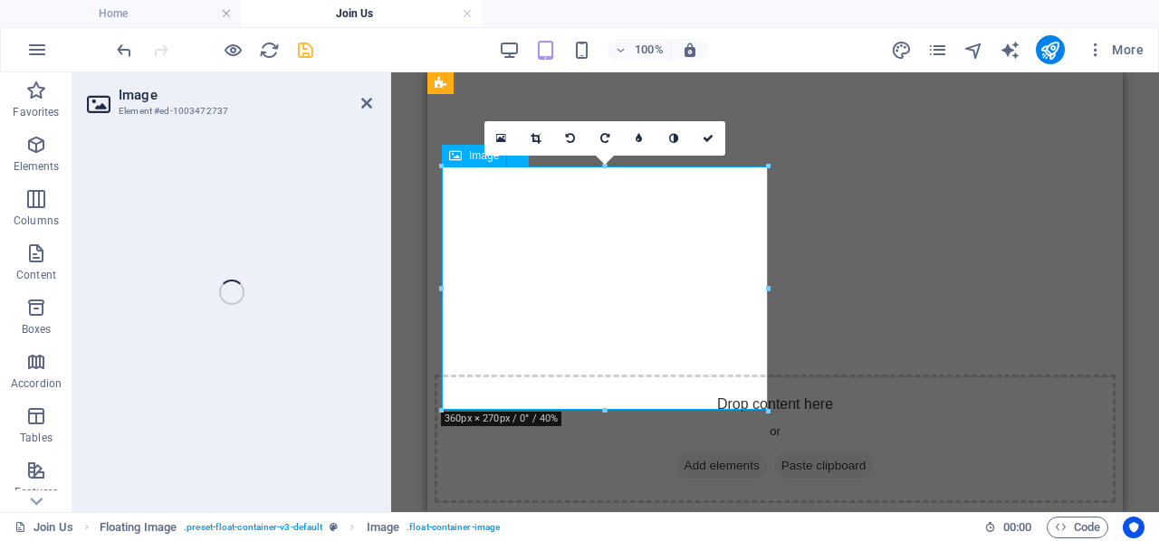
select select "%"
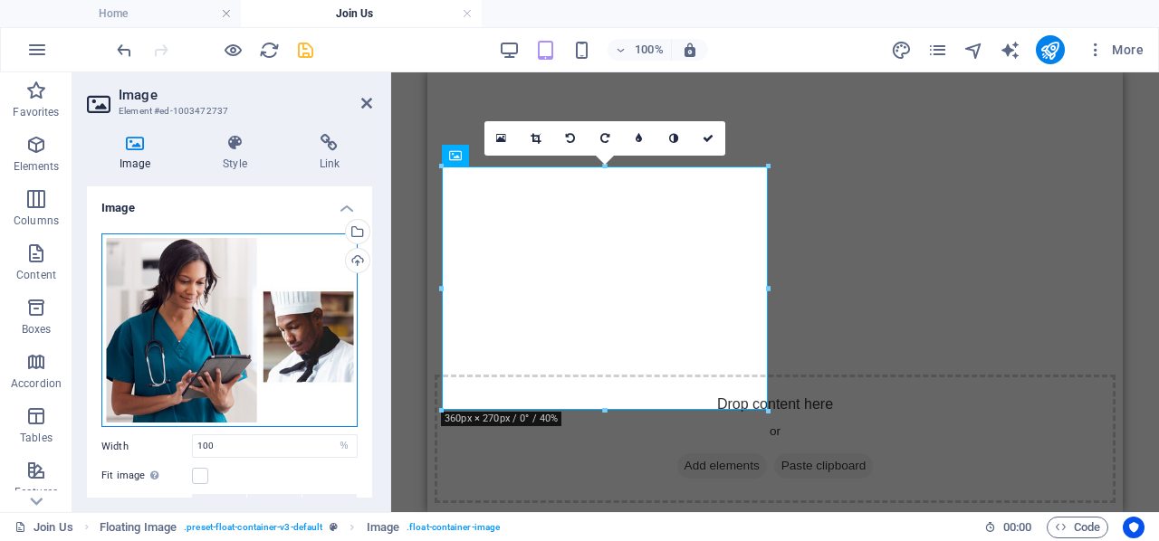
click at [171, 299] on div "Drag files here, click to choose files or select files from Files or our free s…" at bounding box center [229, 331] width 256 height 195
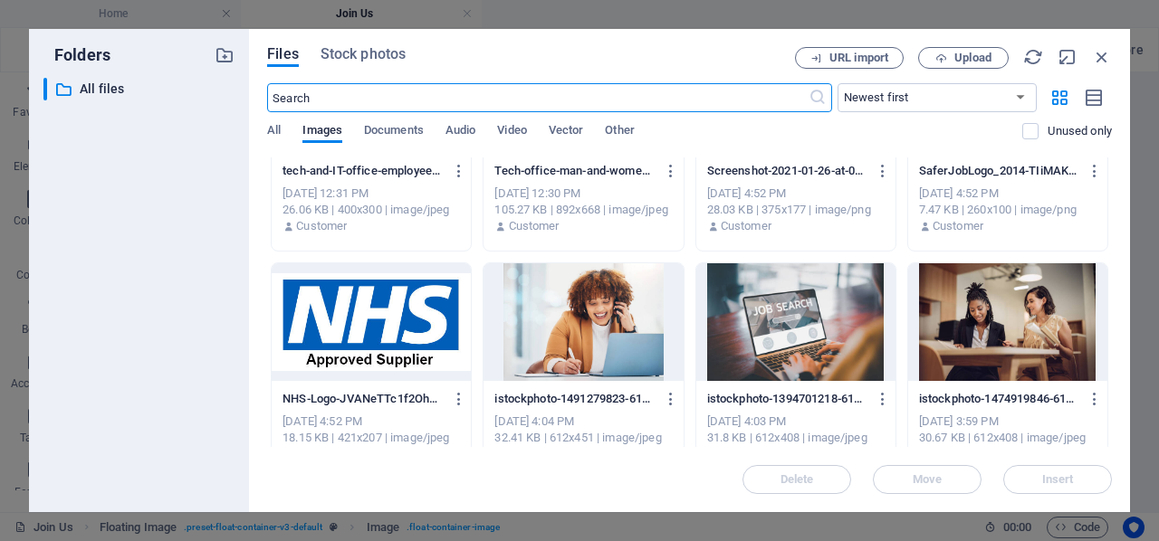
scroll to position [1992, 0]
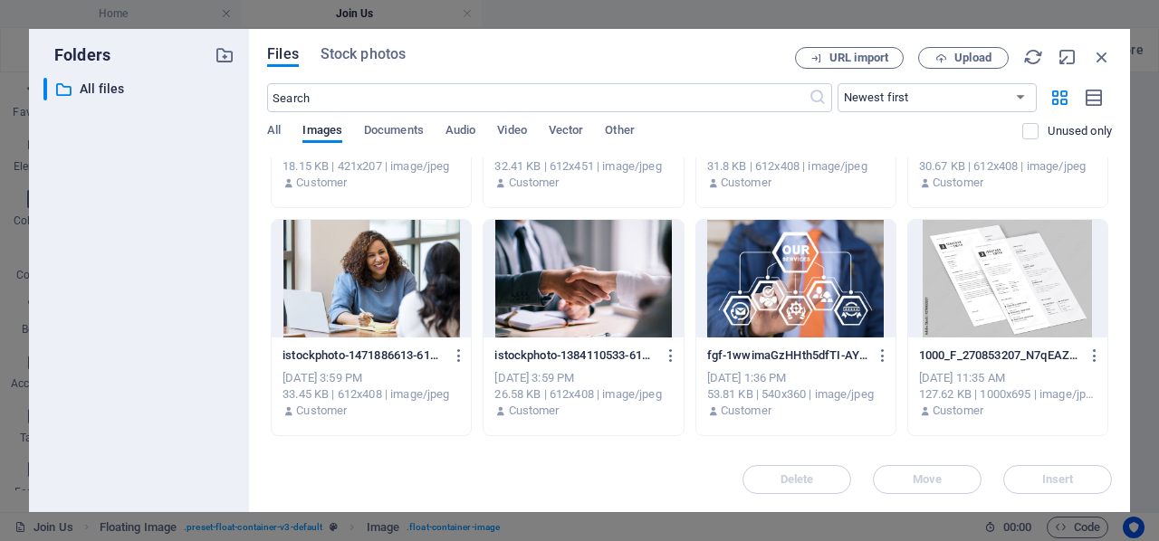
click at [567, 309] on div at bounding box center [582, 279] width 199 height 118
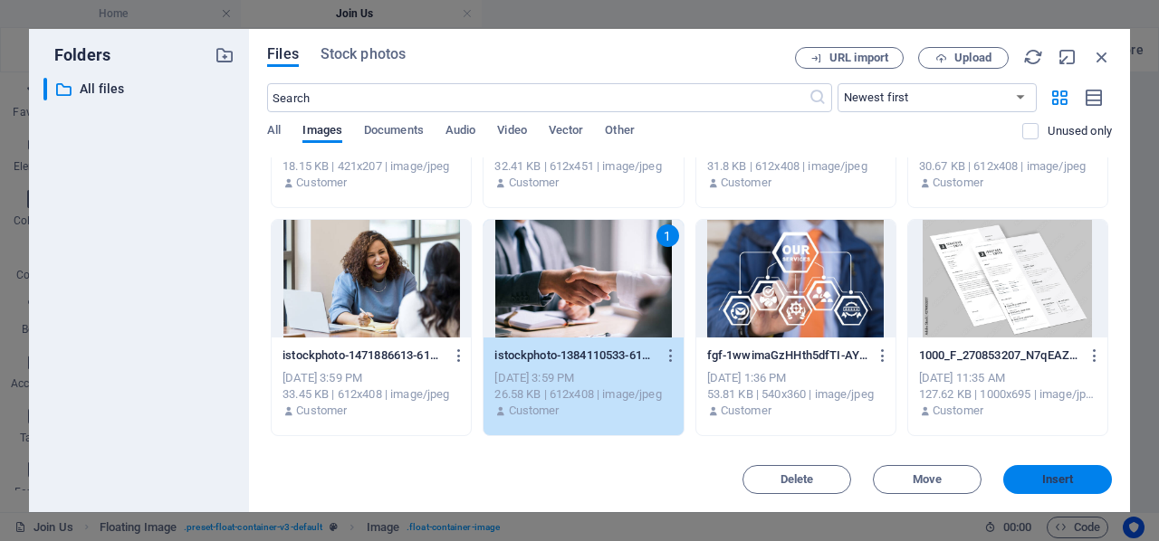
click at [1050, 485] on span "Insert" at bounding box center [1058, 479] width 32 height 11
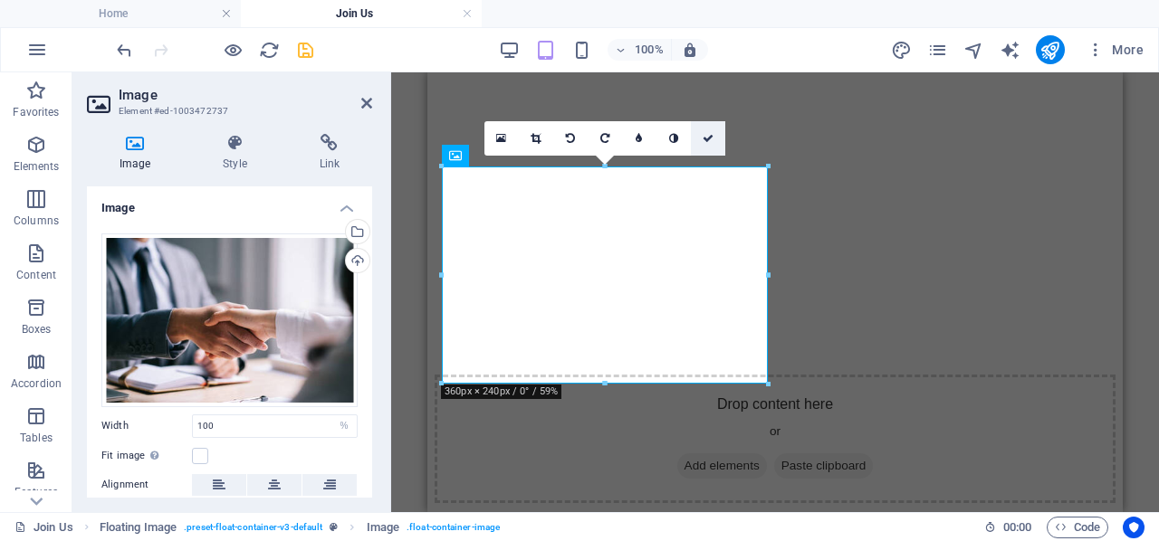
click at [706, 129] on link at bounding box center [708, 138] width 34 height 34
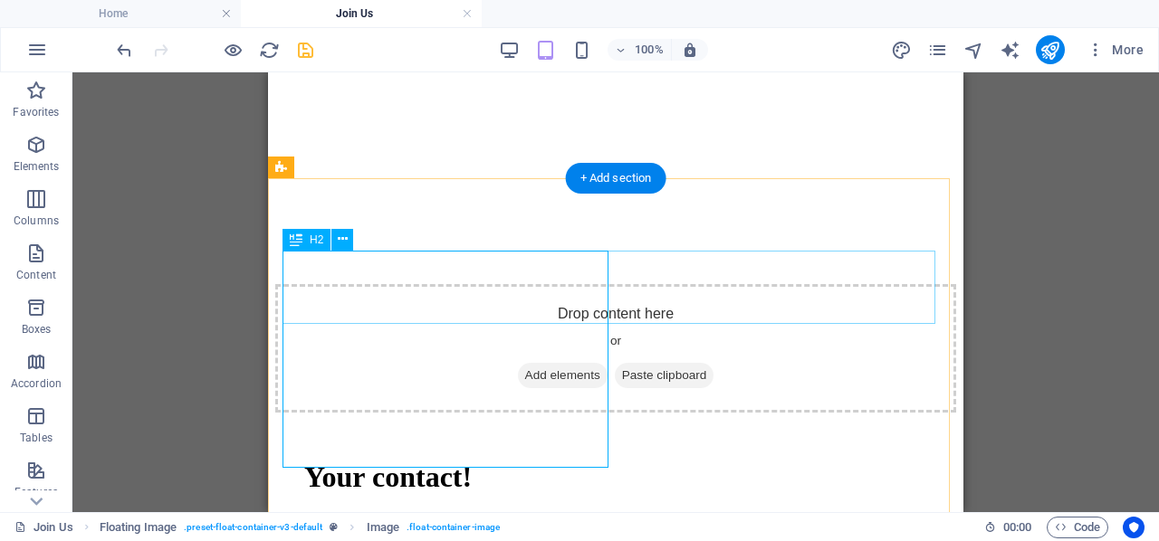
scroll to position [1187, 0]
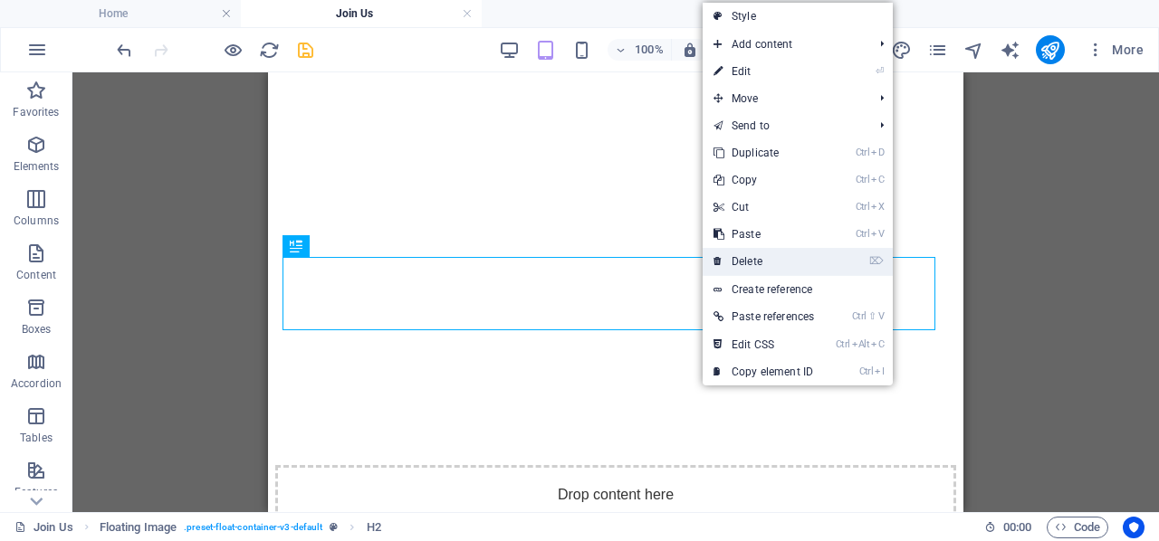
click at [748, 264] on link "⌦ Delete" at bounding box center [764, 261] width 122 height 27
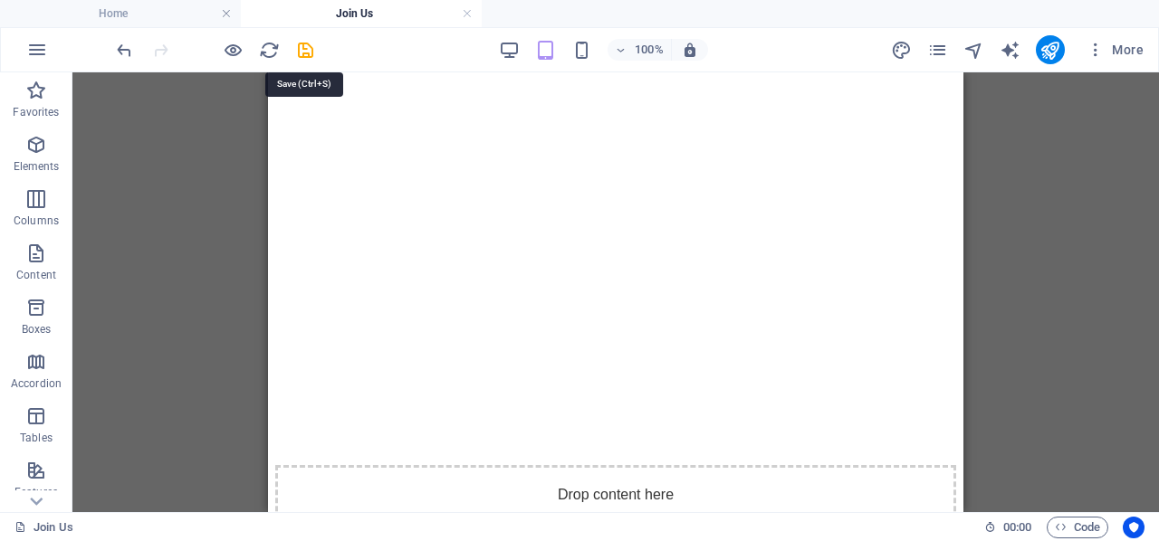
drag, startPoint x: 311, startPoint y: 45, endPoint x: 315, endPoint y: 60, distance: 15.2
click at [311, 48] on icon "save" at bounding box center [305, 50] width 21 height 21
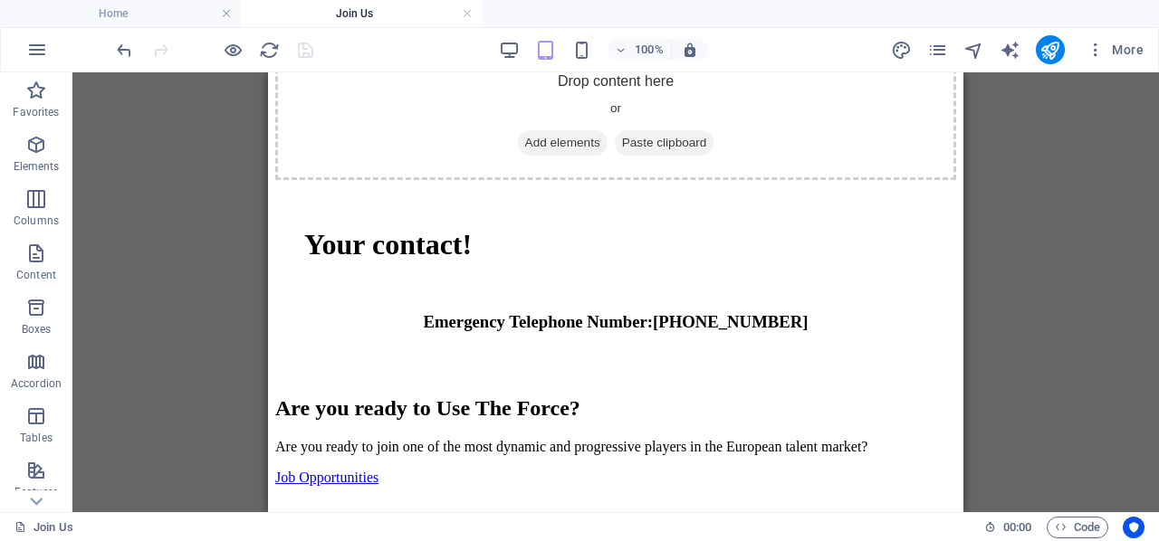
scroll to position [1640, 0]
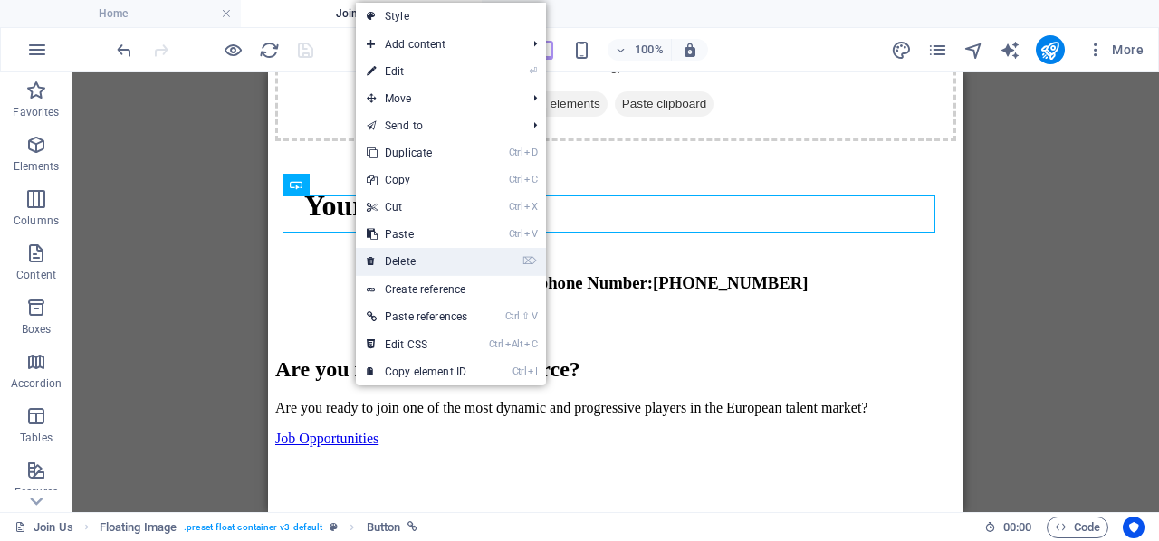
click at [395, 257] on link "⌦ Delete" at bounding box center [417, 261] width 122 height 27
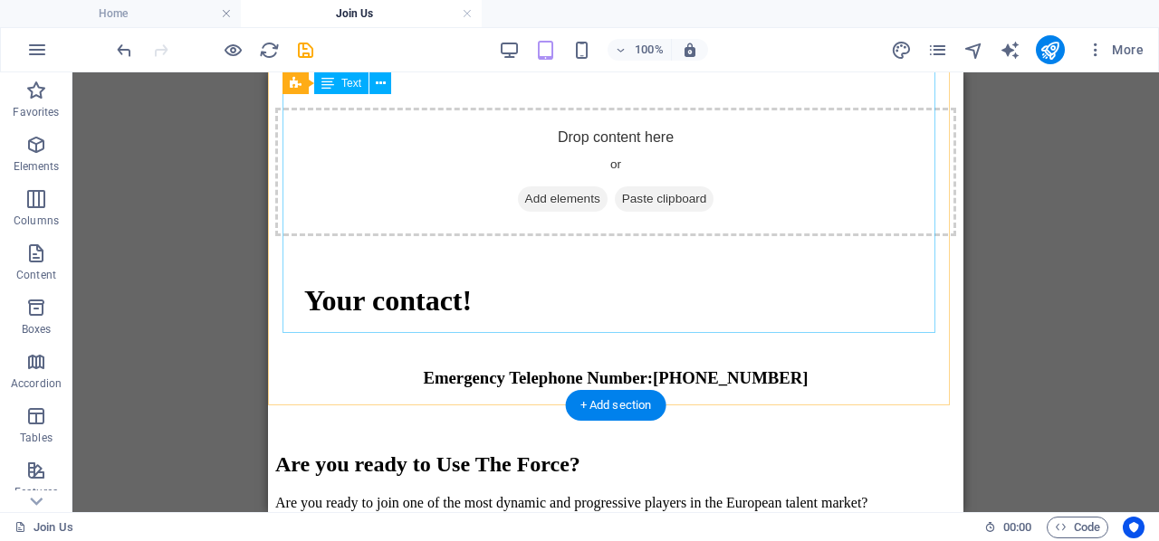
scroll to position [1549, 0]
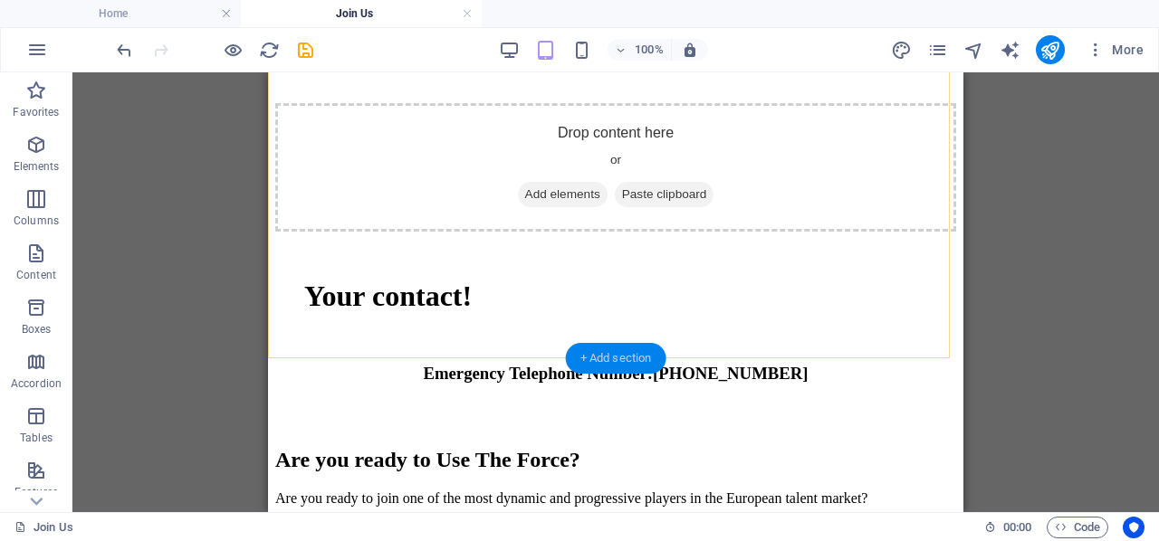
click at [590, 349] on div "+ Add section" at bounding box center [616, 358] width 100 height 31
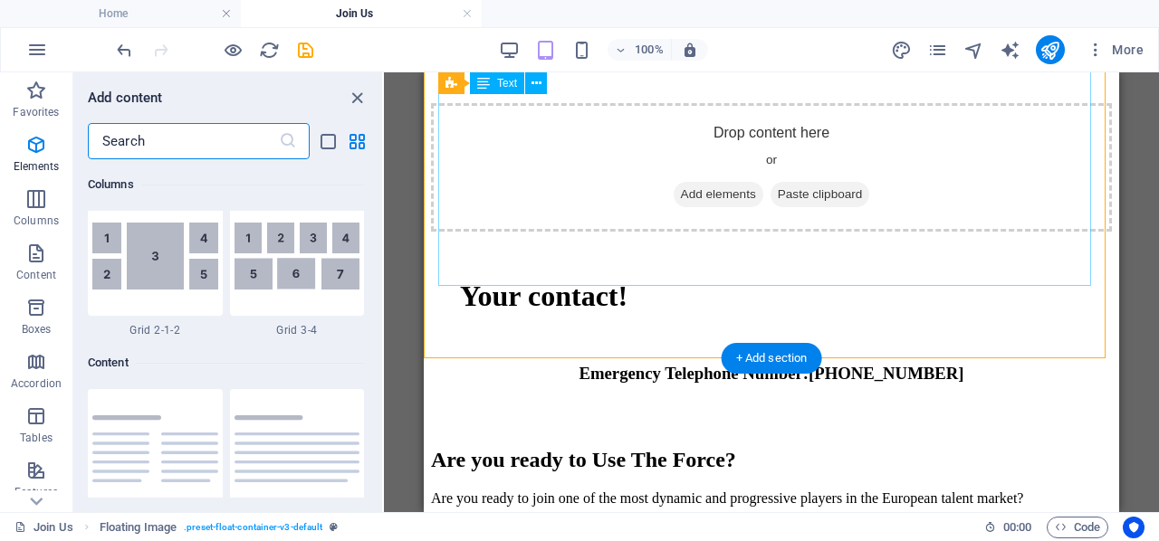
scroll to position [5692, 0]
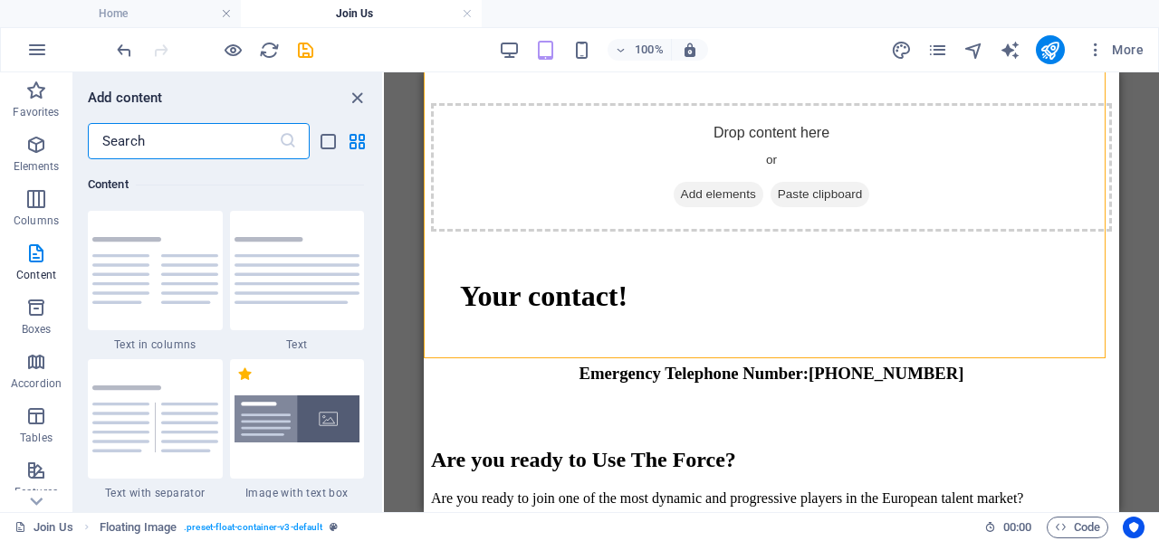
click at [163, 139] on input "text" at bounding box center [183, 141] width 191 height 36
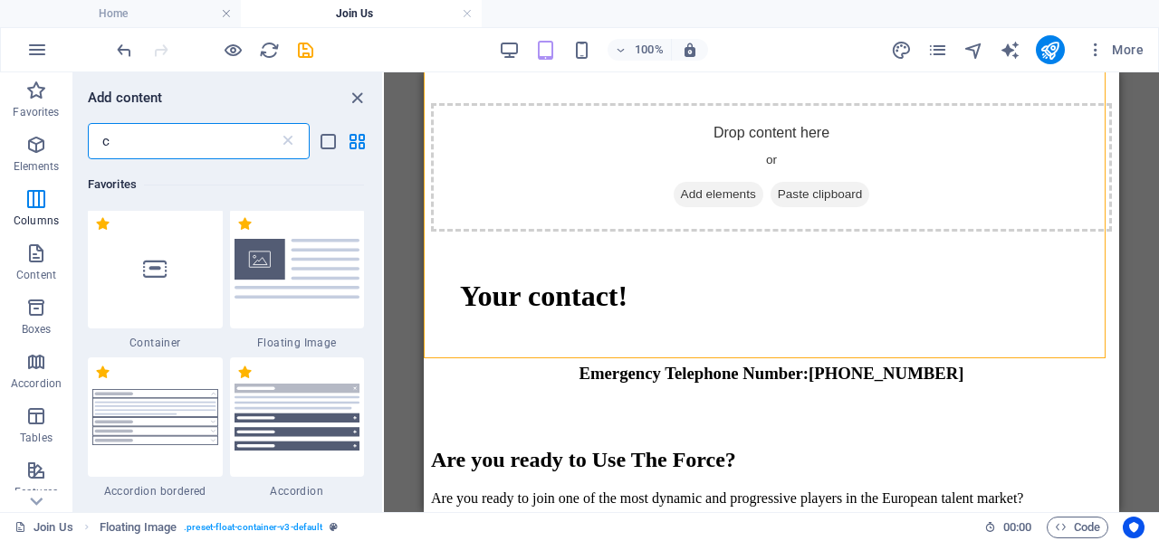
scroll to position [0, 0]
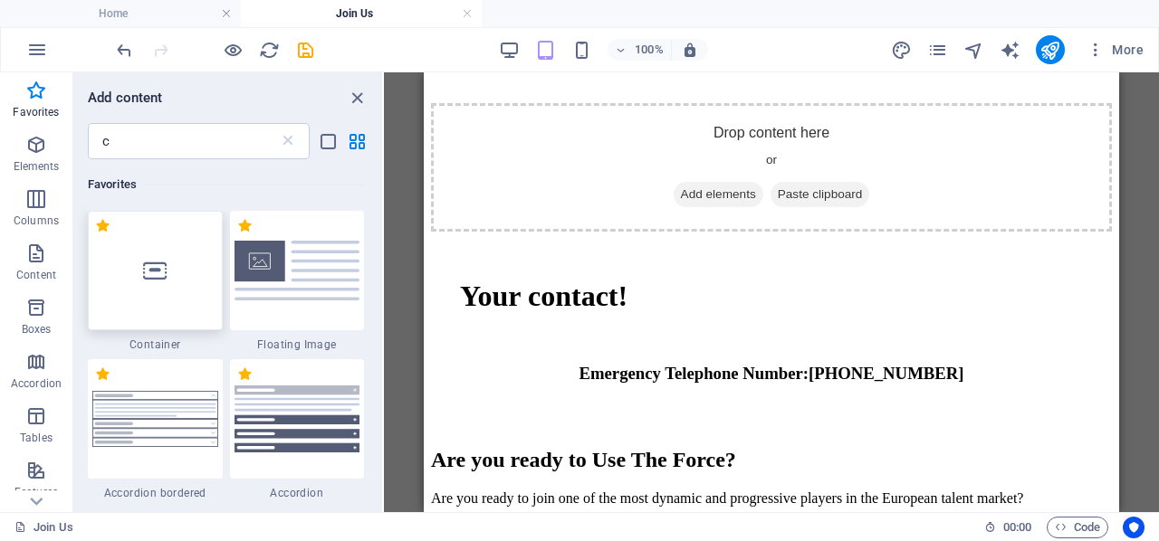
click at [137, 279] on div at bounding box center [155, 271] width 135 height 120
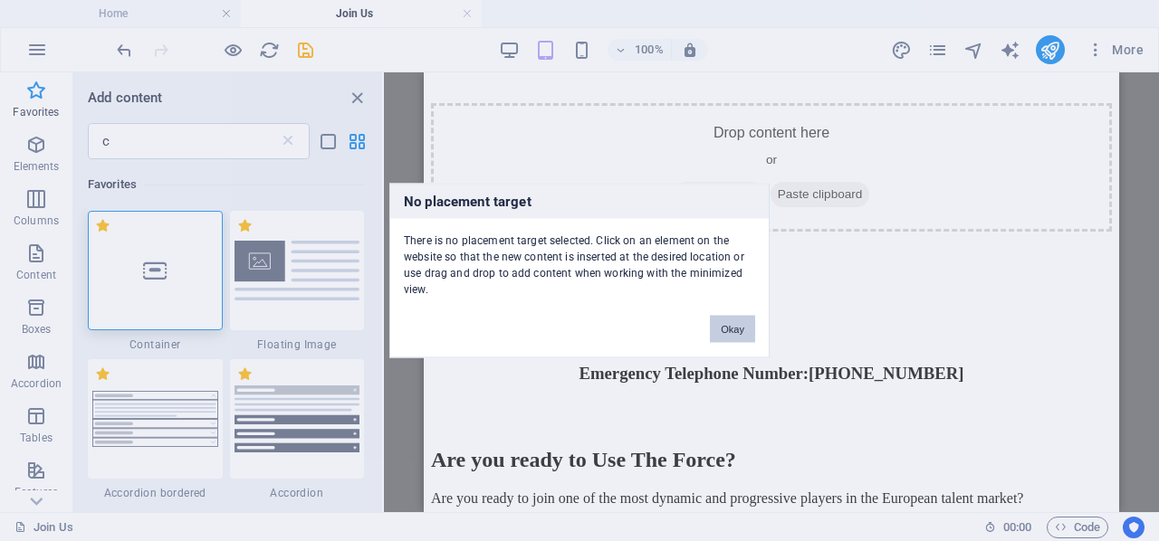
click at [743, 334] on button "Okay" at bounding box center [732, 329] width 45 height 27
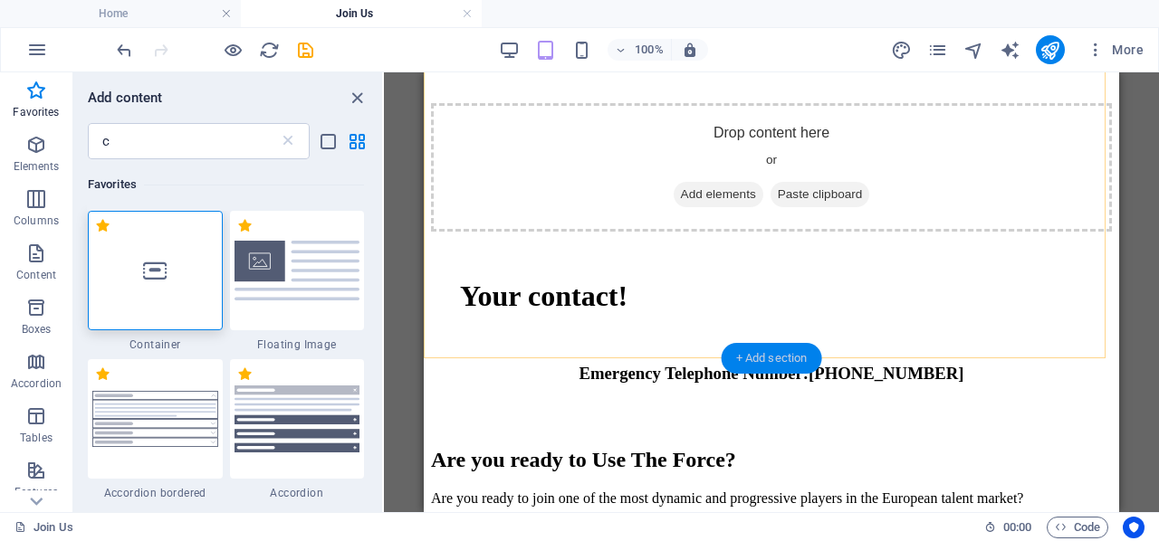
click at [765, 349] on div "+ Add section" at bounding box center [772, 358] width 100 height 31
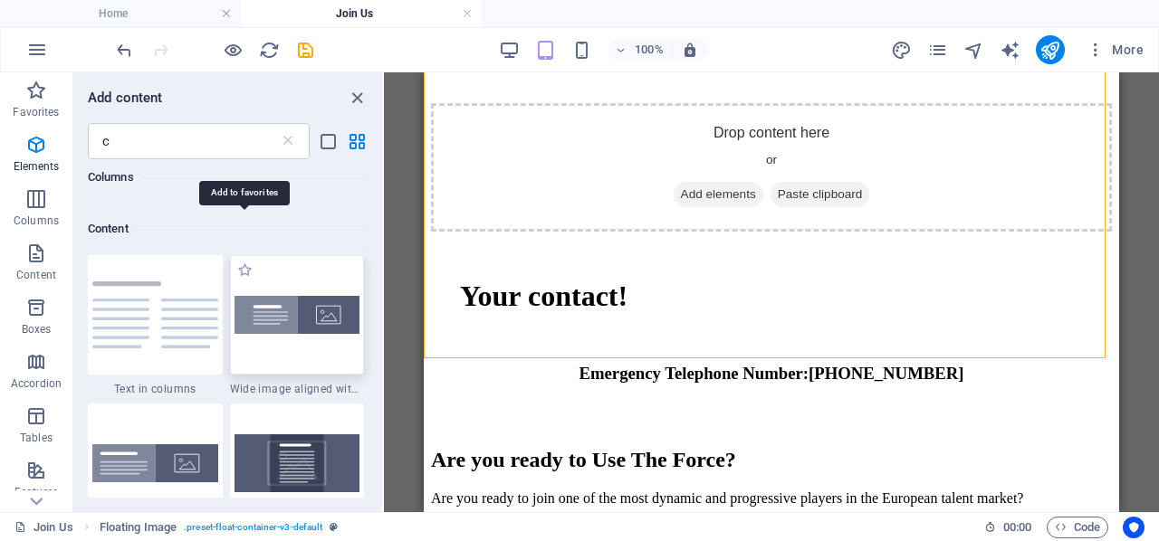
scroll to position [2994, 0]
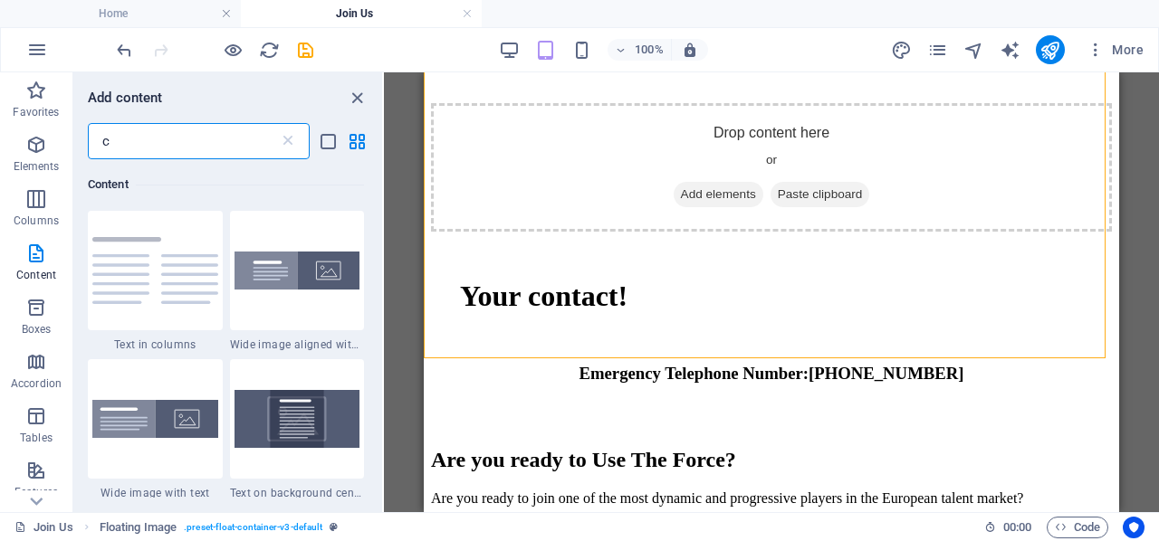
click at [174, 139] on input "c" at bounding box center [183, 141] width 191 height 36
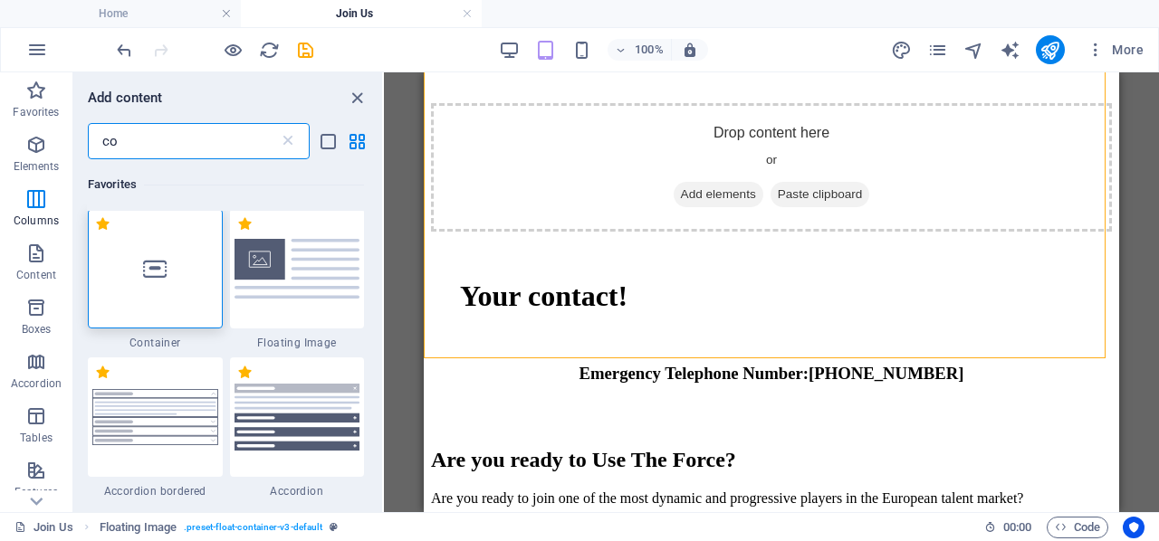
scroll to position [0, 0]
type input "co"
click at [164, 277] on icon at bounding box center [155, 271] width 24 height 24
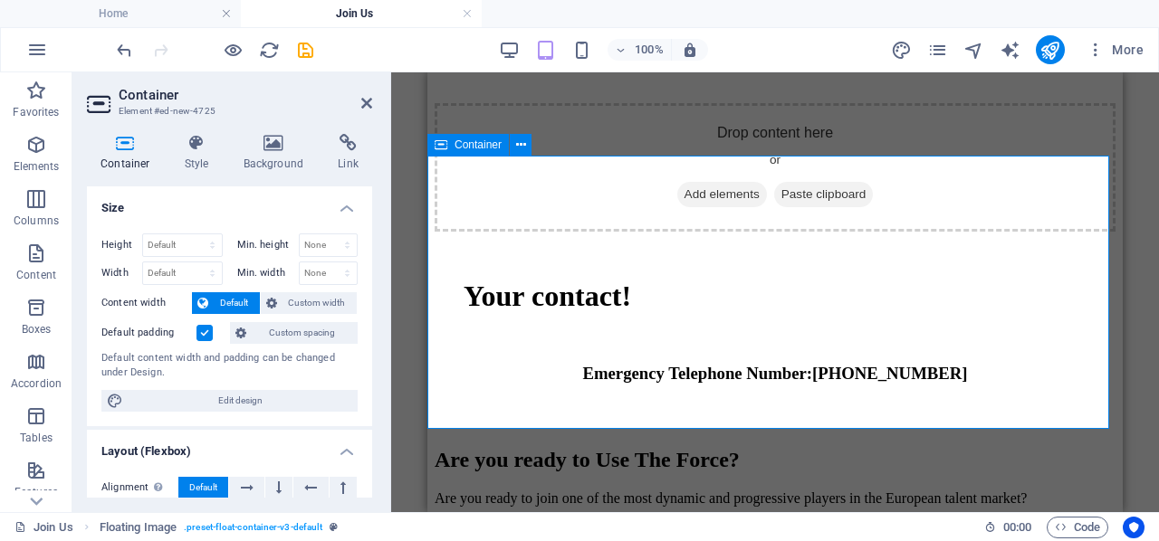
scroll to position [1751, 0]
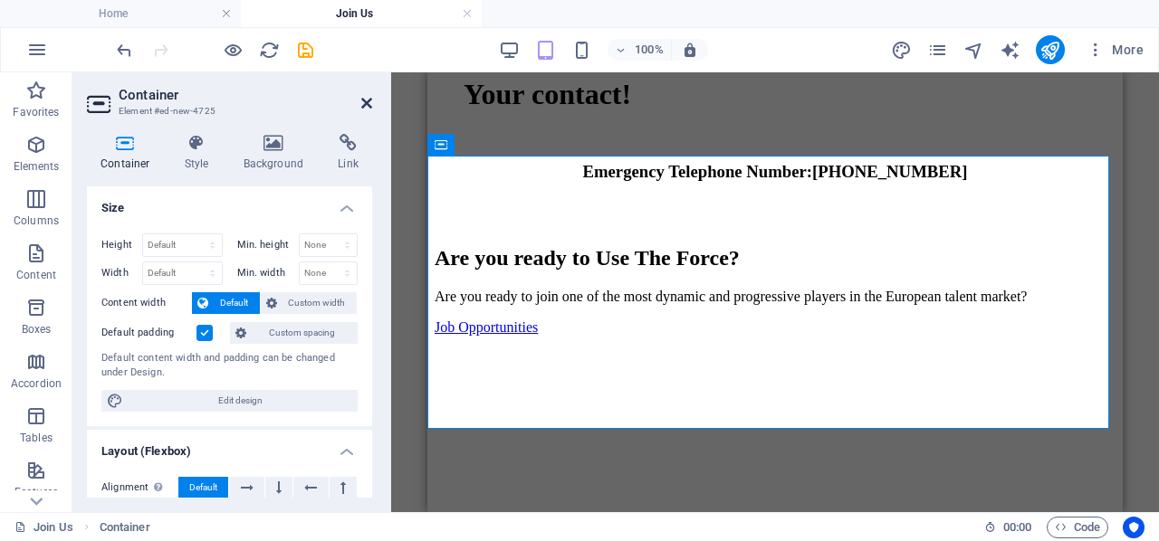
click at [362, 98] on icon at bounding box center [366, 103] width 11 height 14
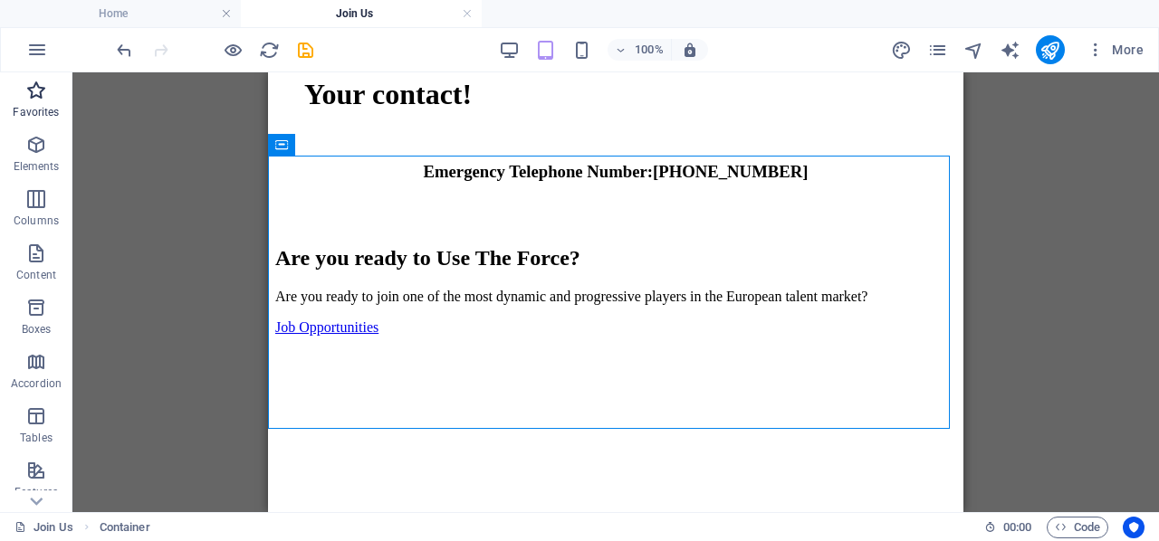
click at [25, 86] on icon "button" at bounding box center [36, 91] width 22 height 22
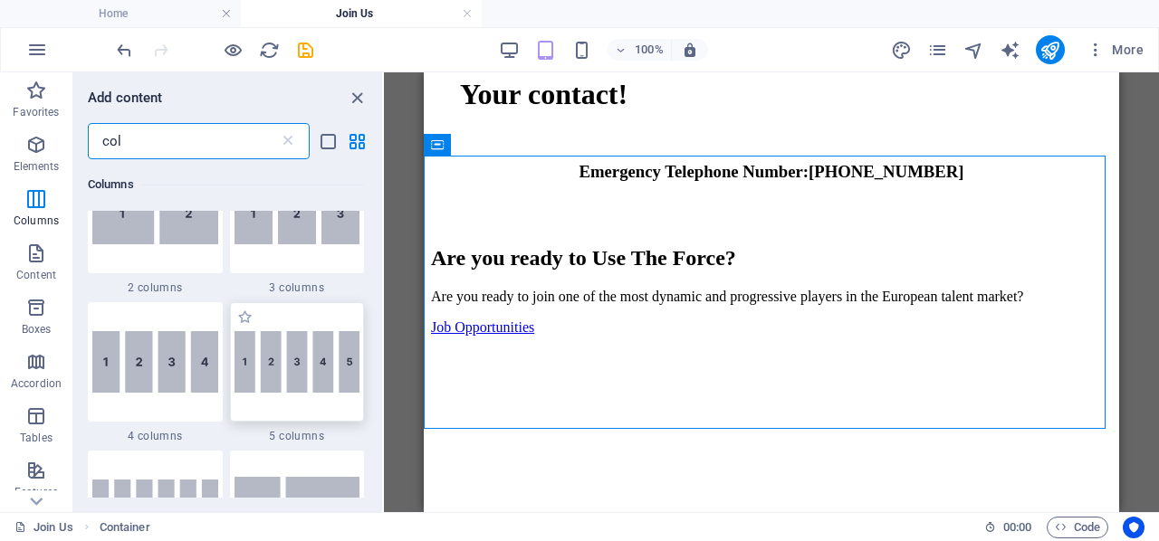
scroll to position [272, 0]
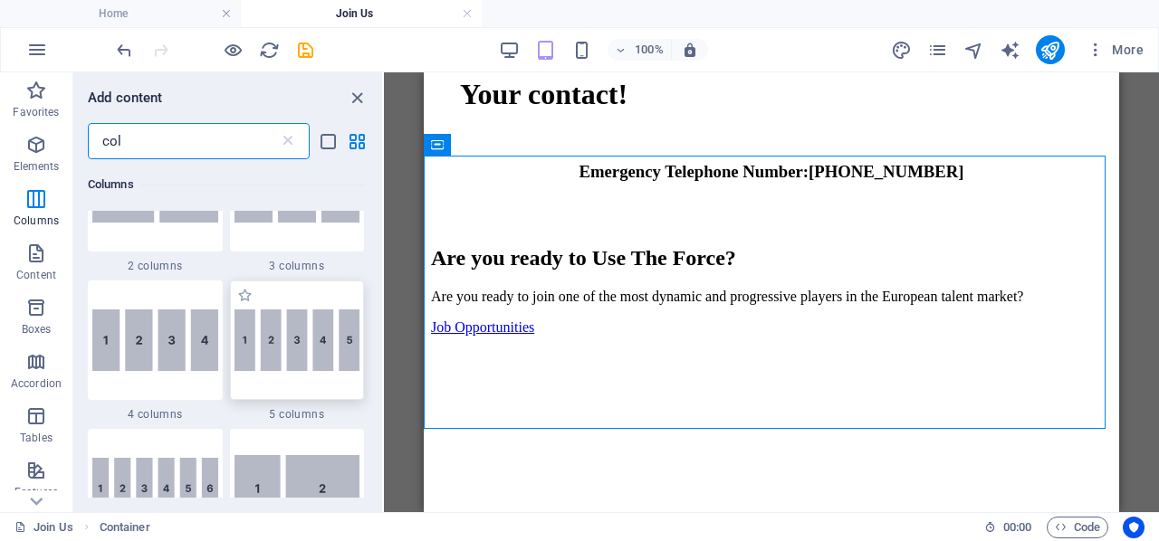
type input "col"
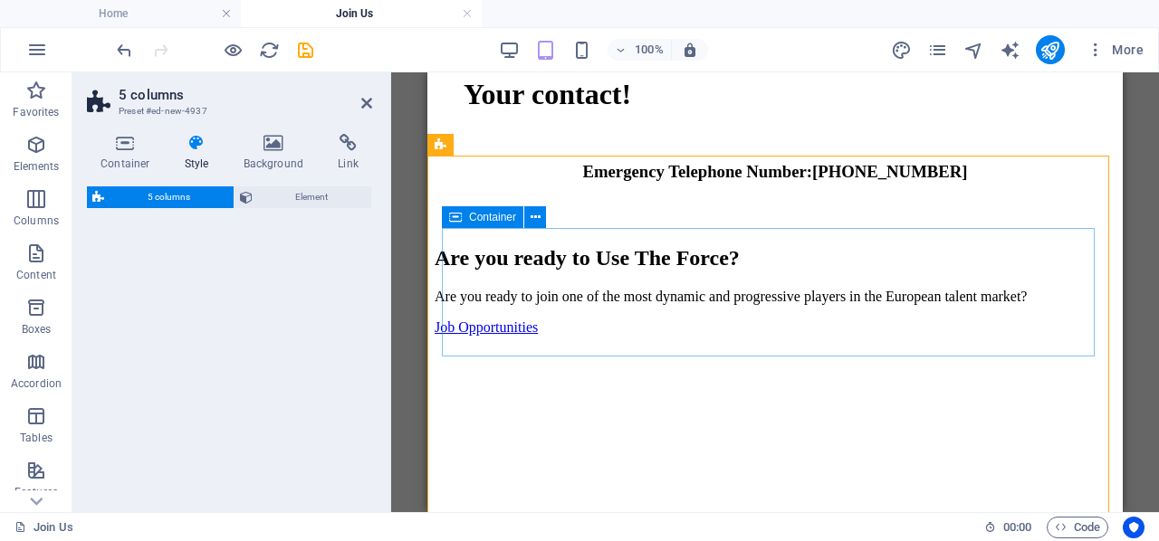
select select "rem"
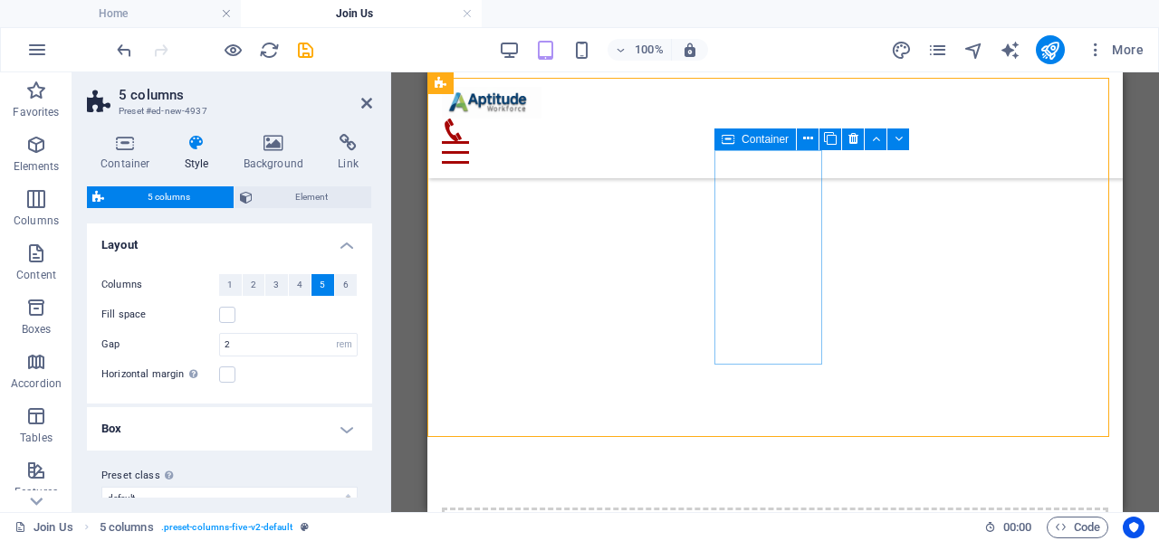
scroll to position [1751, 0]
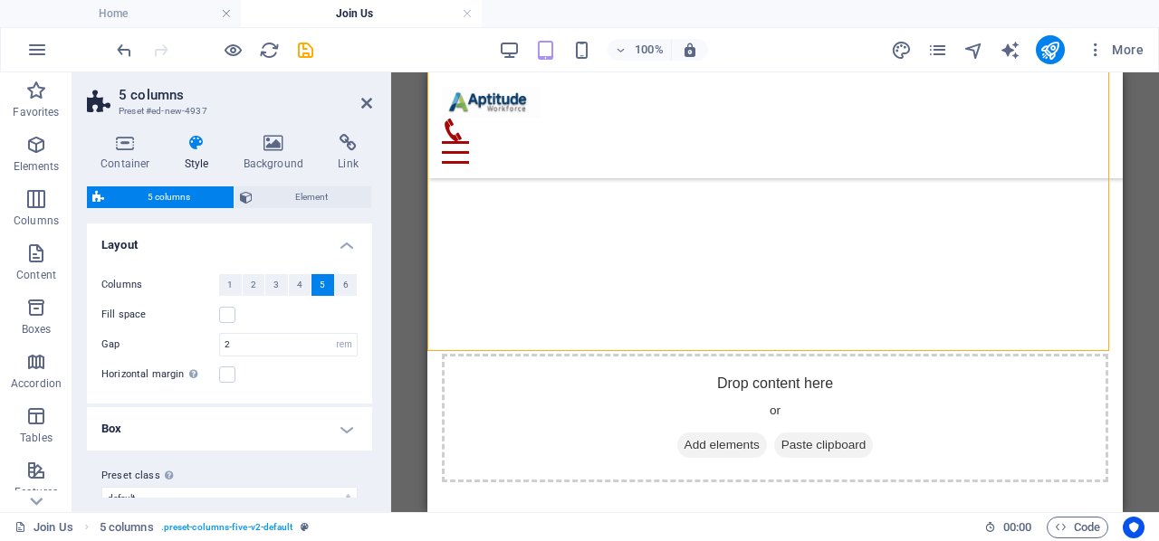
drag, startPoint x: 885, startPoint y: 216, endPoint x: 559, endPoint y: 439, distance: 395.5
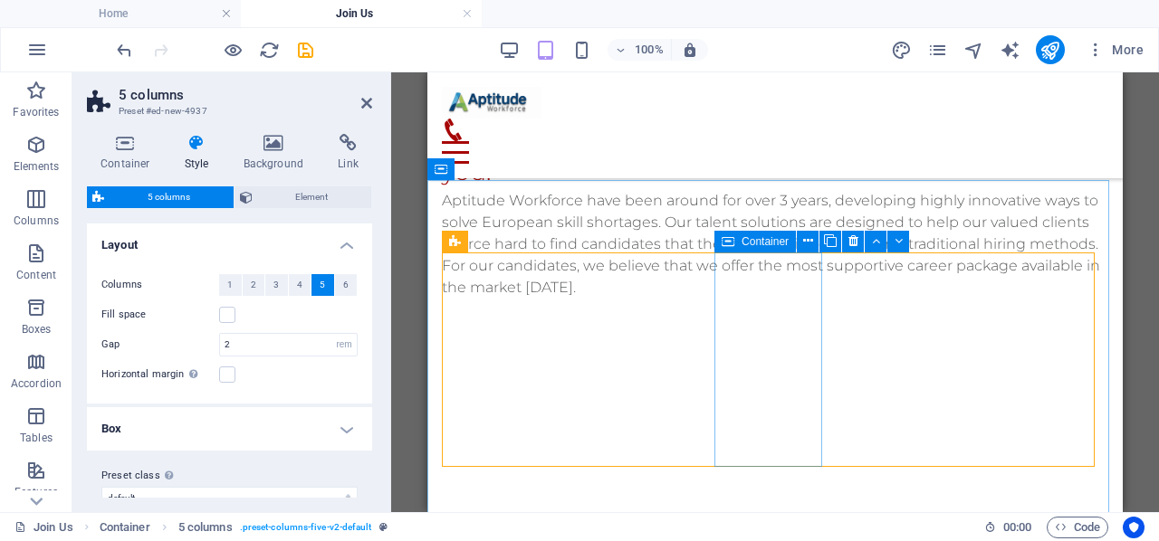
scroll to position [1736, 0]
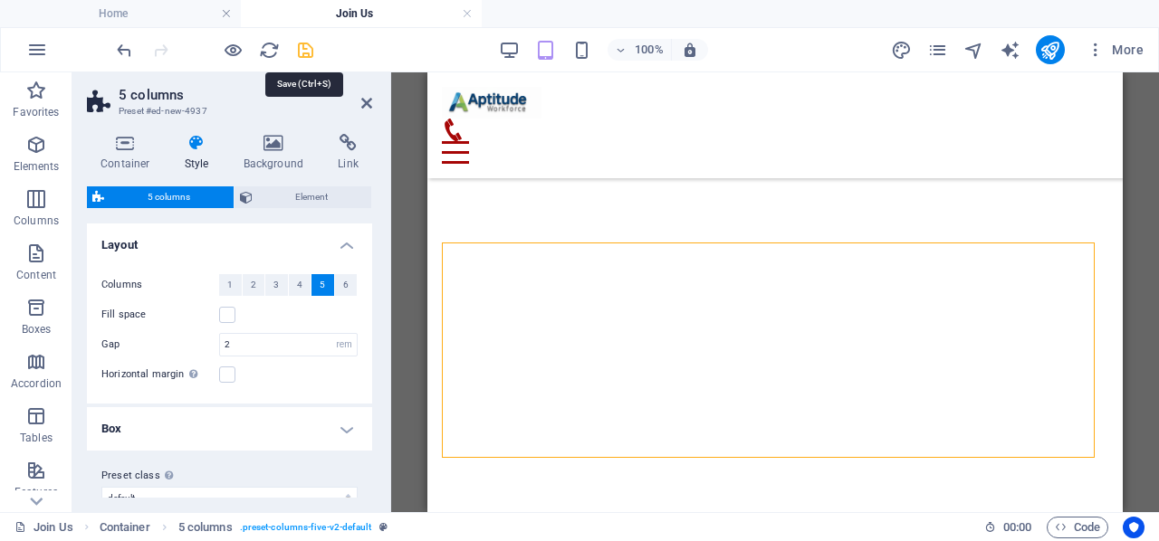
click at [309, 46] on icon "save" at bounding box center [305, 50] width 21 height 21
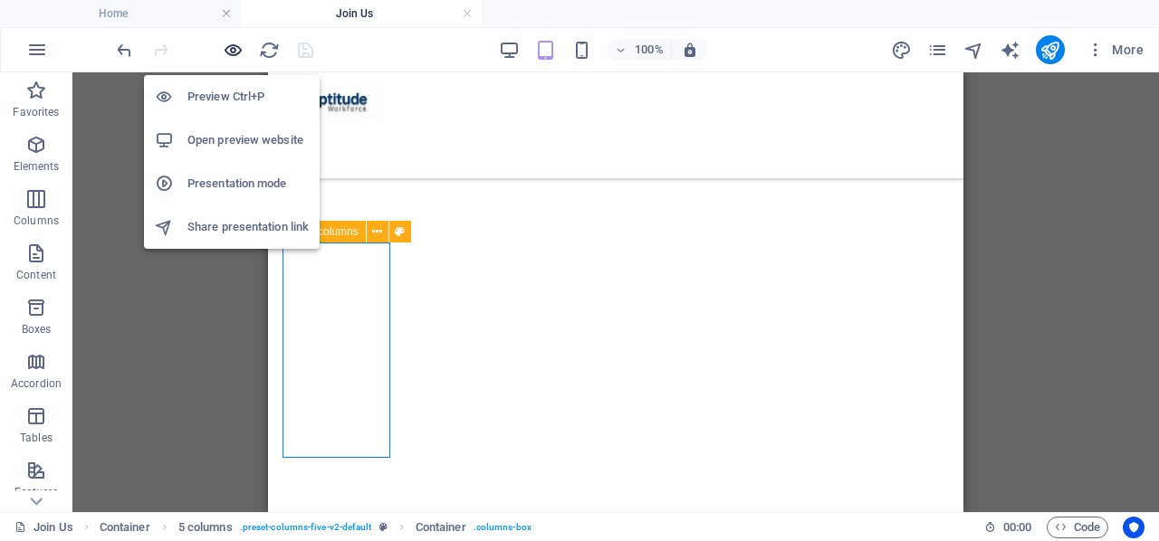
click at [229, 52] on icon "button" at bounding box center [233, 50] width 21 height 21
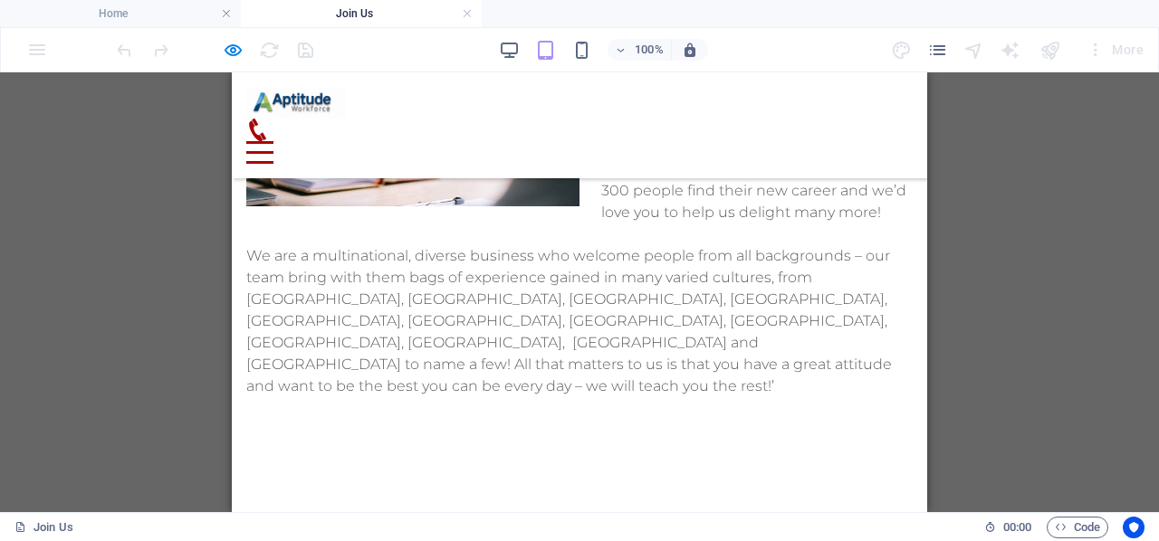
scroll to position [2152, 0]
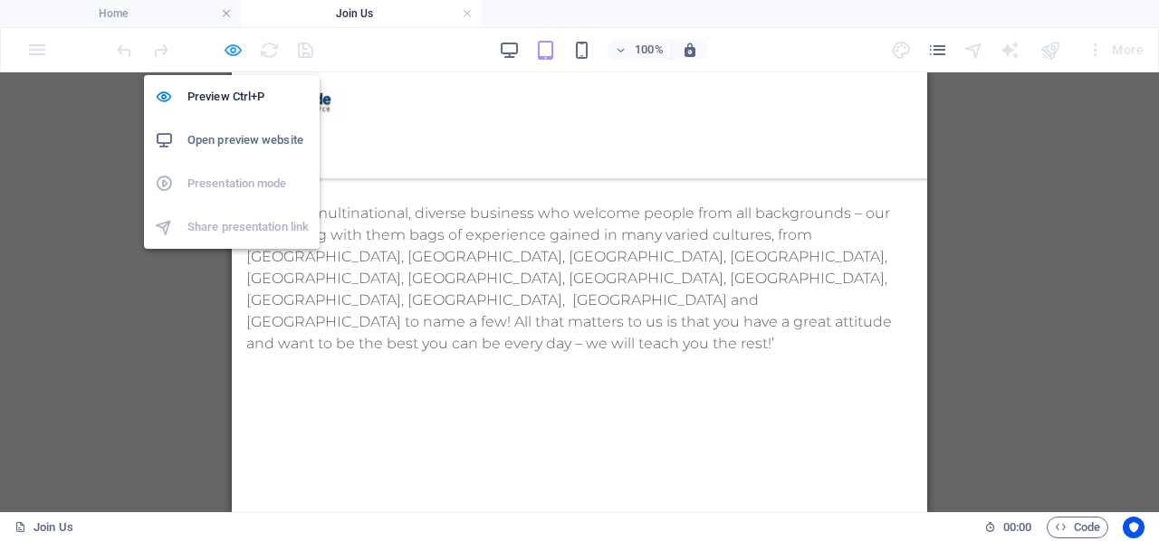
click at [225, 51] on icon "button" at bounding box center [233, 50] width 21 height 21
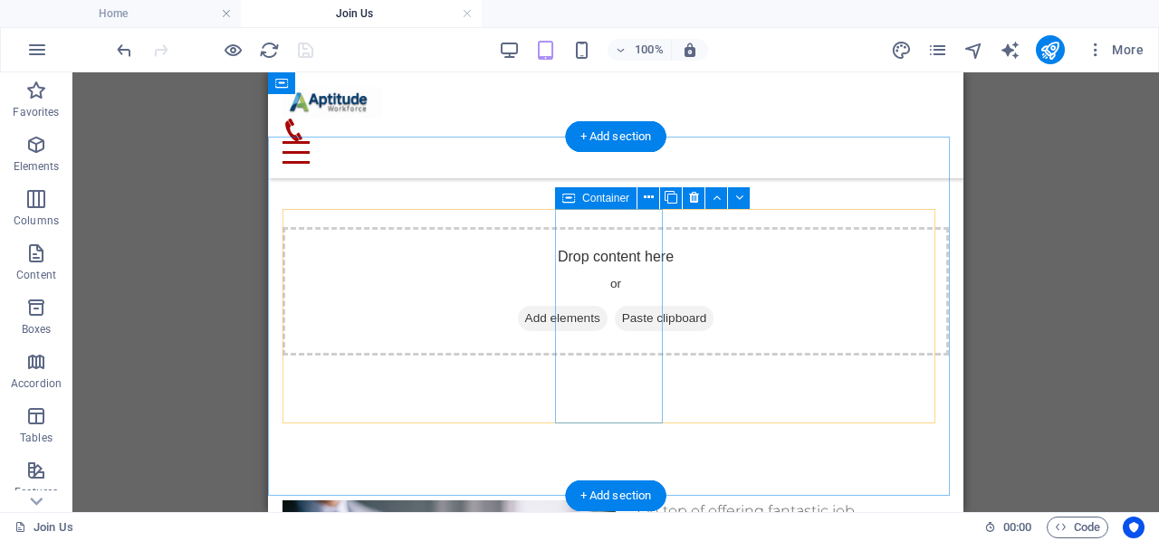
scroll to position [1771, 0]
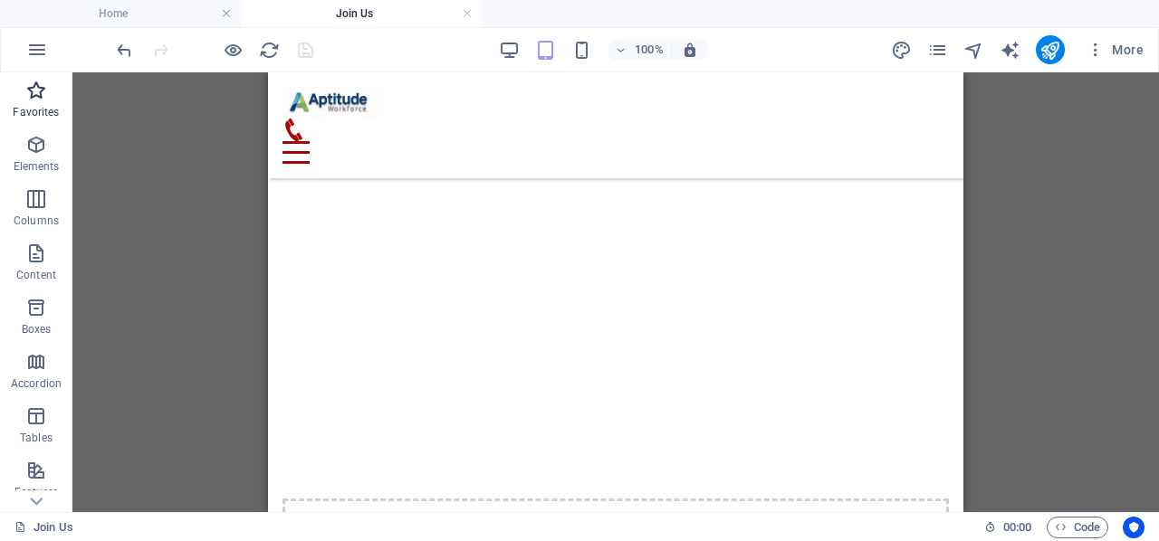
click at [35, 96] on icon "button" at bounding box center [36, 91] width 22 height 22
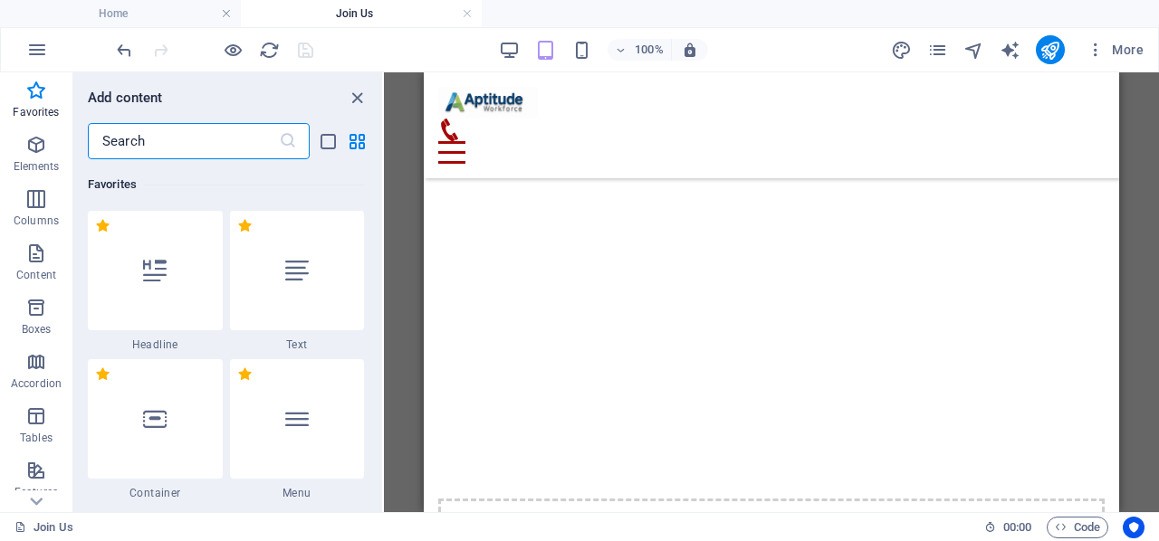
click at [131, 142] on input "text" at bounding box center [183, 141] width 191 height 36
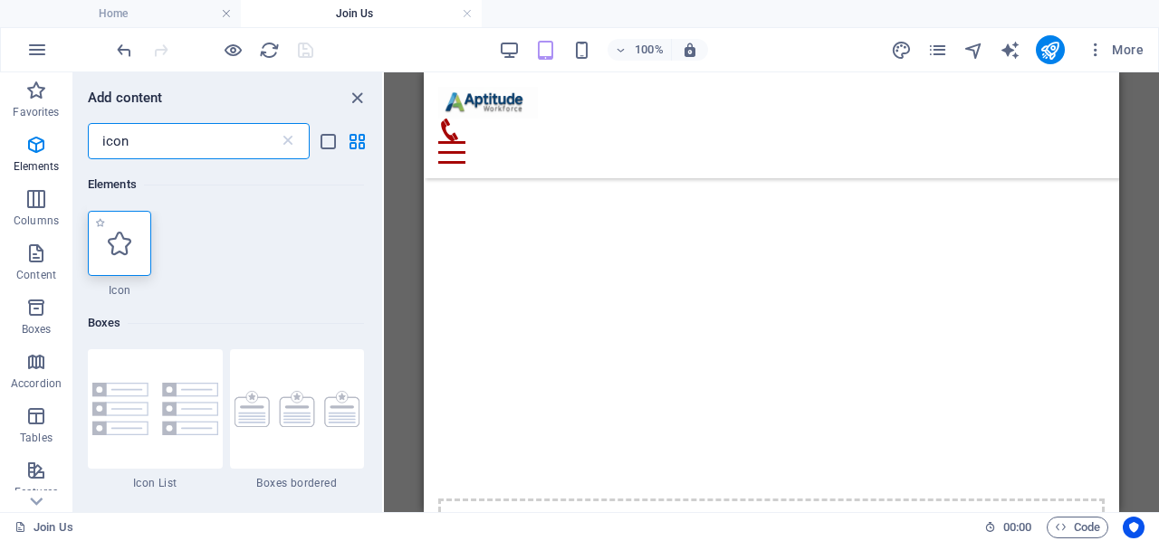
type input "icon"
click at [120, 248] on icon at bounding box center [120, 244] width 24 height 24
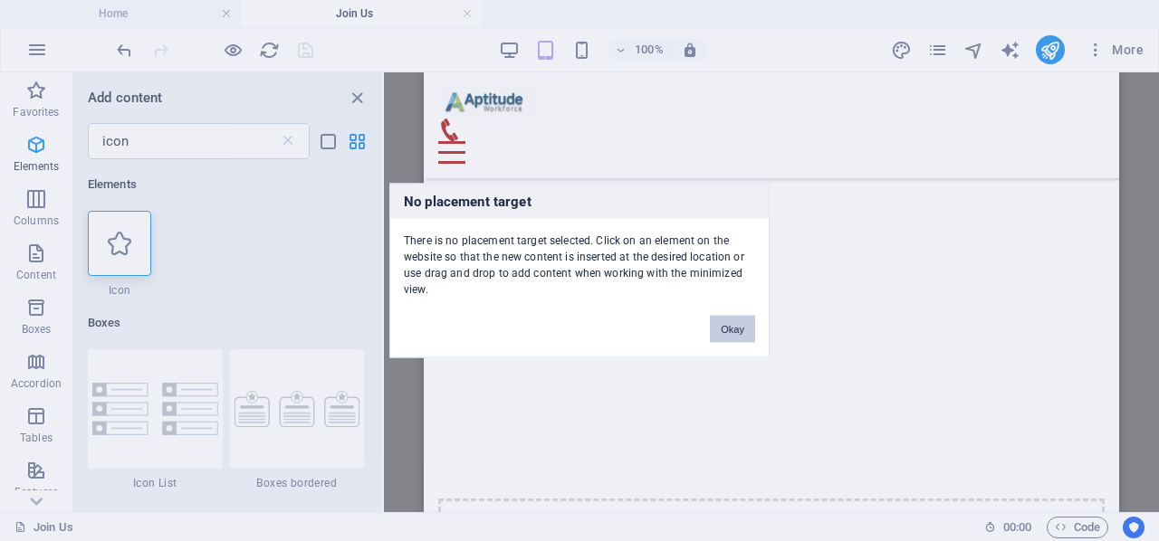
click at [746, 331] on button "Okay" at bounding box center [732, 329] width 45 height 27
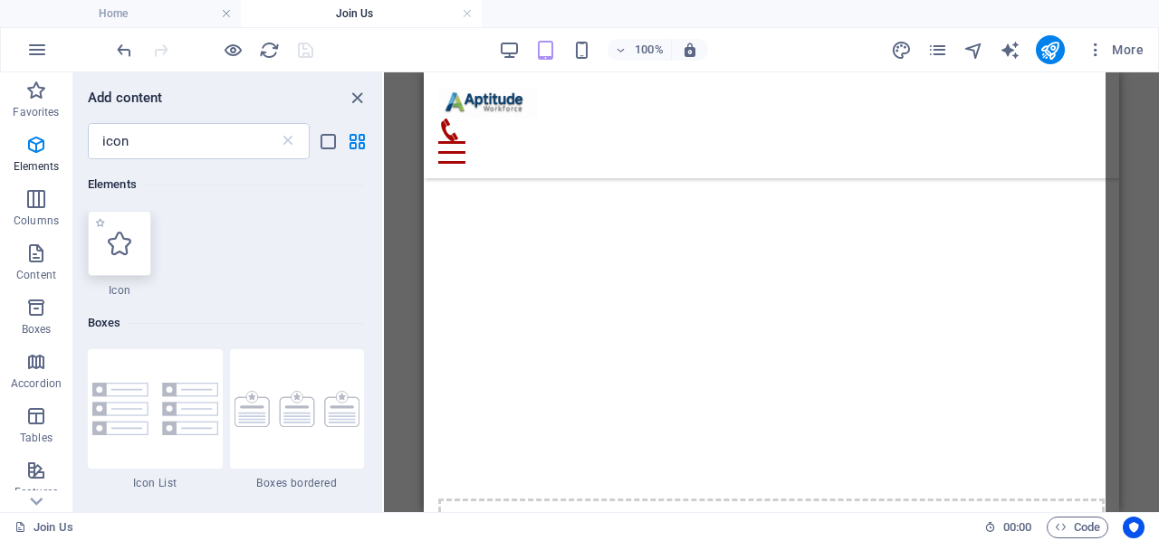
select select "xMidYMid"
select select "px"
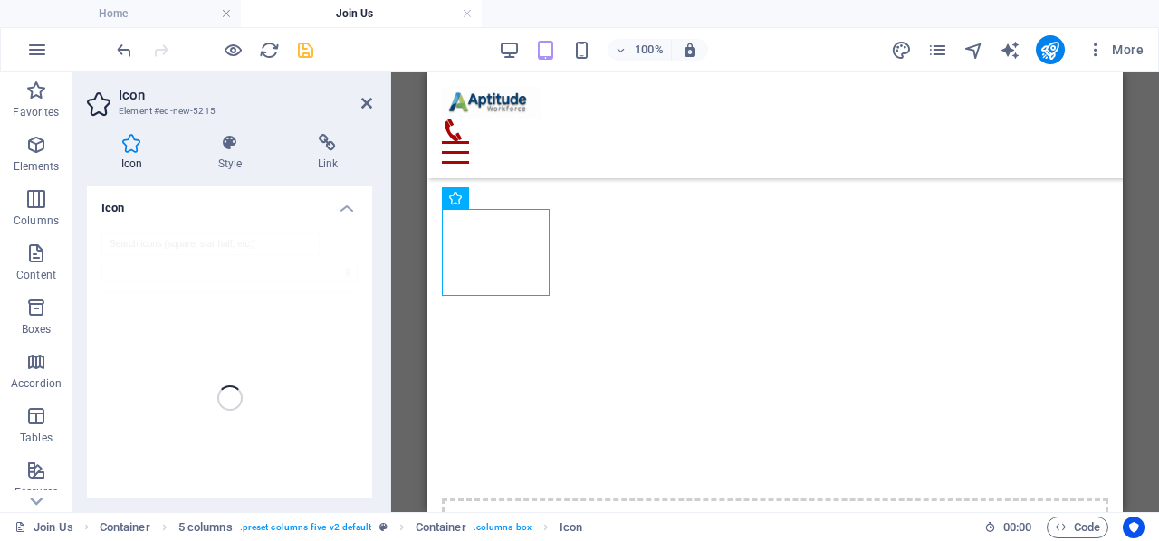
click at [372, 99] on aside "Icon Element #ed-new-5215 Icon Style Link Icon Appearance Color Background Mode…" at bounding box center [231, 292] width 319 height 440
click at [363, 106] on icon at bounding box center [366, 103] width 11 height 14
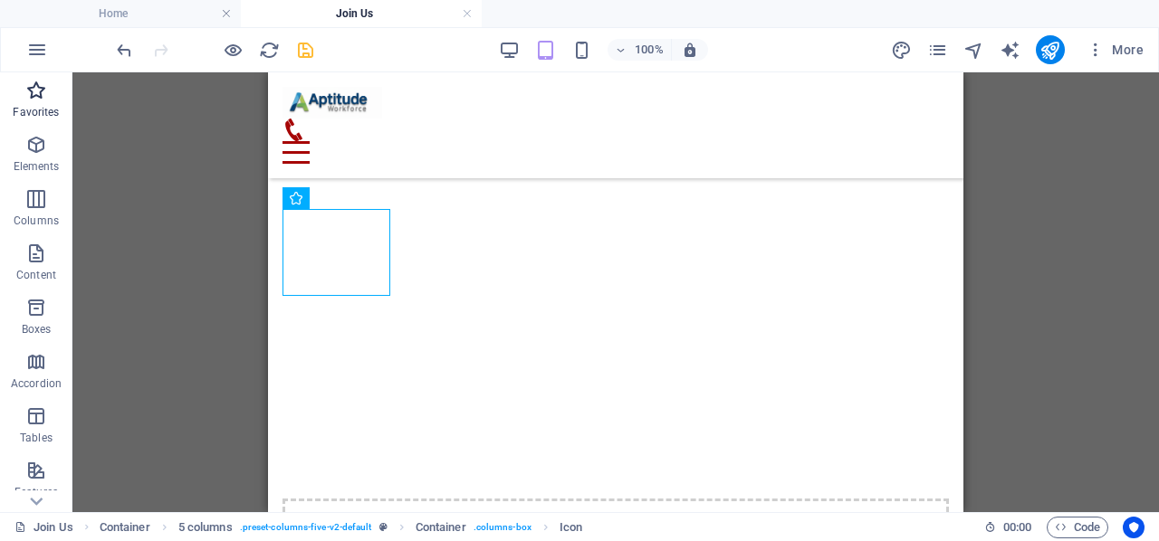
click at [40, 110] on p "Favorites" at bounding box center [36, 112] width 46 height 14
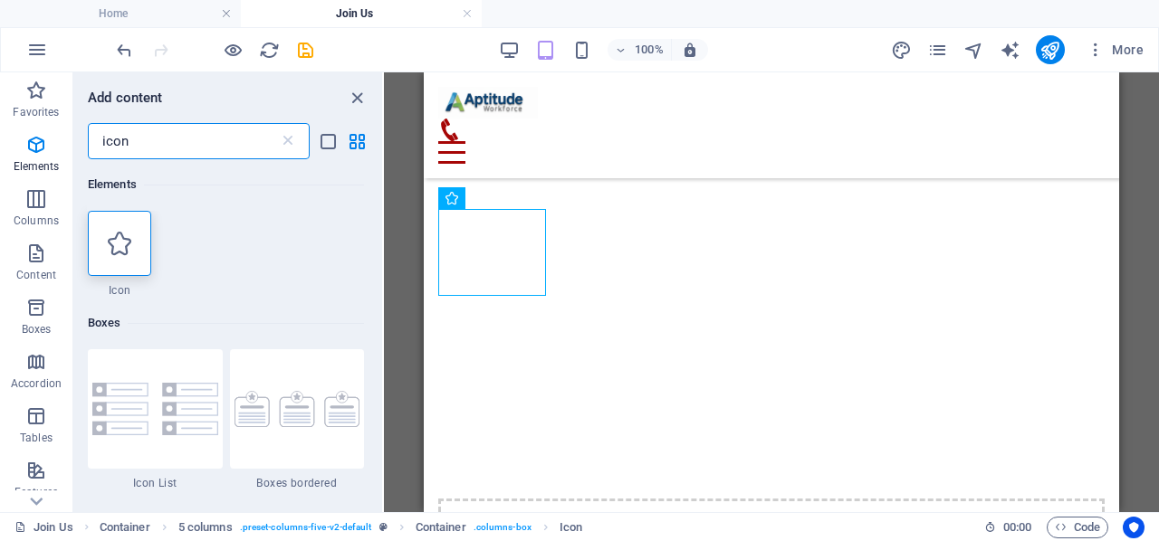
scroll to position [1771, 0]
type input "icon"
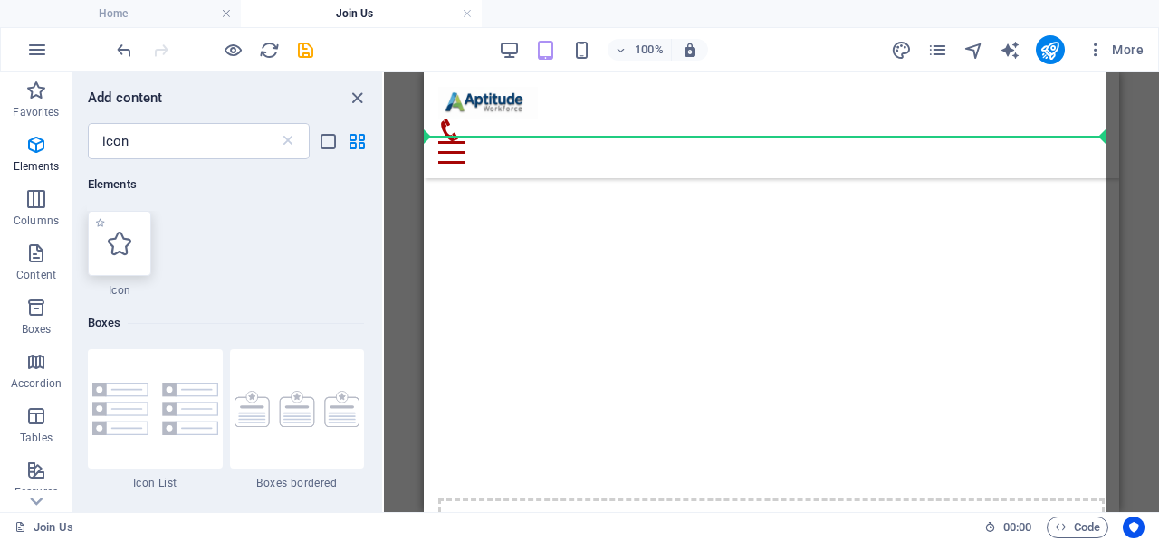
select select "xMidYMid"
select select "px"
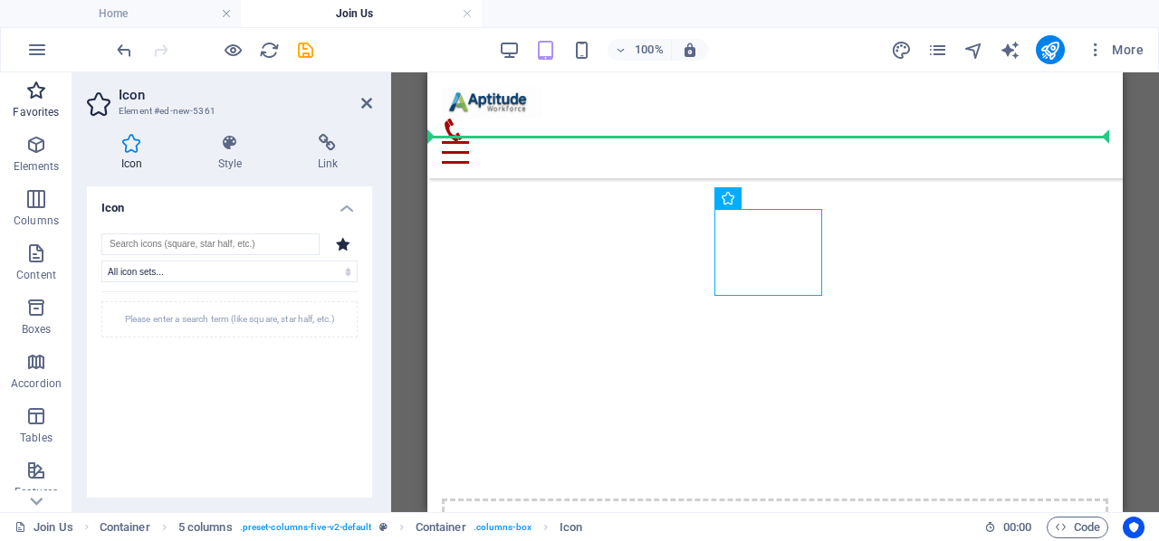
click at [38, 95] on icon "button" at bounding box center [36, 91] width 22 height 22
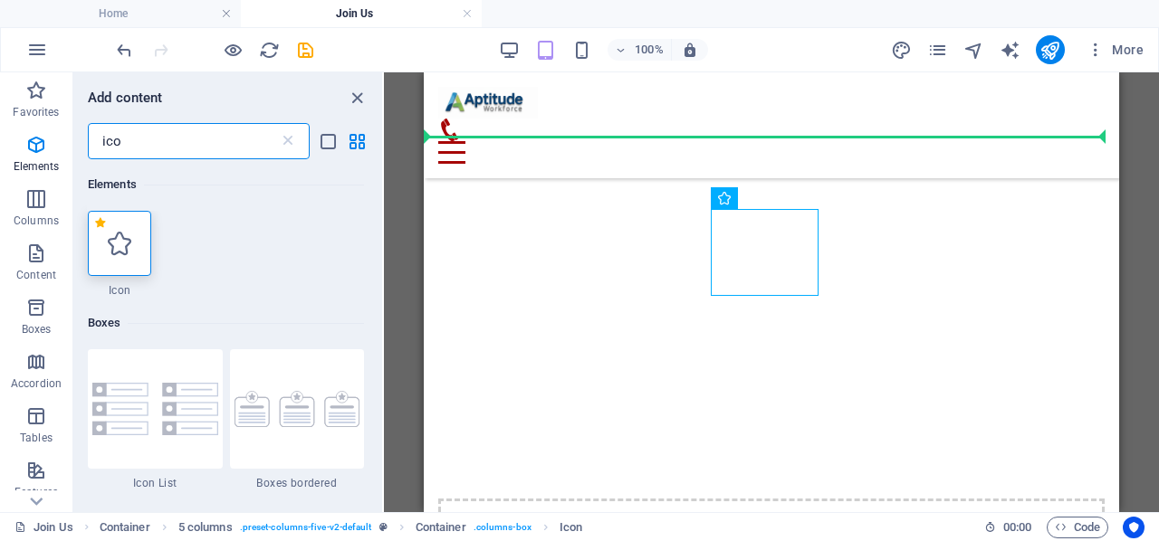
type input "ico"
click at [104, 225] on label "1 Star" at bounding box center [100, 223] width 10 height 10
click at [95, 235] on input "1 Star" at bounding box center [94, 235] width 1 height 1
radio input "true"
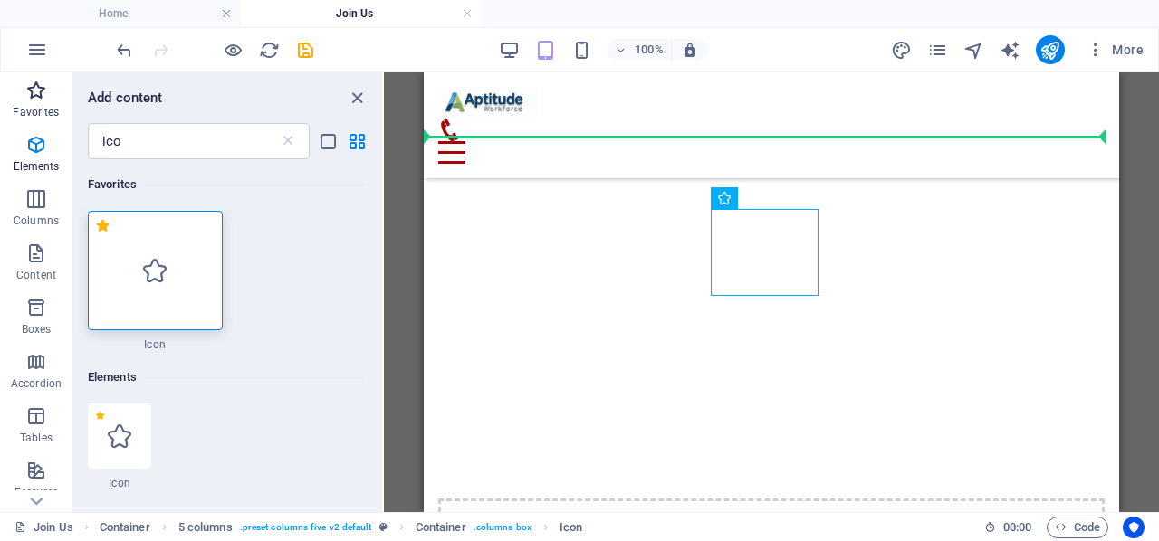
drag, startPoint x: 20, startPoint y: 100, endPoint x: 37, endPoint y: 106, distance: 18.0
click at [20, 100] on span "Favorites" at bounding box center [36, 101] width 72 height 43
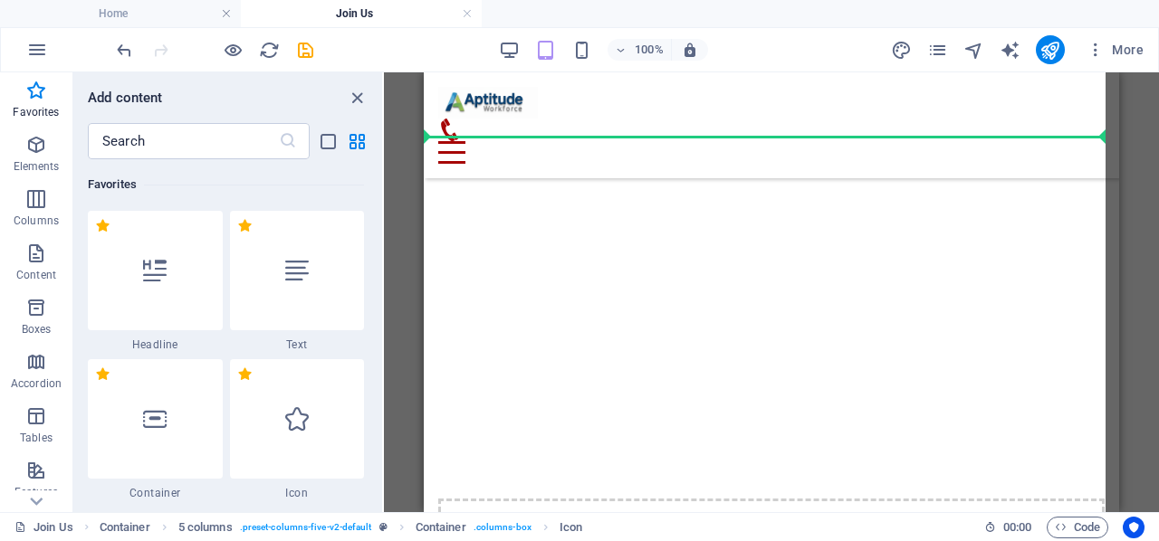
select select "xMidYMid"
select select "px"
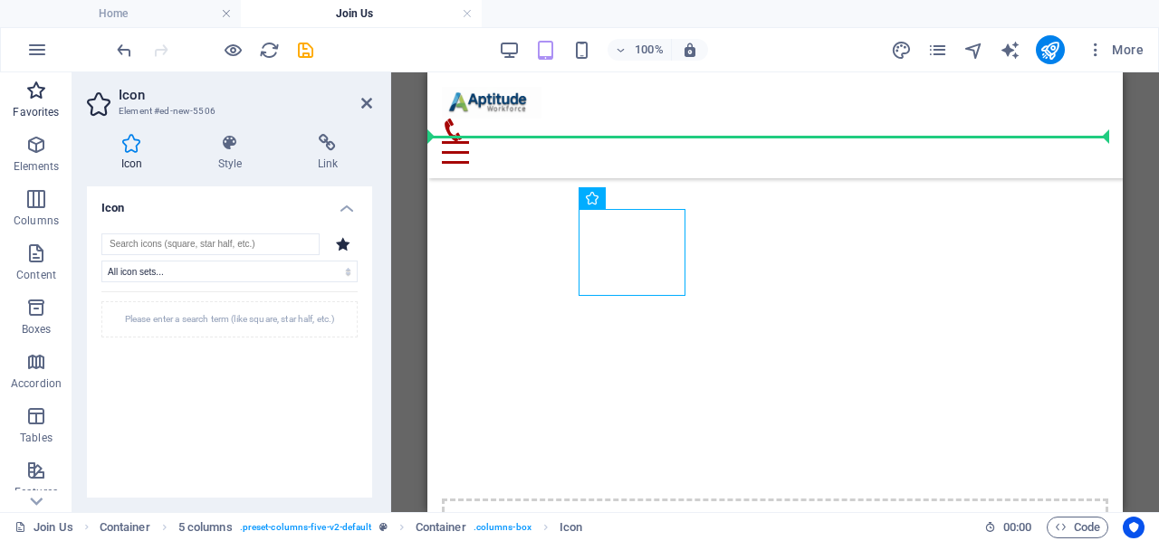
click at [29, 86] on icon "button" at bounding box center [36, 91] width 22 height 22
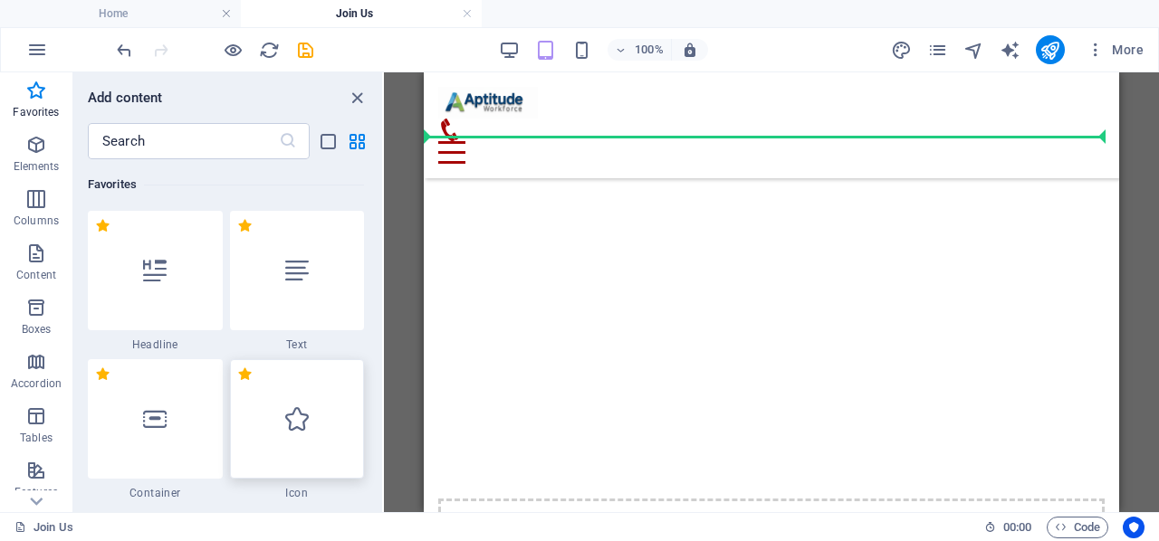
select select "xMidYMid"
select select "px"
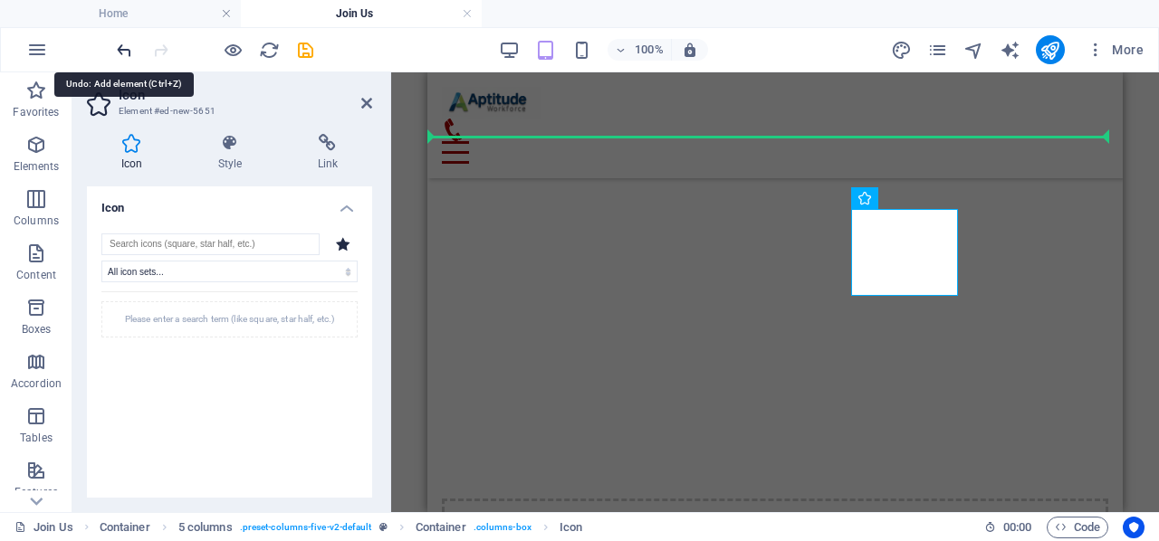
click at [122, 43] on icon "undo" at bounding box center [124, 50] width 21 height 21
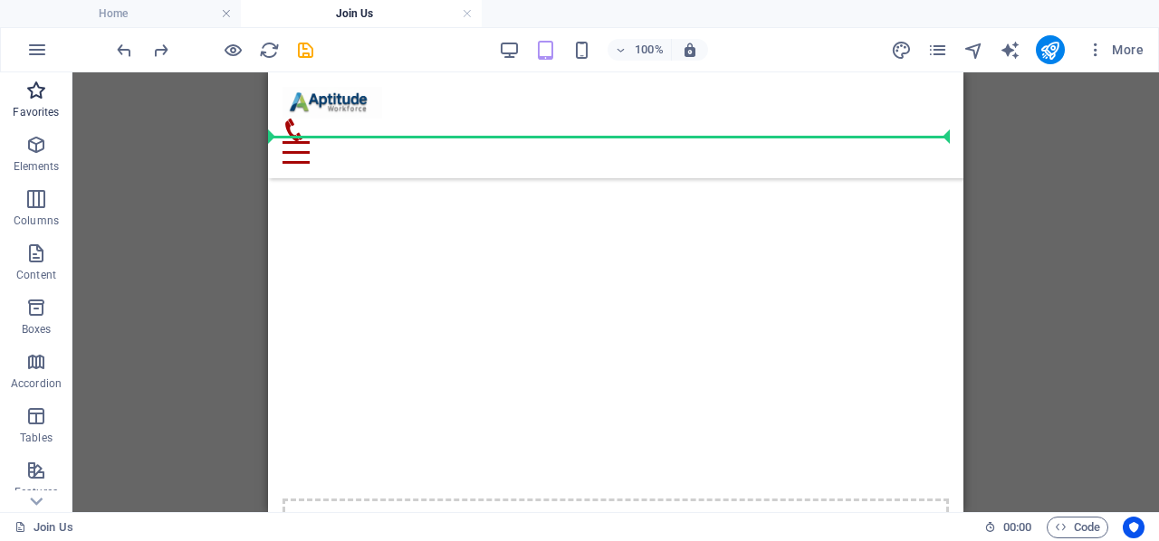
drag, startPoint x: 41, startPoint y: 83, endPoint x: 29, endPoint y: 231, distance: 148.0
click at [41, 83] on icon "button" at bounding box center [36, 91] width 22 height 22
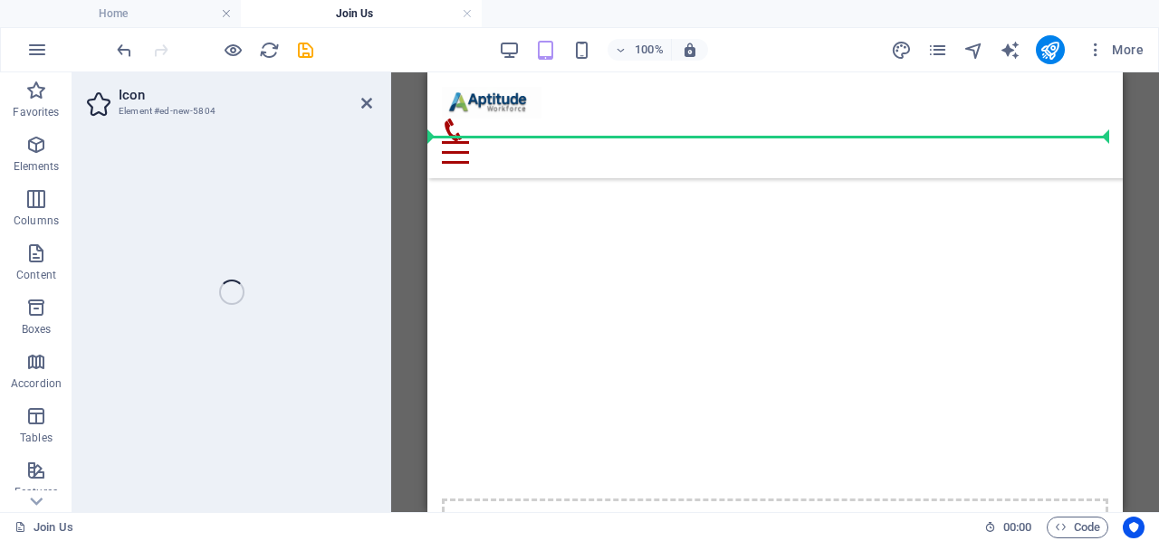
select select "xMidYMid"
select select "px"
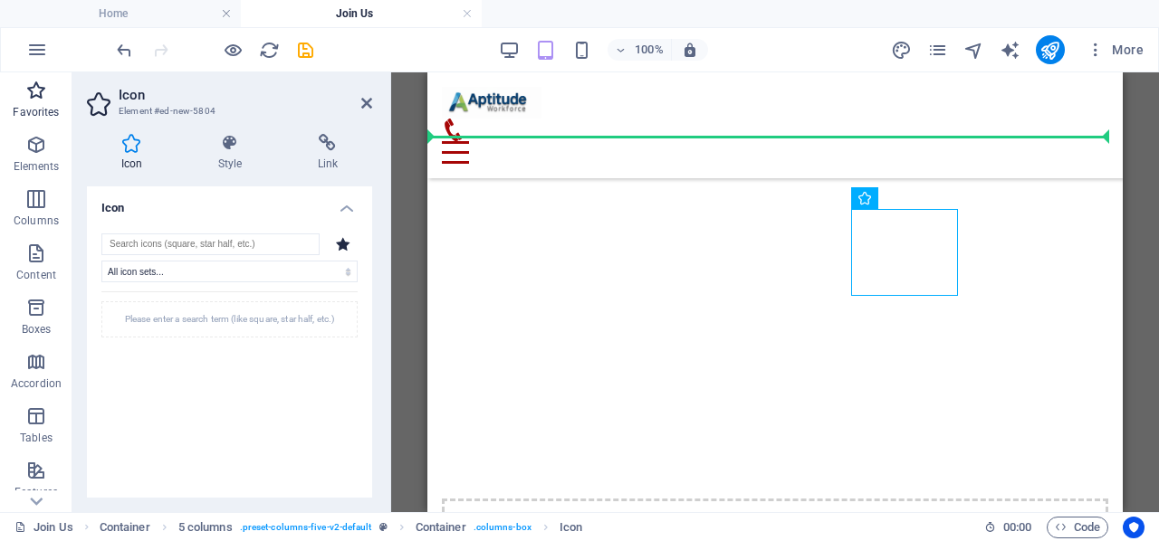
click at [40, 84] on icon "button" at bounding box center [36, 91] width 22 height 22
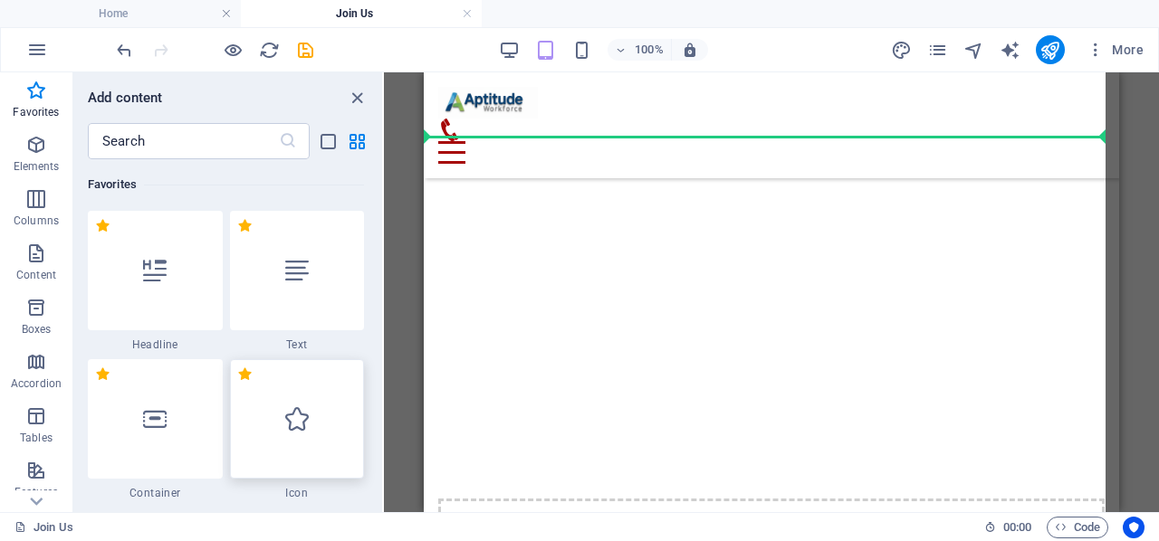
select select "xMidYMid"
select select "px"
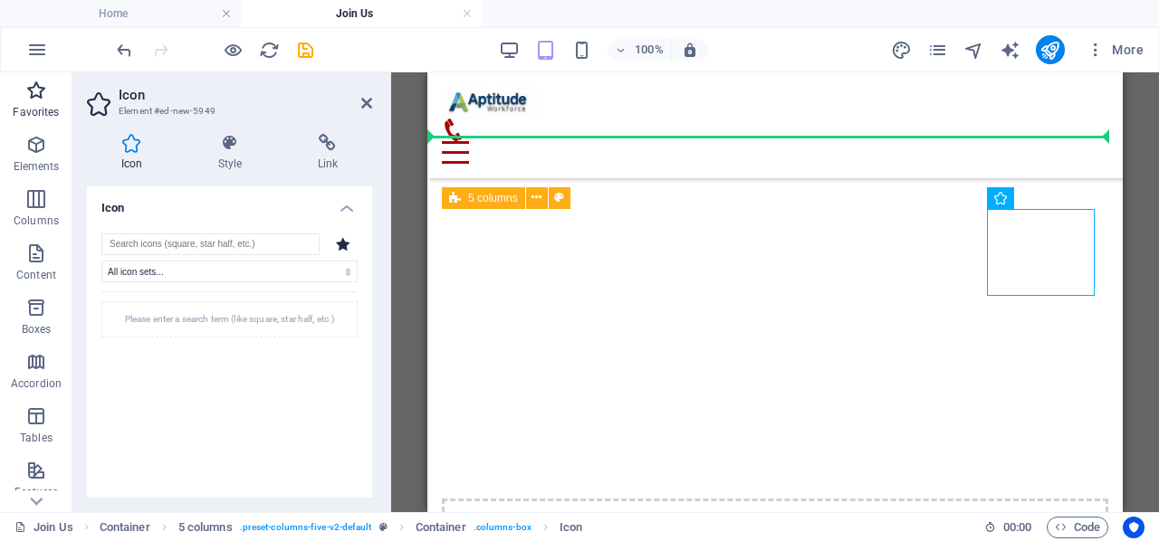
click at [30, 108] on p "Favorites" at bounding box center [36, 112] width 46 height 14
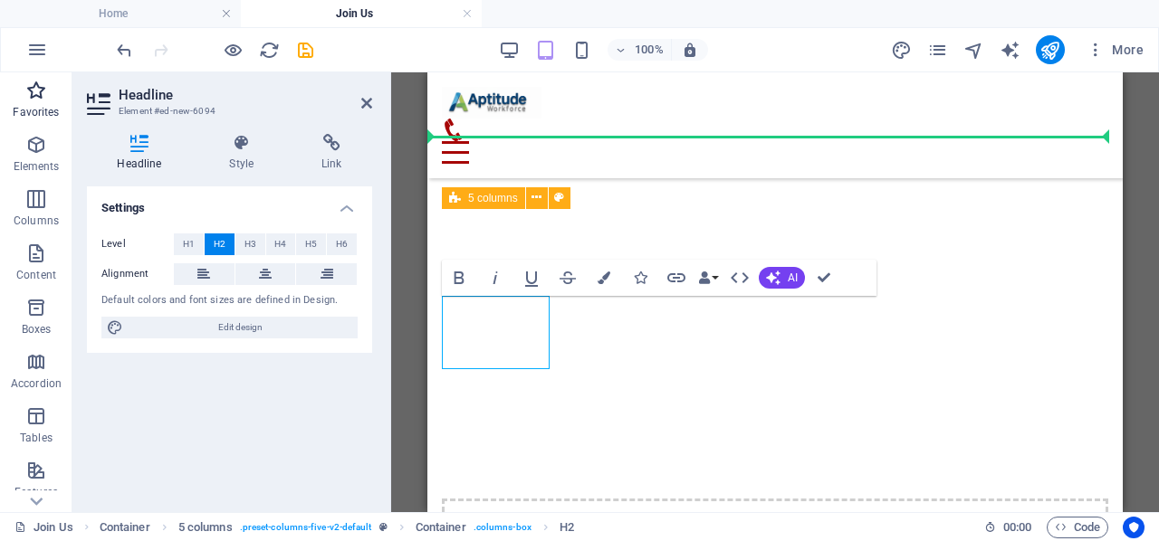
click at [31, 97] on icon "button" at bounding box center [36, 91] width 22 height 22
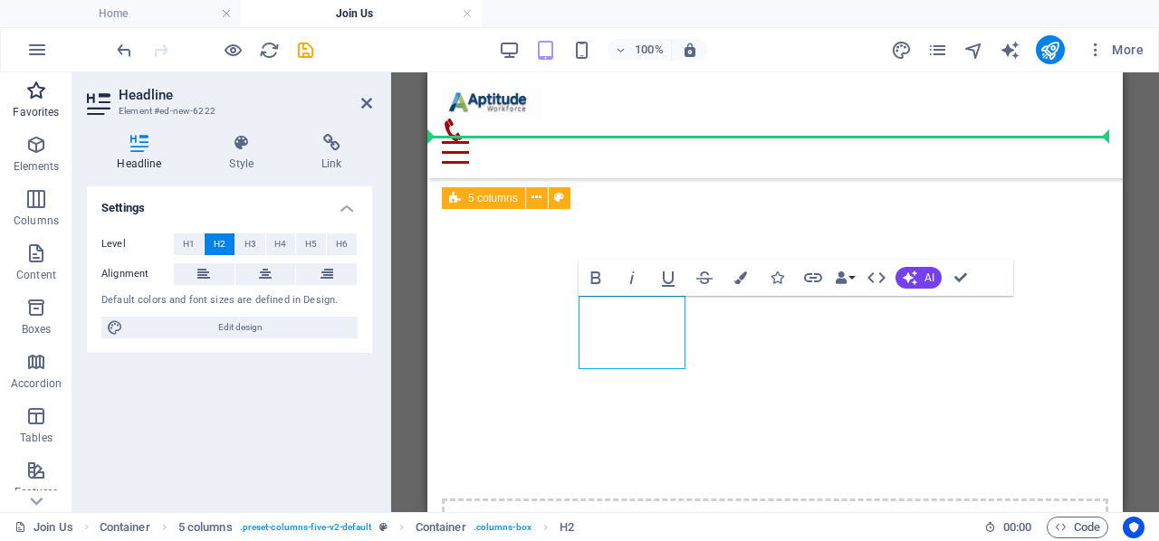
click at [32, 90] on icon "button" at bounding box center [36, 91] width 22 height 22
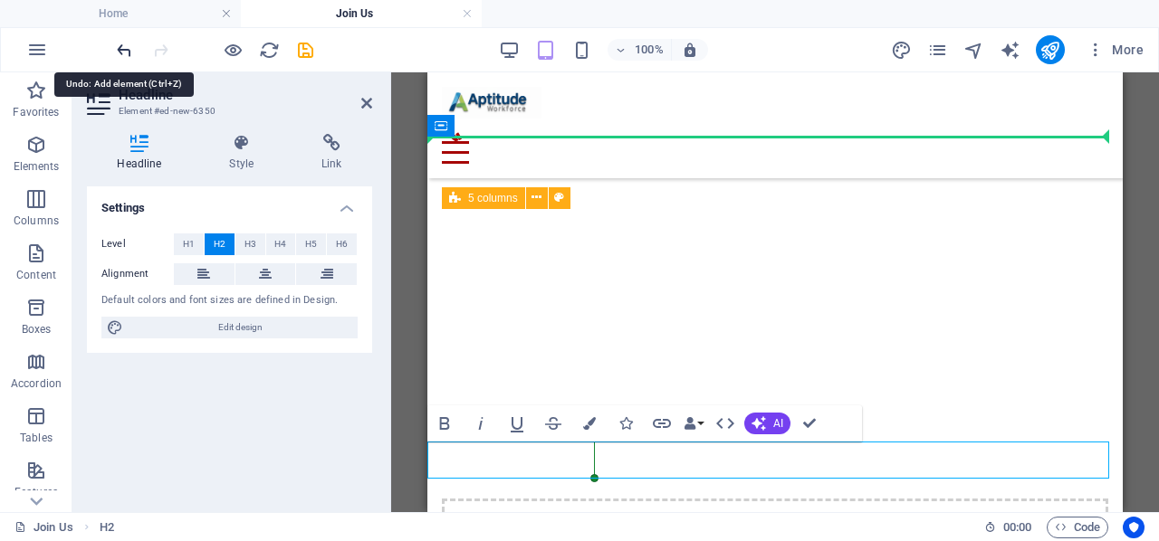
click at [125, 52] on icon "undo" at bounding box center [124, 50] width 21 height 21
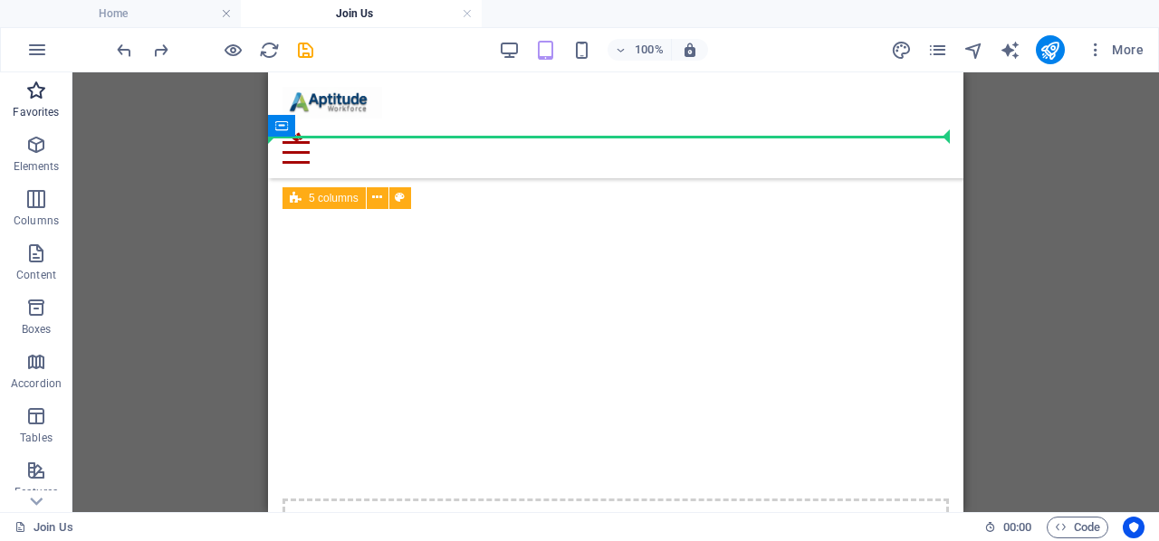
click at [29, 106] on p "Favorites" at bounding box center [36, 112] width 46 height 14
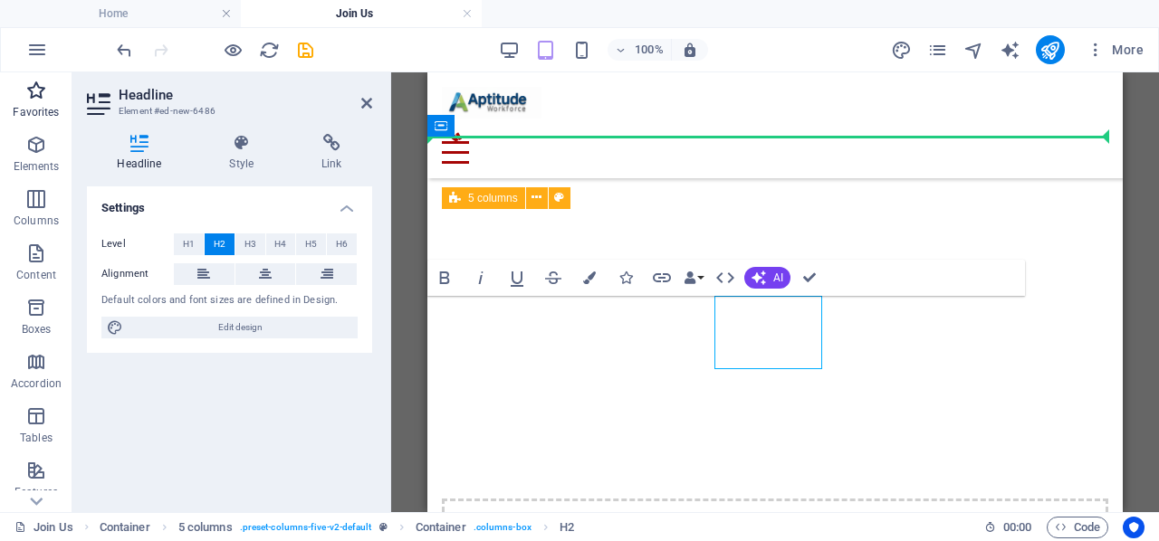
click at [40, 97] on icon "button" at bounding box center [36, 91] width 22 height 22
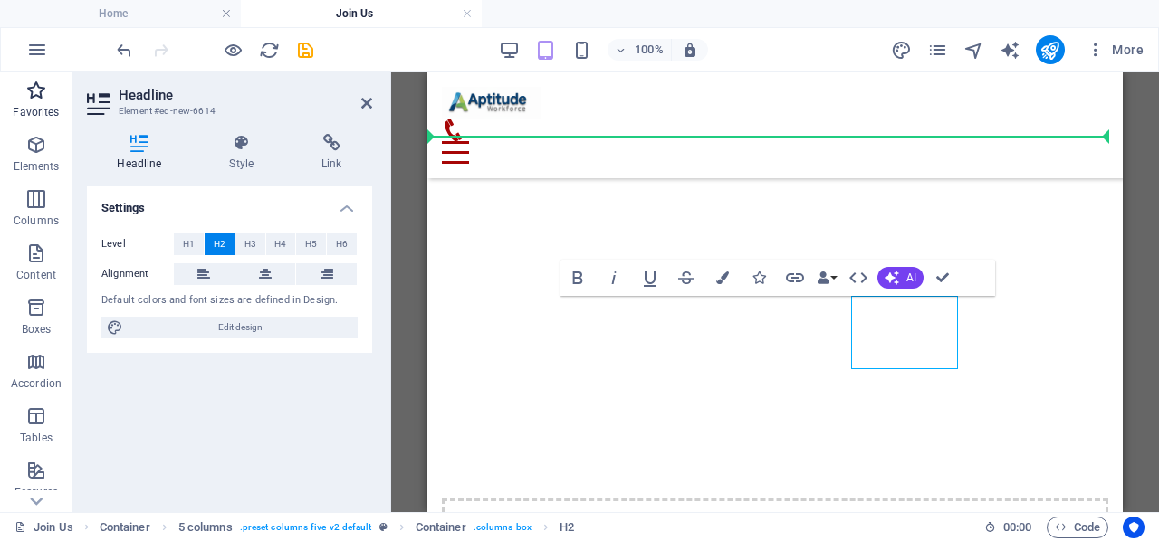
click at [42, 111] on p "Favorites" at bounding box center [36, 112] width 46 height 14
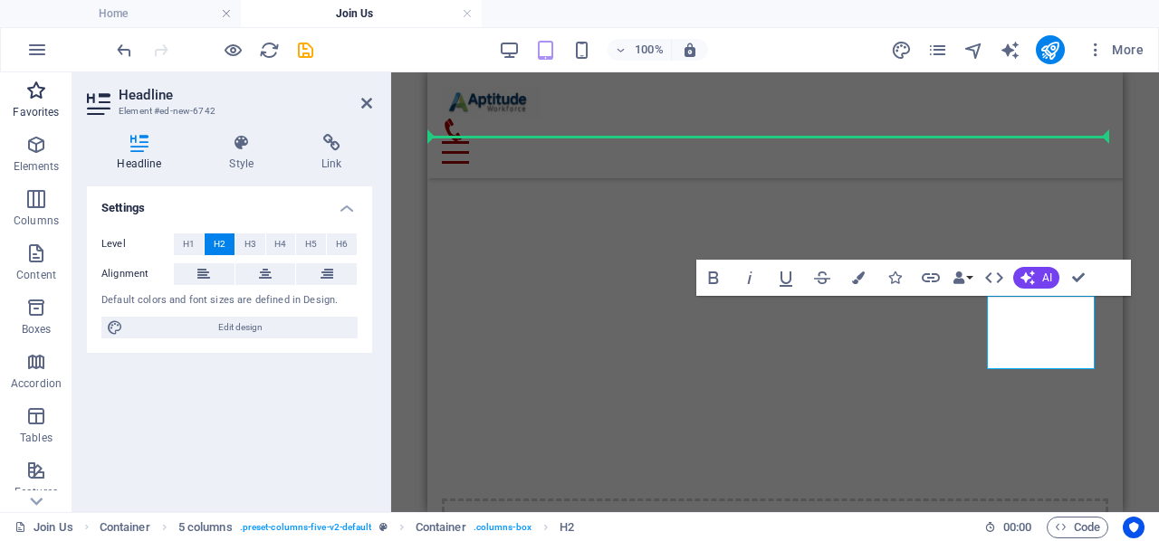
click at [31, 99] on icon "button" at bounding box center [36, 91] width 22 height 22
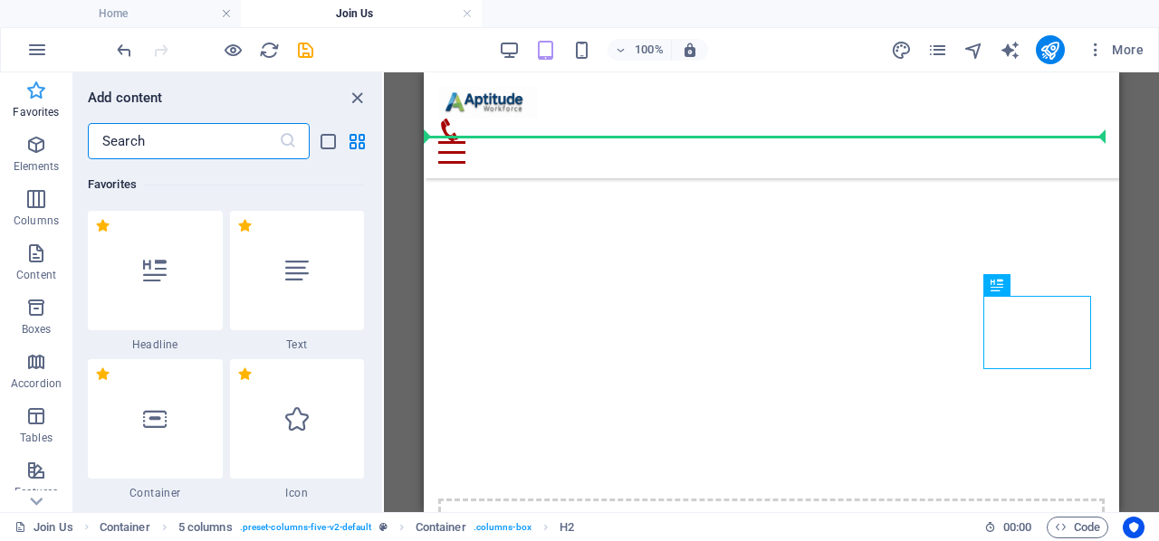
click at [36, 97] on icon "button" at bounding box center [36, 91] width 22 height 22
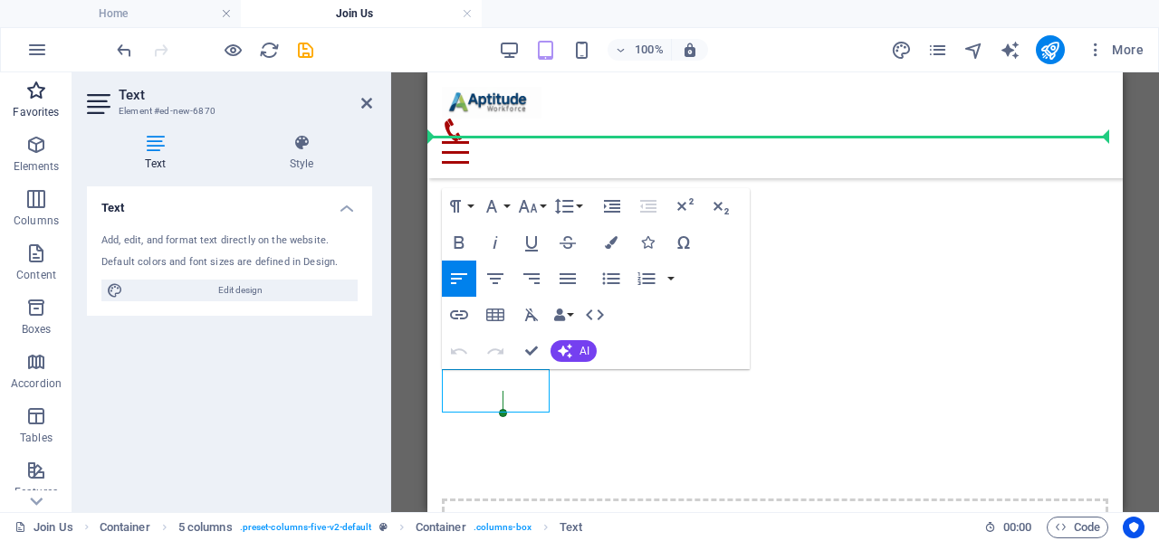
click at [37, 91] on icon "button" at bounding box center [36, 91] width 22 height 22
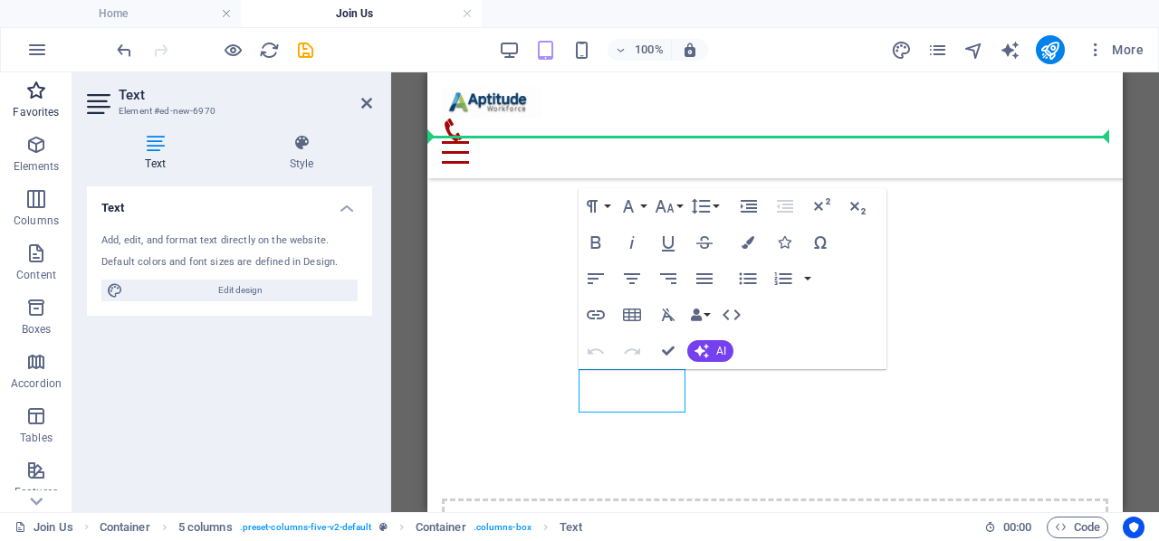
click at [34, 90] on icon "button" at bounding box center [36, 91] width 22 height 22
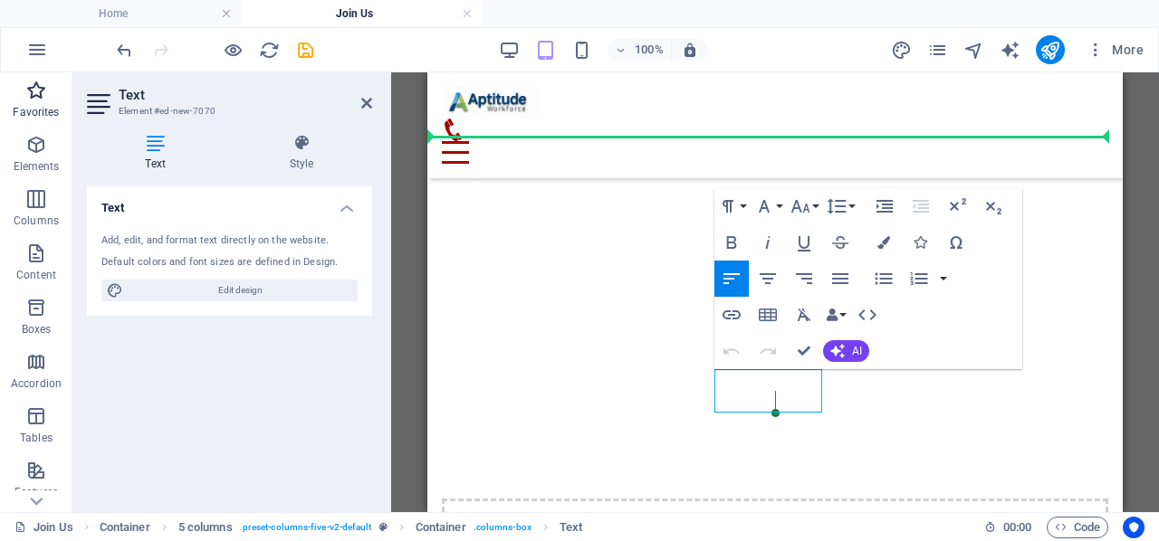
click at [36, 86] on icon "button" at bounding box center [36, 91] width 22 height 22
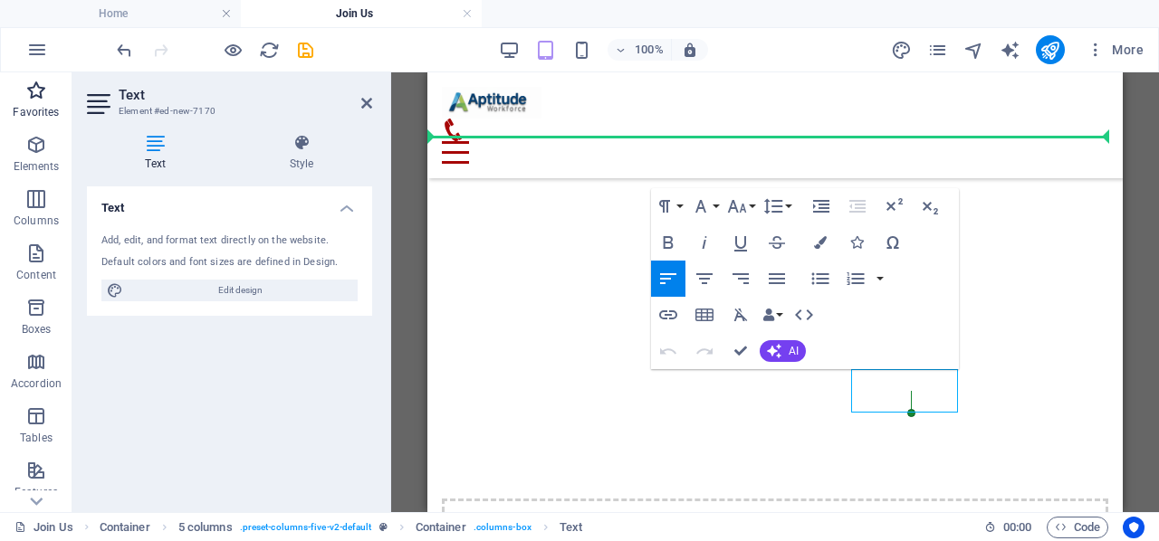
click at [40, 103] on span "Favorites" at bounding box center [36, 101] width 72 height 43
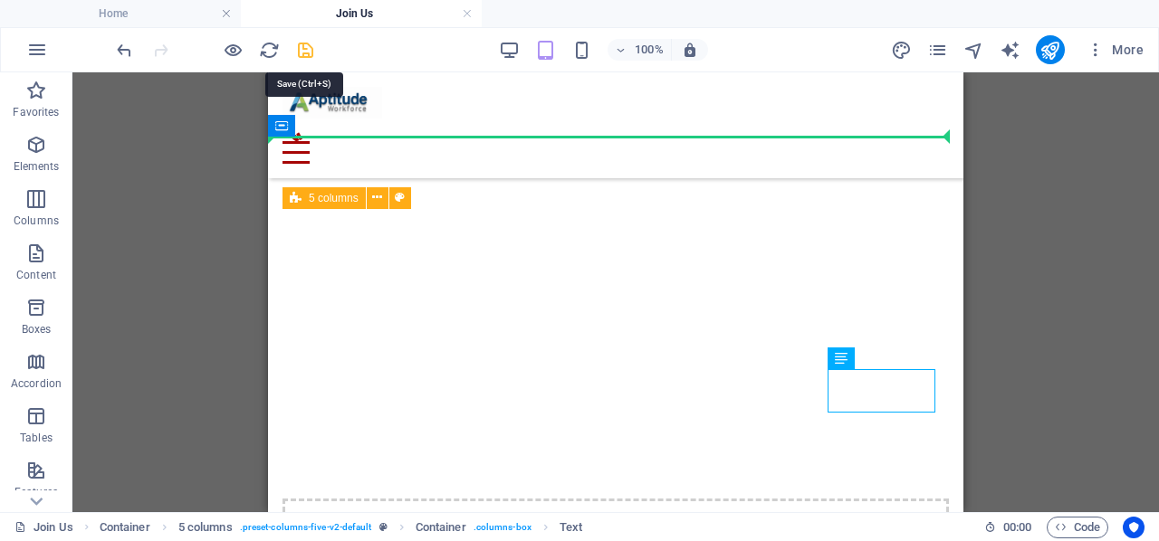
click at [306, 48] on icon "save" at bounding box center [305, 50] width 21 height 21
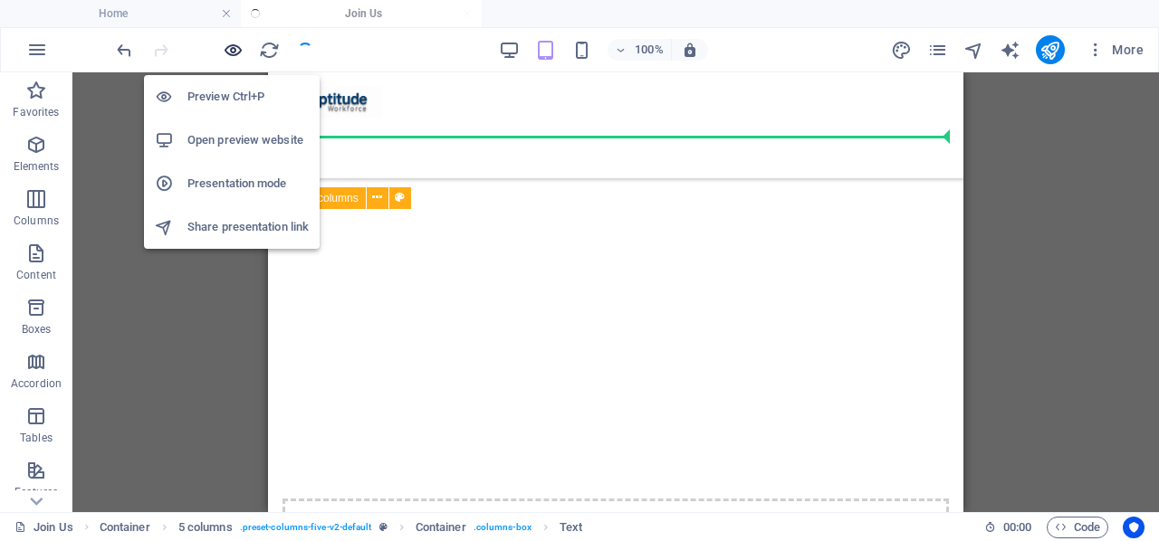
click at [234, 50] on icon "button" at bounding box center [233, 50] width 21 height 21
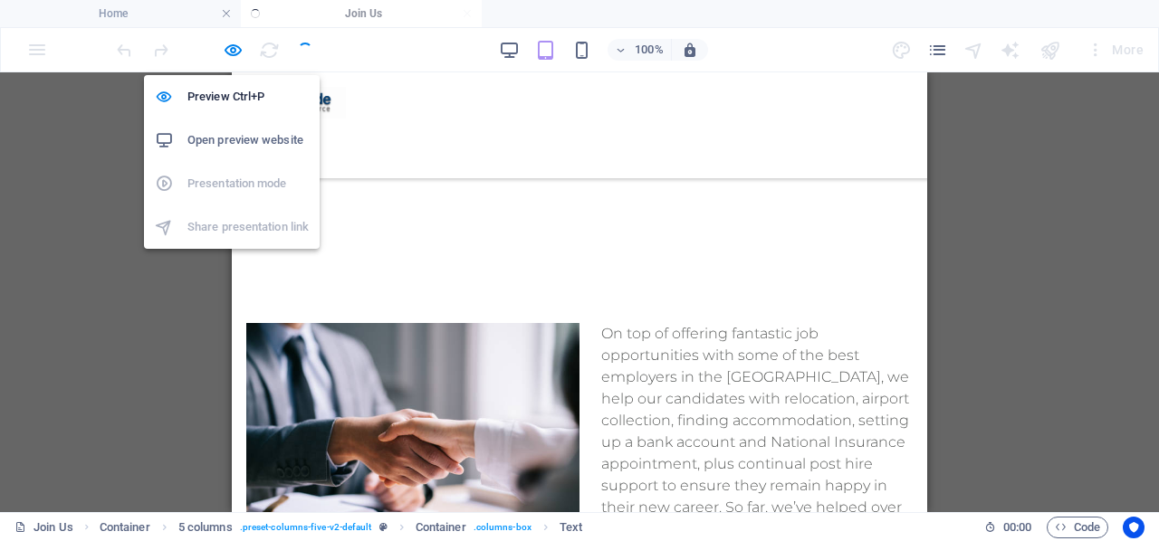
scroll to position [1642, 0]
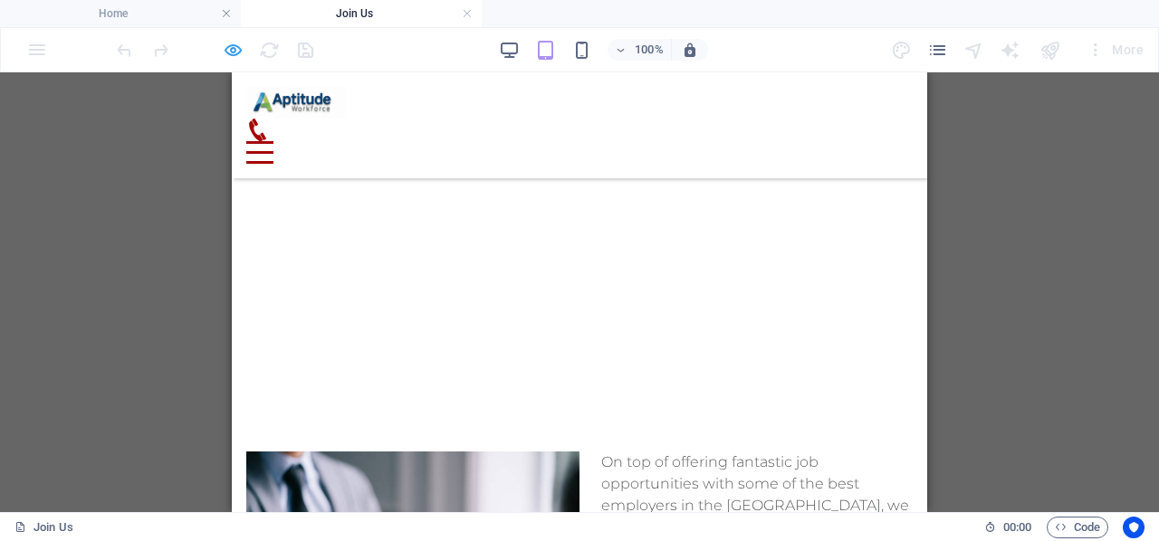
click at [228, 50] on icon "button" at bounding box center [233, 50] width 21 height 21
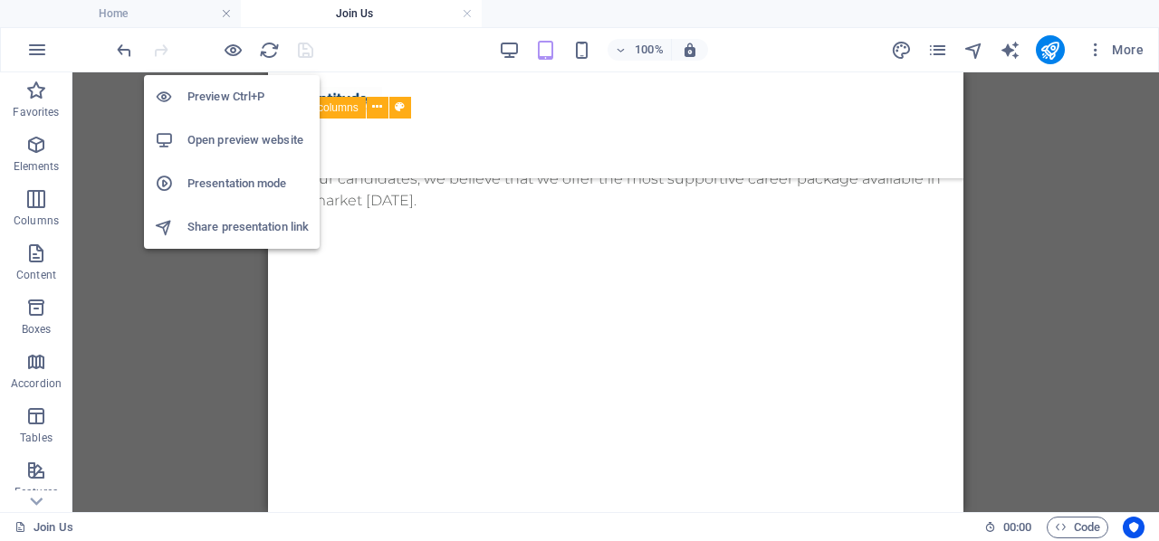
click at [237, 52] on icon "button" at bounding box center [233, 50] width 21 height 21
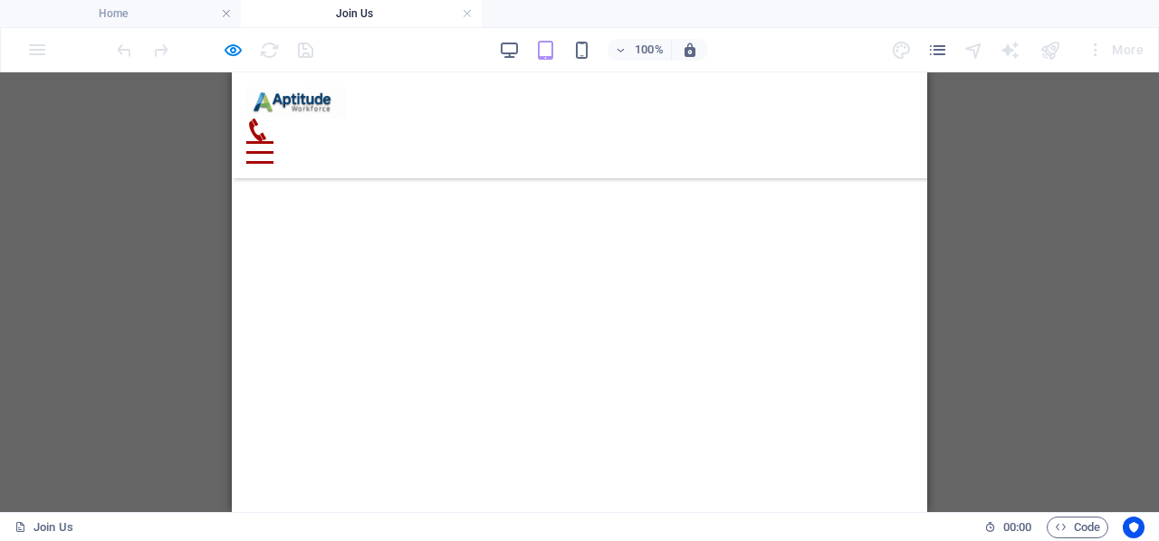
scroll to position [1461, 0]
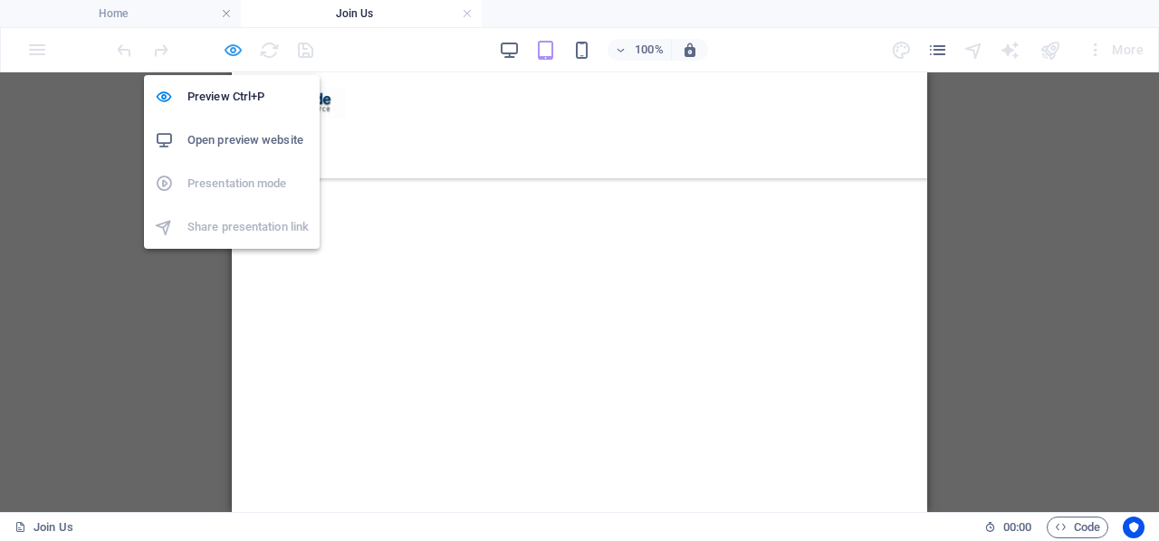
click at [232, 51] on icon "button" at bounding box center [233, 50] width 21 height 21
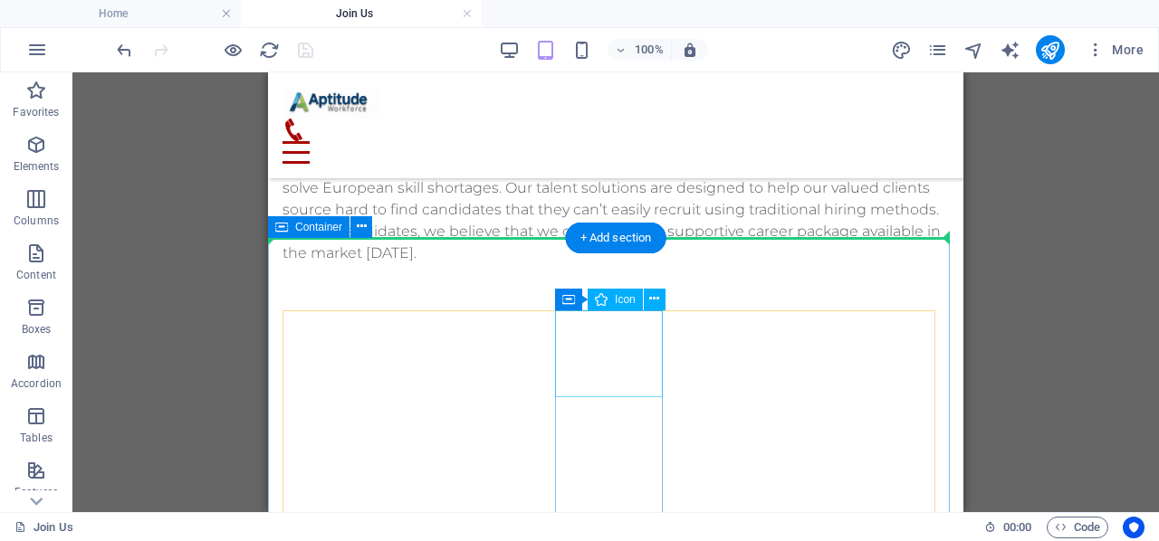
scroll to position [1680, 0]
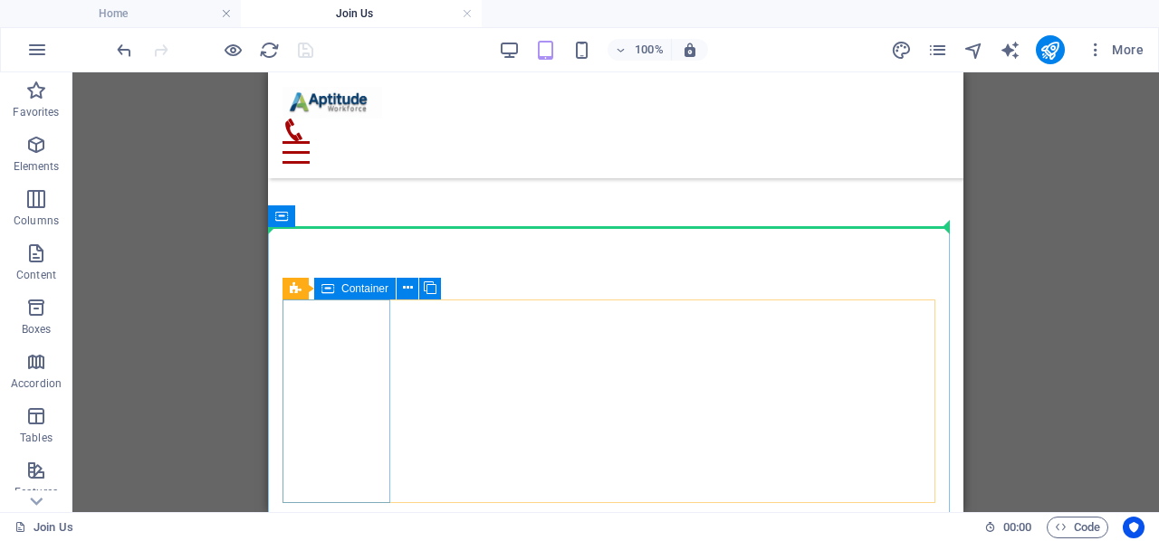
click at [212, 207] on div "H1 Banner Banner Container Reference Banner Container Placeholder H3 Container …" at bounding box center [615, 292] width 1086 height 440
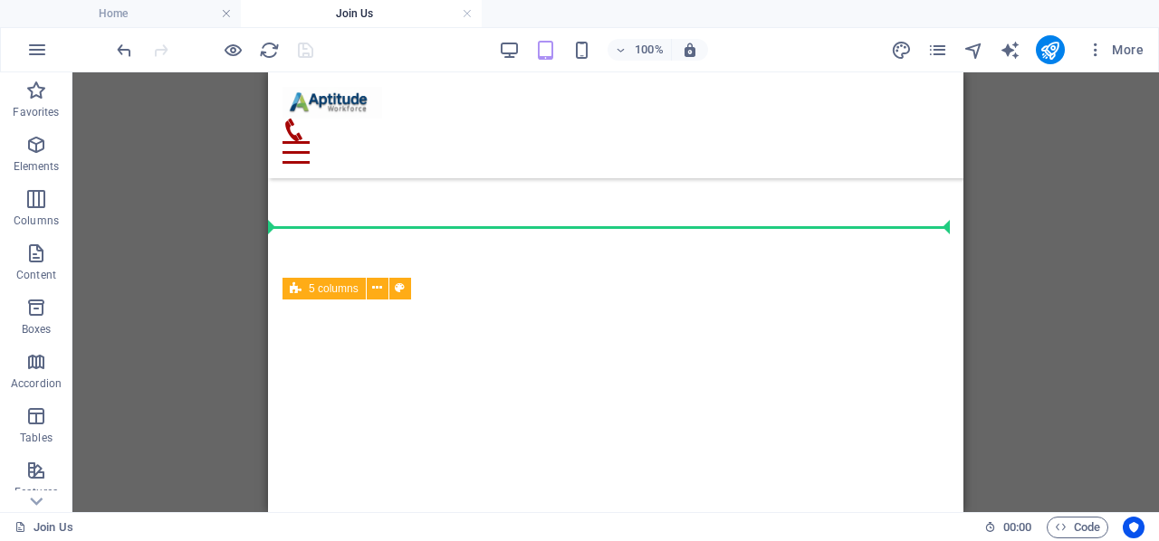
click at [164, 370] on div "H1 Banner Banner Container Reference Banner Container Placeholder H3 Container …" at bounding box center [615, 292] width 1086 height 440
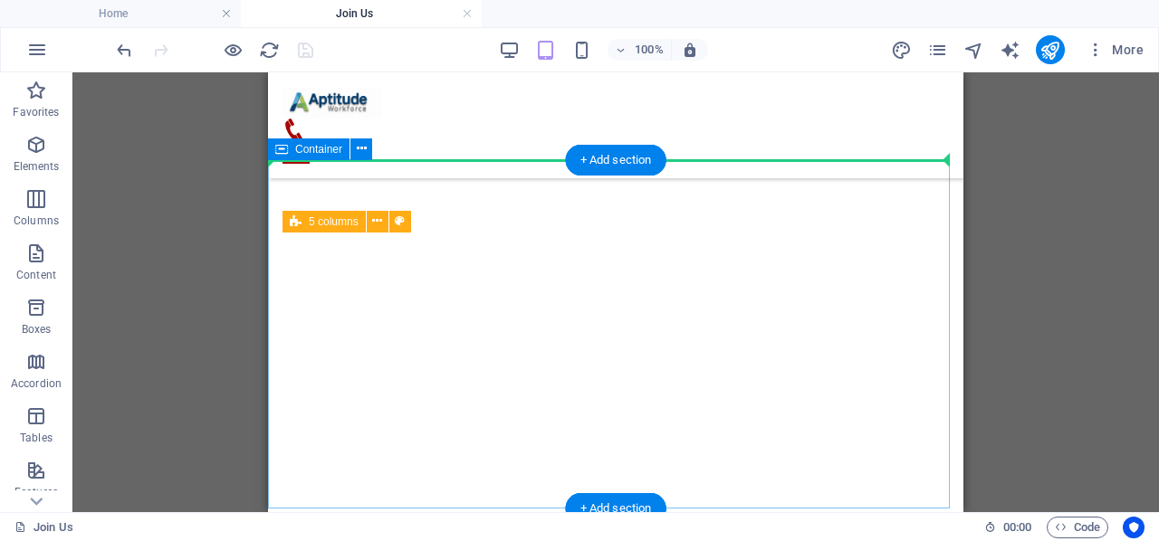
scroll to position [1861, 0]
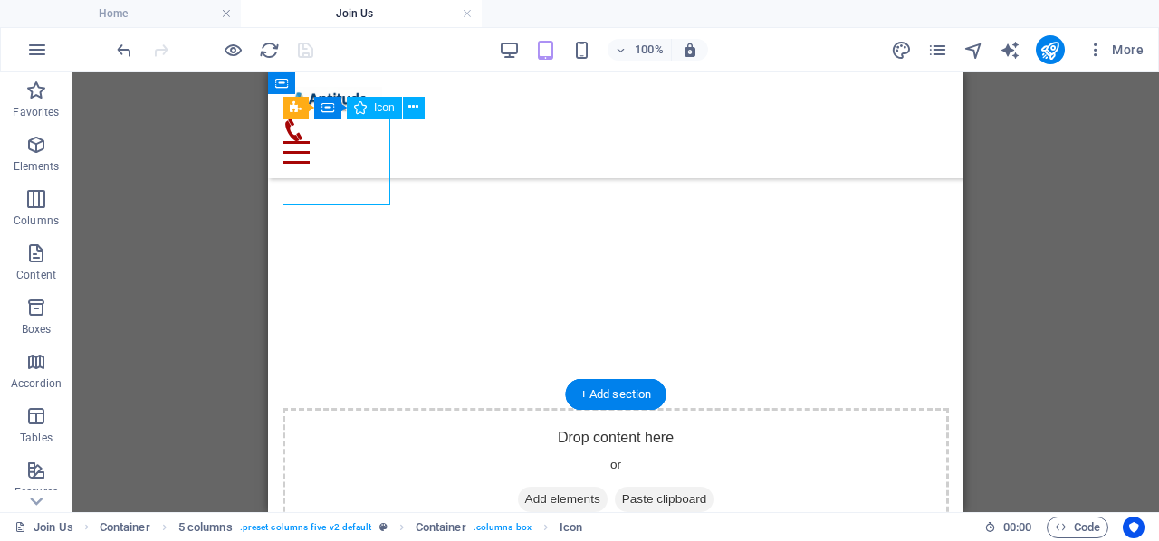
select select "xMidYMid"
select select "px"
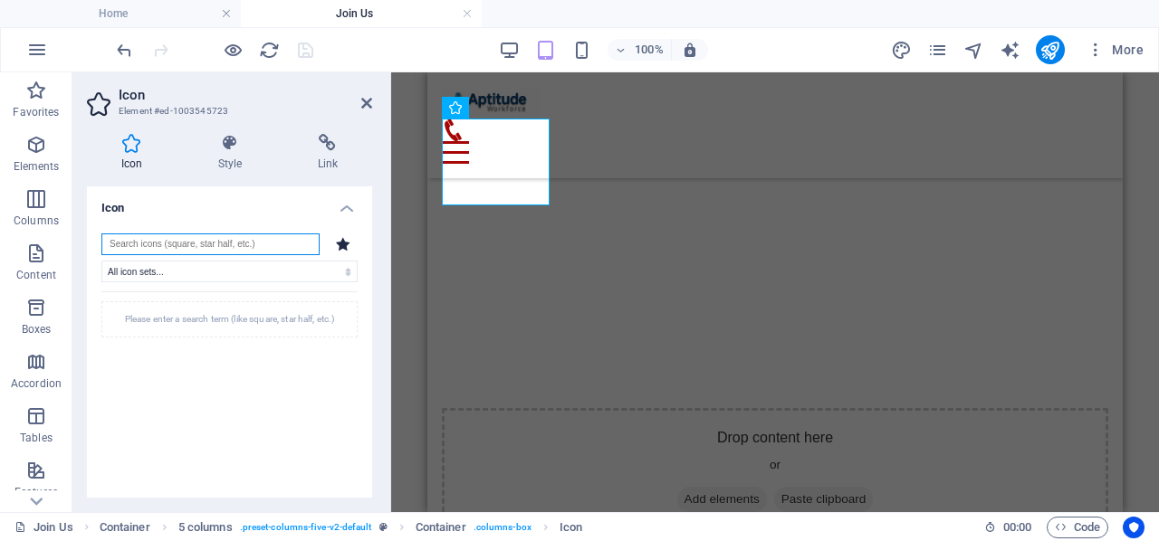
click at [183, 245] on input "search" at bounding box center [210, 245] width 218 height 22
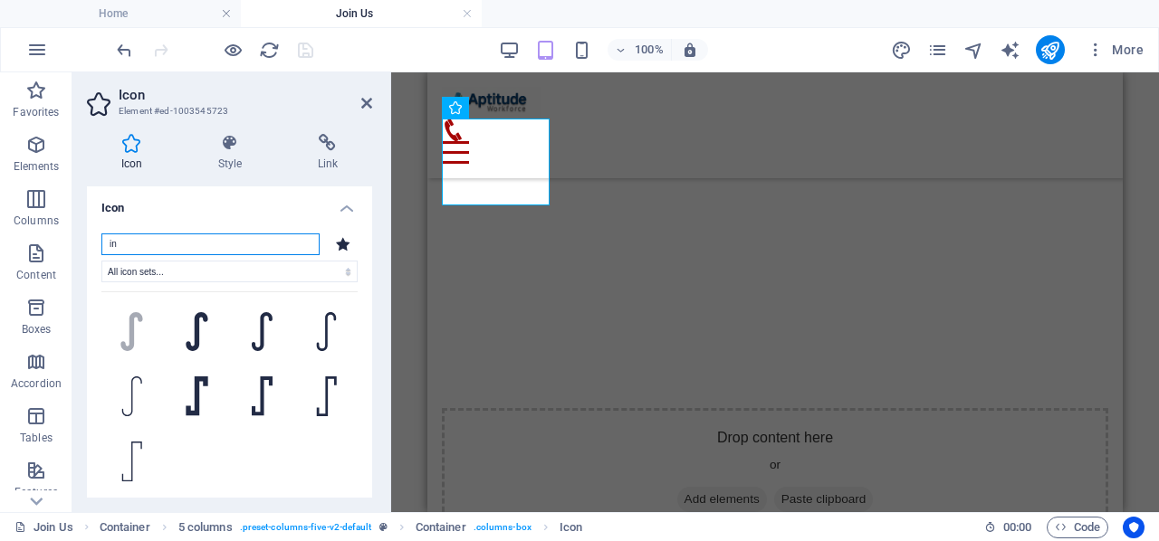
type input "i"
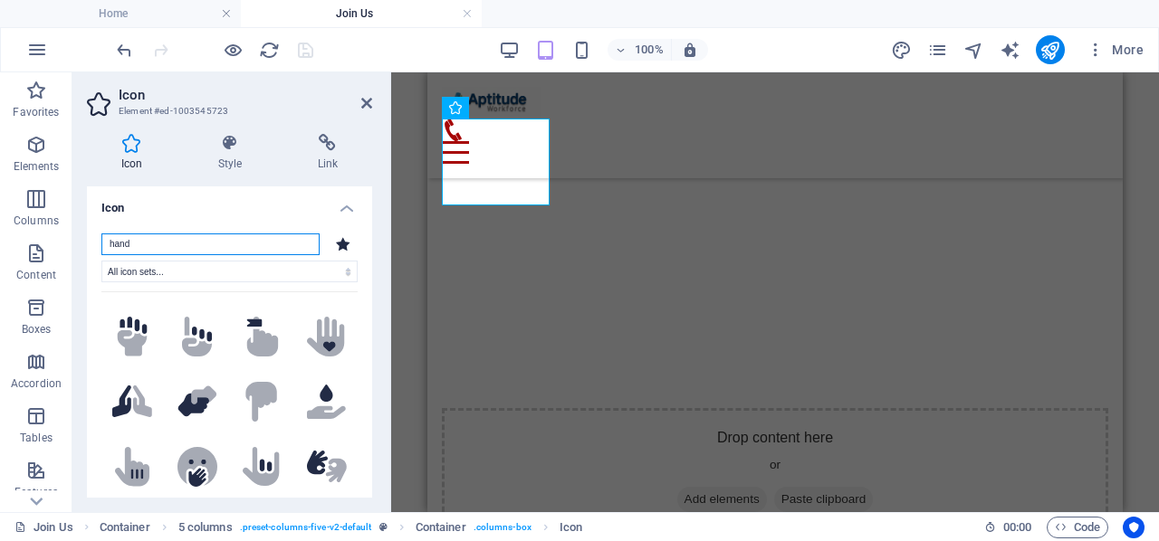
scroll to position [1086, 0]
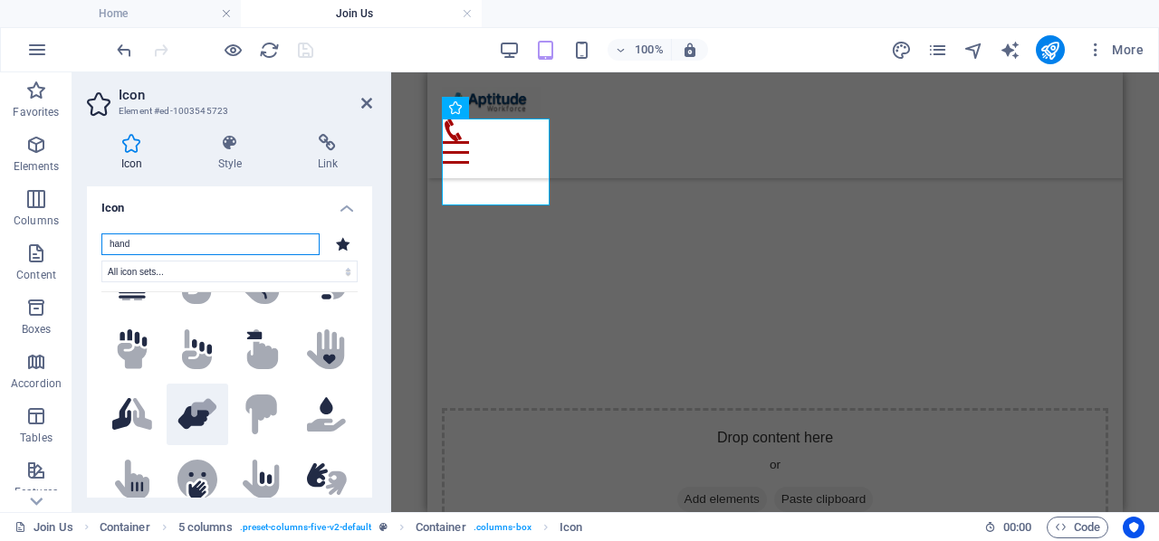
type input "hand"
click at [192, 399] on icon at bounding box center [203, 408] width 25 height 18
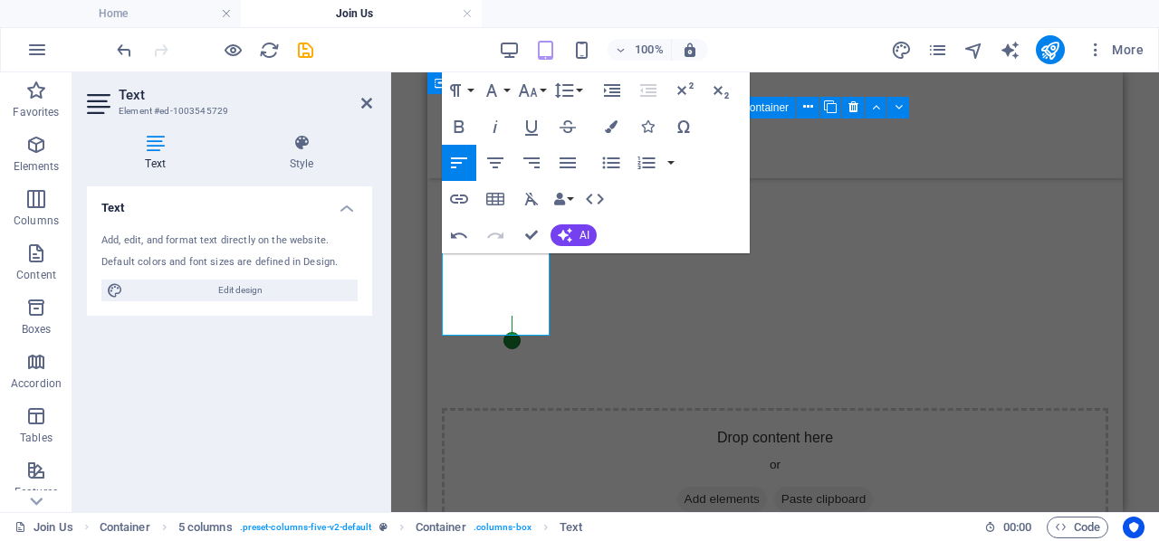
scroll to position [451, 2]
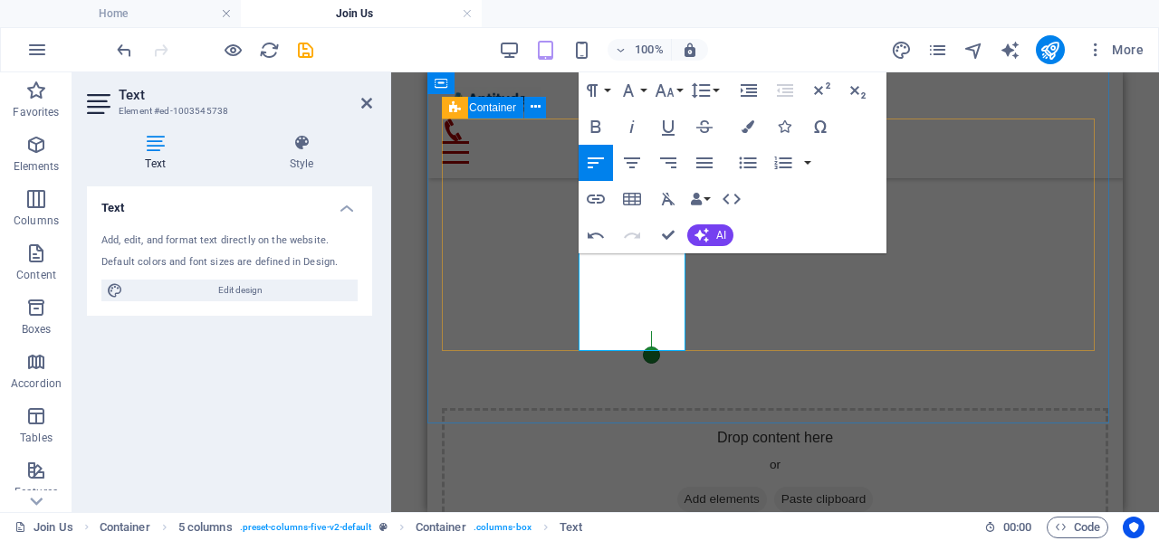
scroll to position [613, 2]
drag, startPoint x: 664, startPoint y: 236, endPoint x: 390, endPoint y: 72, distance: 318.8
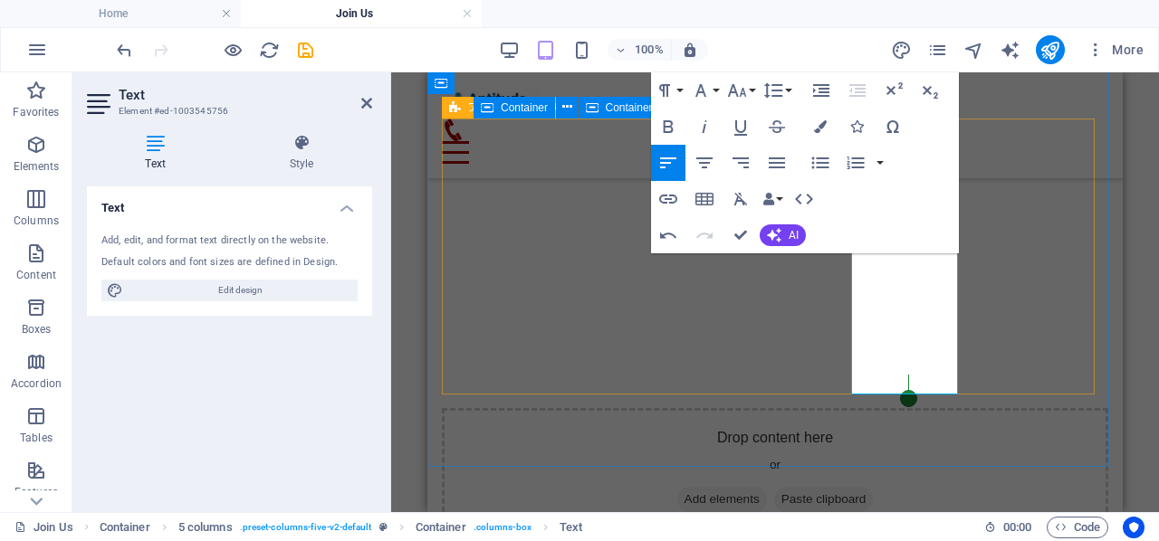
scroll to position [836, 2]
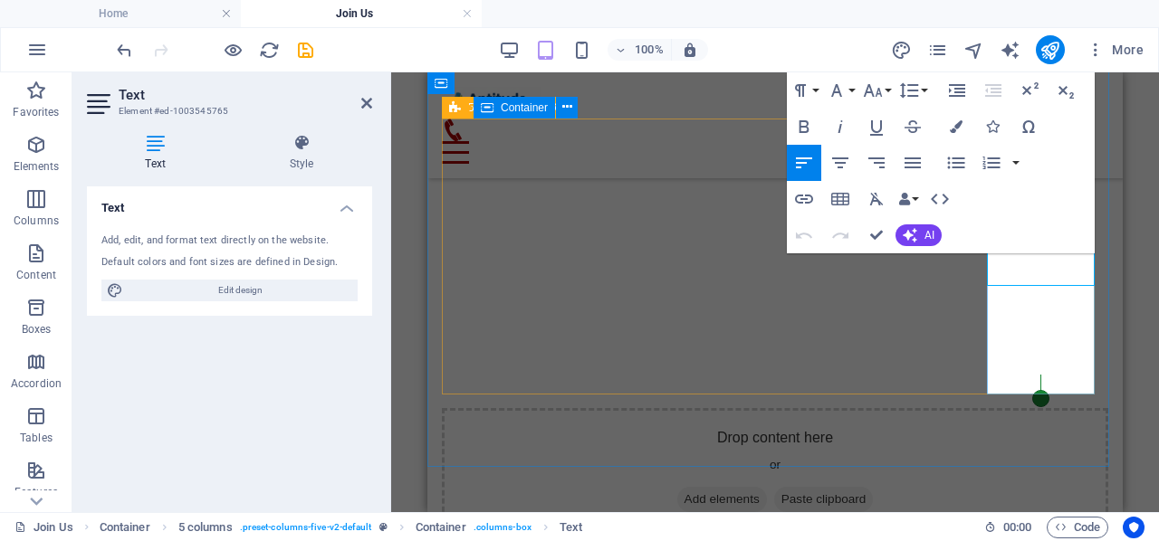
scroll to position [795, 2]
drag, startPoint x: 875, startPoint y: 234, endPoint x: 637, endPoint y: 231, distance: 237.2
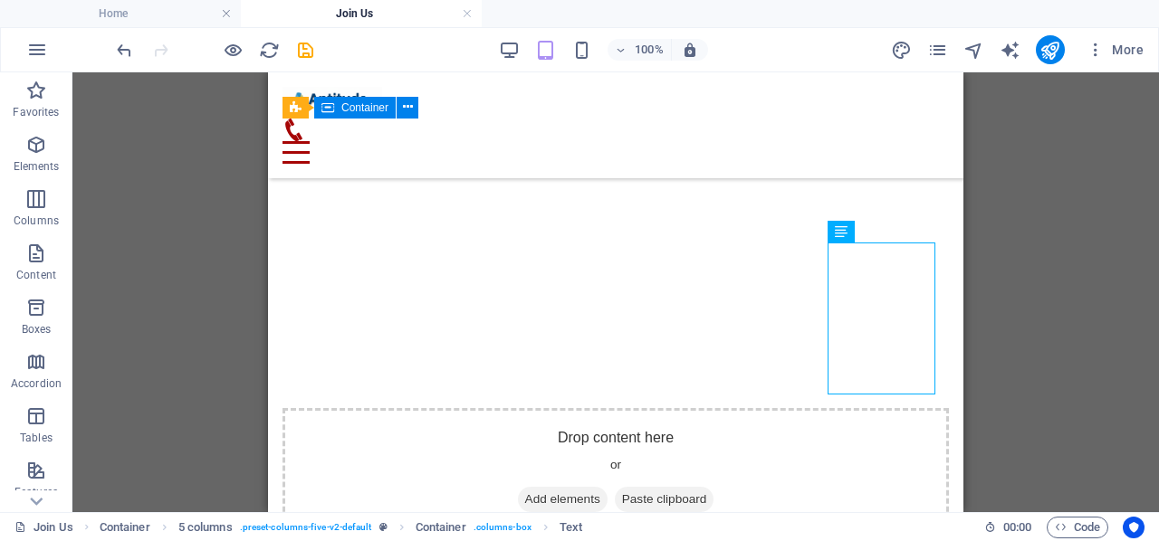
click at [1037, 327] on div "H1 Banner Banner Container Reference Banner Container Placeholder H3 Container …" at bounding box center [615, 292] width 1086 height 440
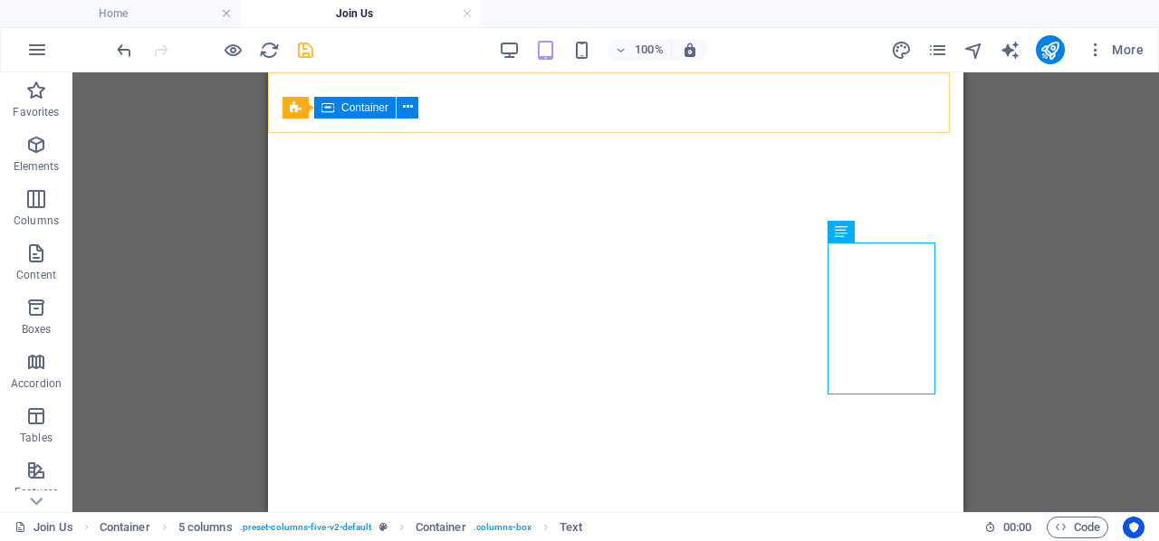
click at [301, 53] on icon "save" at bounding box center [305, 50] width 21 height 21
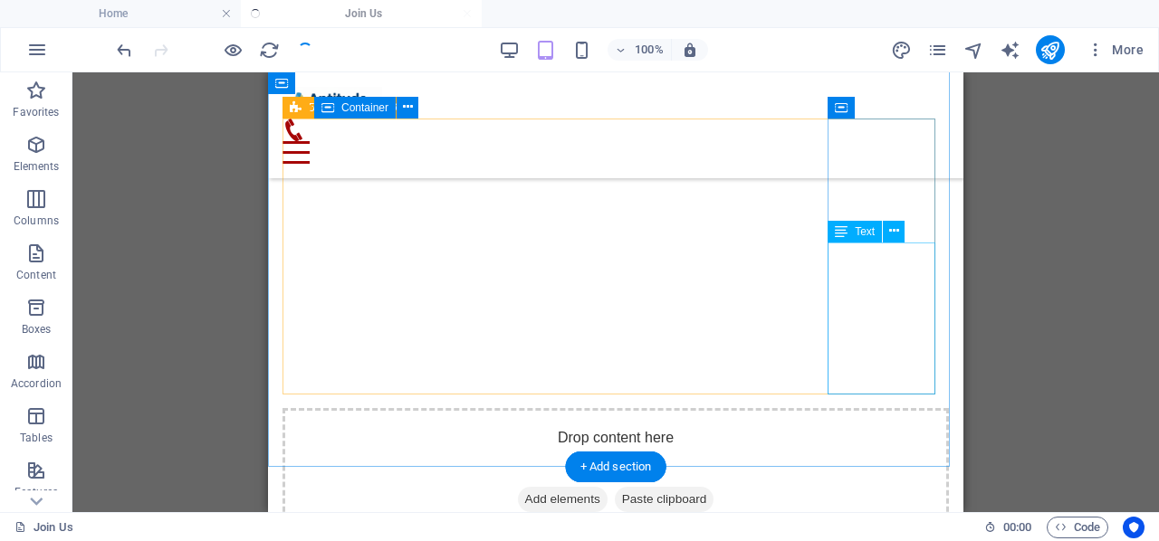
scroll to position [1861, 0]
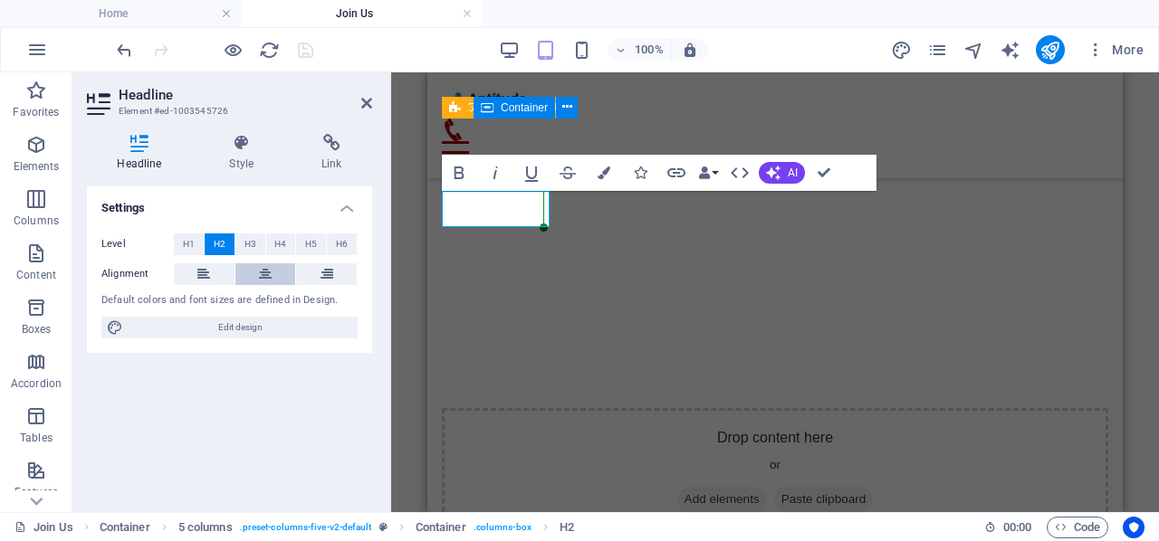
click at [266, 274] on icon at bounding box center [265, 274] width 13 height 22
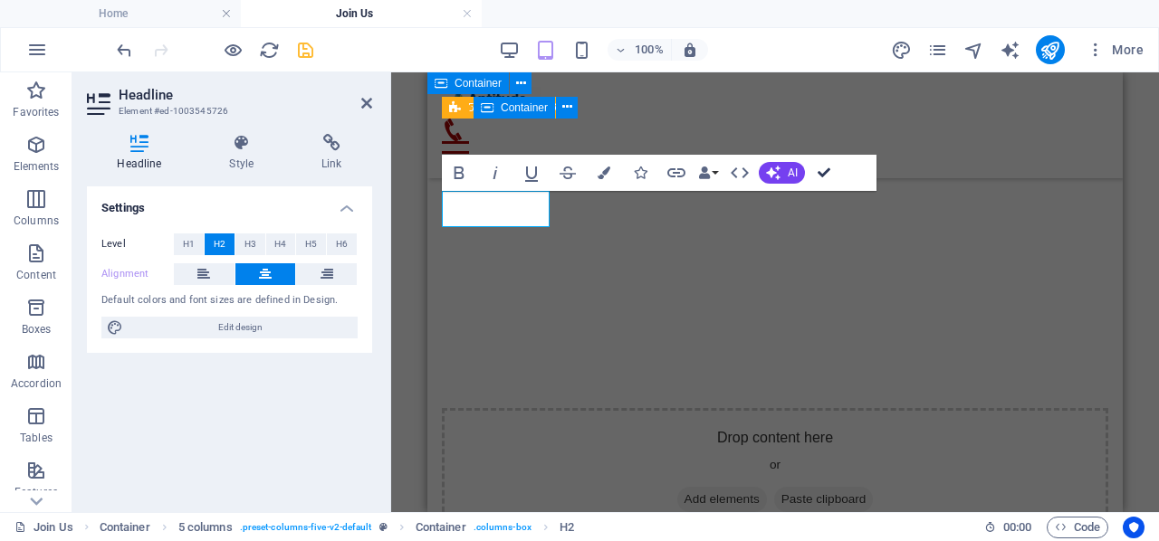
drag, startPoint x: 826, startPoint y: 172, endPoint x: 558, endPoint y: 100, distance: 277.4
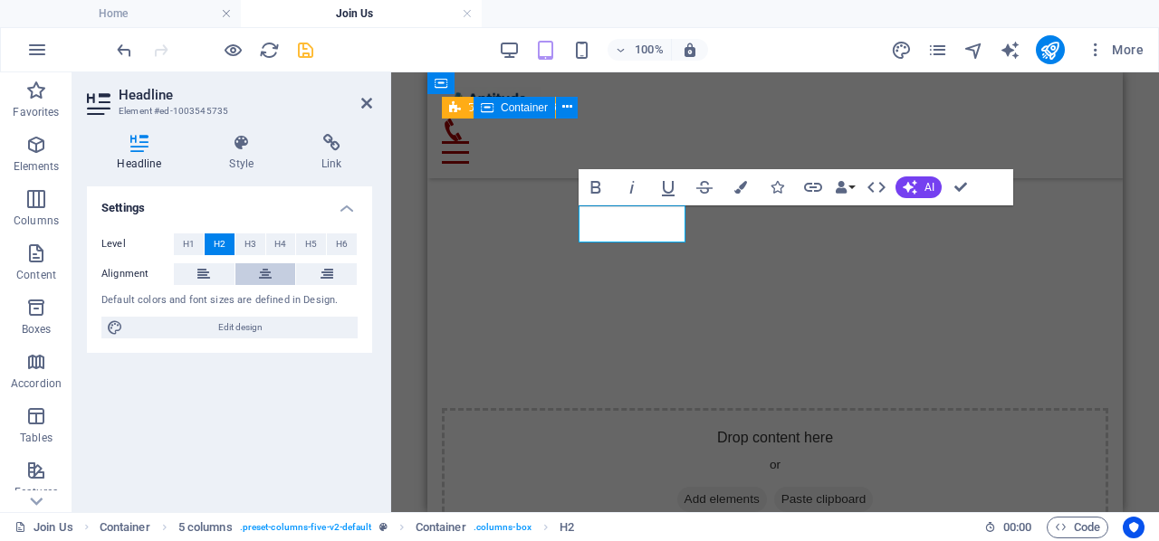
click at [258, 271] on button at bounding box center [265, 274] width 61 height 22
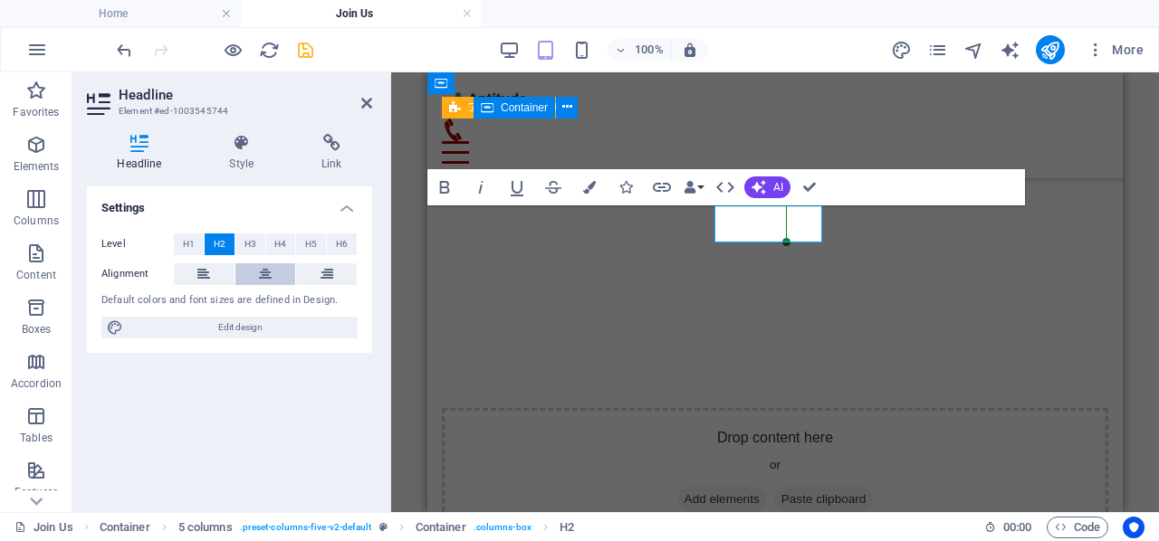
click at [268, 273] on icon at bounding box center [265, 274] width 13 height 22
drag, startPoint x: 813, startPoint y: 189, endPoint x: 541, endPoint y: 119, distance: 280.6
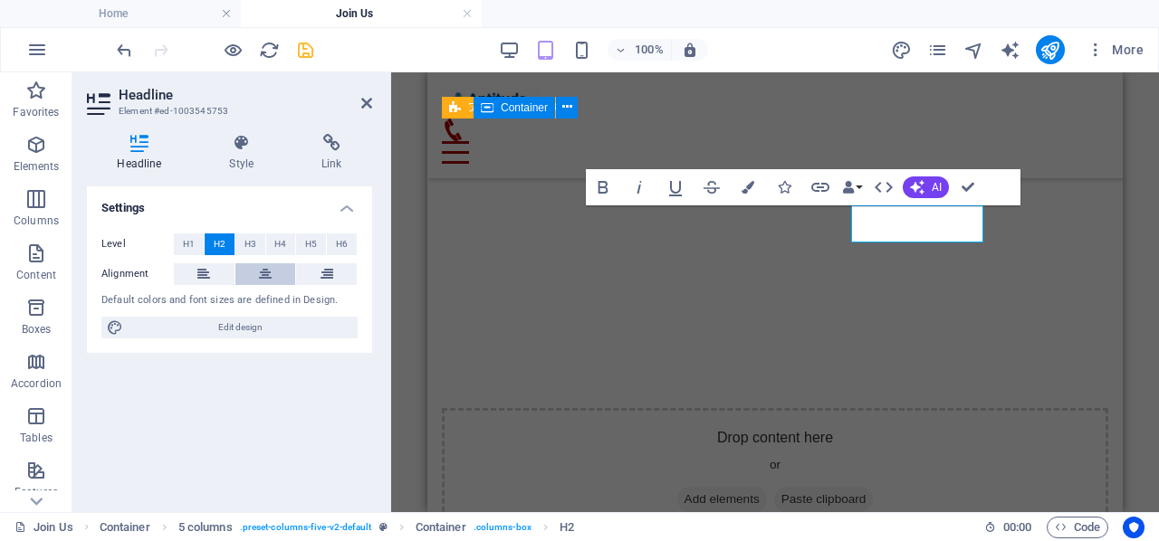
click at [254, 271] on button at bounding box center [265, 274] width 61 height 22
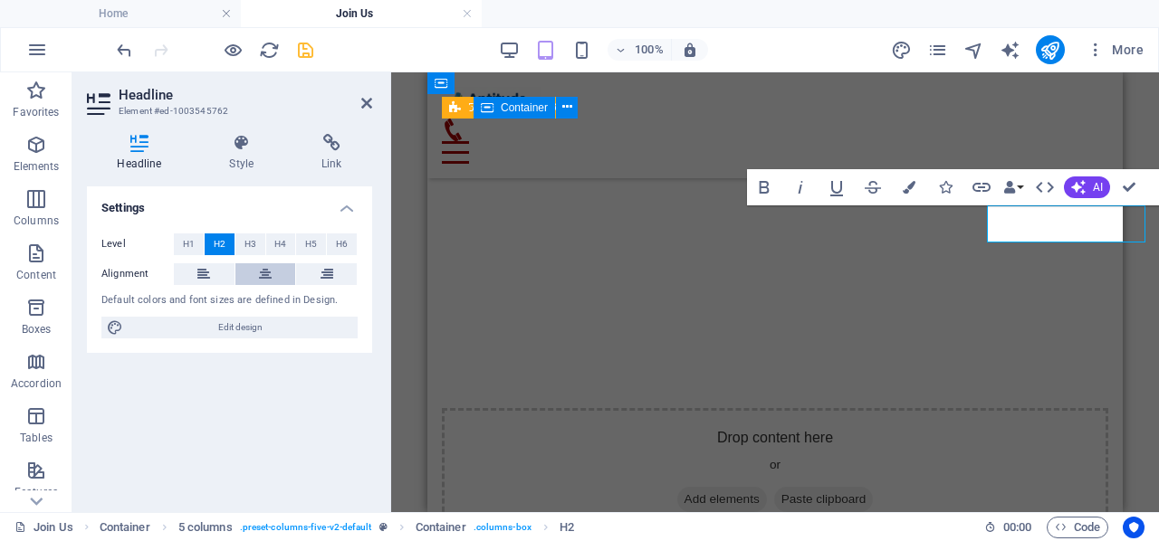
click at [270, 272] on icon at bounding box center [265, 274] width 13 height 22
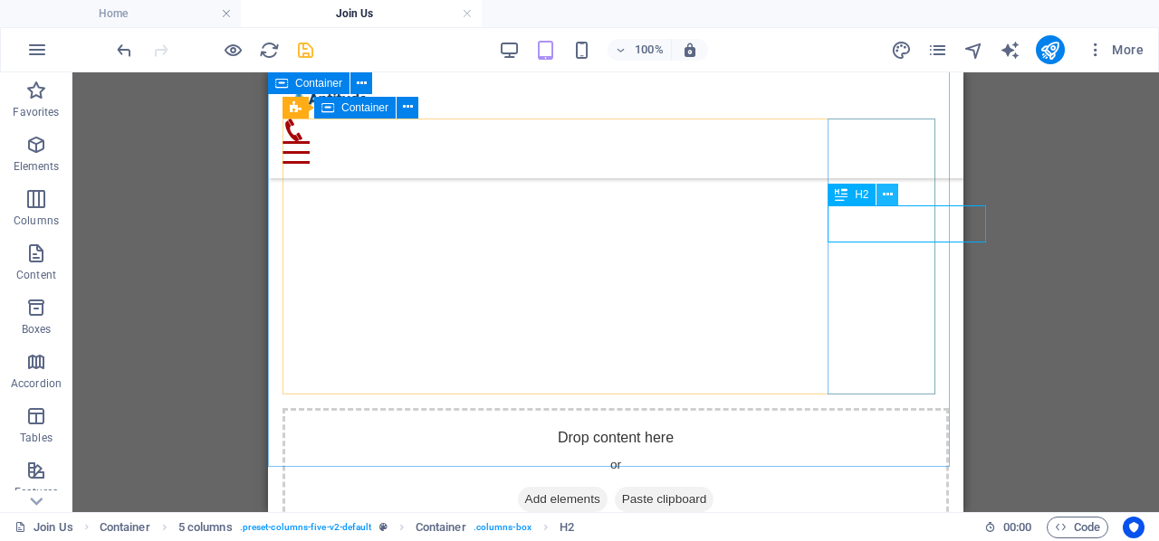
click at [889, 196] on icon at bounding box center [888, 195] width 10 height 19
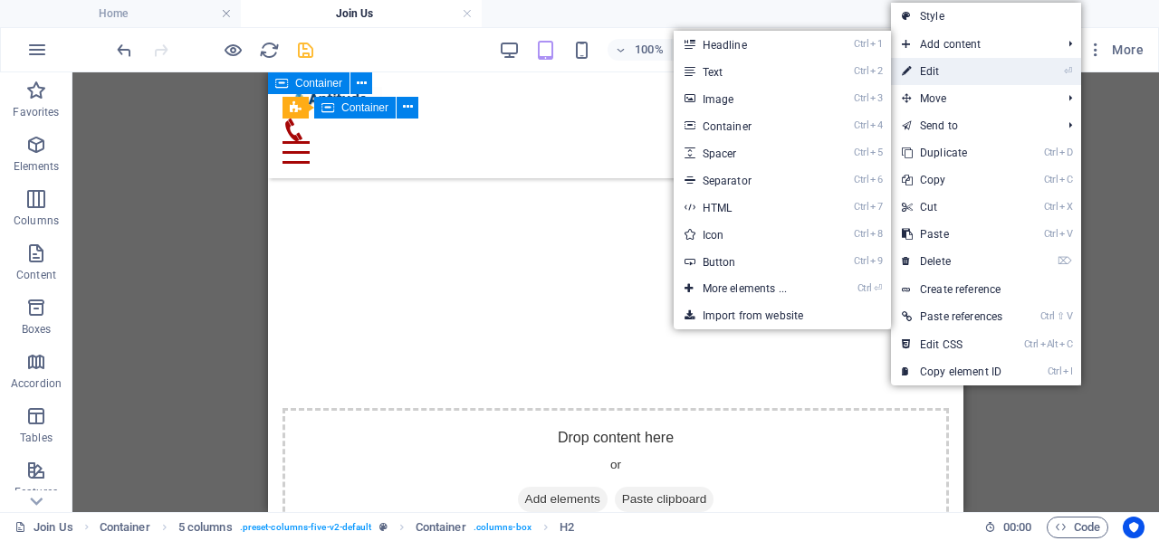
click at [915, 72] on link "⏎ Edit" at bounding box center [952, 71] width 122 height 27
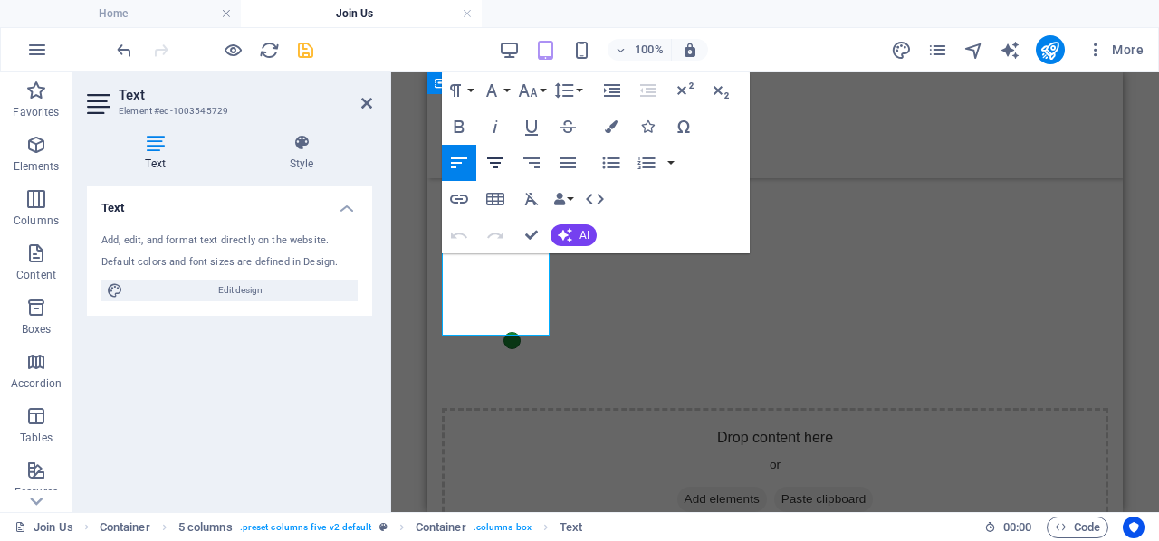
click at [493, 153] on icon "button" at bounding box center [495, 163] width 22 height 22
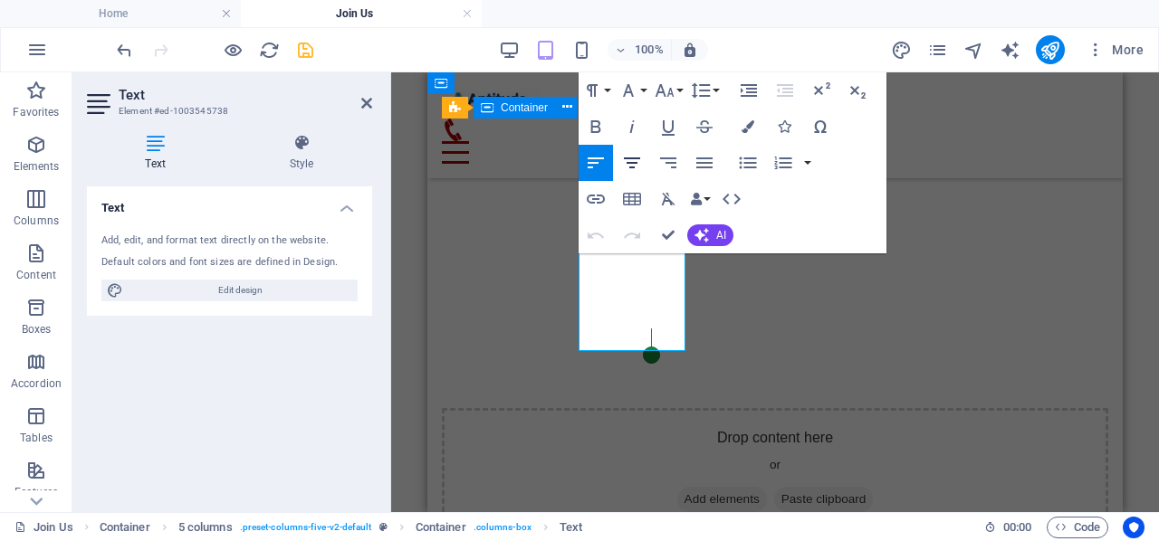
click at [636, 174] on button "Align Center" at bounding box center [632, 163] width 34 height 36
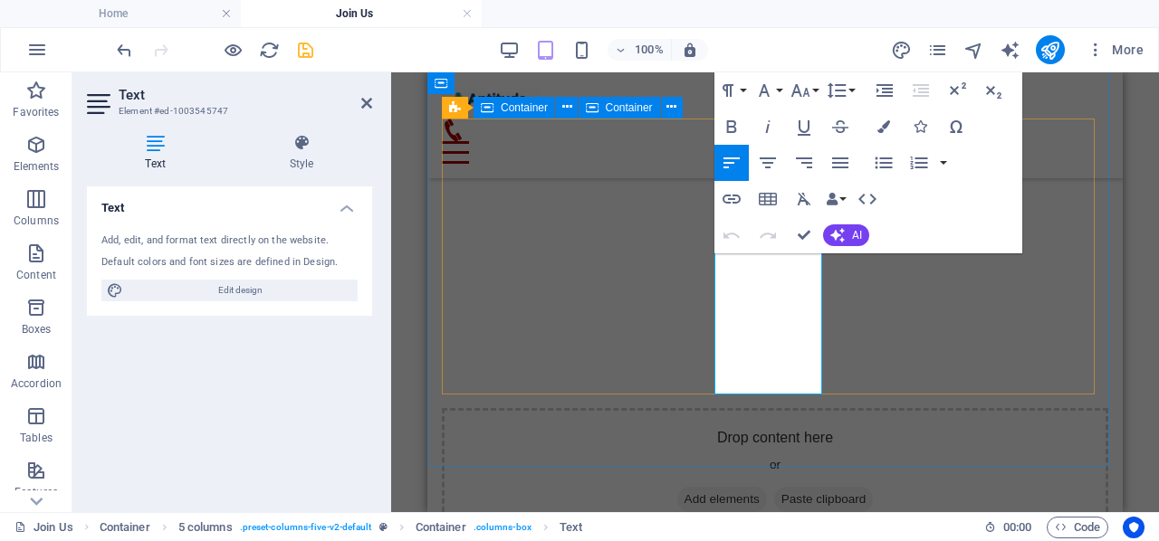
click at [770, 168] on icon "button" at bounding box center [768, 163] width 22 height 22
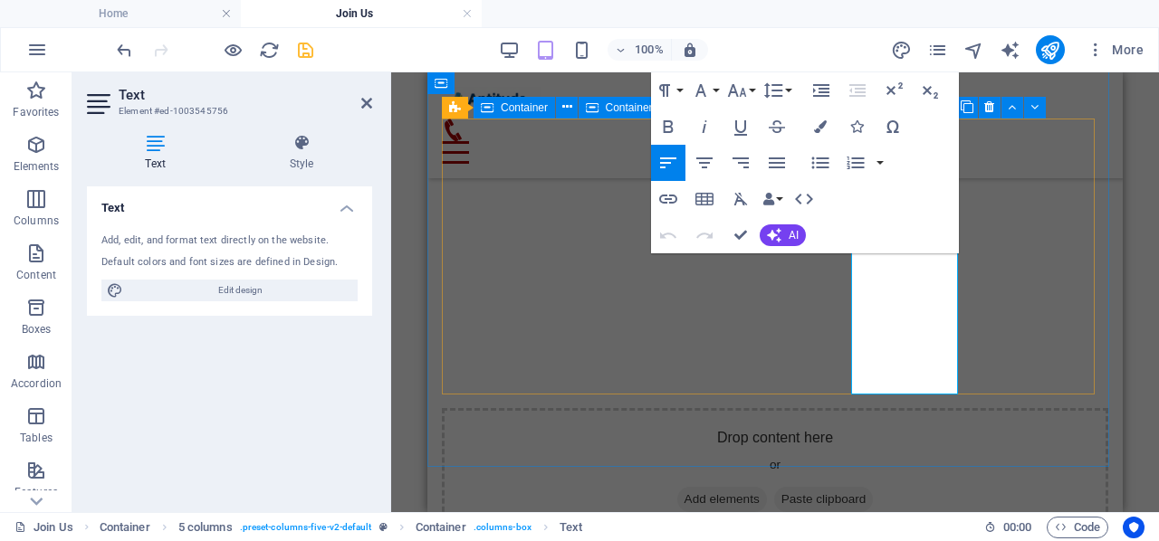
click at [710, 165] on icon "button" at bounding box center [705, 163] width 22 height 22
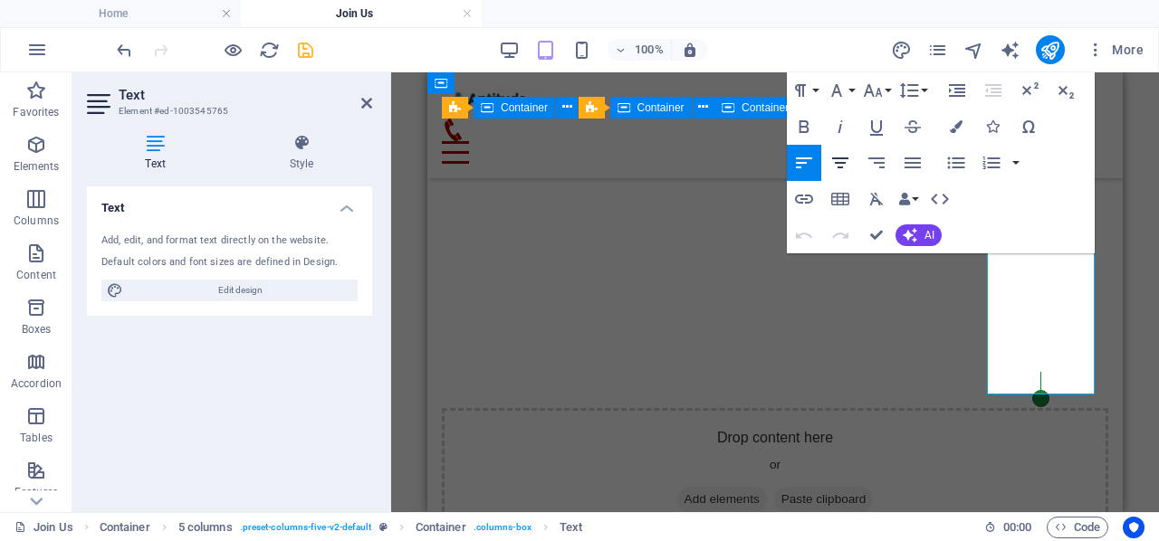
click at [840, 169] on icon "button" at bounding box center [840, 163] width 22 height 22
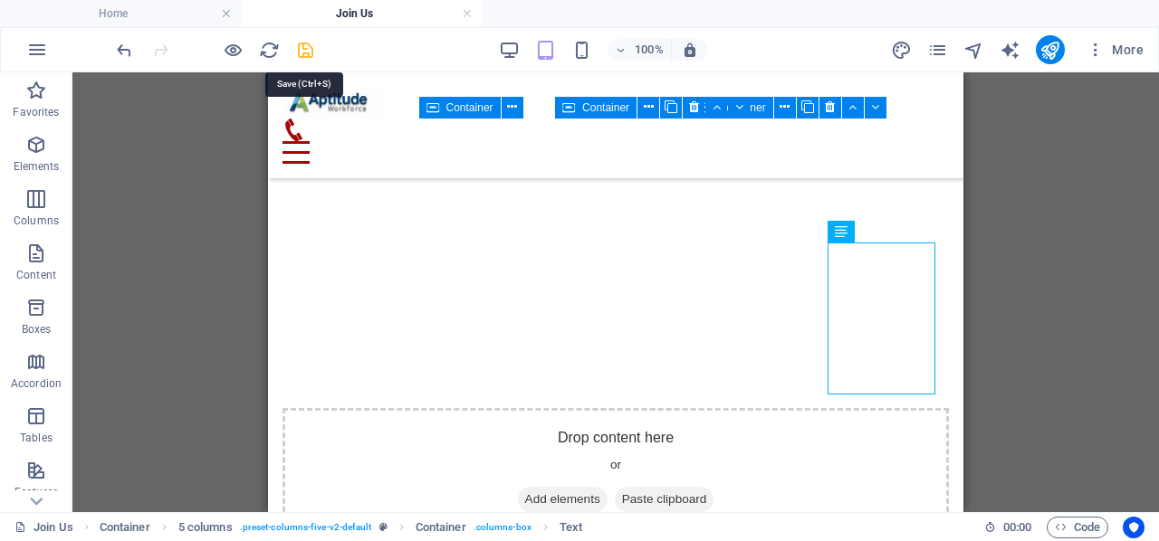
click at [311, 57] on icon "save" at bounding box center [305, 50] width 21 height 21
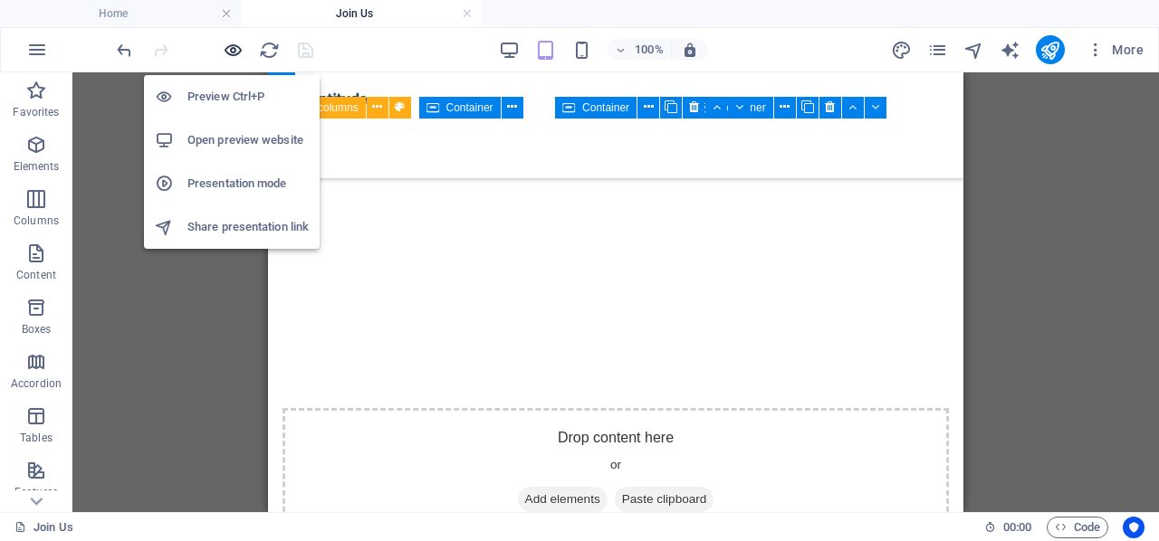
click at [235, 45] on icon "button" at bounding box center [233, 50] width 21 height 21
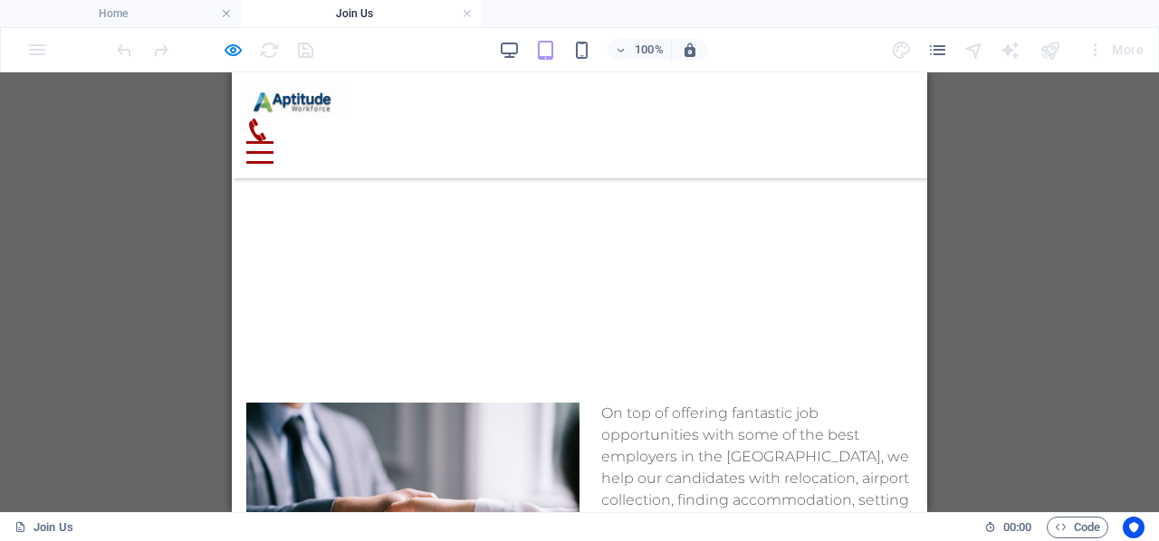
scroll to position [1733, 0]
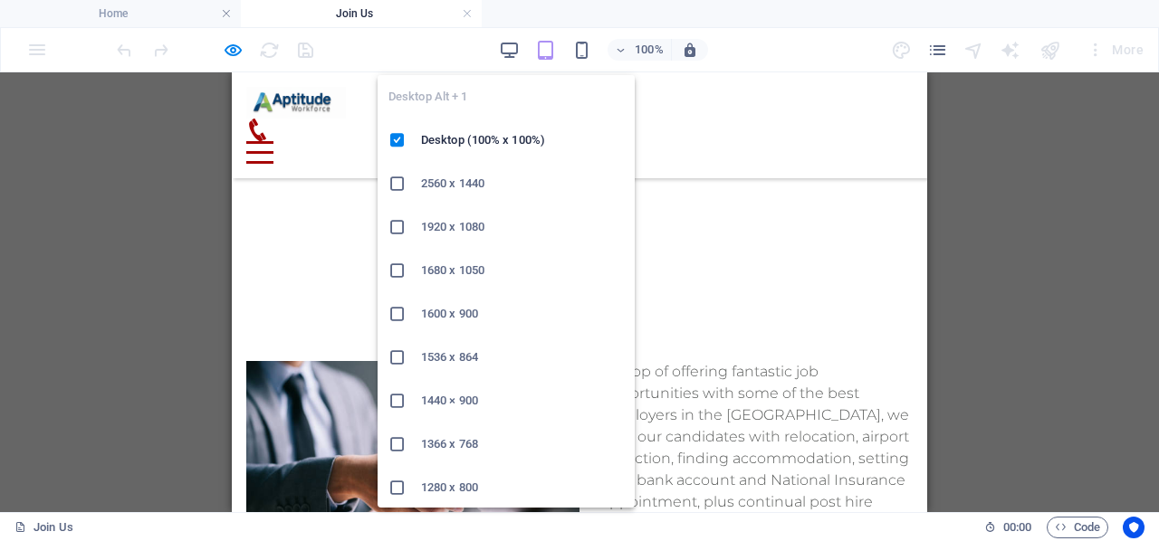
drag, startPoint x: 507, startPoint y: 55, endPoint x: 516, endPoint y: 66, distance: 14.1
click at [507, 55] on icon "button" at bounding box center [509, 50] width 21 height 21
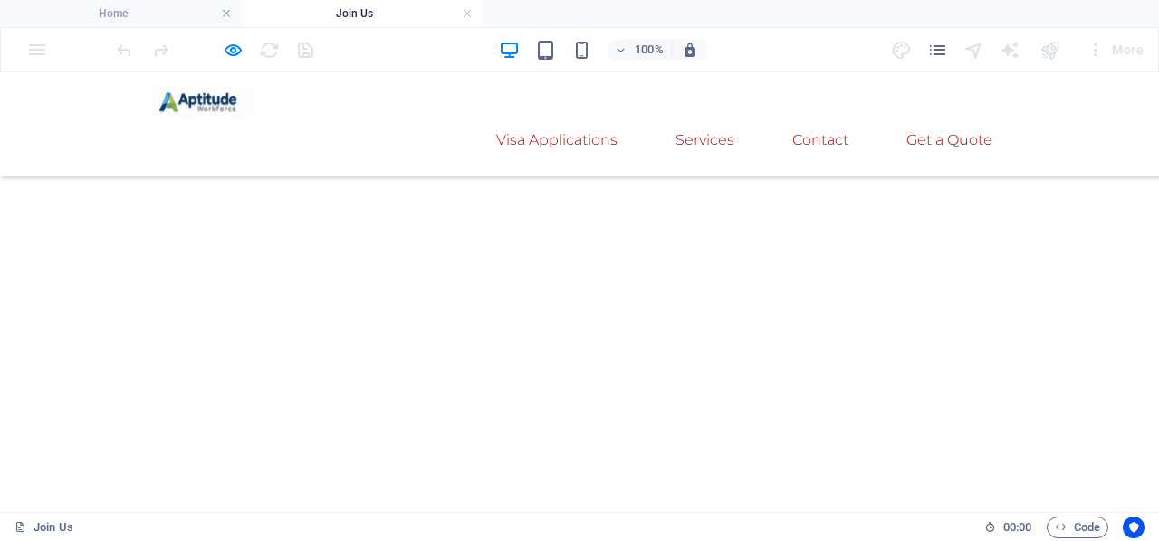
scroll to position [1359, 0]
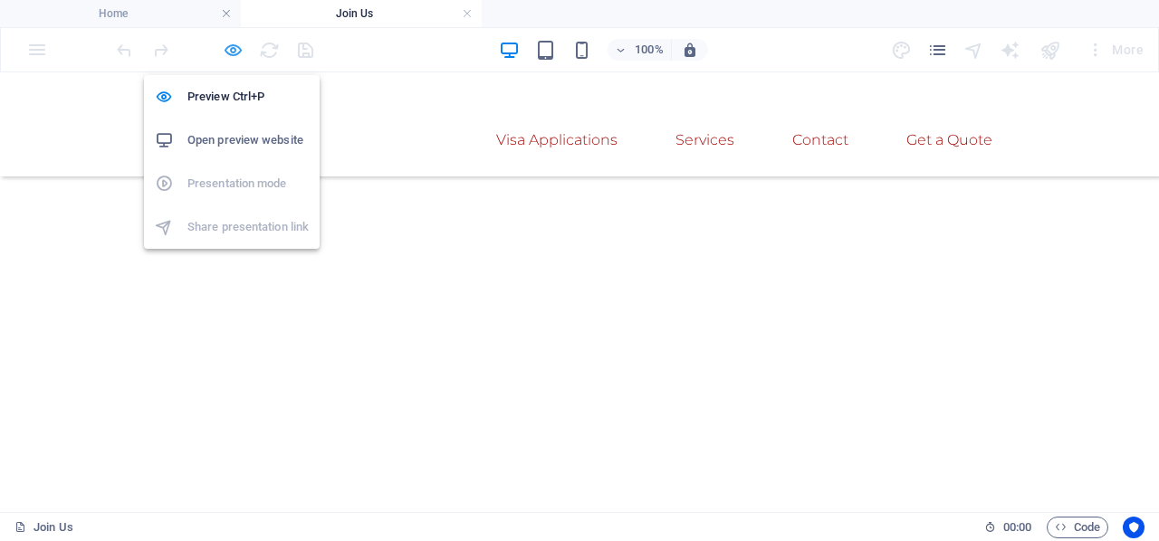
click at [230, 52] on icon "button" at bounding box center [233, 50] width 21 height 21
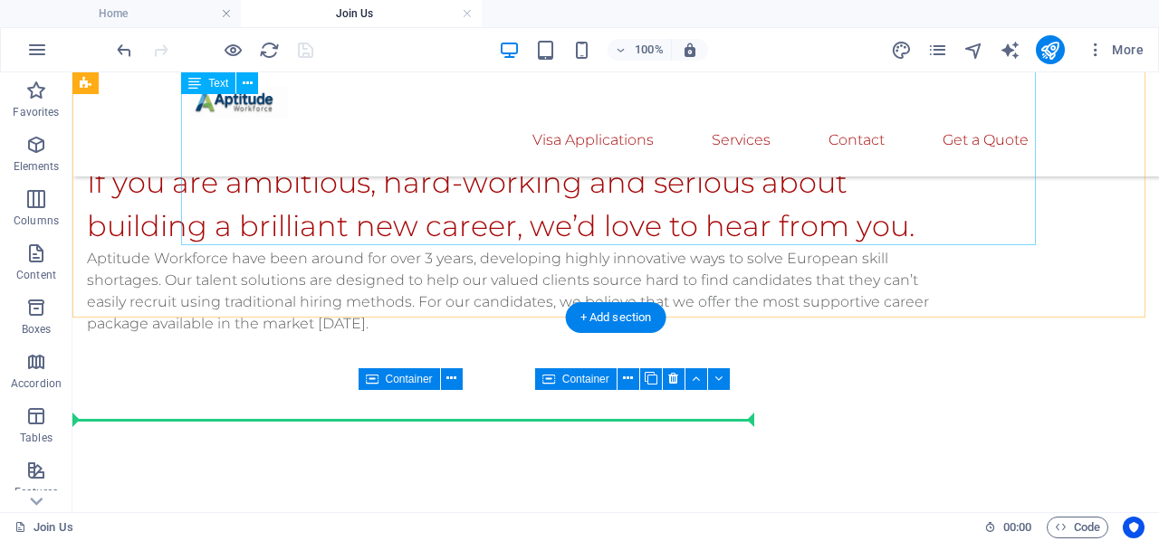
scroll to position [1577, 0]
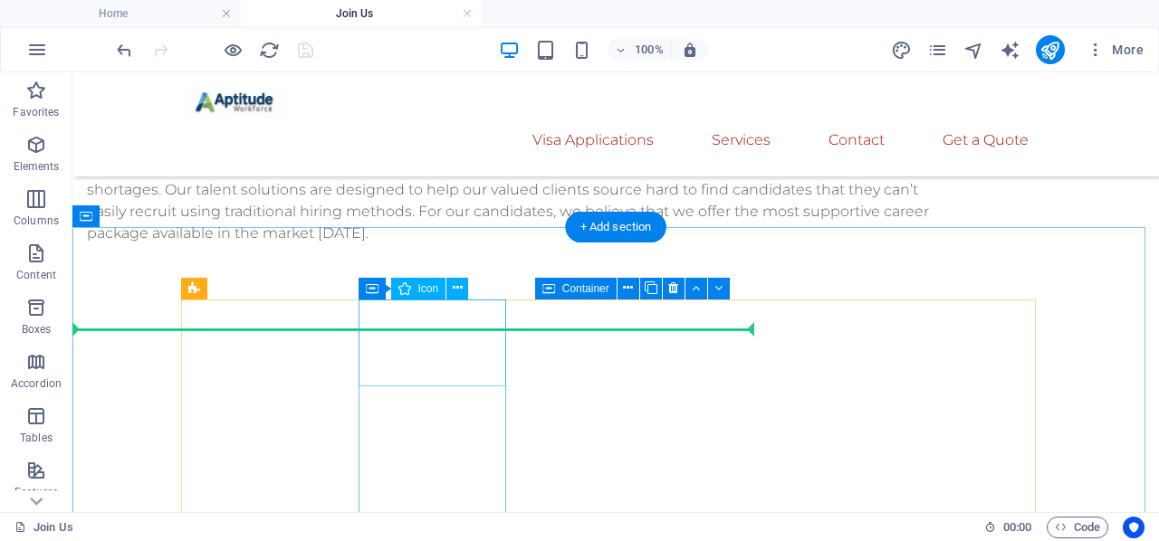
drag, startPoint x: 405, startPoint y: 360, endPoint x: 85, endPoint y: 354, distance: 319.7
select select "xMidYMid"
select select "px"
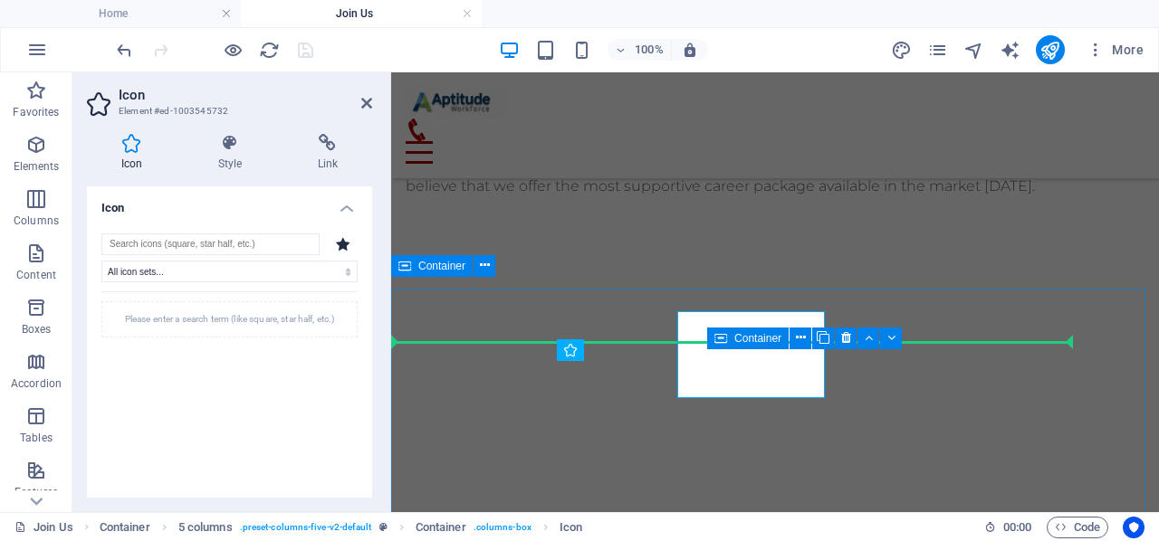
scroll to position [1565, 0]
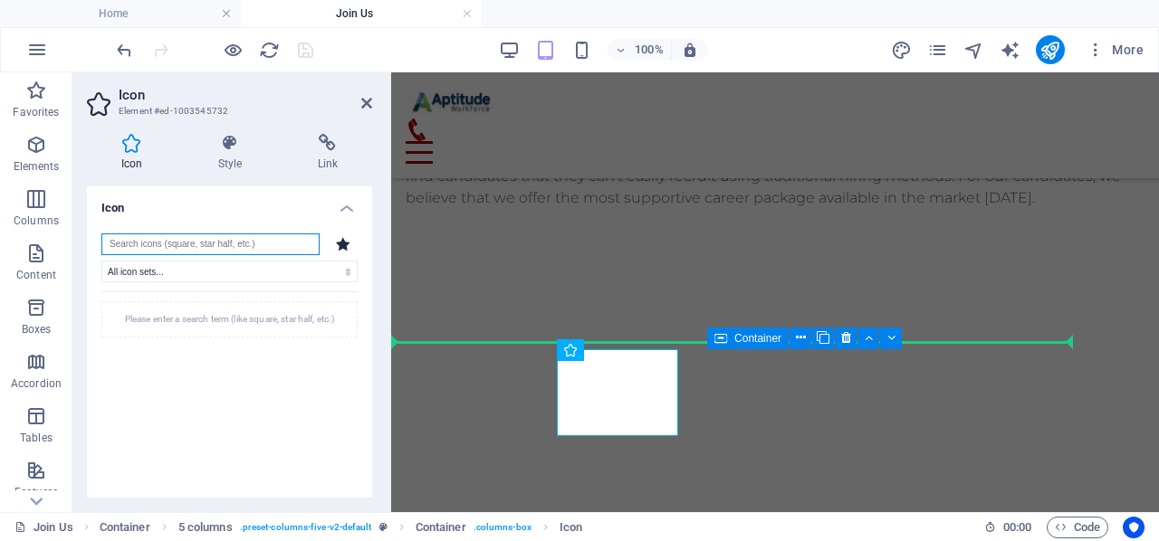
click at [191, 247] on input "search" at bounding box center [210, 245] width 218 height 22
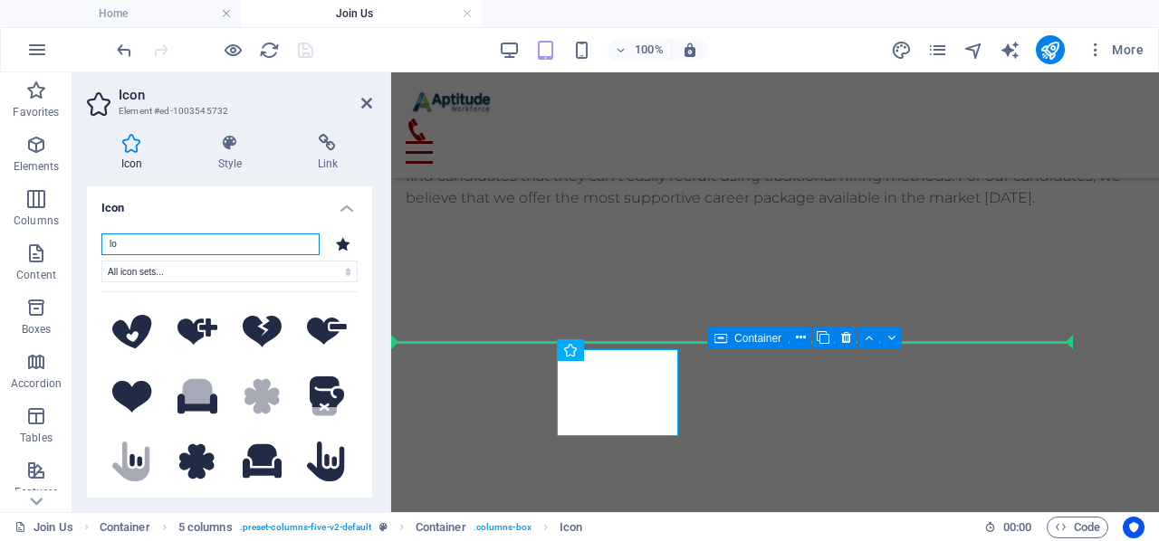
type input "l"
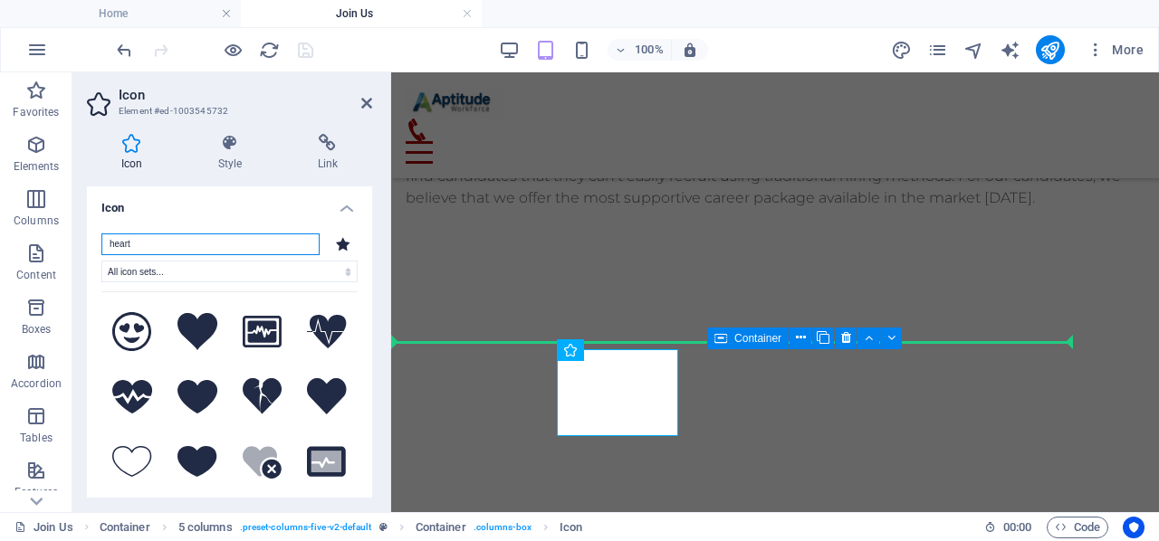
type input "heart"
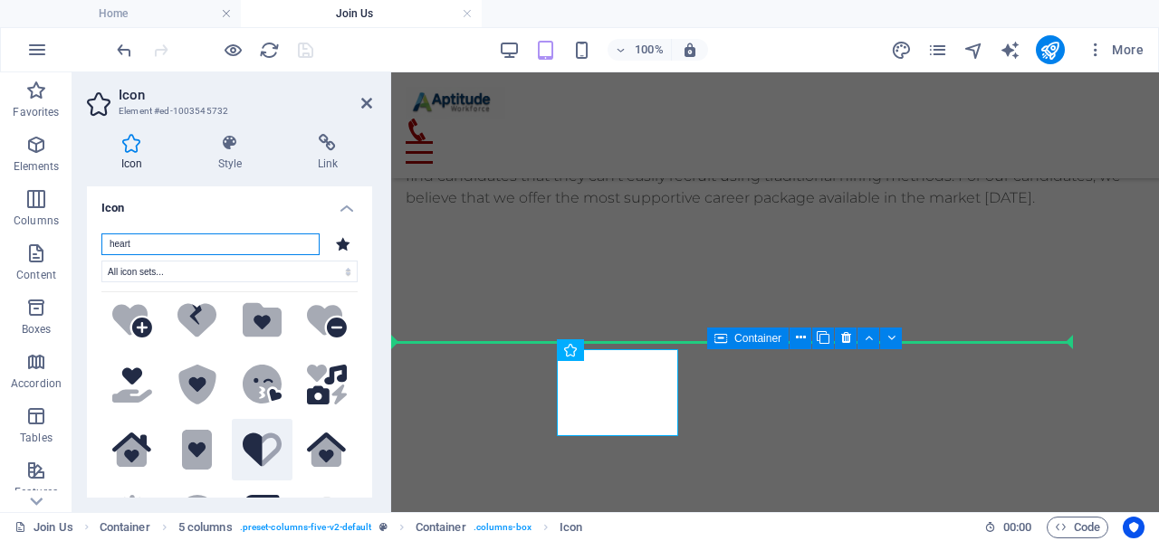
scroll to position [453, 0]
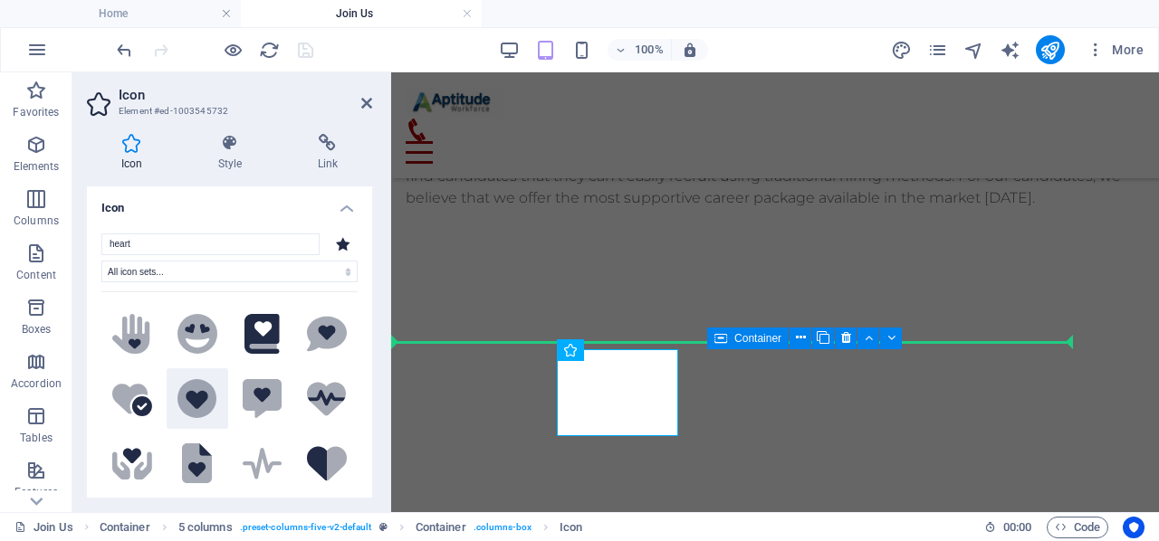
click at [180, 385] on icon at bounding box center [197, 399] width 40 height 40
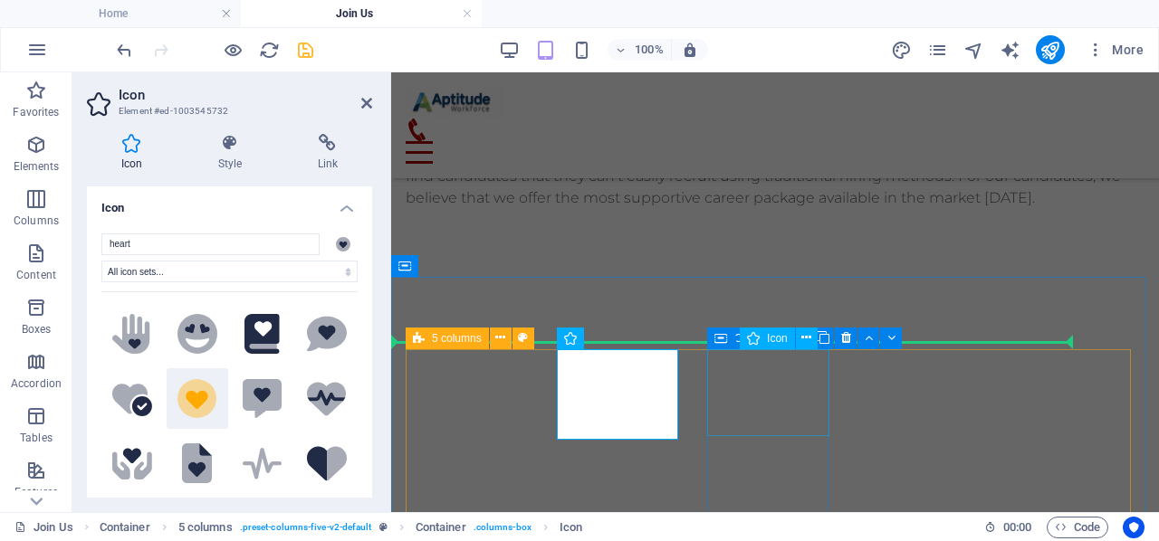
select select "xMidYMid"
select select "px"
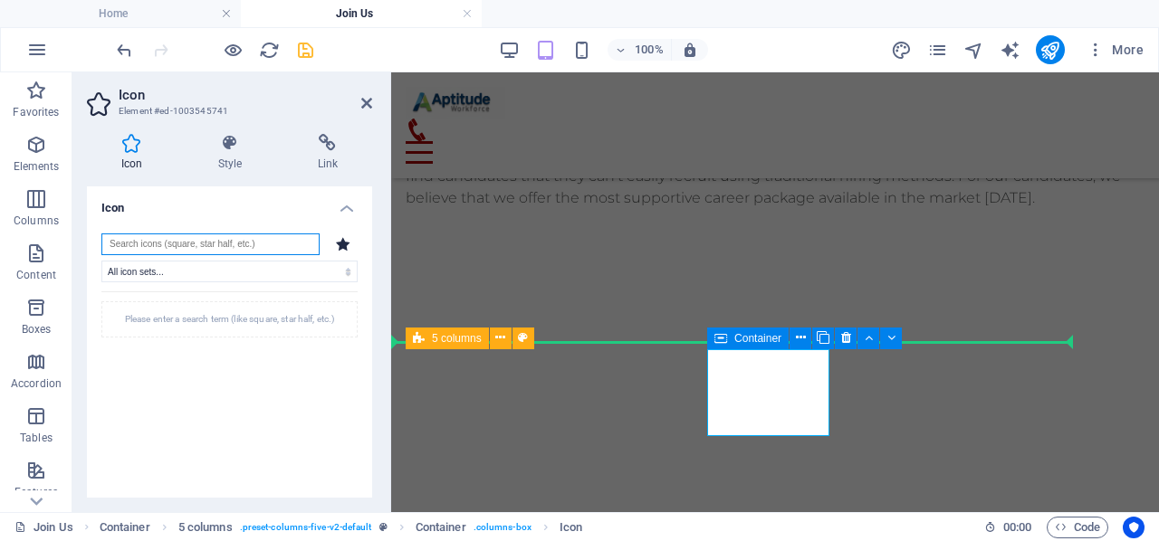
click at [212, 238] on input "search" at bounding box center [210, 245] width 218 height 22
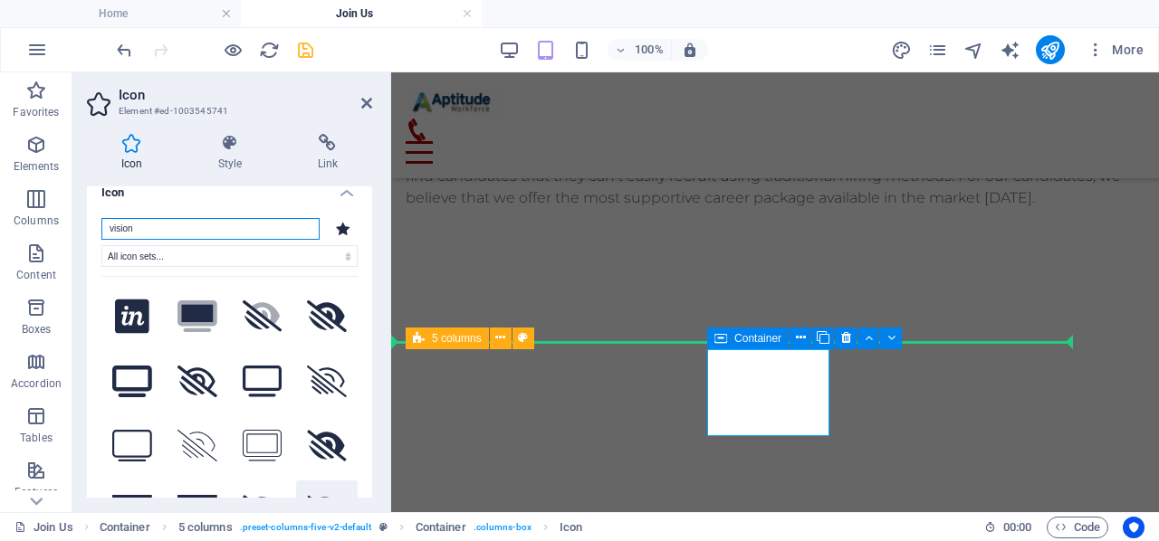
scroll to position [0, 0]
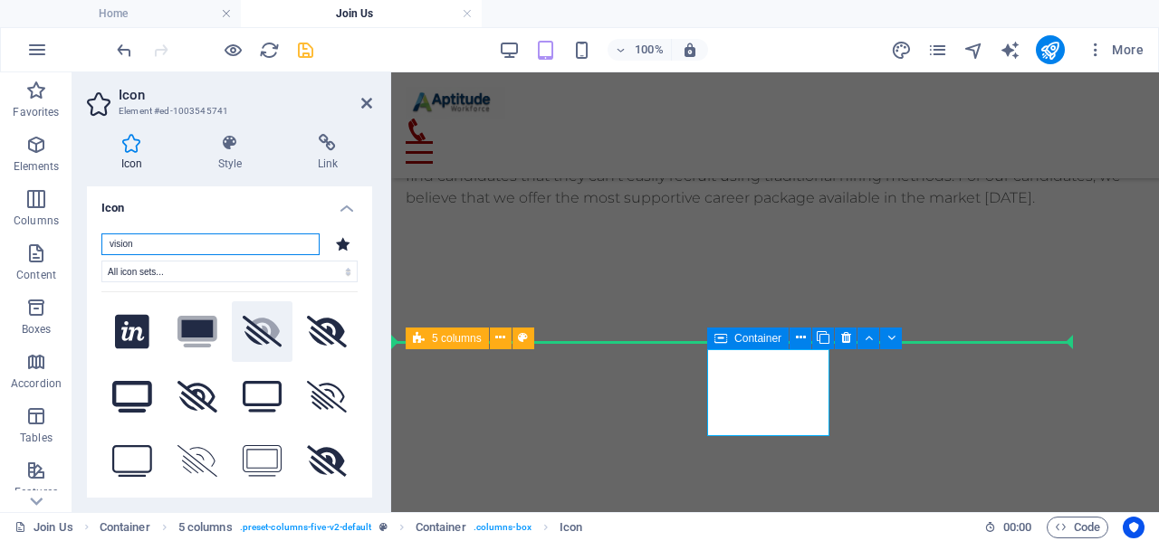
type input "vision"
click at [257, 327] on icon at bounding box center [266, 329] width 28 height 22
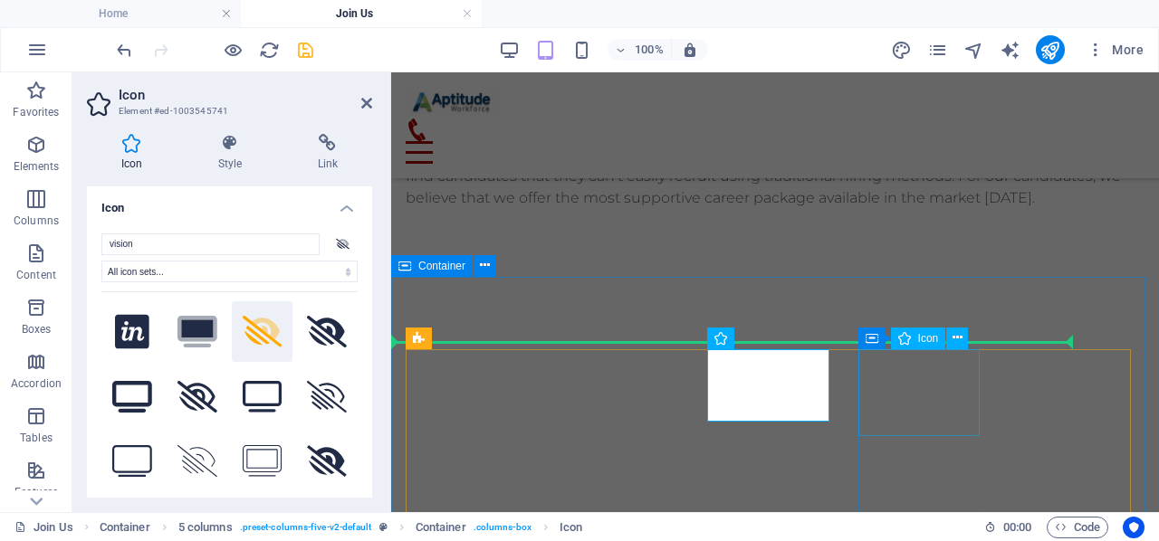
select select "xMidYMid"
select select "px"
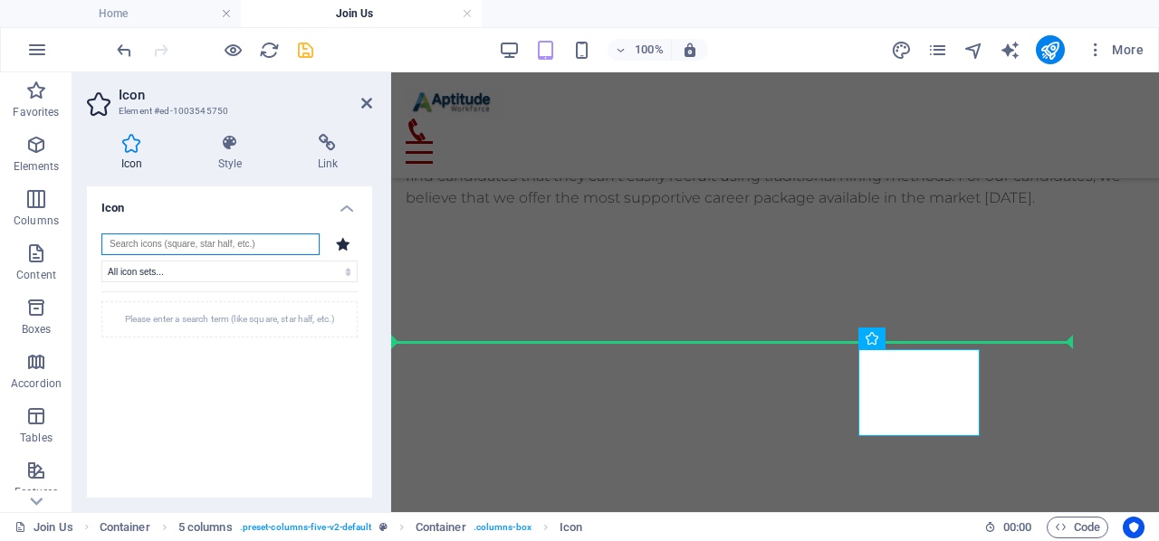
click at [194, 238] on input "search" at bounding box center [210, 245] width 218 height 22
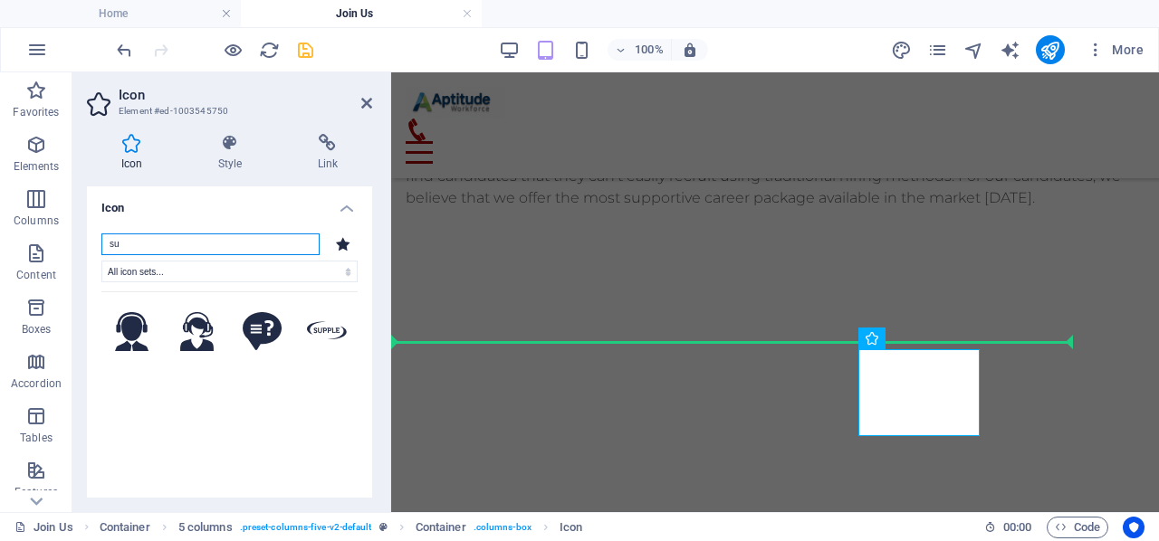
type input "s"
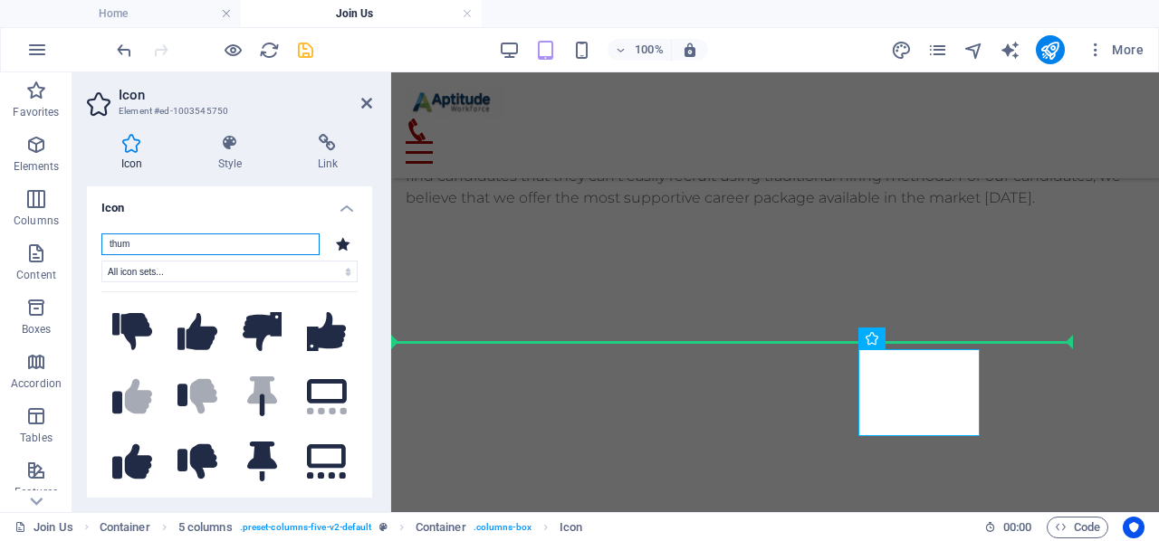
type input "thum"
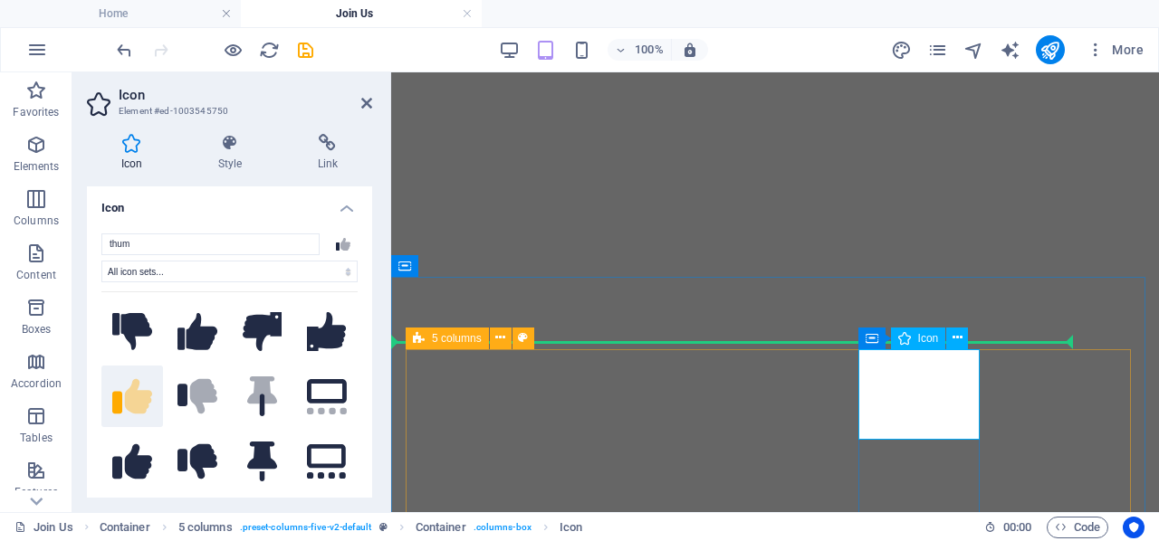
select select "xMidYMid"
select select "px"
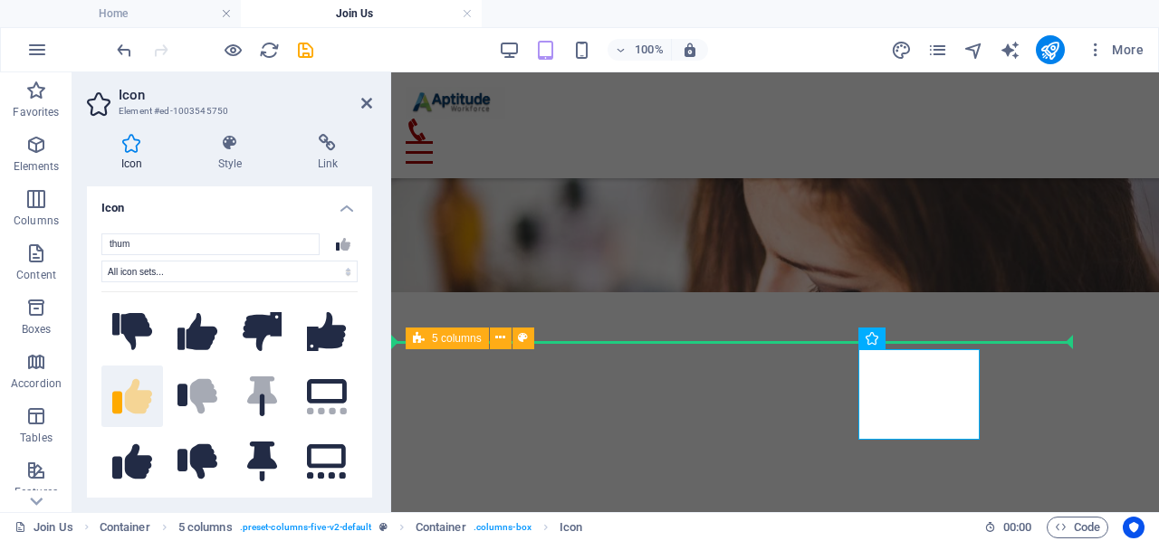
scroll to position [1565, 0]
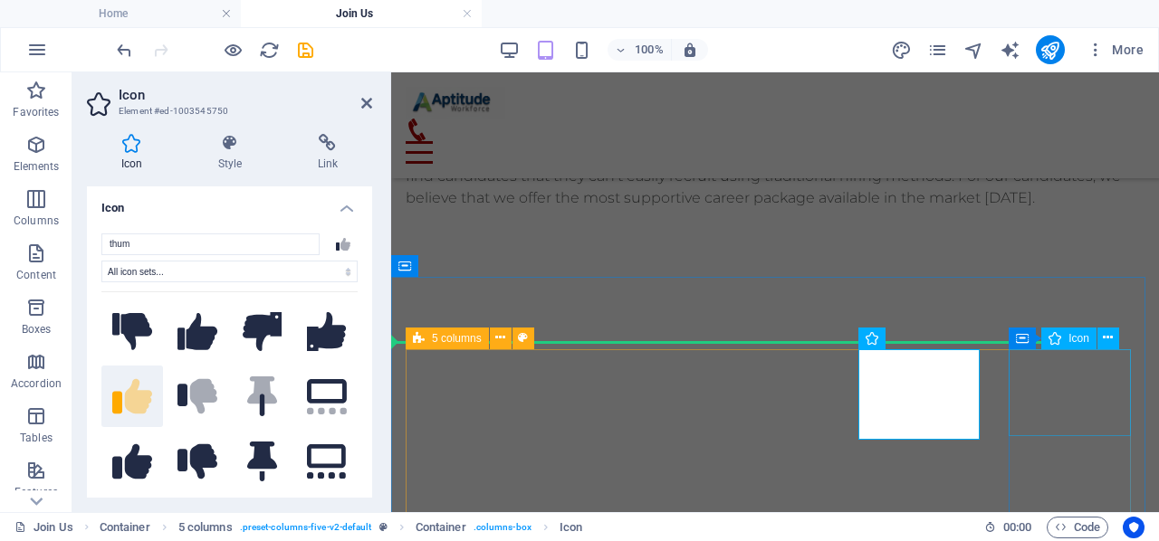
select select "xMidYMid"
select select "px"
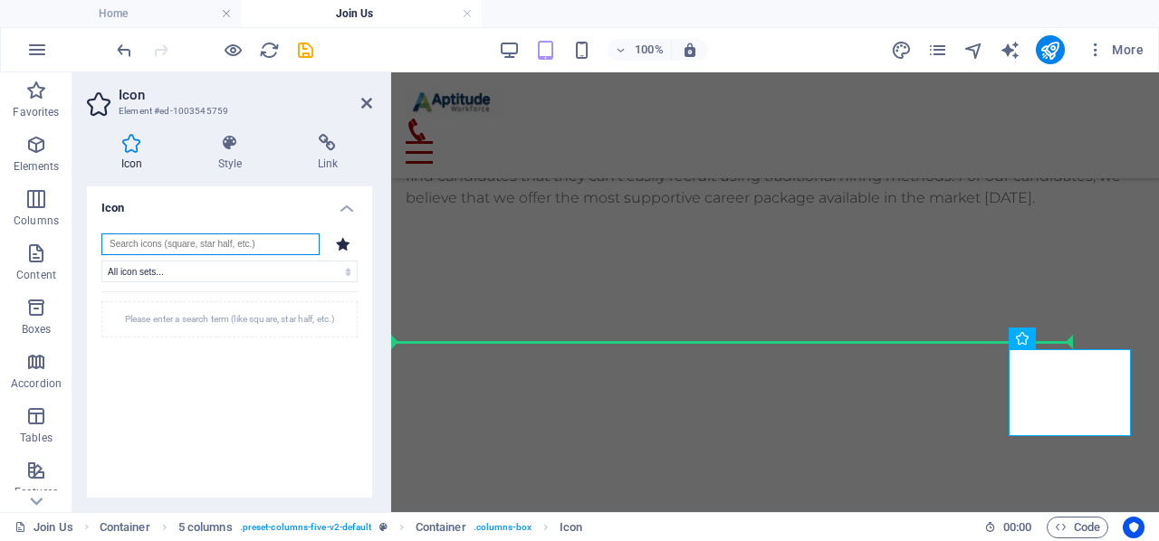
click at [186, 245] on input "search" at bounding box center [210, 245] width 218 height 22
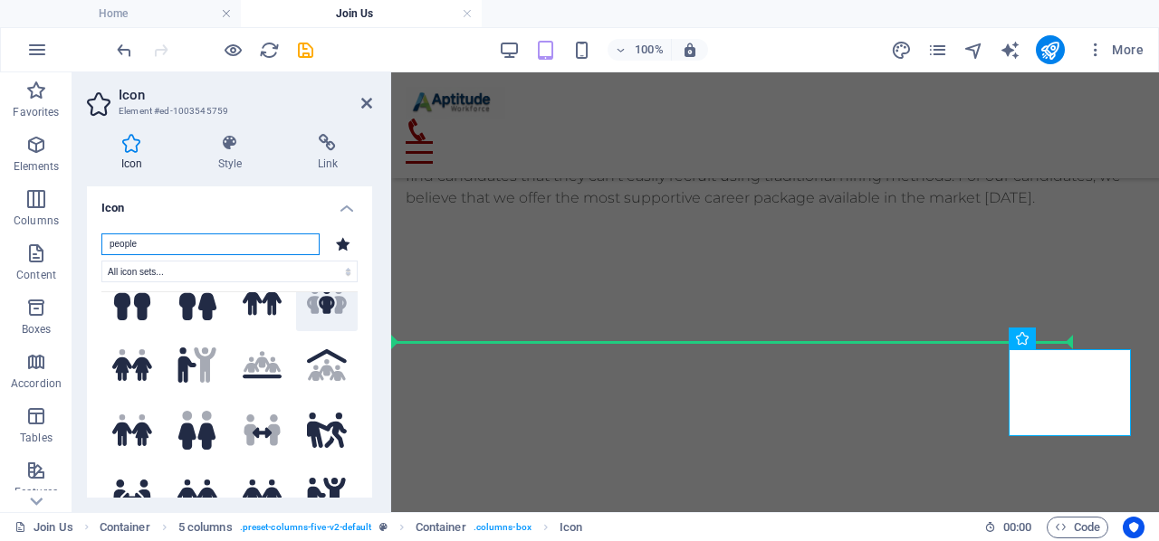
scroll to position [181, 0]
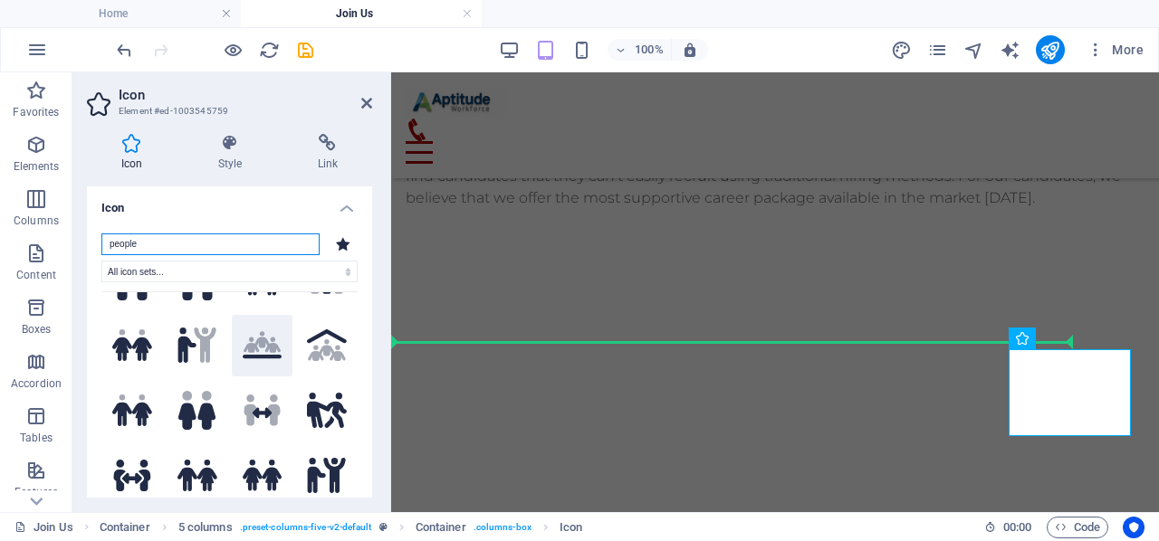
type input "people"
click at [250, 340] on icon at bounding box center [263, 342] width 38 height 22
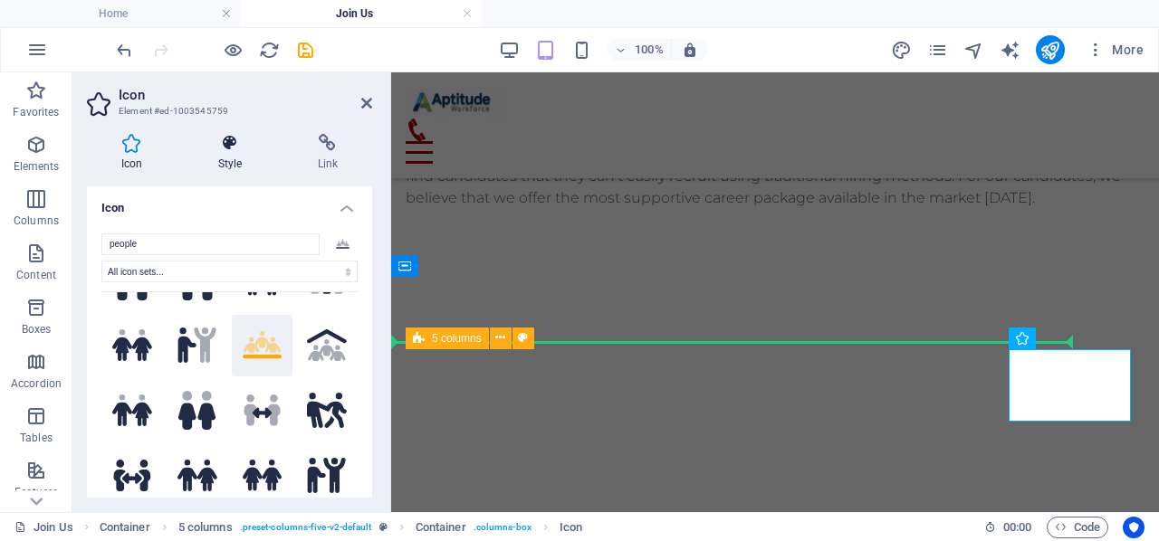
click at [236, 148] on icon at bounding box center [230, 143] width 92 height 18
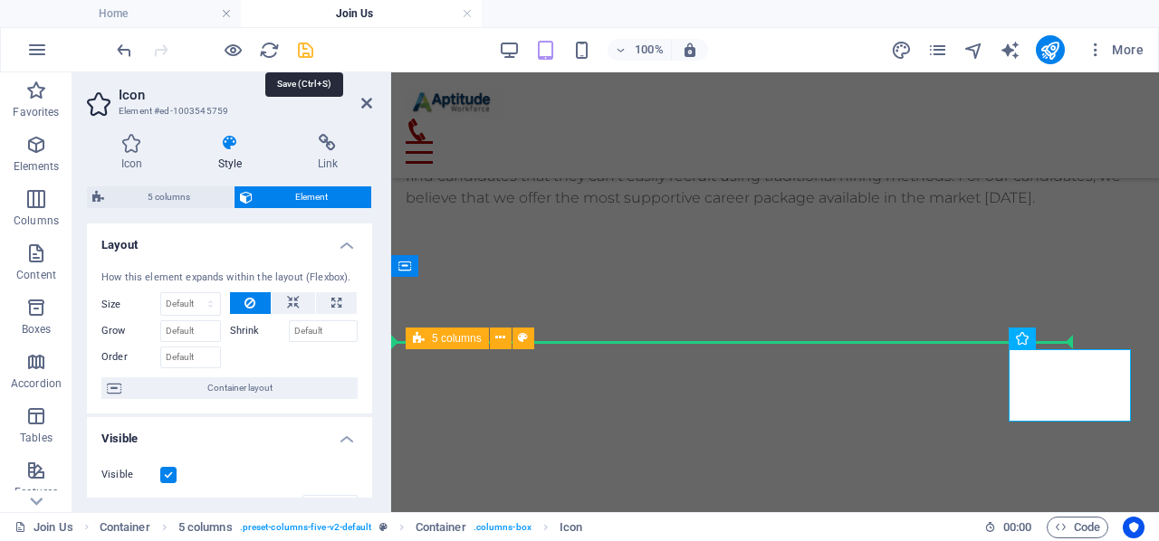
click at [308, 53] on icon "save" at bounding box center [305, 50] width 21 height 21
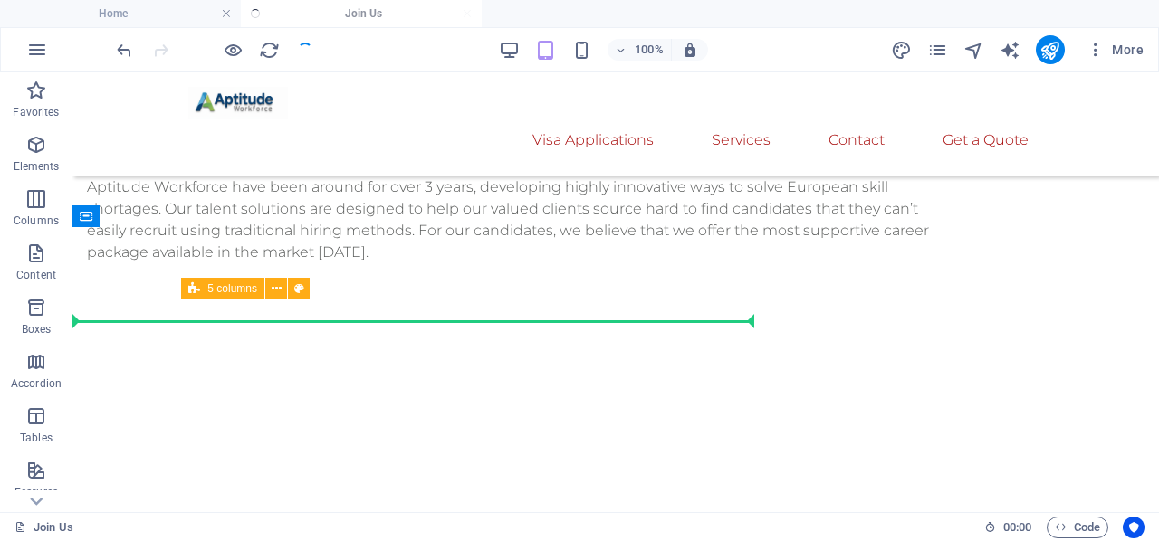
scroll to position [1577, 0]
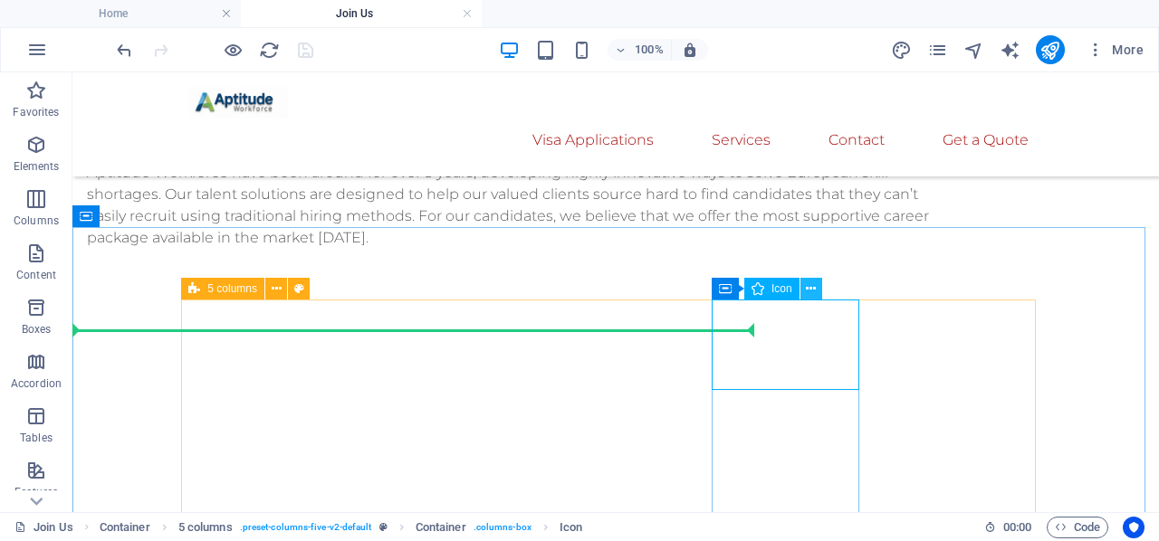
click at [811, 292] on icon at bounding box center [811, 289] width 10 height 19
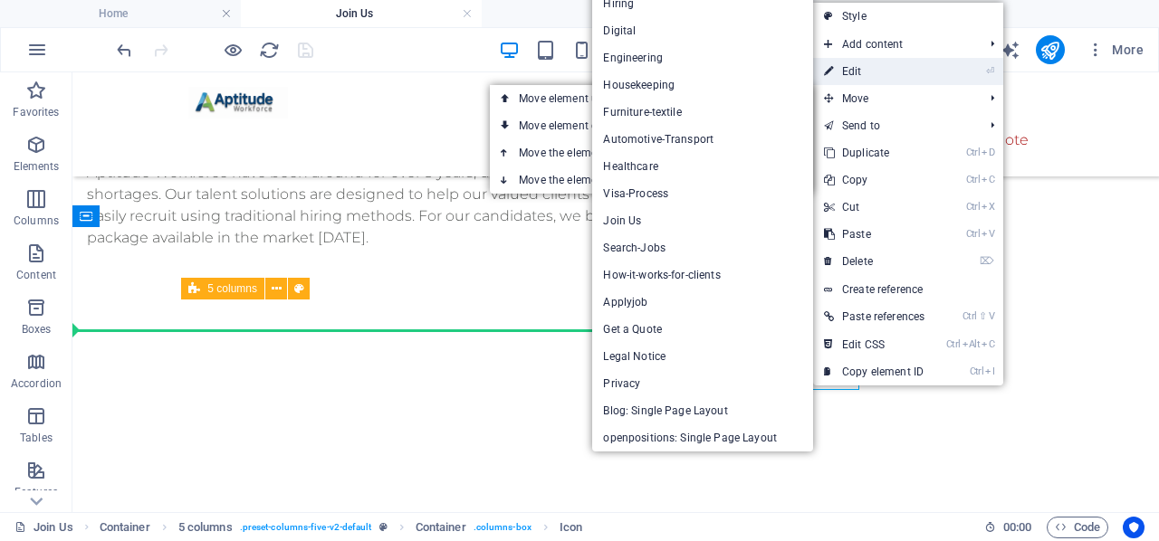
click at [879, 77] on link "⏎ Edit" at bounding box center [874, 71] width 122 height 27
select select "xMidYMid"
select select "px"
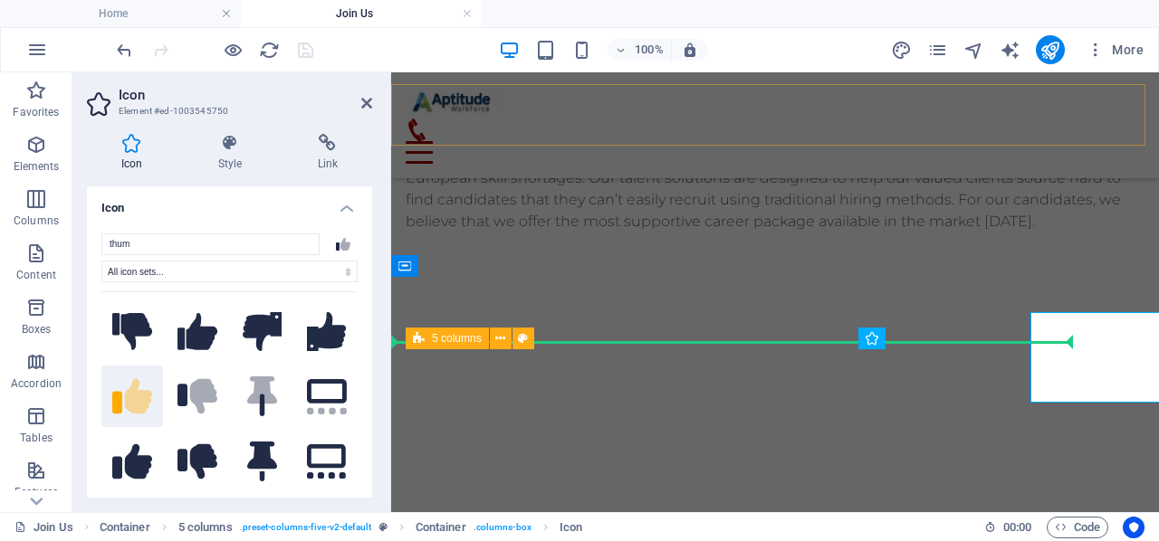
scroll to position [1564, 0]
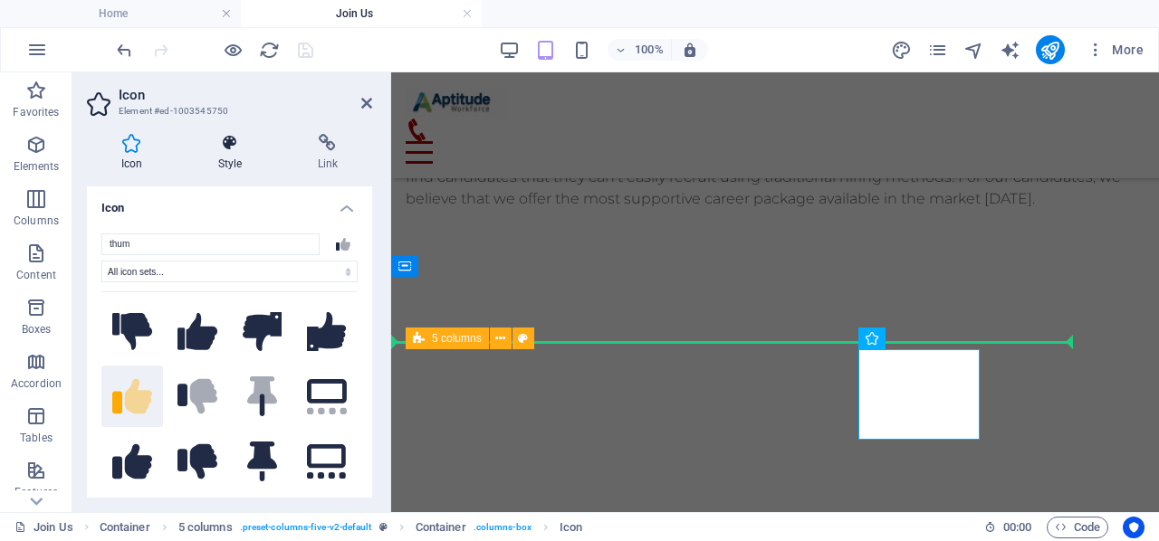
click at [233, 164] on h4 "Style" at bounding box center [234, 153] width 100 height 38
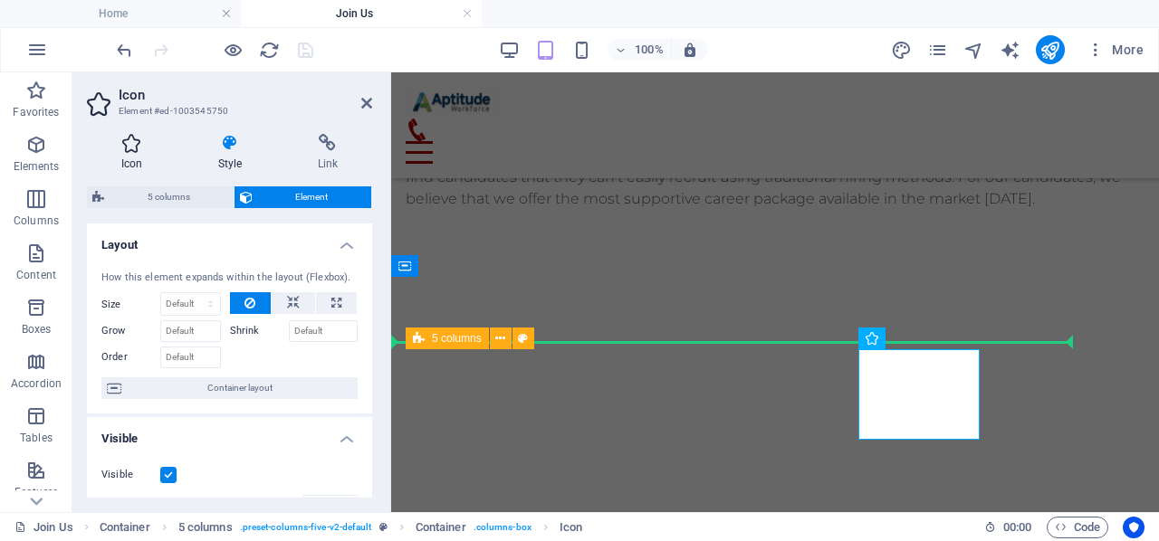
click at [143, 152] on h4 "Icon" at bounding box center [135, 153] width 97 height 38
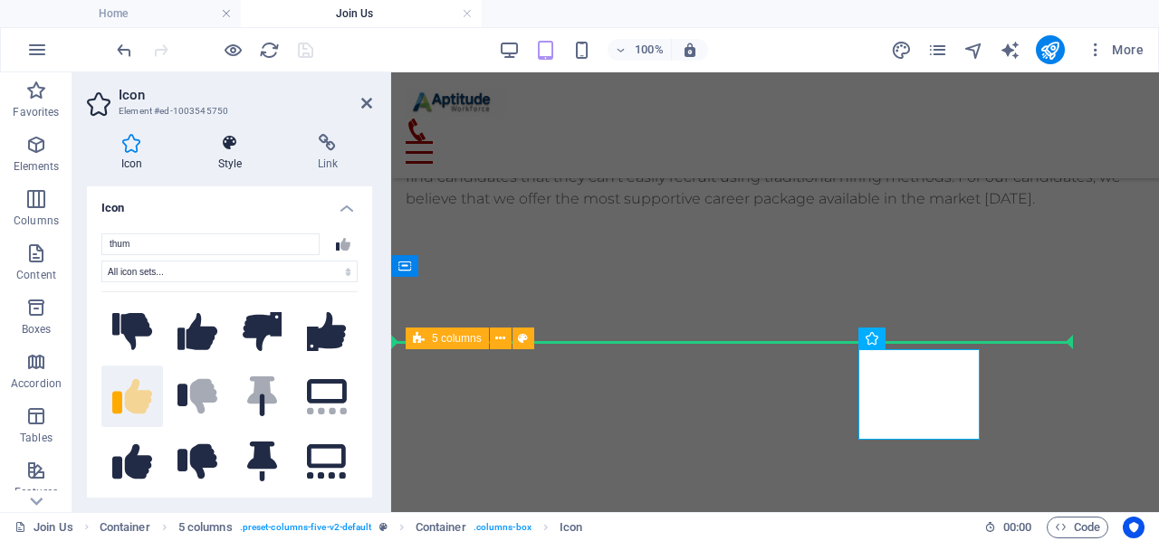
click at [238, 145] on icon at bounding box center [230, 143] width 92 height 18
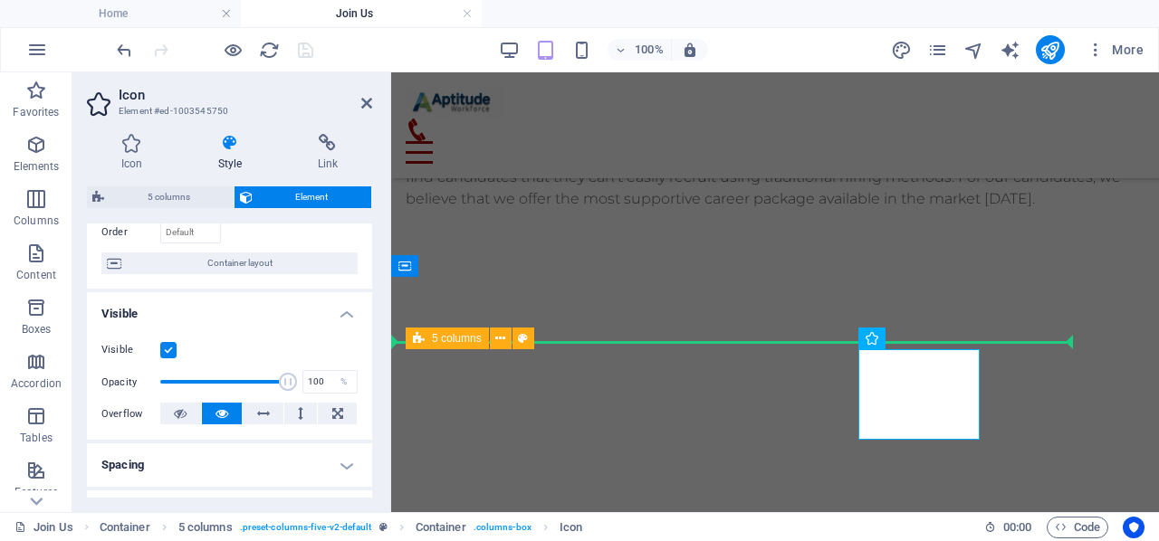
scroll to position [181, 0]
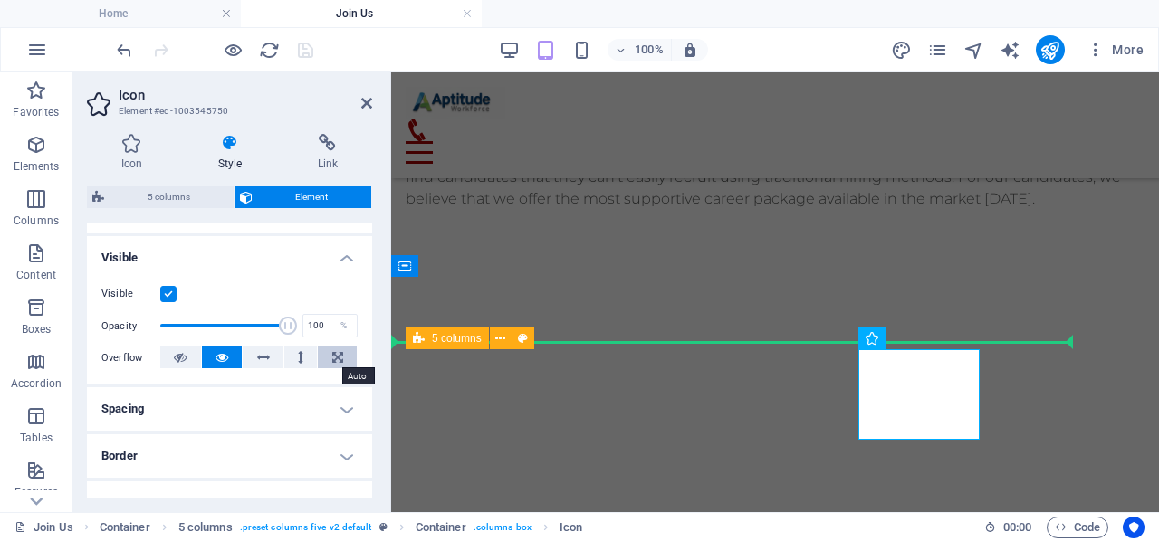
click at [327, 356] on button at bounding box center [337, 358] width 39 height 22
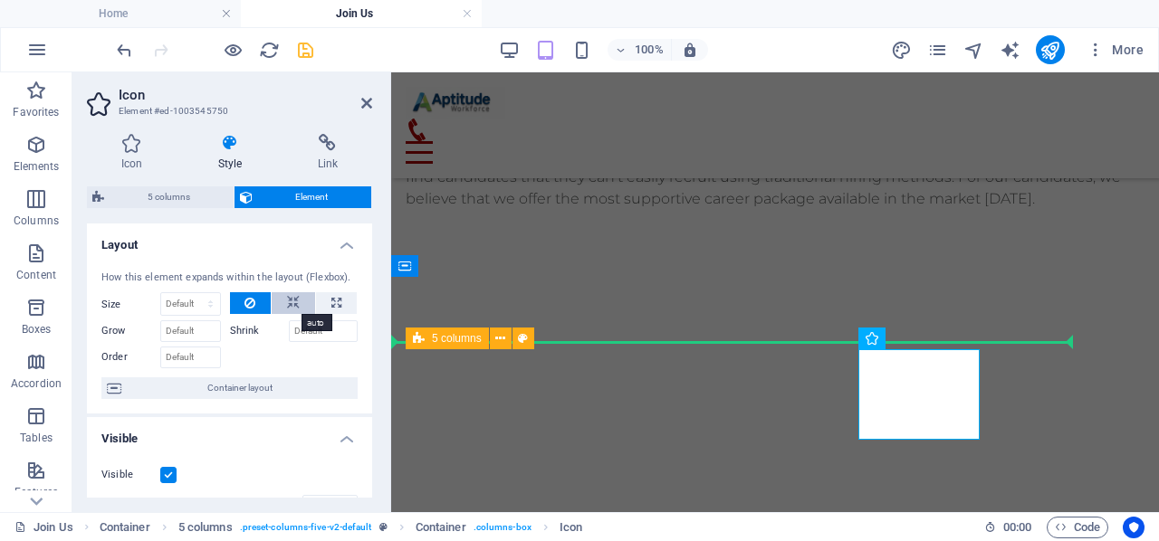
click at [287, 305] on icon at bounding box center [293, 303] width 13 height 22
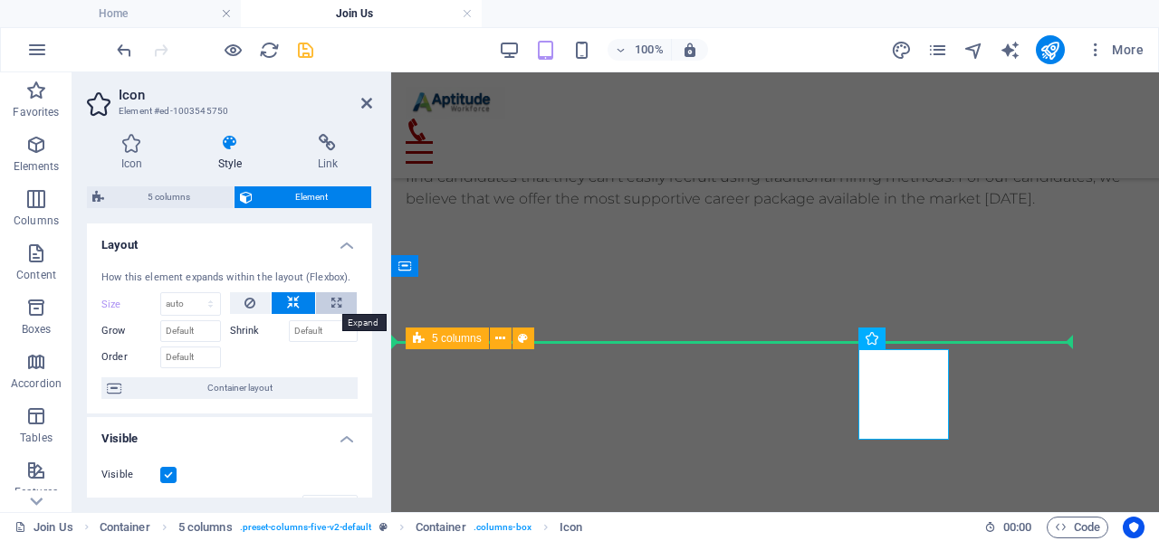
click at [335, 300] on icon at bounding box center [336, 303] width 10 height 22
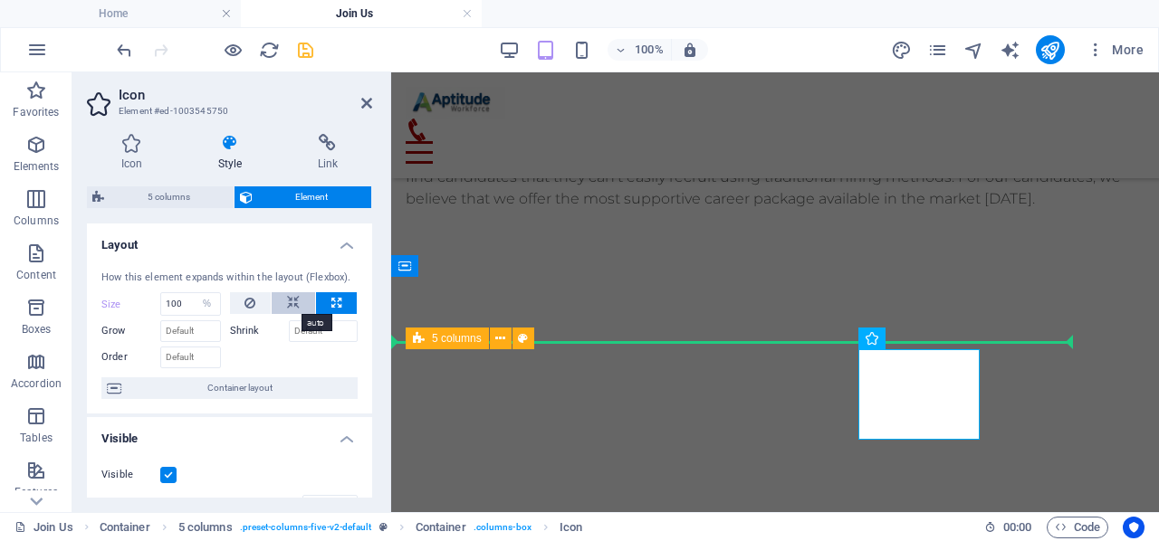
click at [302, 299] on button at bounding box center [293, 303] width 43 height 22
select select "DISABLED_OPTION_VALUE"
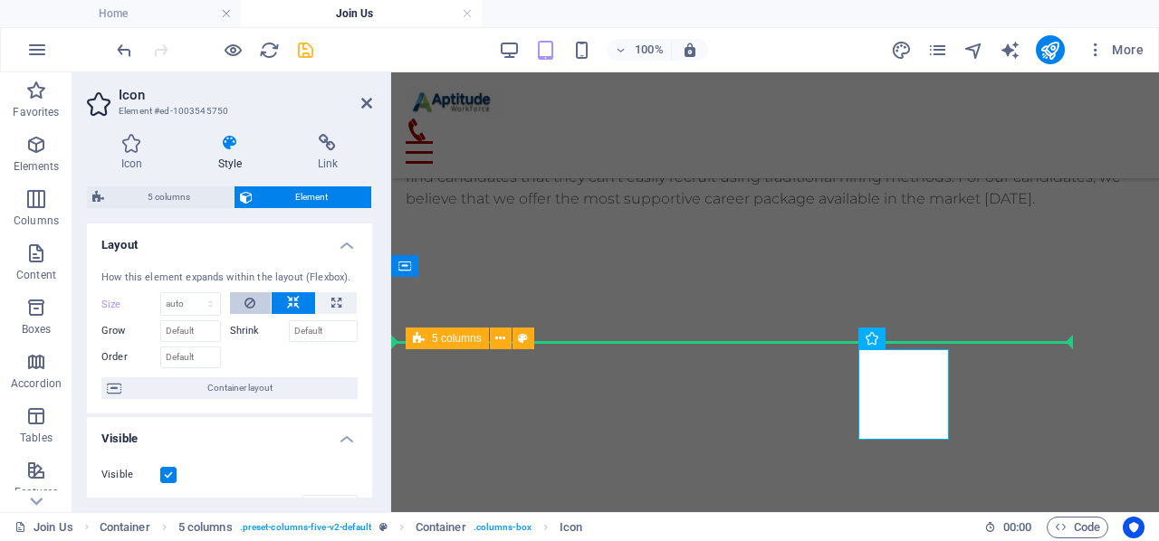
click at [244, 298] on icon at bounding box center [249, 303] width 11 height 22
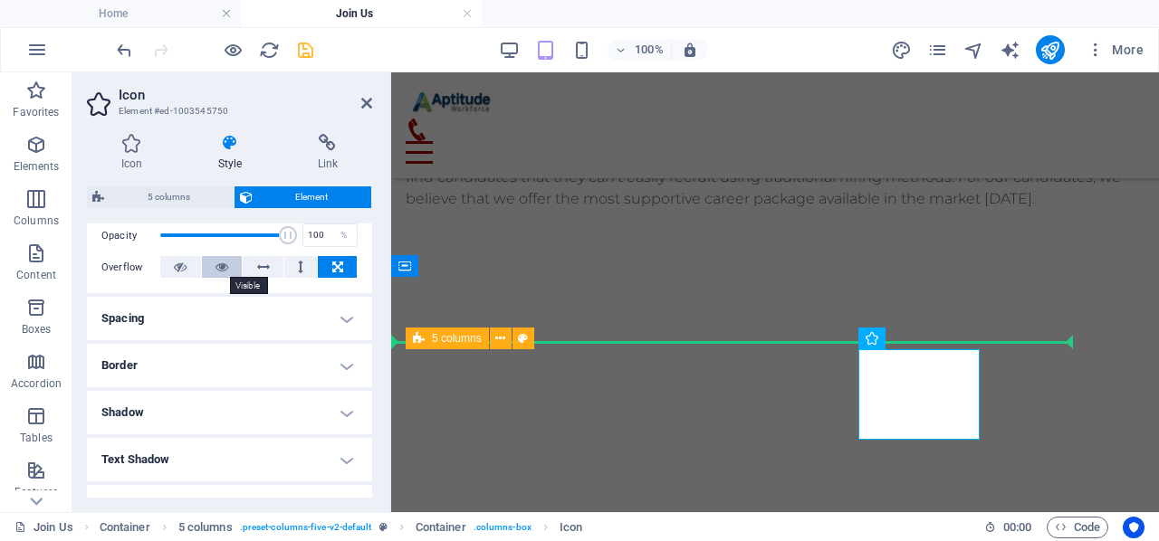
click at [225, 273] on icon at bounding box center [221, 267] width 13 height 22
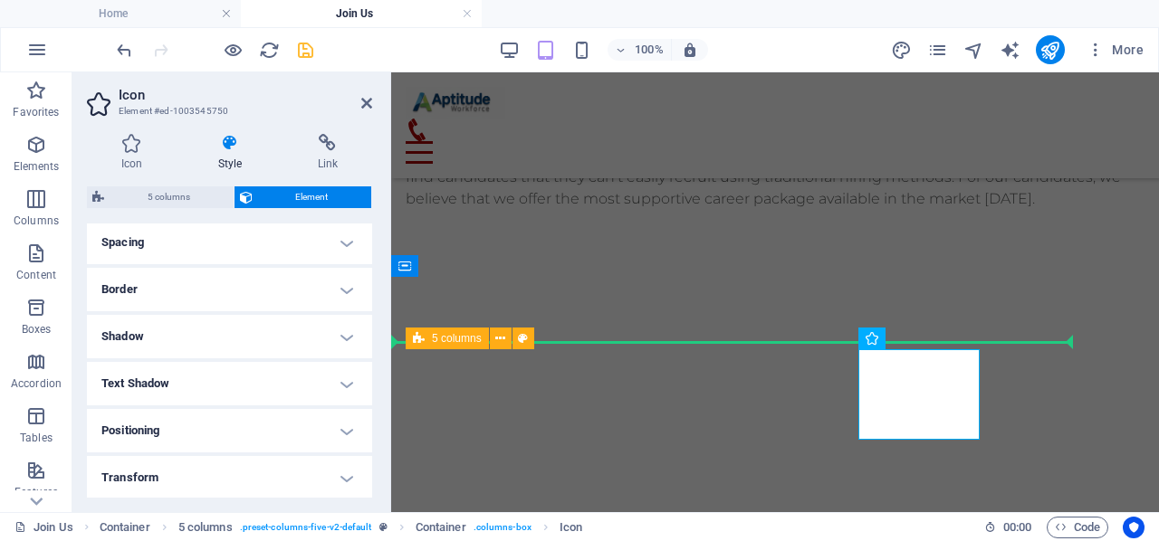
scroll to position [362, 0]
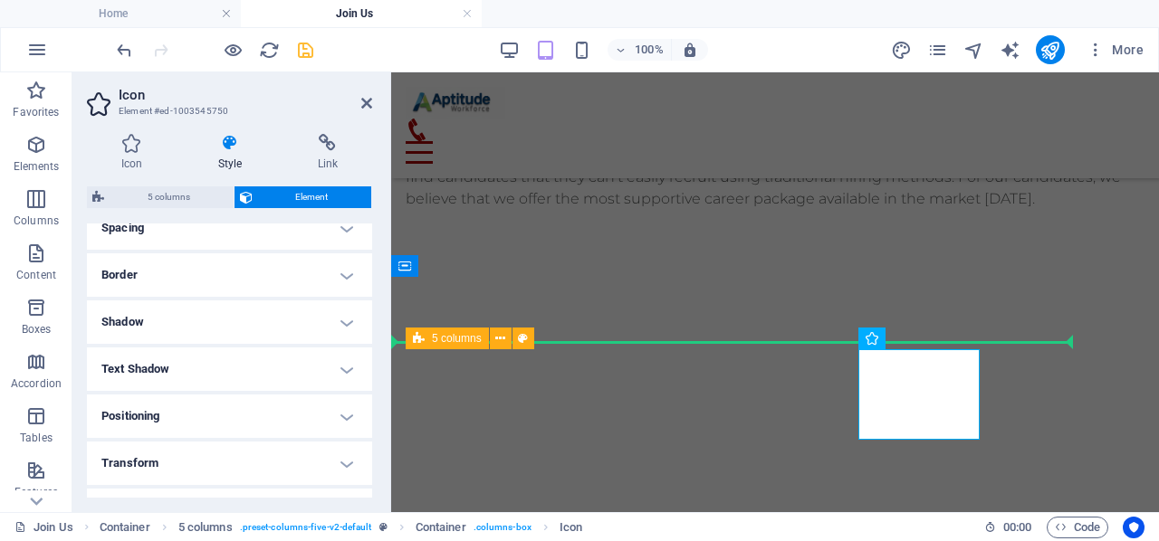
click at [359, 106] on header "Icon Element #ed-1003545750" at bounding box center [229, 95] width 285 height 47
click at [371, 104] on icon at bounding box center [366, 103] width 11 height 14
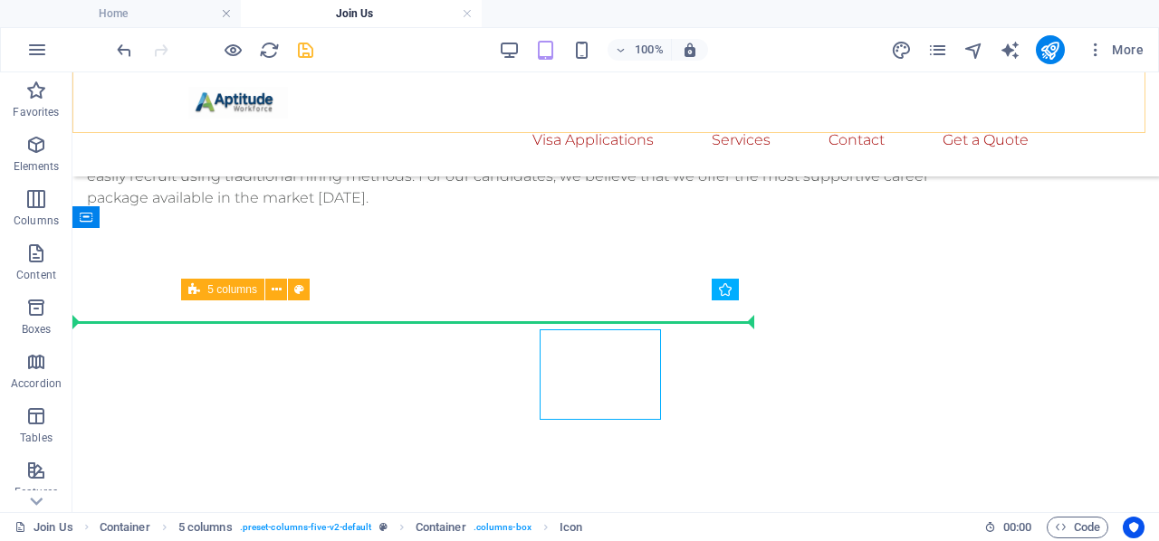
scroll to position [1576, 0]
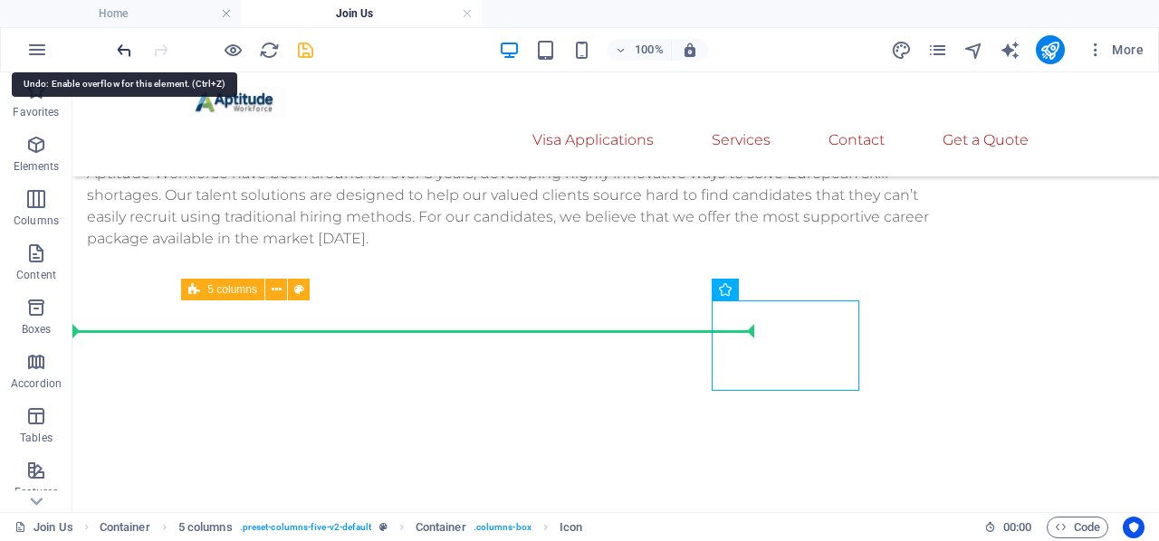
click at [129, 51] on icon "undo" at bounding box center [124, 50] width 21 height 21
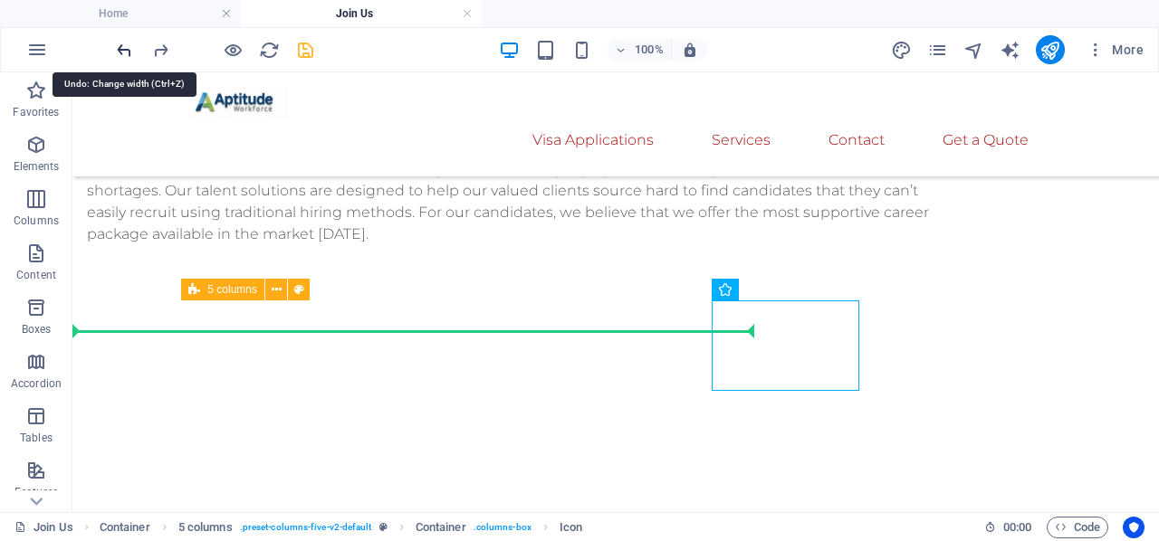
click at [129, 51] on icon "undo" at bounding box center [124, 50] width 21 height 21
click at [167, 47] on icon "redo" at bounding box center [160, 50] width 21 height 21
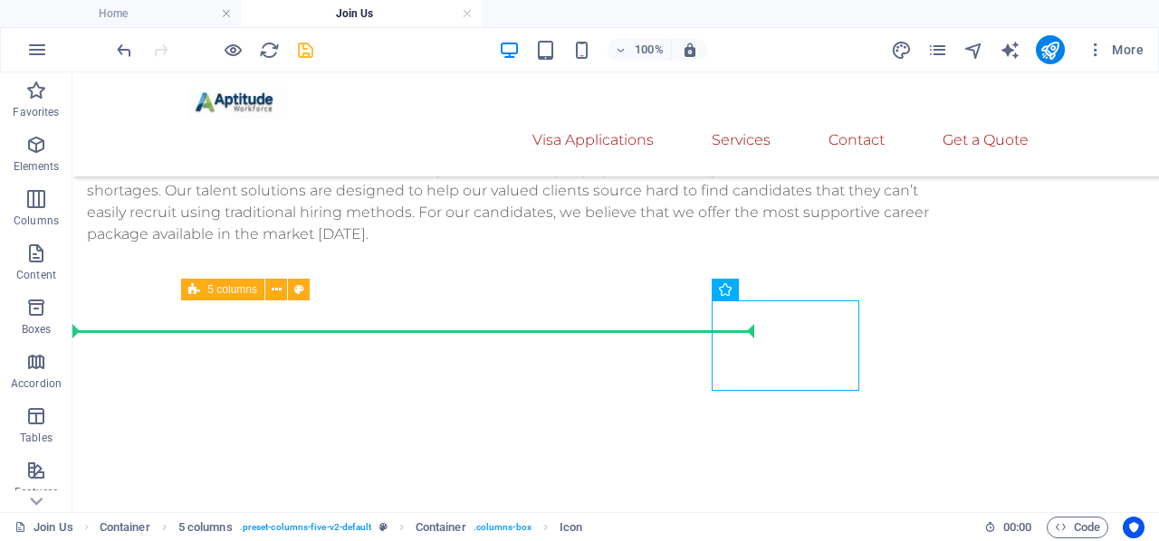
click at [167, 47] on div at bounding box center [214, 49] width 203 height 29
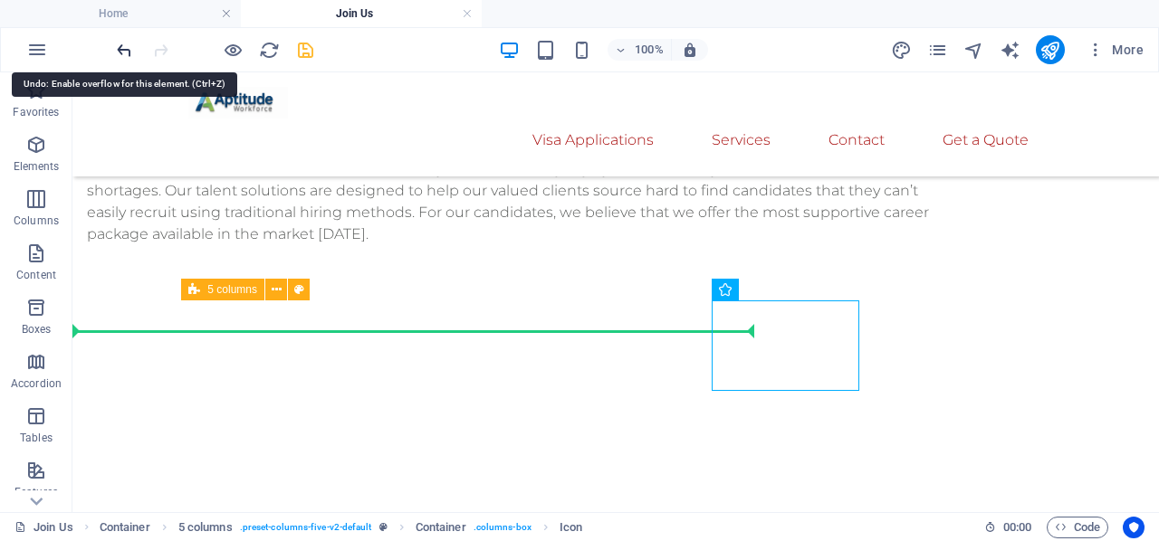
click at [123, 47] on icon "undo" at bounding box center [124, 50] width 21 height 21
click at [123, 45] on icon "undo" at bounding box center [124, 50] width 21 height 21
click at [123, 43] on icon "undo" at bounding box center [124, 50] width 21 height 21
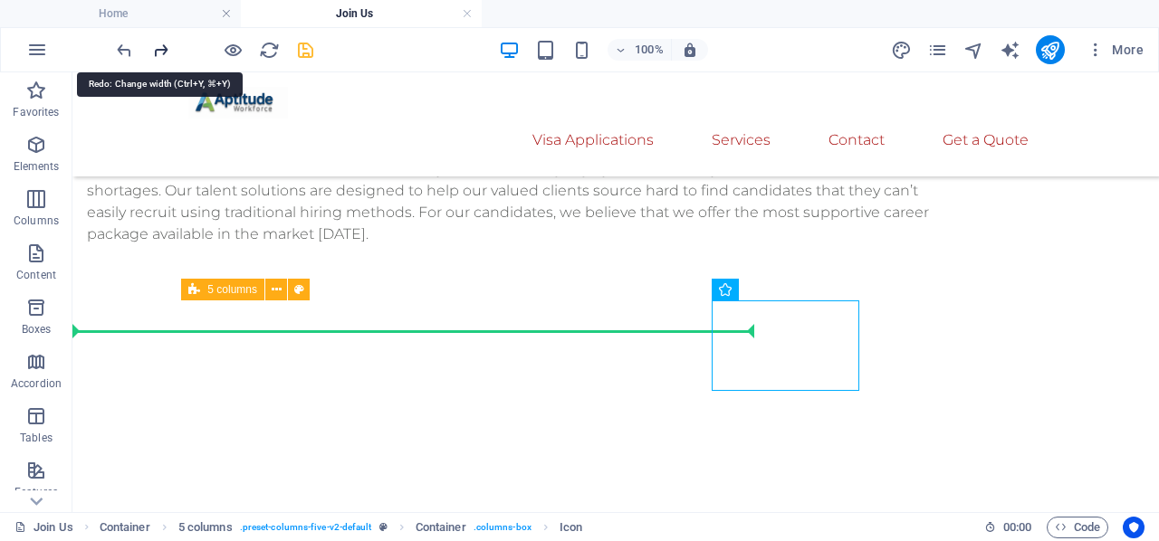
click at [166, 44] on icon "redo" at bounding box center [160, 50] width 21 height 21
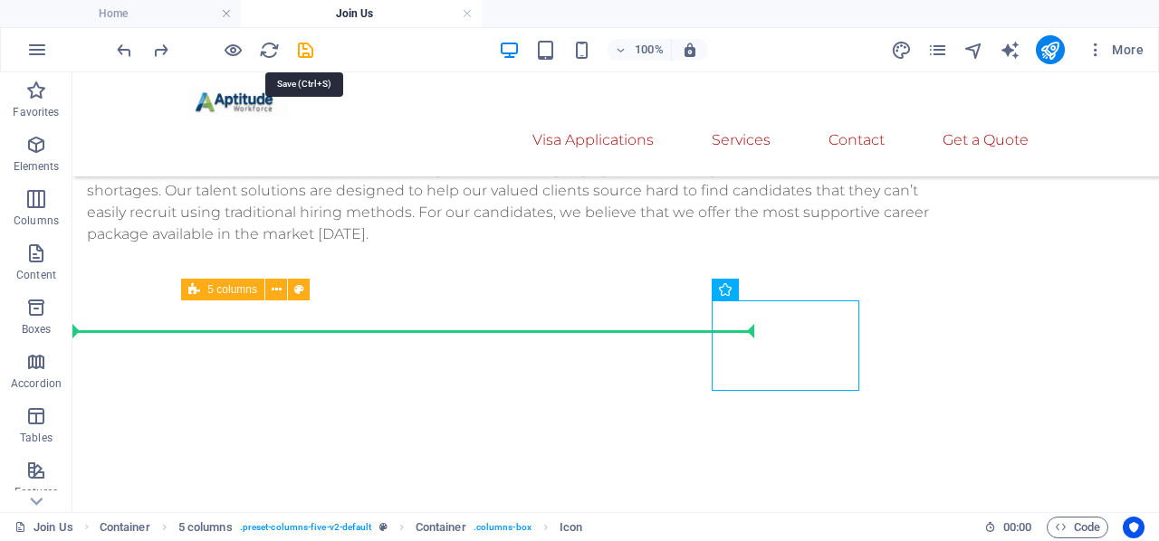
click at [308, 45] on icon "save" at bounding box center [305, 50] width 21 height 21
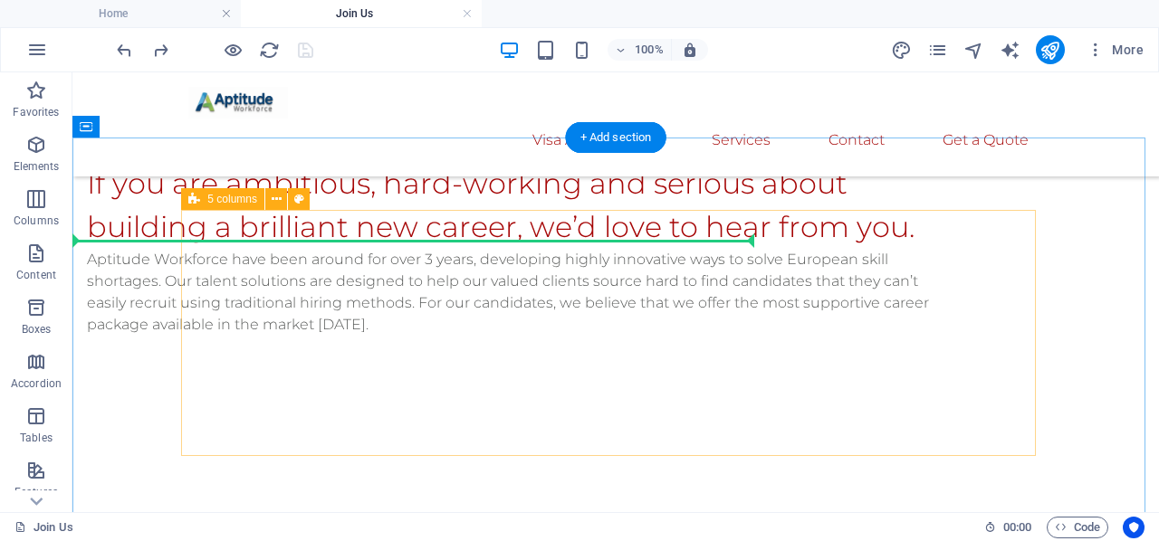
scroll to position [1667, 0]
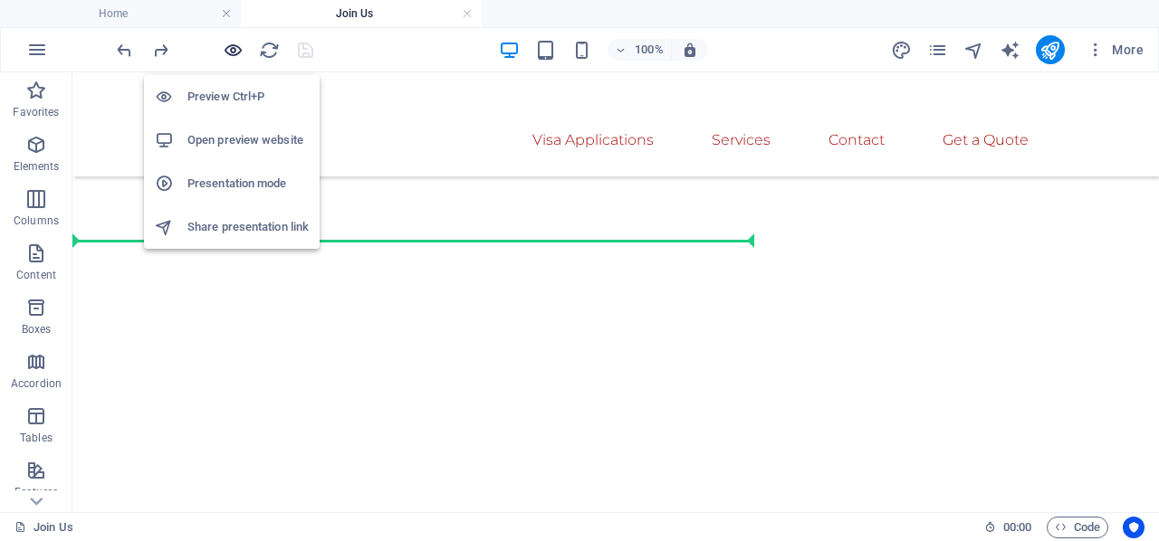
click at [232, 52] on icon "button" at bounding box center [233, 50] width 21 height 21
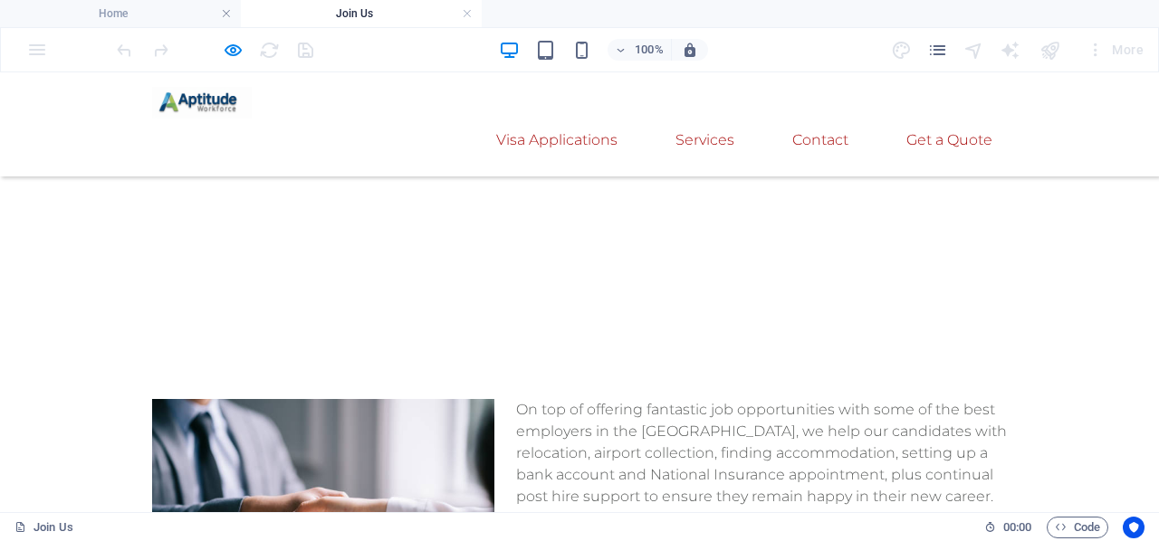
scroll to position [1268, 0]
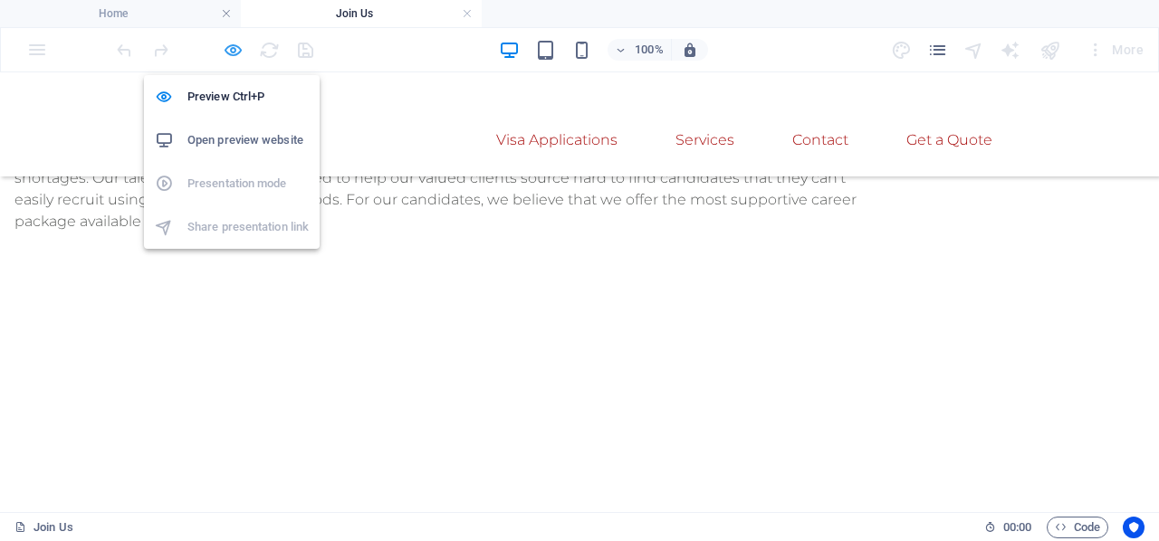
click at [230, 50] on icon "button" at bounding box center [233, 50] width 21 height 21
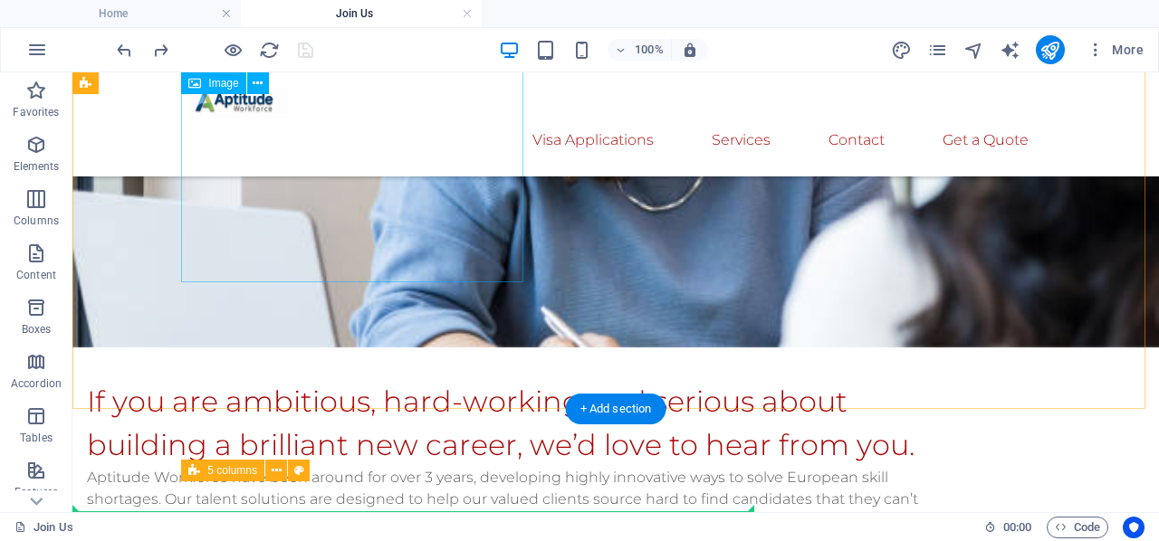
scroll to position [1395, 0]
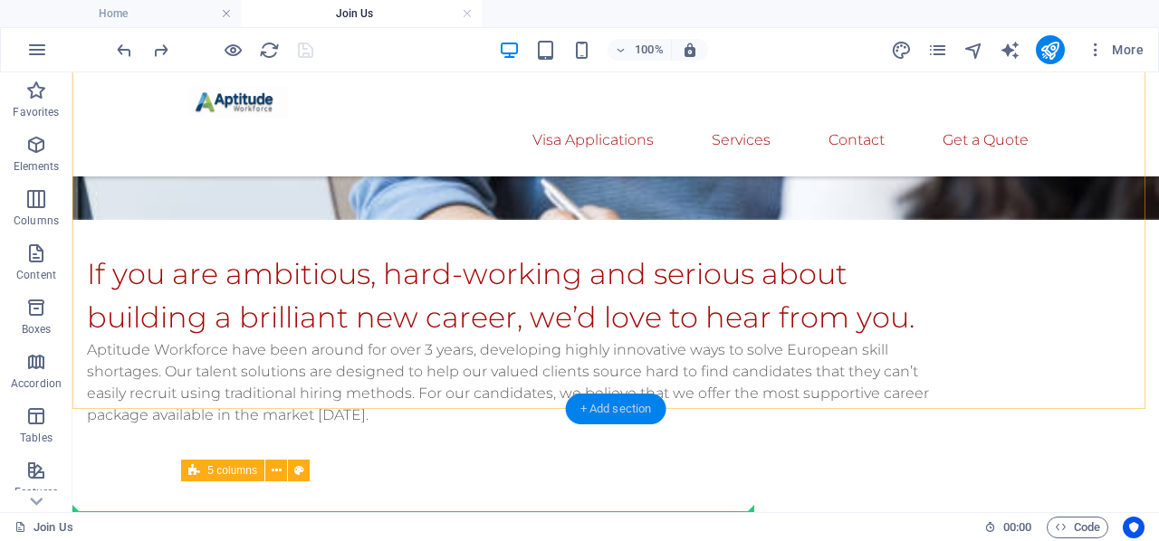
click at [597, 399] on div "+ Add section" at bounding box center [616, 409] width 100 height 31
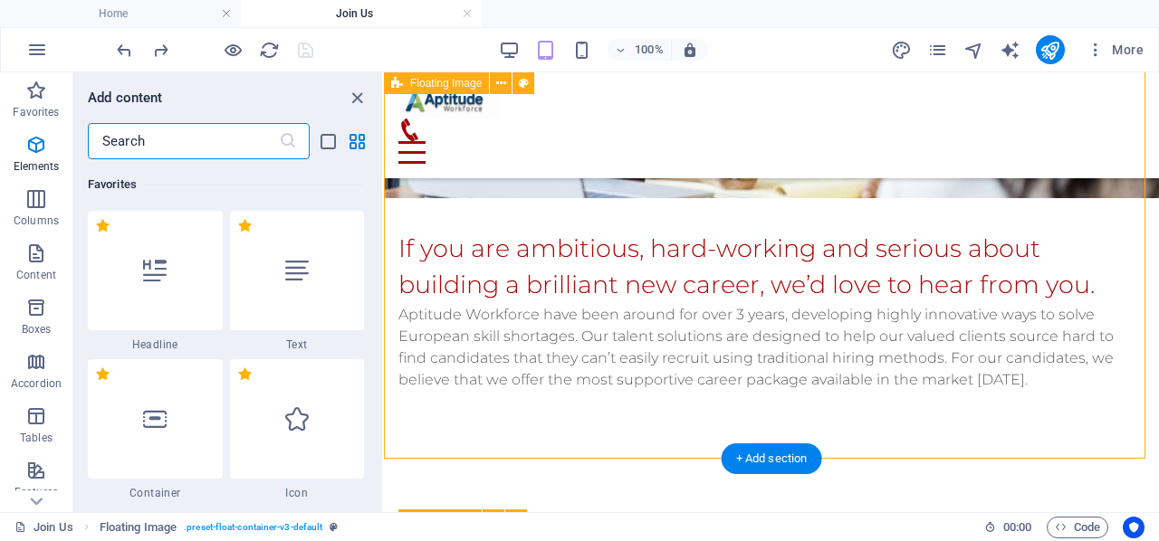
scroll to position [5692, 0]
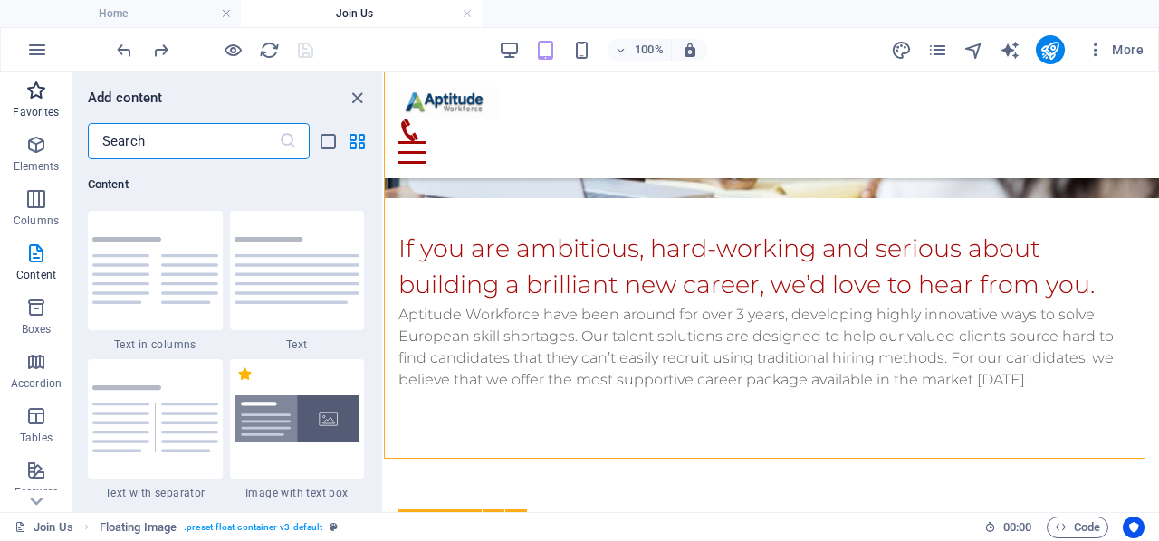
click at [29, 91] on icon "button" at bounding box center [36, 91] width 22 height 22
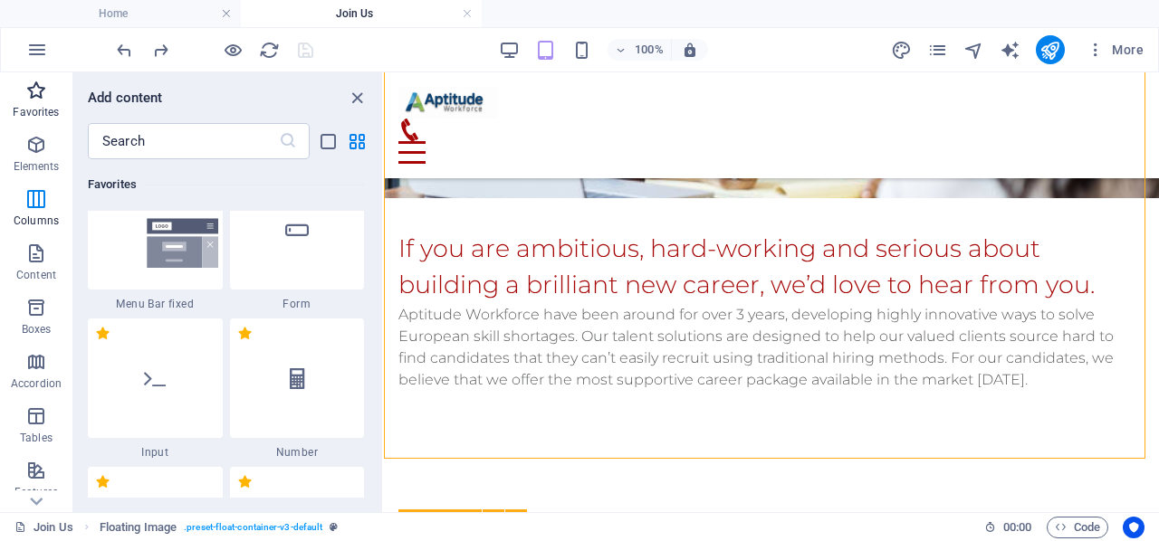
scroll to position [0, 0]
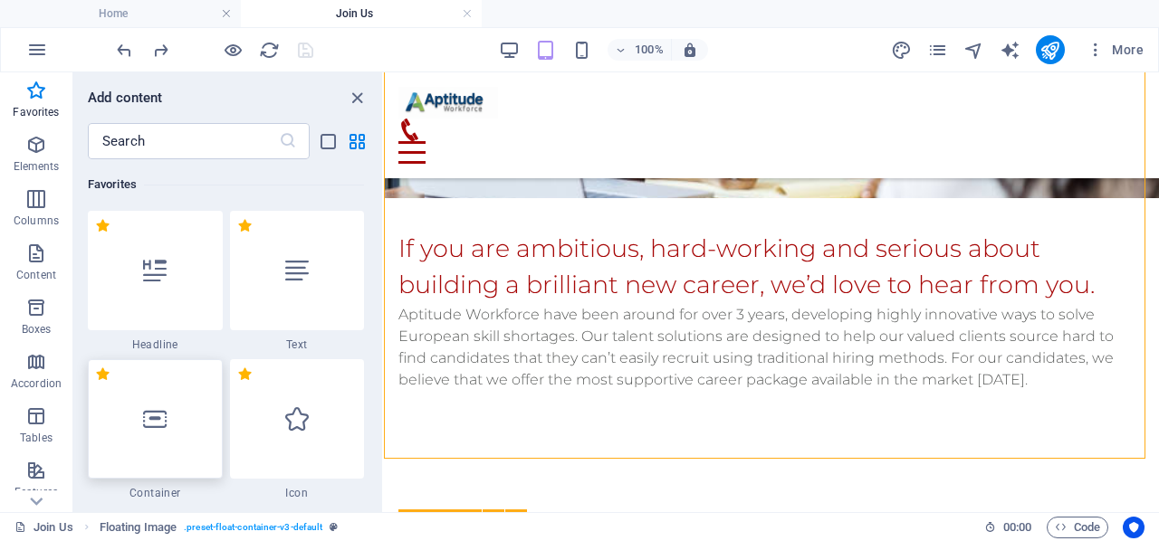
click at [148, 387] on div at bounding box center [155, 419] width 135 height 120
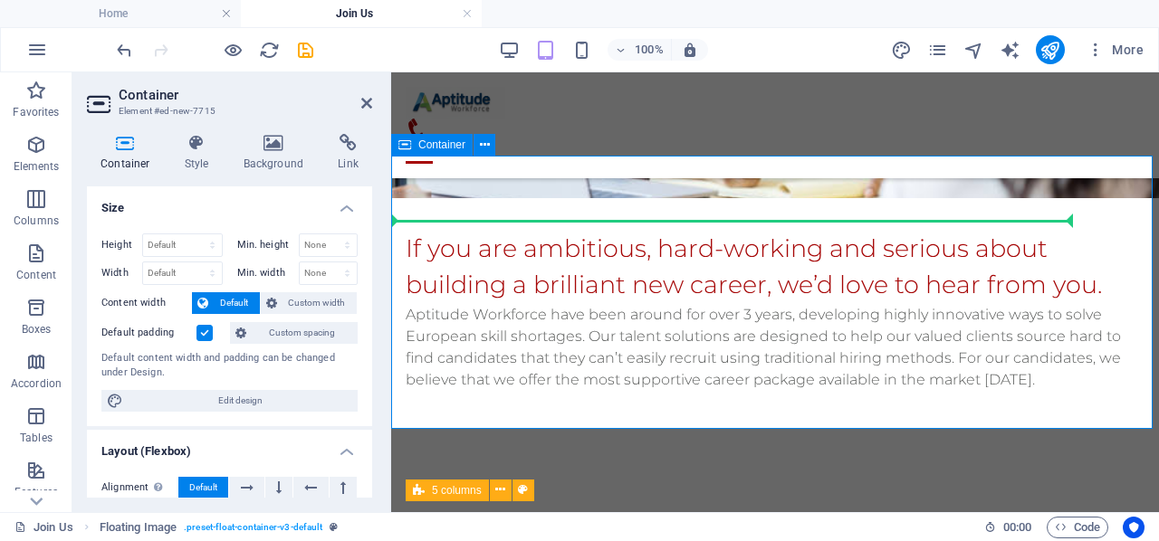
scroll to position [1686, 0]
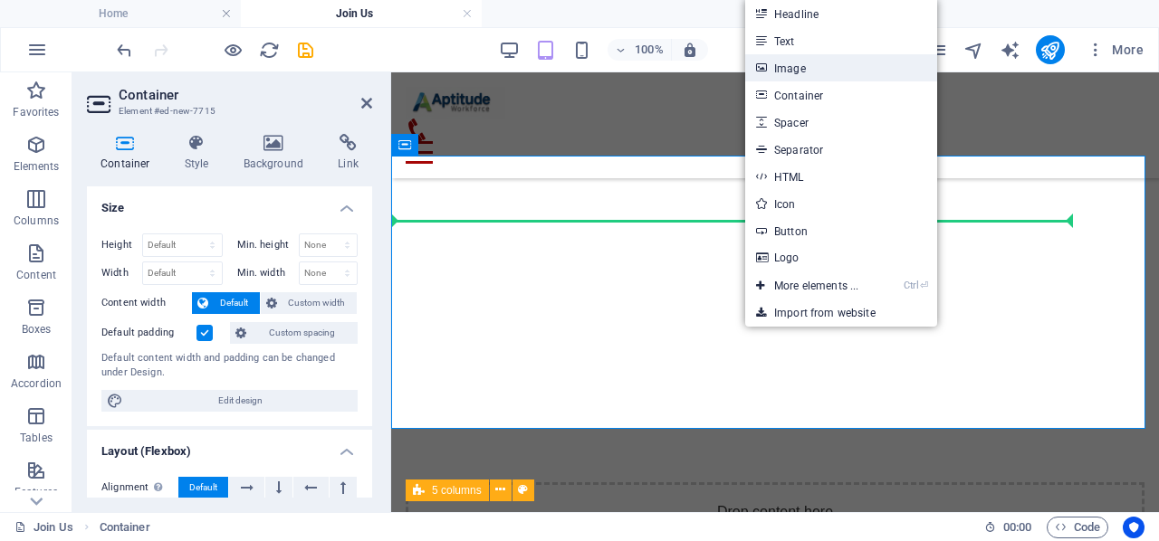
drag, startPoint x: 826, startPoint y: 73, endPoint x: 0, endPoint y: 108, distance: 826.4
click at [826, 73] on link "Image" at bounding box center [841, 67] width 192 height 27
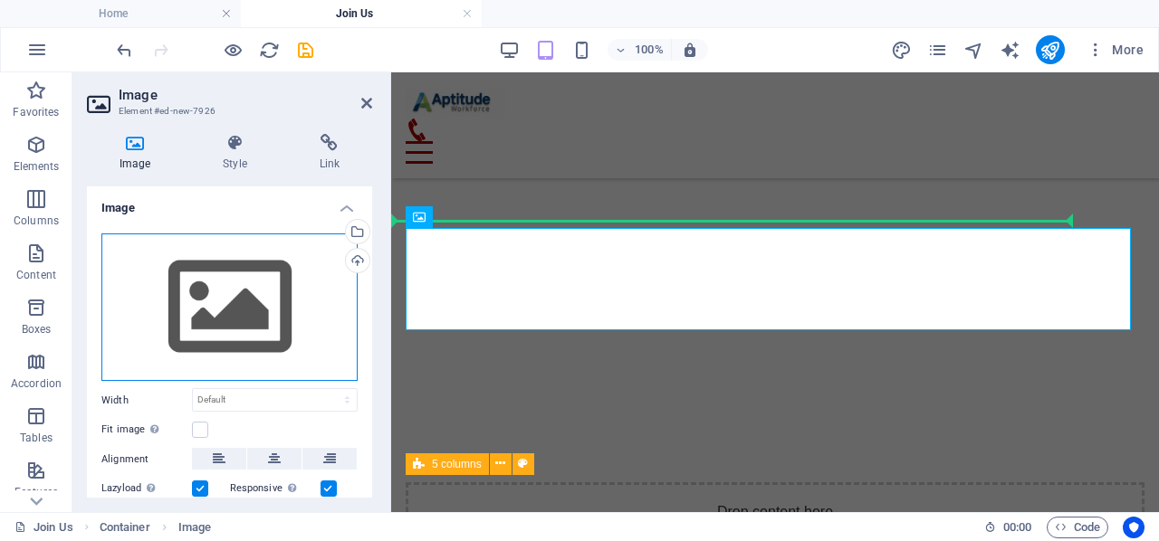
click at [228, 291] on div "Drag files here, click to choose files or select files from Files or our free s…" at bounding box center [229, 308] width 256 height 148
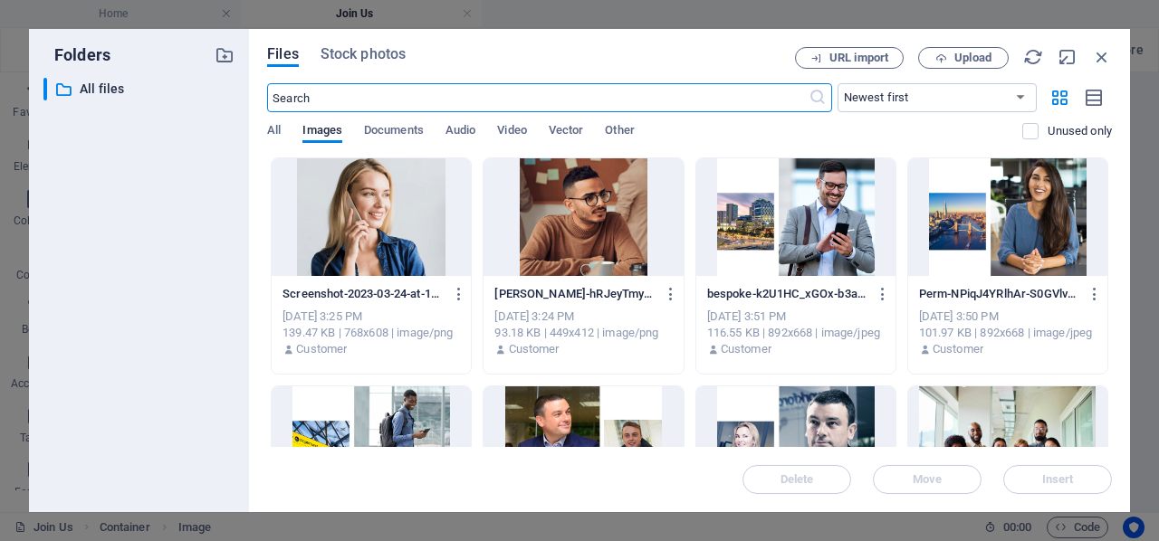
scroll to position [2361, 0]
click at [980, 54] on span "Upload" at bounding box center [972, 58] width 37 height 11
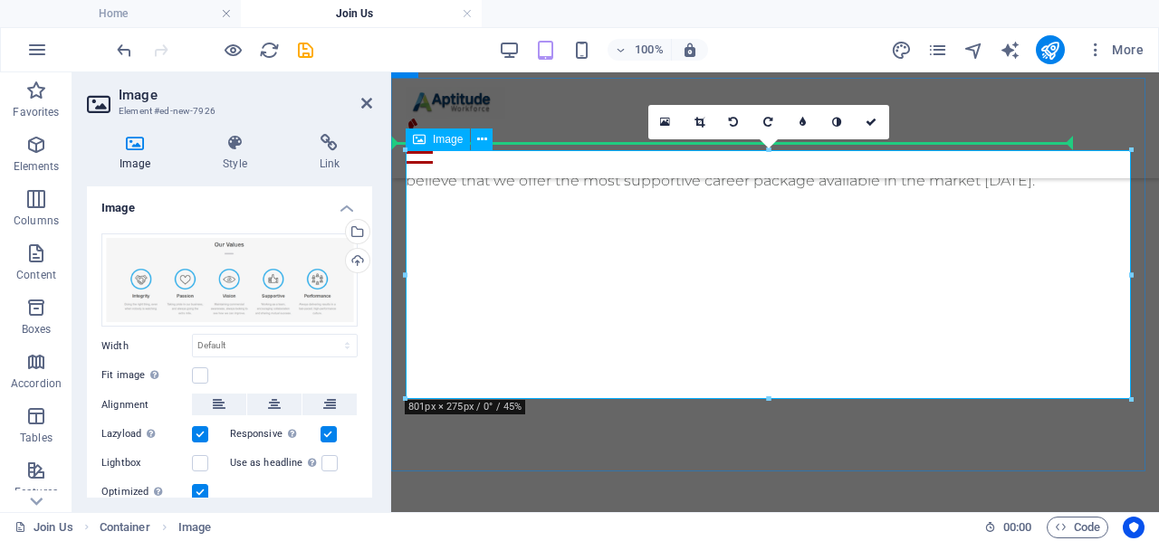
scroll to position [1764, 0]
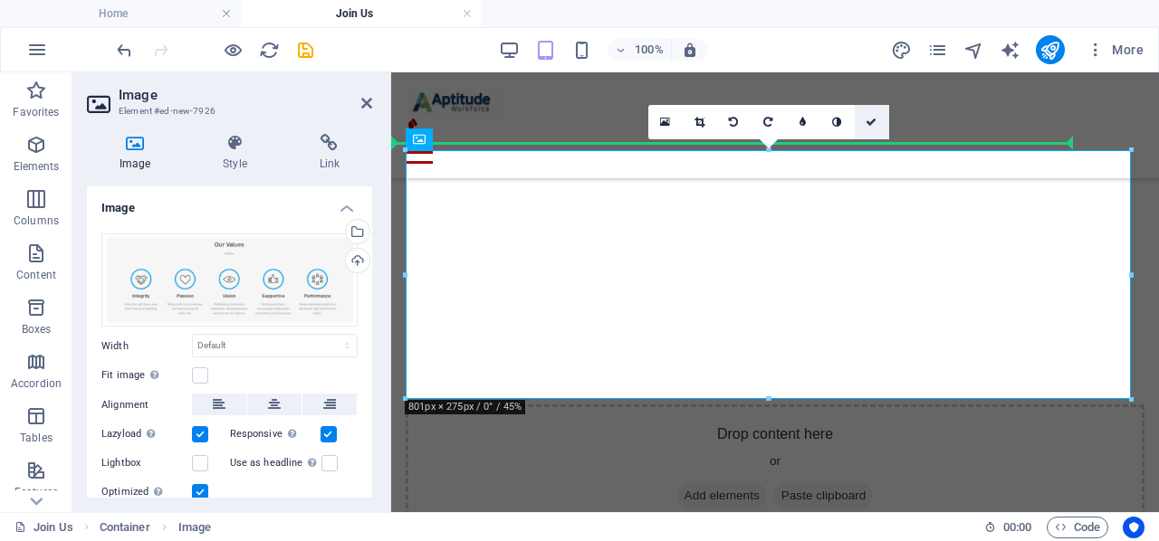
click at [873, 126] on icon at bounding box center [871, 122] width 11 height 11
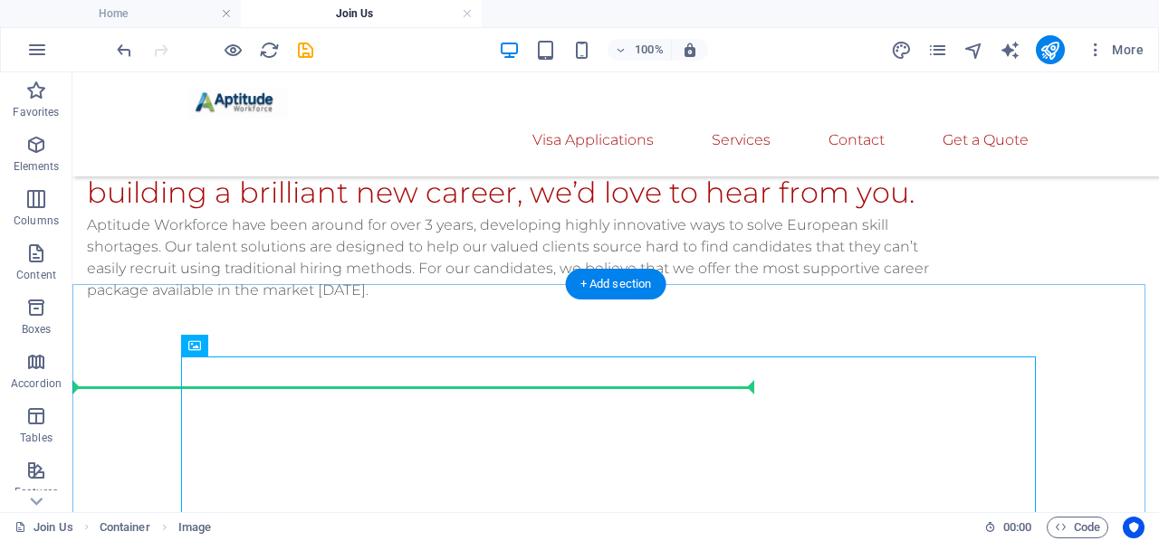
scroll to position [1430, 0]
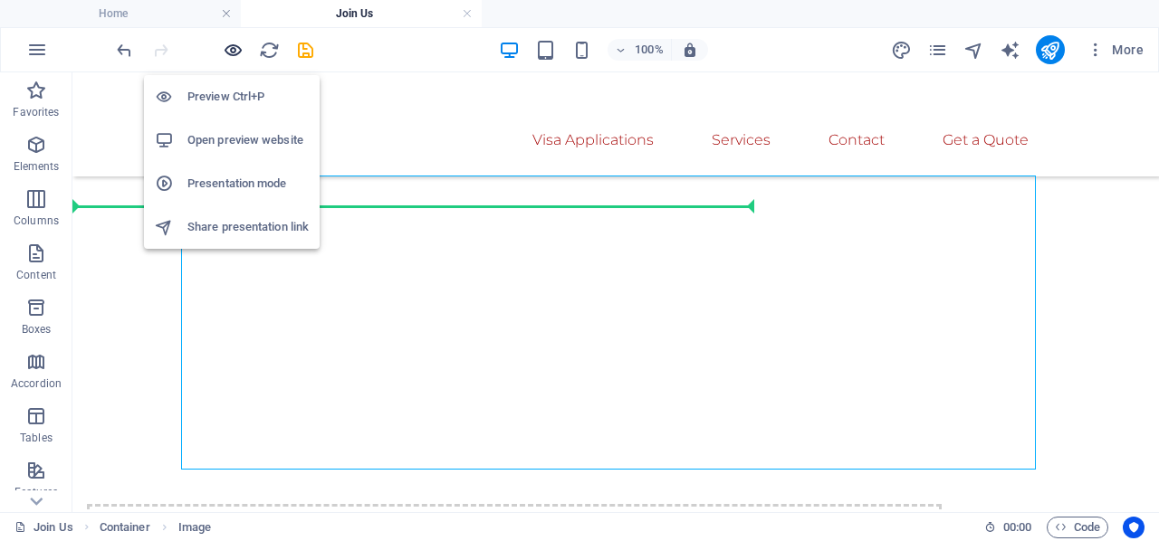
click at [234, 52] on icon "button" at bounding box center [233, 50] width 21 height 21
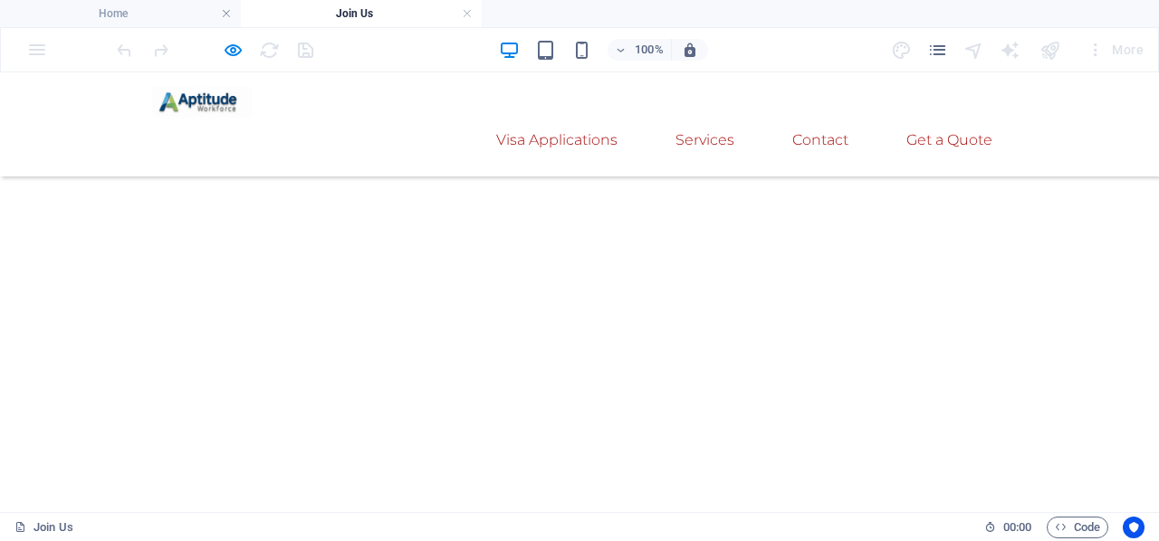
scroll to position [1483, 0]
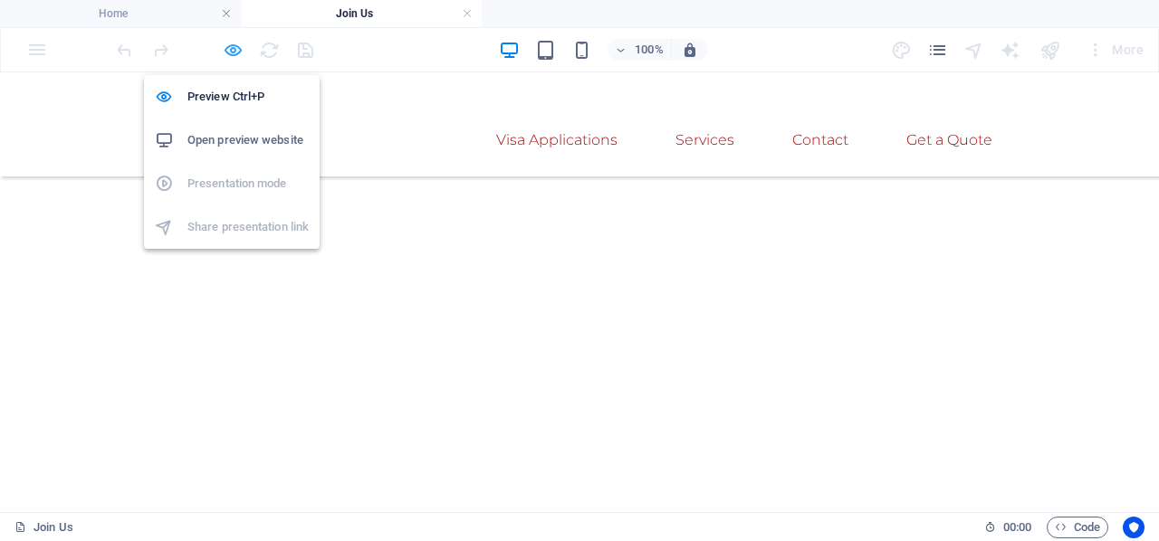
click at [235, 55] on icon "button" at bounding box center [233, 50] width 21 height 21
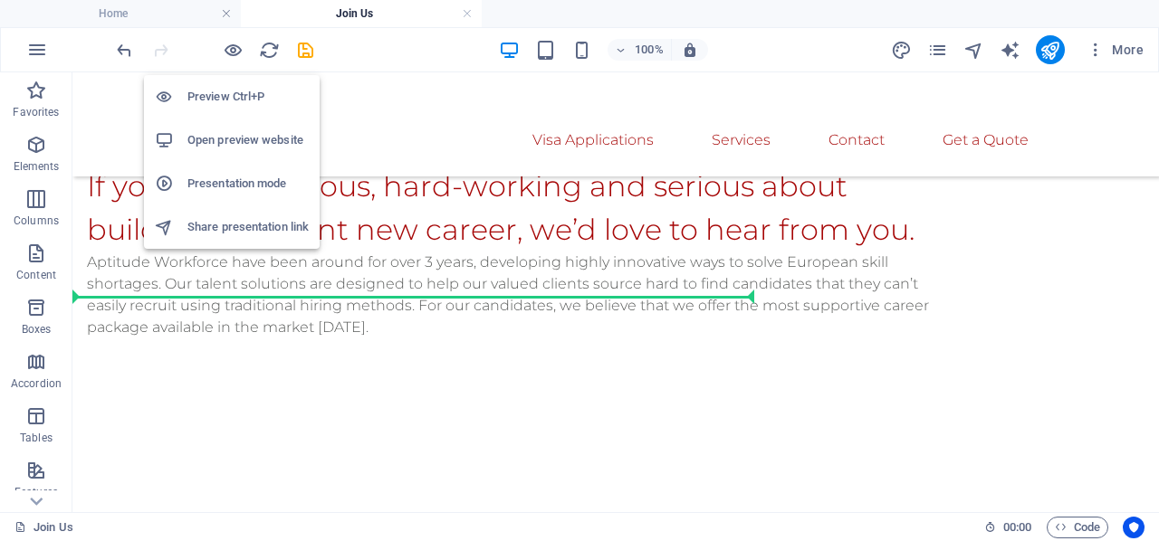
scroll to position [1611, 0]
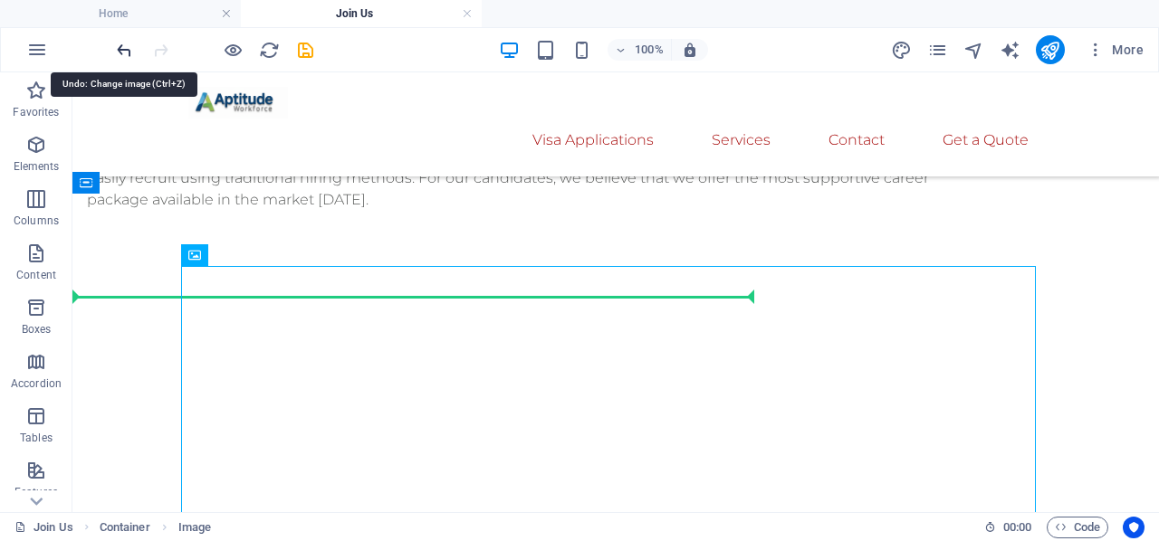
click at [116, 53] on icon "undo" at bounding box center [124, 50] width 21 height 21
click at [122, 48] on icon "undo" at bounding box center [124, 50] width 21 height 21
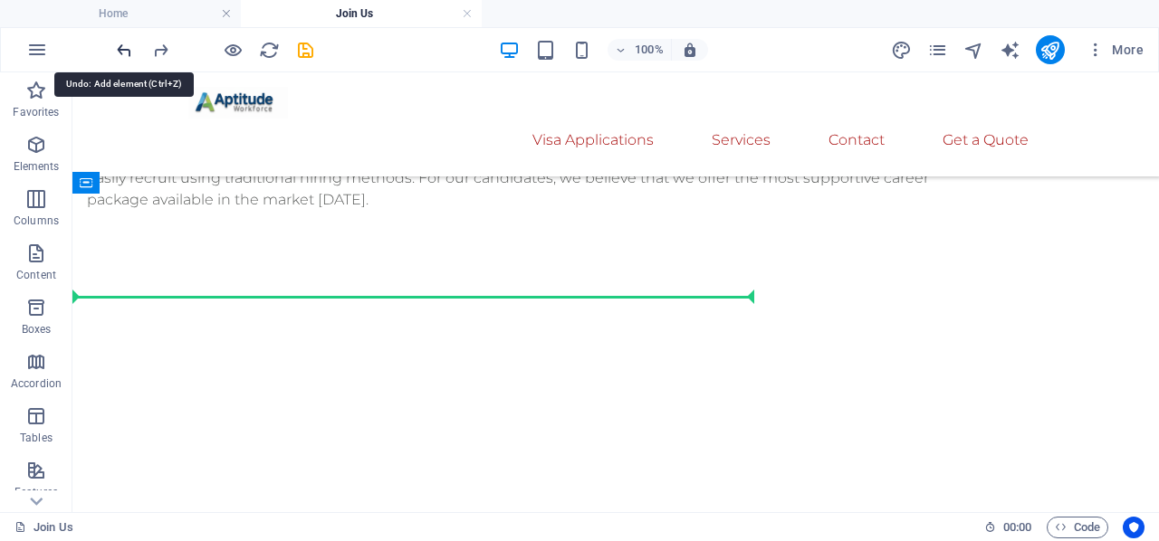
click at [122, 48] on icon "undo" at bounding box center [124, 50] width 21 height 21
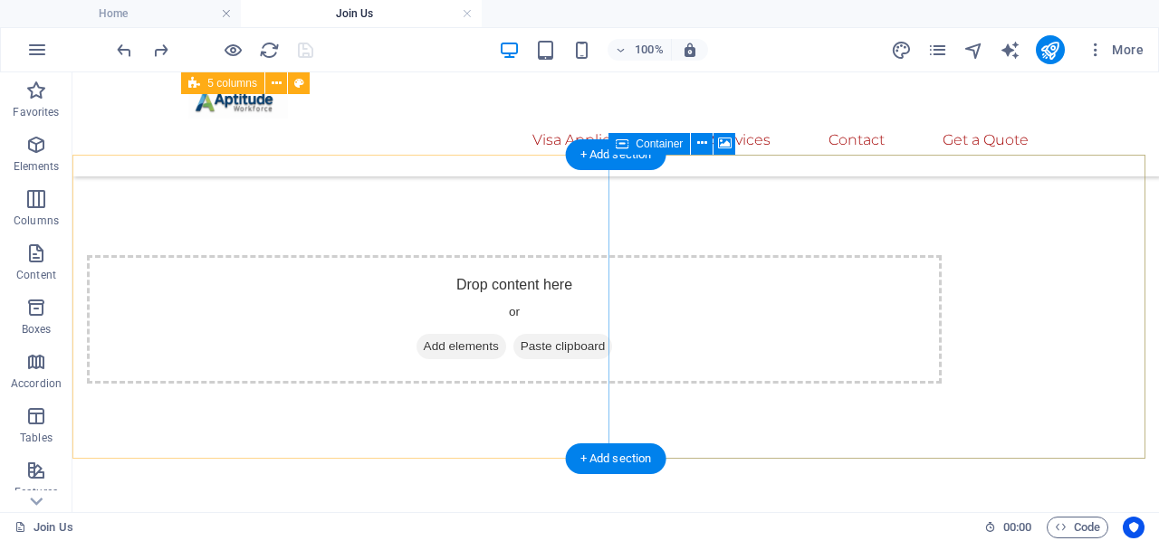
scroll to position [2041, 0]
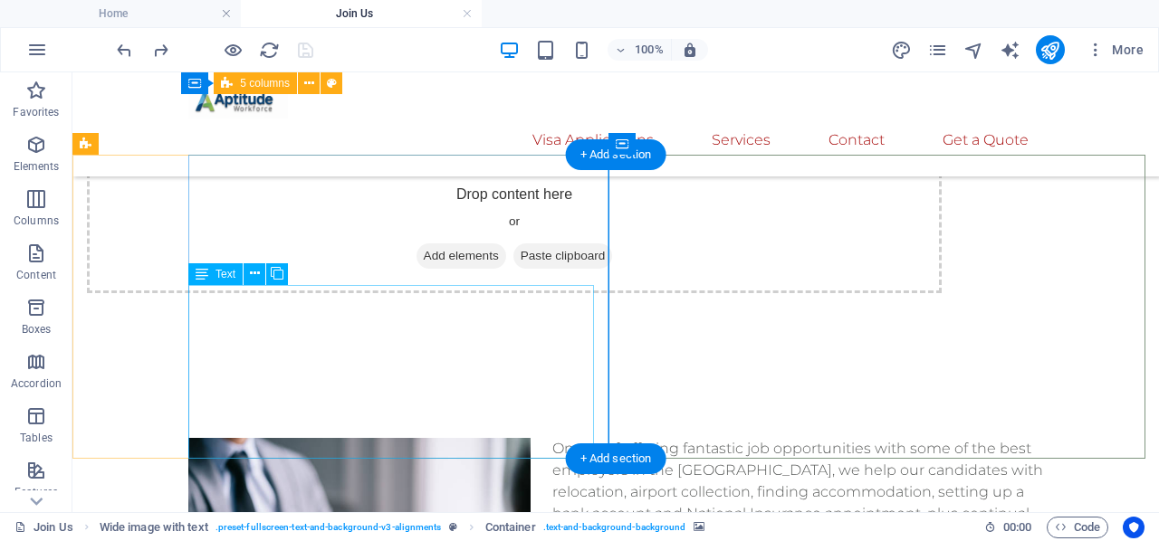
scroll to position [1860, 0]
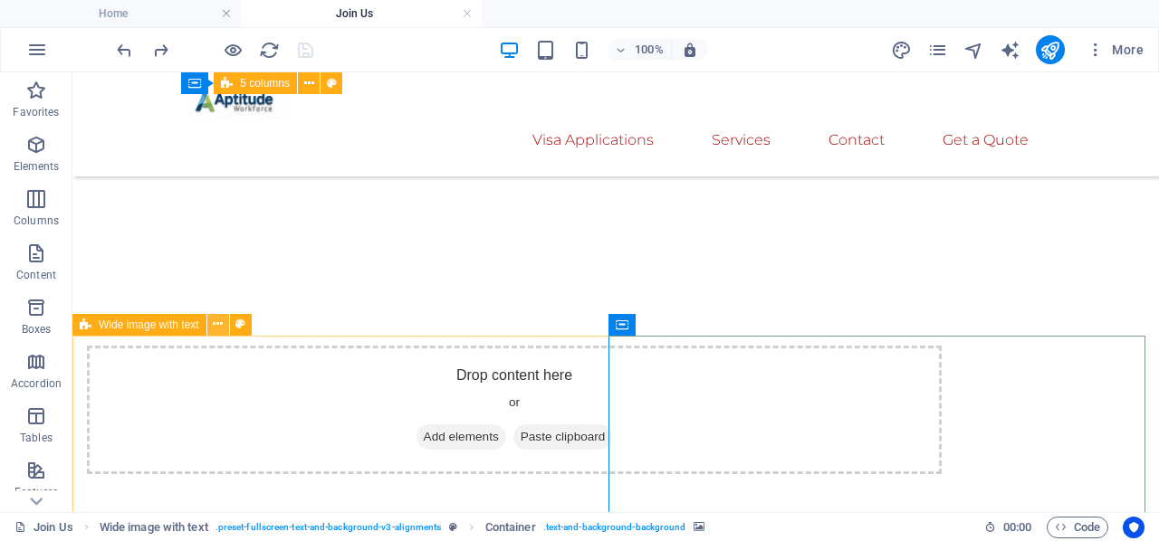
click at [225, 323] on button at bounding box center [218, 325] width 22 height 22
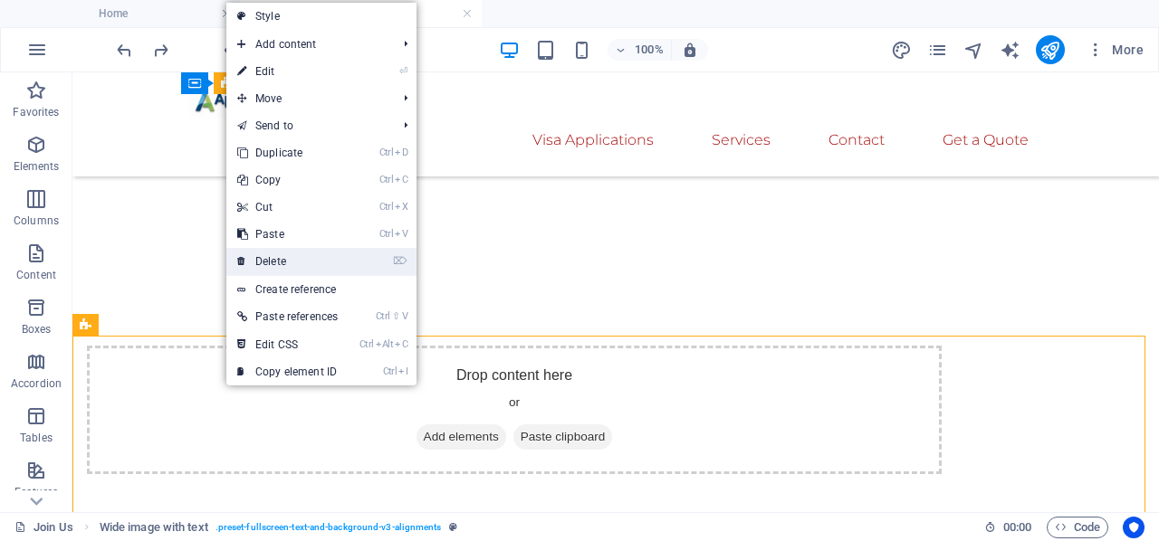
click at [297, 264] on link "⌦ Delete" at bounding box center [287, 261] width 122 height 27
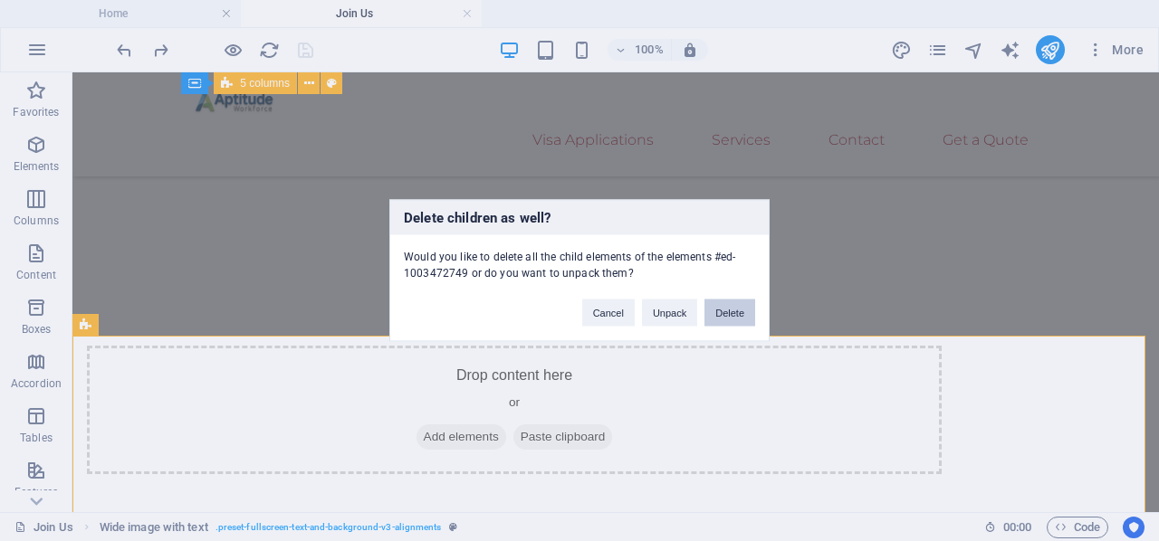
click at [739, 320] on button "Delete" at bounding box center [729, 313] width 51 height 27
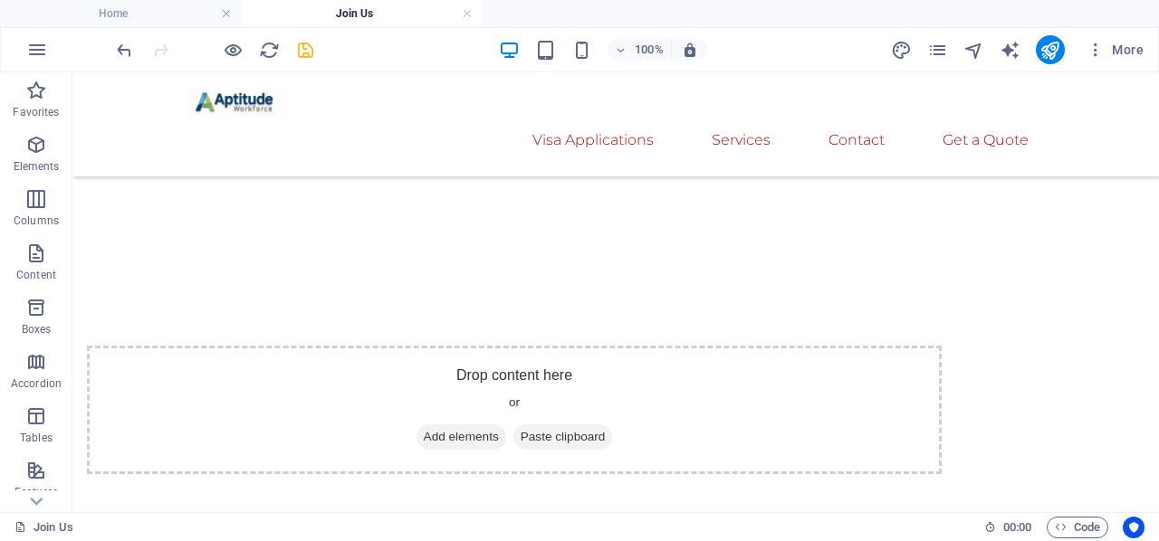
click at [304, 40] on icon "save" at bounding box center [305, 50] width 21 height 21
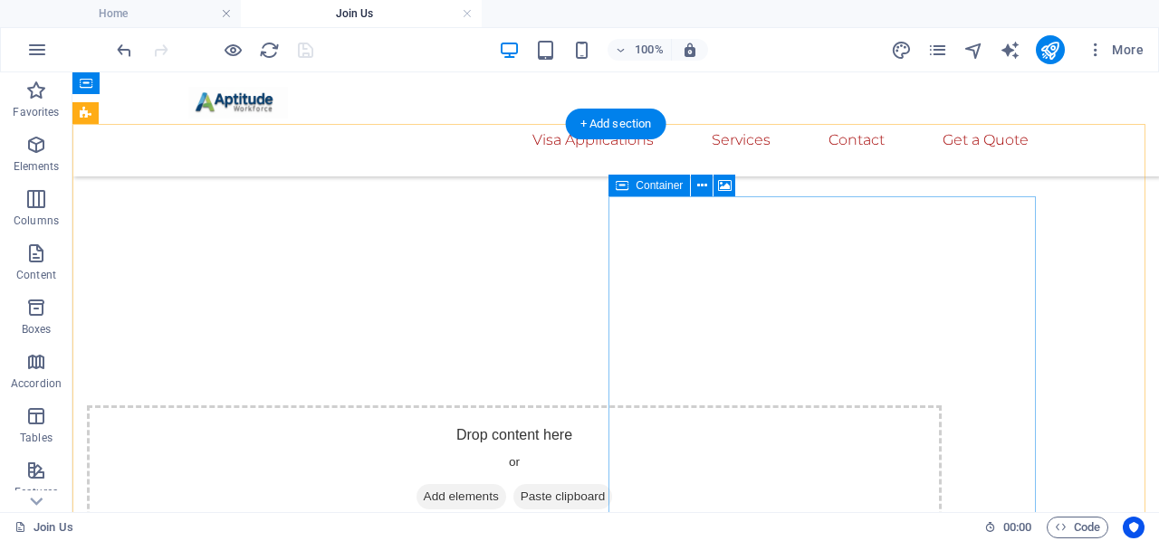
scroll to position [2071, 0]
